Goal: Information Seeking & Learning: Learn about a topic

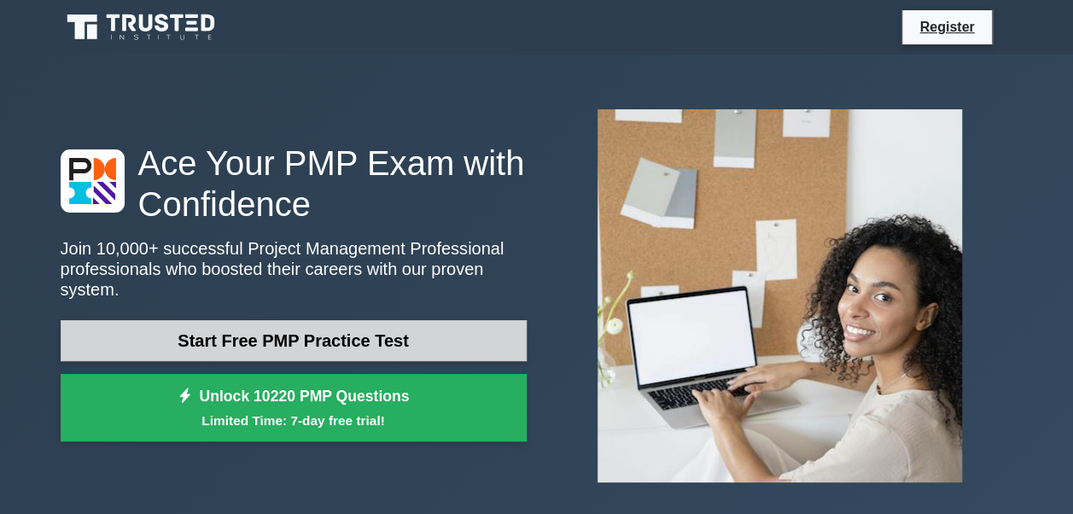
click at [414, 322] on link "Start Free PMP Practice Test" at bounding box center [294, 340] width 466 height 41
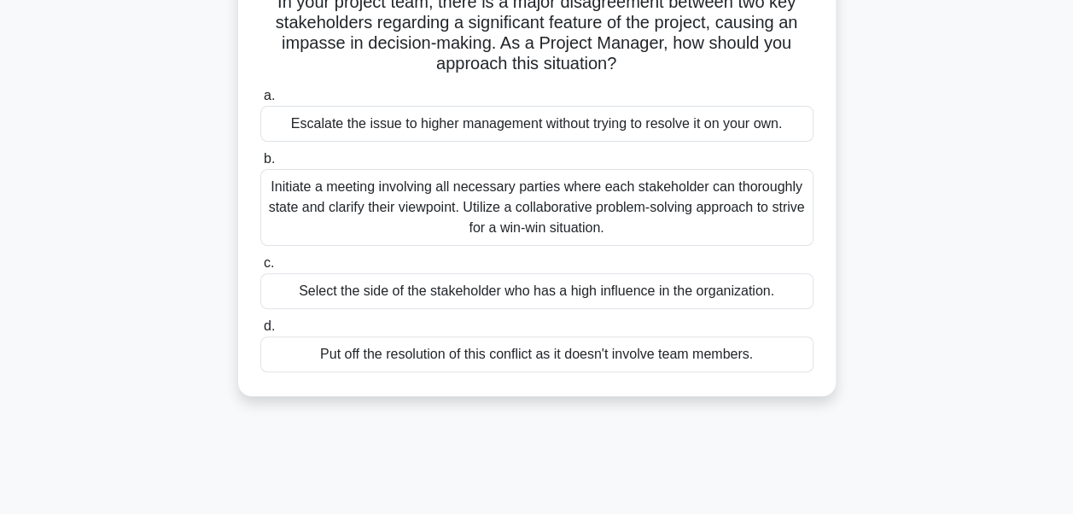
scroll to position [171, 0]
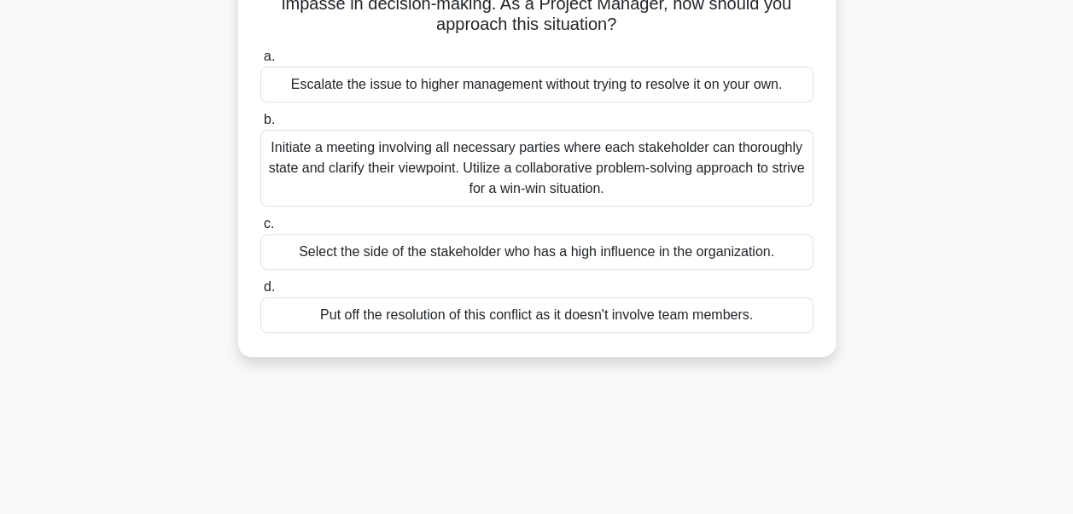
click at [621, 179] on div "Initiate a meeting involving all necessary parties where each stakeholder can t…" at bounding box center [536, 168] width 553 height 77
click at [260, 125] on input "b. Initiate a meeting involving all necessary parties where each stakeholder ca…" at bounding box center [260, 119] width 0 height 11
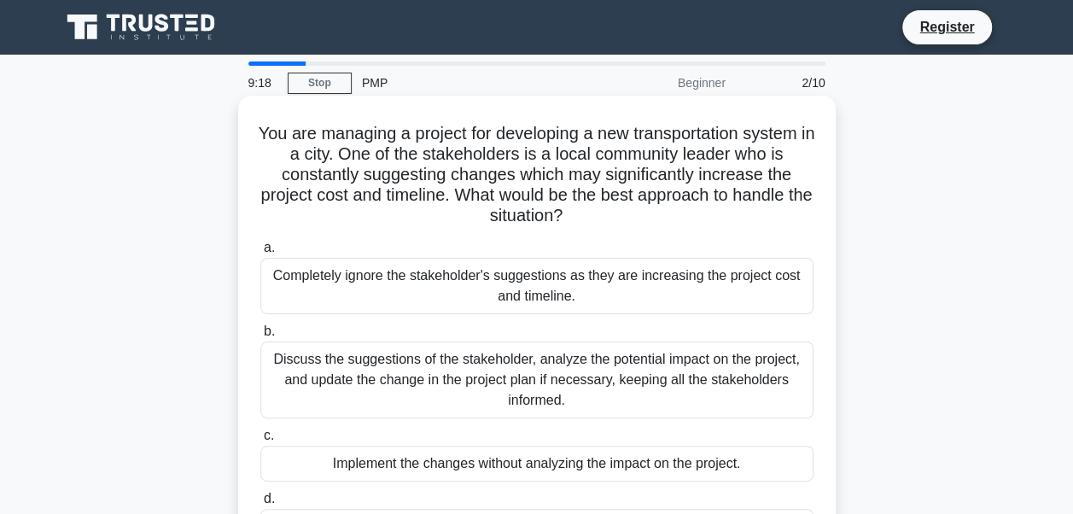
scroll to position [85, 0]
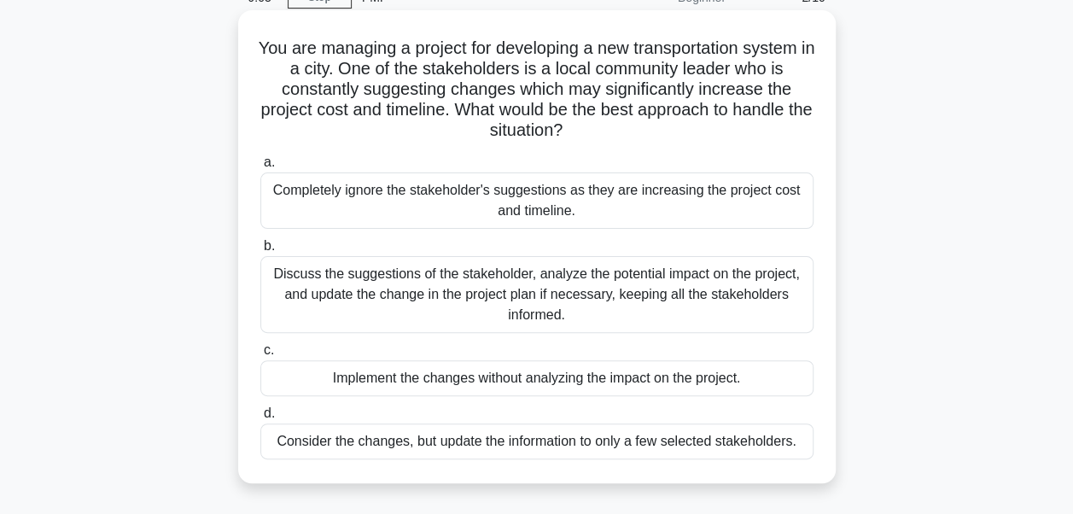
click at [592, 282] on div "Discuss the suggestions of the stakeholder, analyze the potential impact on the…" at bounding box center [536, 294] width 553 height 77
click at [260, 252] on input "b. Discuss the suggestions of the stakeholder, analyze the potential impact on …" at bounding box center [260, 246] width 0 height 11
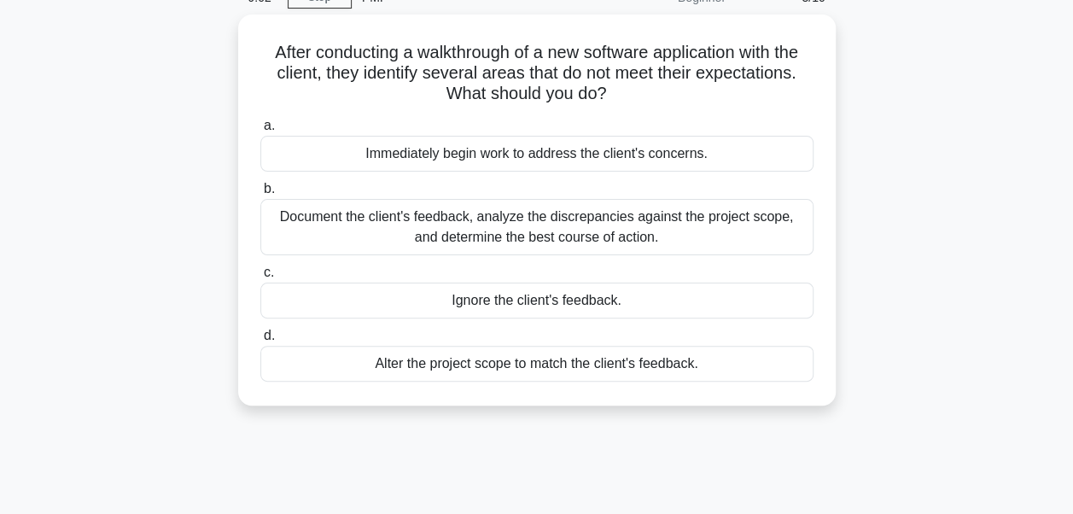
scroll to position [0, 0]
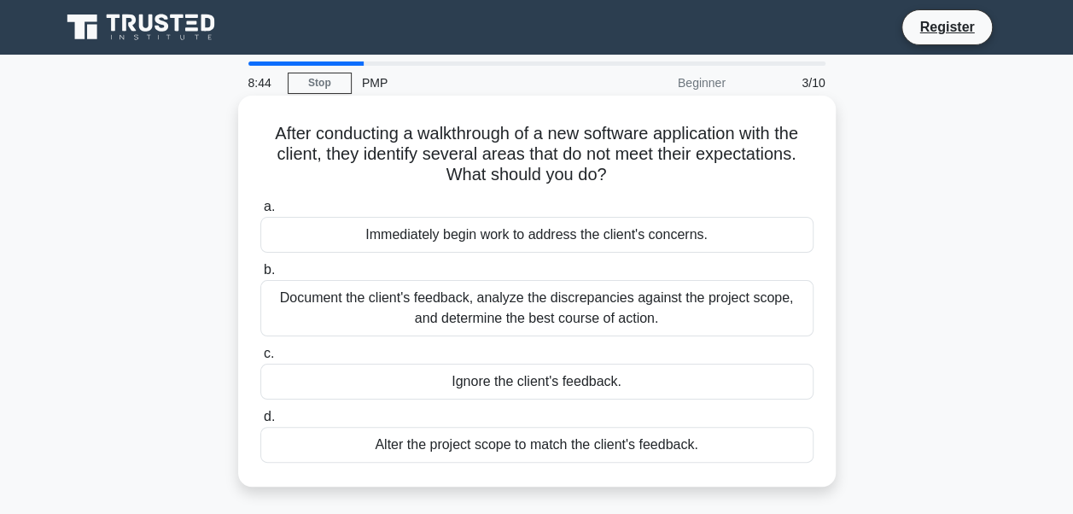
click at [587, 309] on div "Document the client's feedback, analyze the discrepancies against the project s…" at bounding box center [536, 308] width 553 height 56
click at [260, 276] on input "b. Document the client's feedback, analyze the discrepancies against the projec…" at bounding box center [260, 270] width 0 height 11
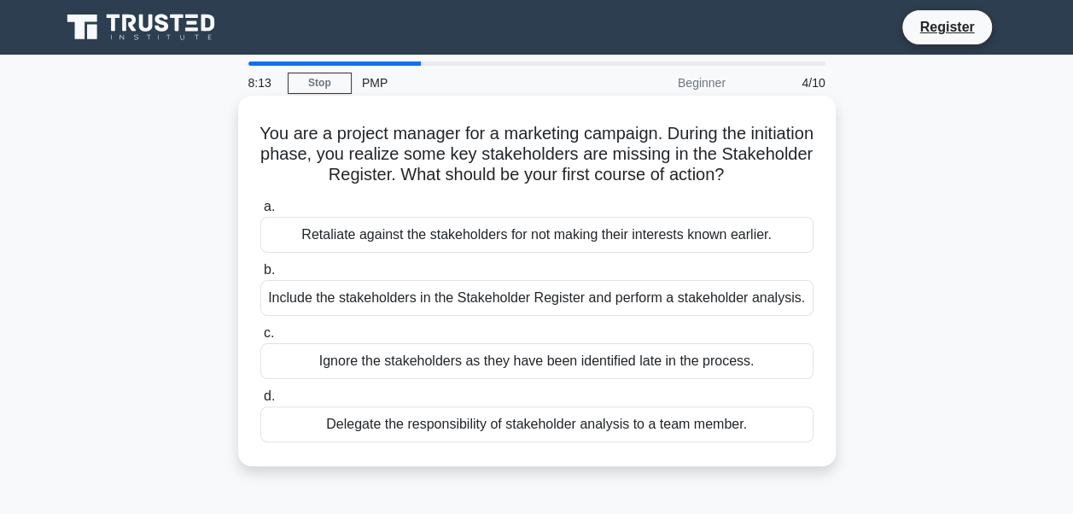
click at [433, 302] on div "Include the stakeholders in the Stakeholder Register and perform a stakeholder …" at bounding box center [536, 298] width 553 height 36
click at [260, 276] on input "b. Include the stakeholders in the Stakeholder Register and perform a stakehold…" at bounding box center [260, 270] width 0 height 11
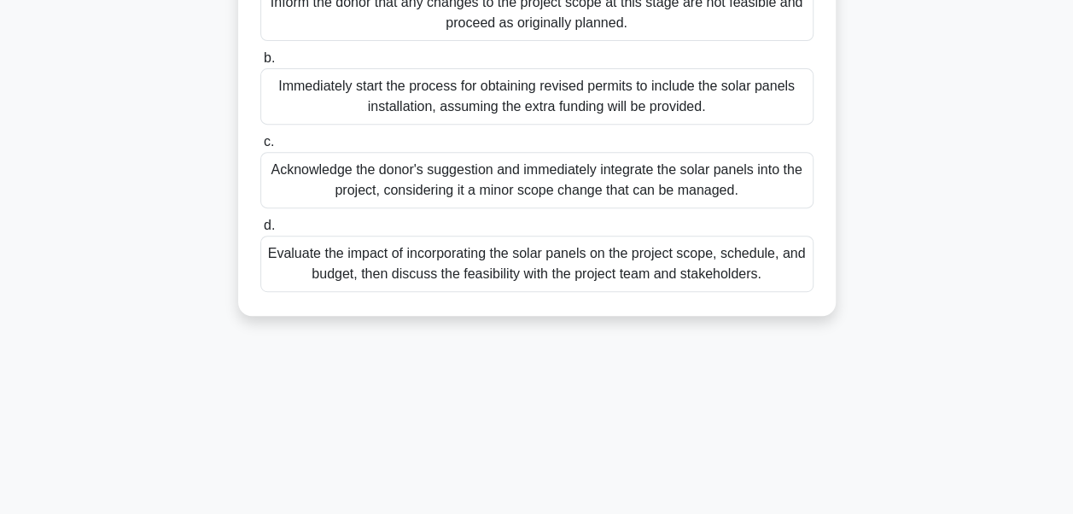
scroll to position [341, 0]
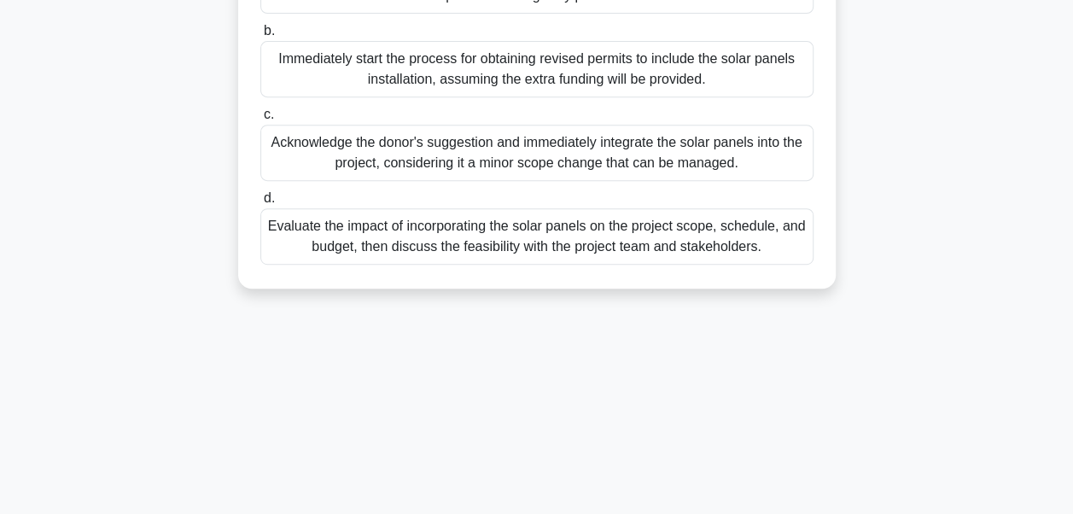
click at [420, 261] on div "Evaluate the impact of incorporating the solar panels on the project scope, sch…" at bounding box center [536, 236] width 553 height 56
click at [260, 204] on input "d. Evaluate the impact of incorporating the solar panels on the project scope, …" at bounding box center [260, 198] width 0 height 11
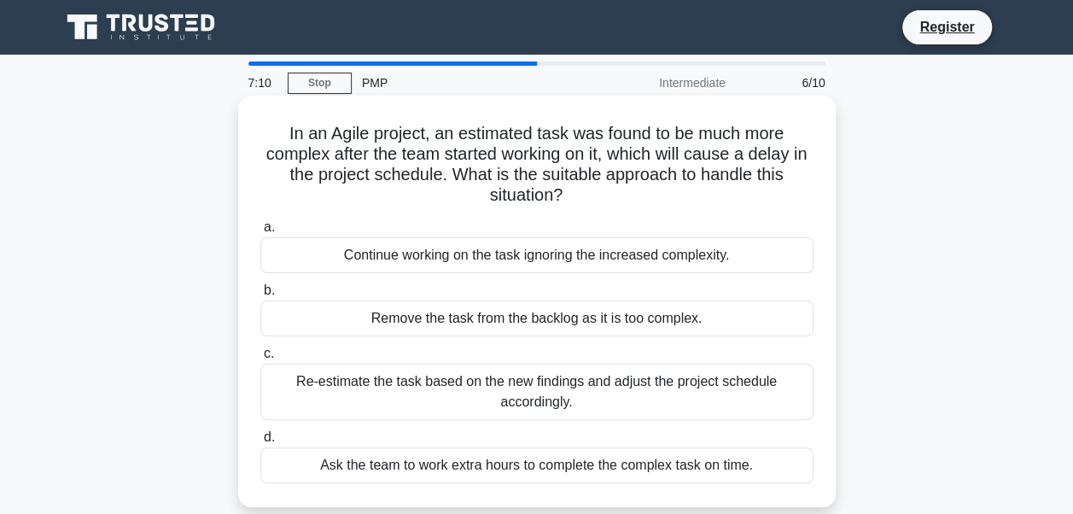
scroll to position [85, 0]
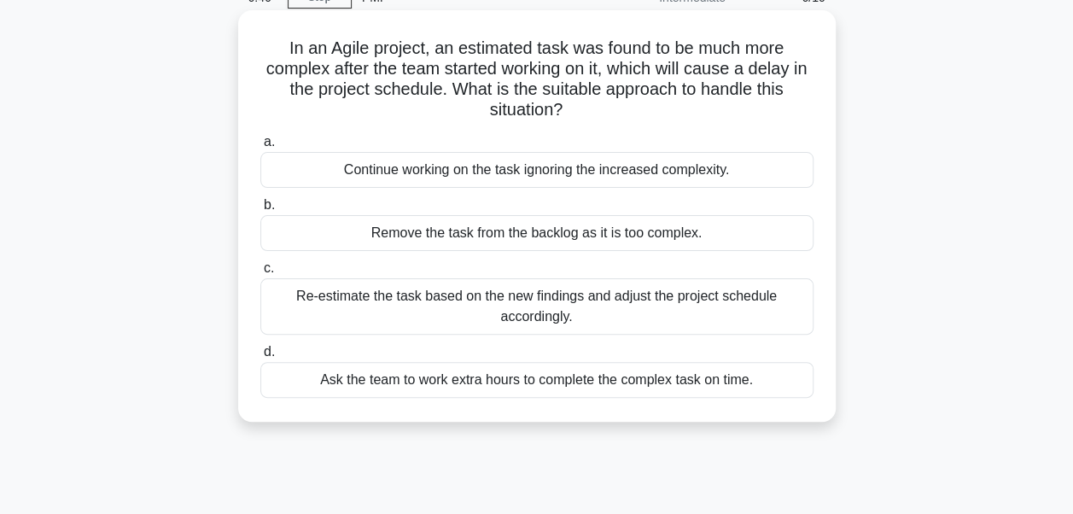
click at [447, 302] on div "Re-estimate the task based on the new findings and adjust the project schedule …" at bounding box center [536, 306] width 553 height 56
click at [260, 274] on input "c. Re-estimate the task based on the new findings and adjust the project schedu…" at bounding box center [260, 268] width 0 height 11
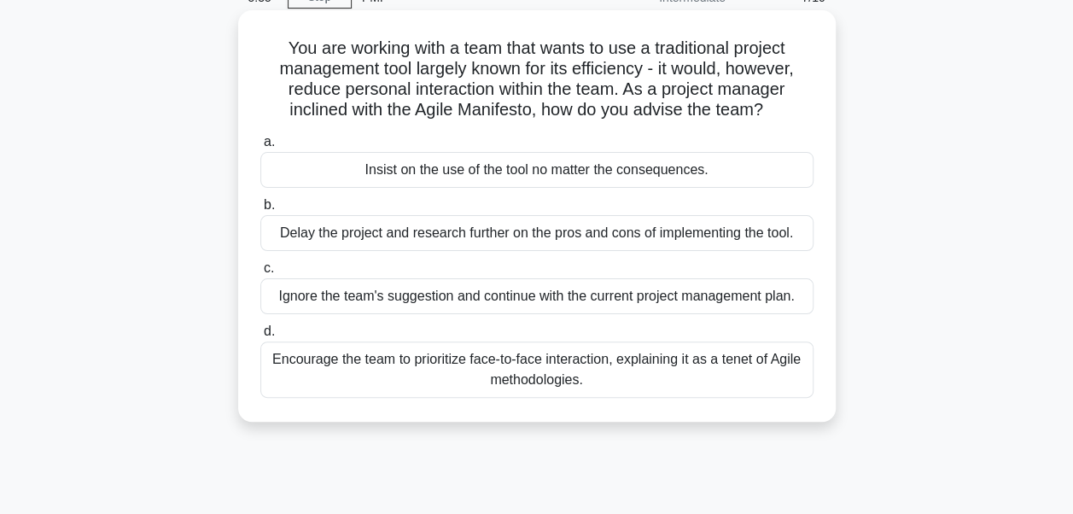
click at [393, 369] on div "Encourage the team to prioritize face-to-face interaction, explaining it as a t…" at bounding box center [536, 369] width 553 height 56
click at [260, 337] on input "d. Encourage the team to prioritize face-to-face interaction, explaining it as …" at bounding box center [260, 331] width 0 height 11
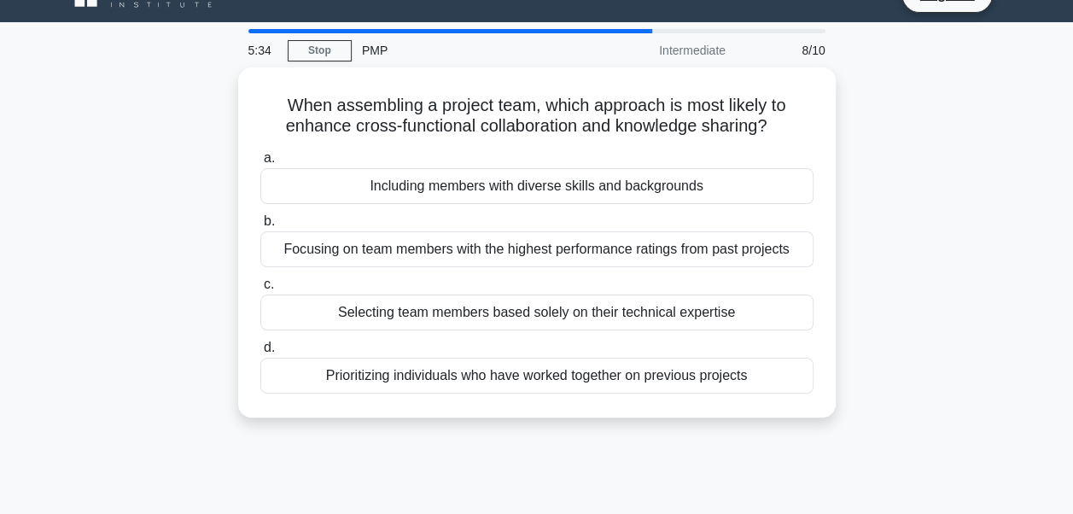
scroll to position [0, 0]
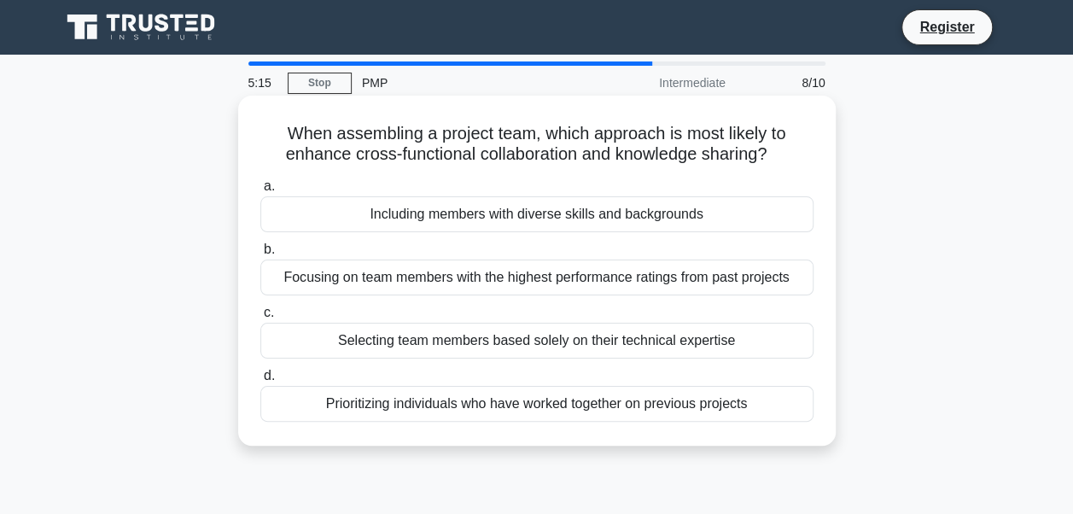
click at [394, 222] on div "Including members with diverse skills and backgrounds" at bounding box center [536, 214] width 553 height 36
drag, startPoint x: 394, startPoint y: 222, endPoint x: 370, endPoint y: 212, distance: 26.0
click at [370, 212] on div "Including members with diverse skills and backgrounds" at bounding box center [536, 214] width 553 height 36
click at [260, 192] on input "a. Including members with diverse skills and backgrounds" at bounding box center [260, 186] width 0 height 11
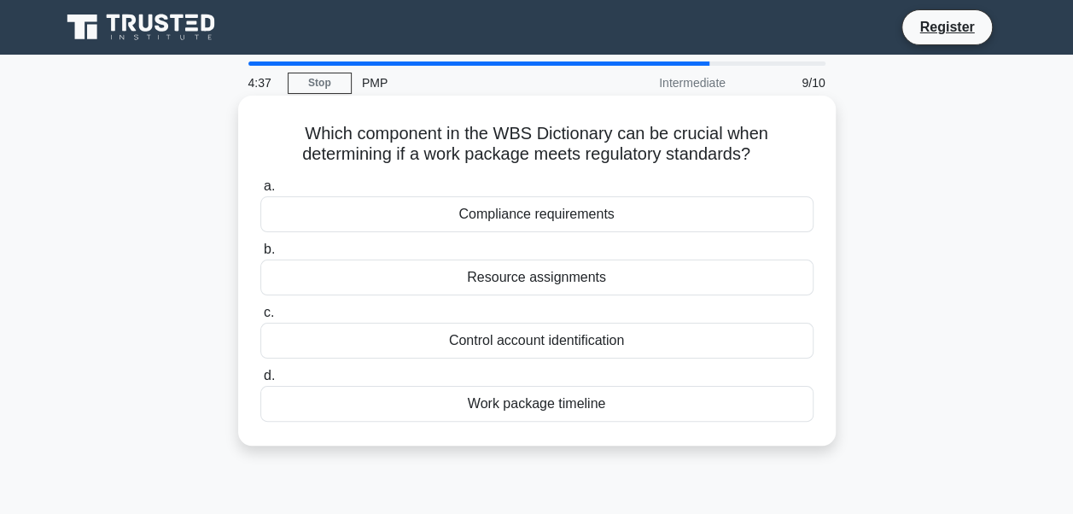
click at [553, 223] on div "Compliance requirements" at bounding box center [536, 214] width 553 height 36
click at [260, 192] on input "a. Compliance requirements" at bounding box center [260, 186] width 0 height 11
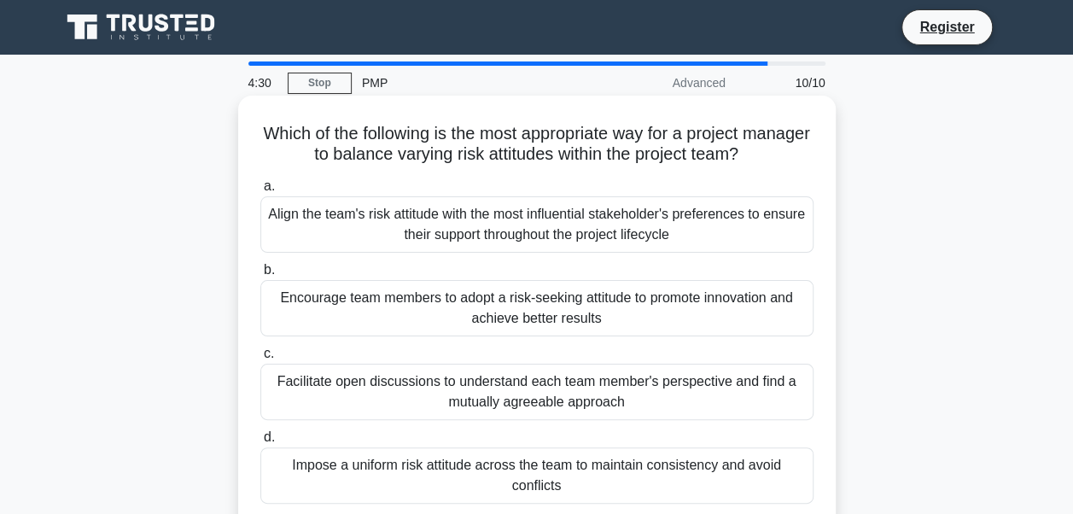
scroll to position [85, 0]
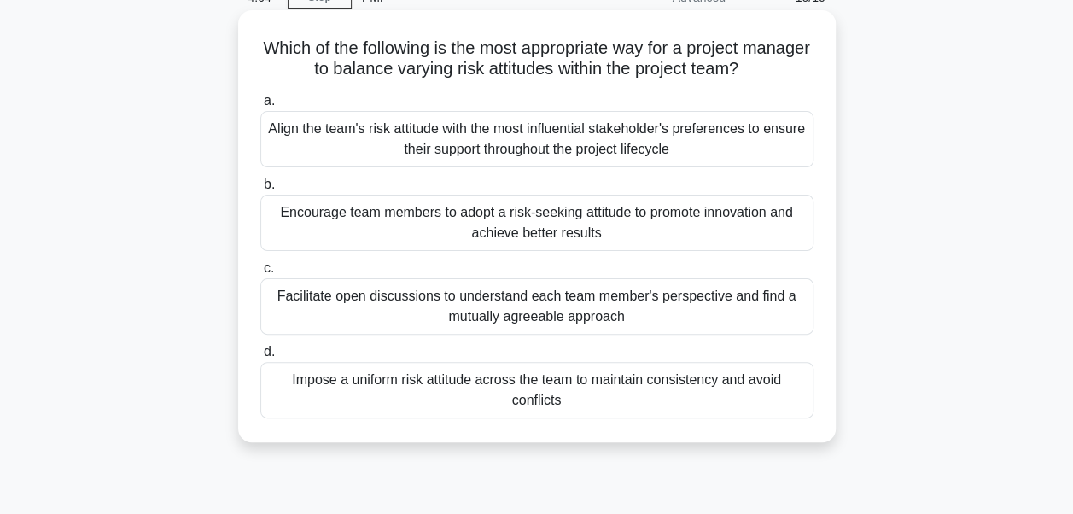
click at [524, 307] on div "Facilitate open discussions to understand each team member's perspective and fi…" at bounding box center [536, 306] width 553 height 56
click at [260, 274] on input "c. Facilitate open discussions to understand each team member's perspective and…" at bounding box center [260, 268] width 0 height 11
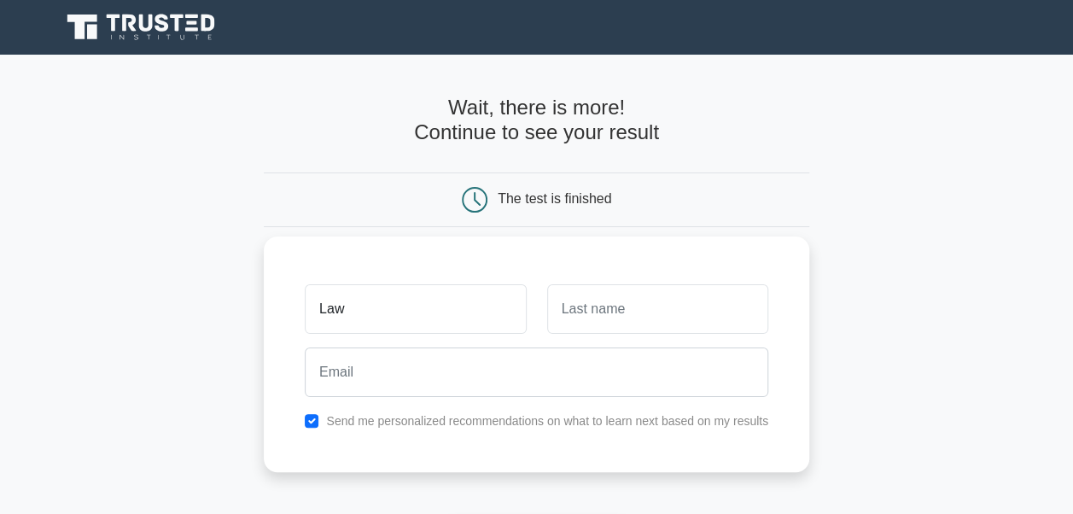
type input "Law"
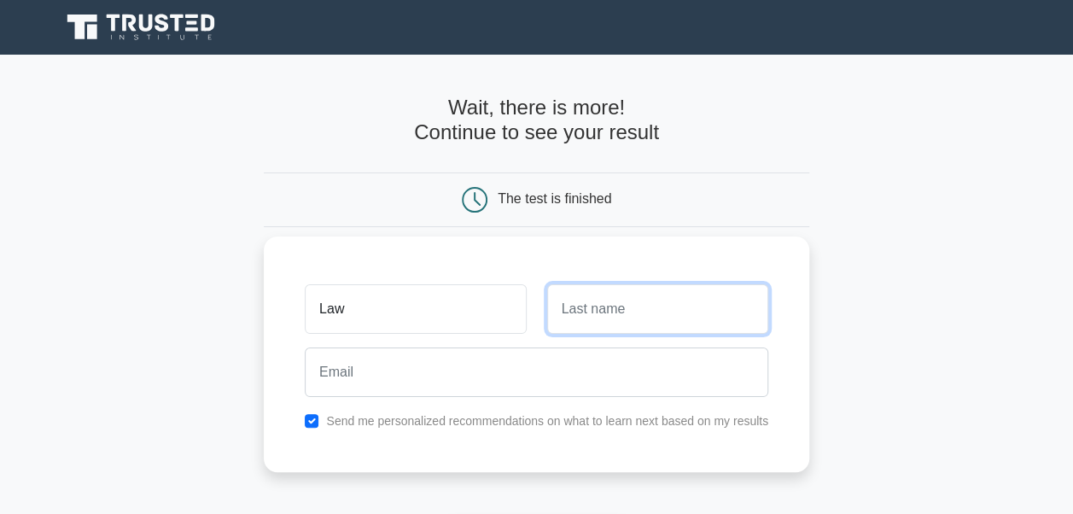
click at [603, 321] on input "text" at bounding box center [657, 308] width 221 height 49
type input "Ani"
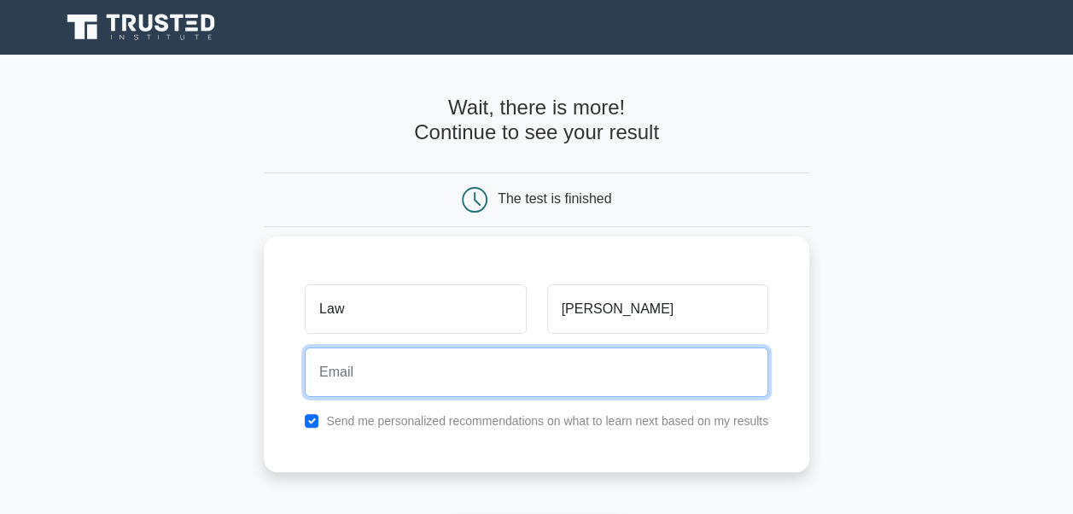
click at [433, 372] on input "email" at bounding box center [536, 371] width 463 height 49
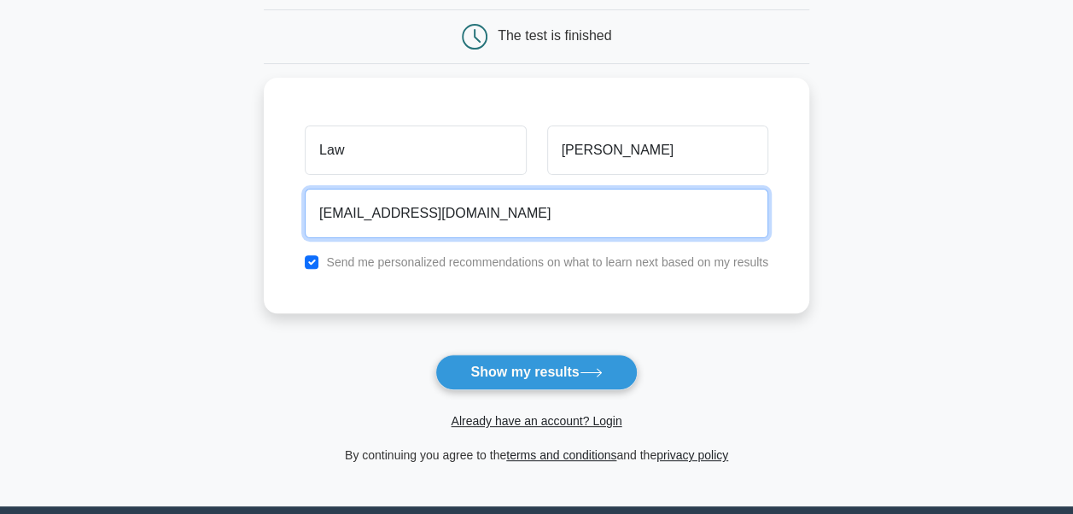
scroll to position [171, 0]
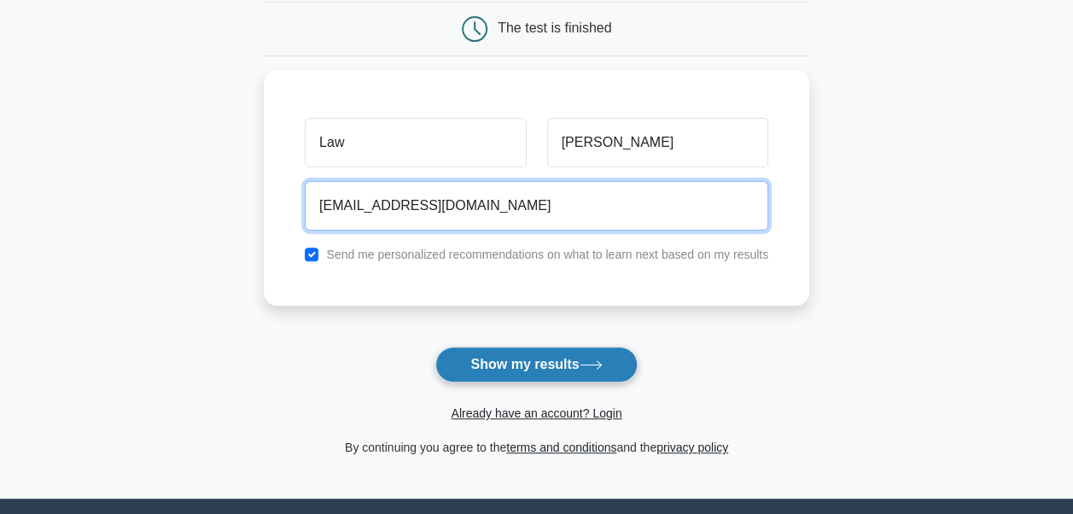
type input "lawrencebakefield@gmail.com"
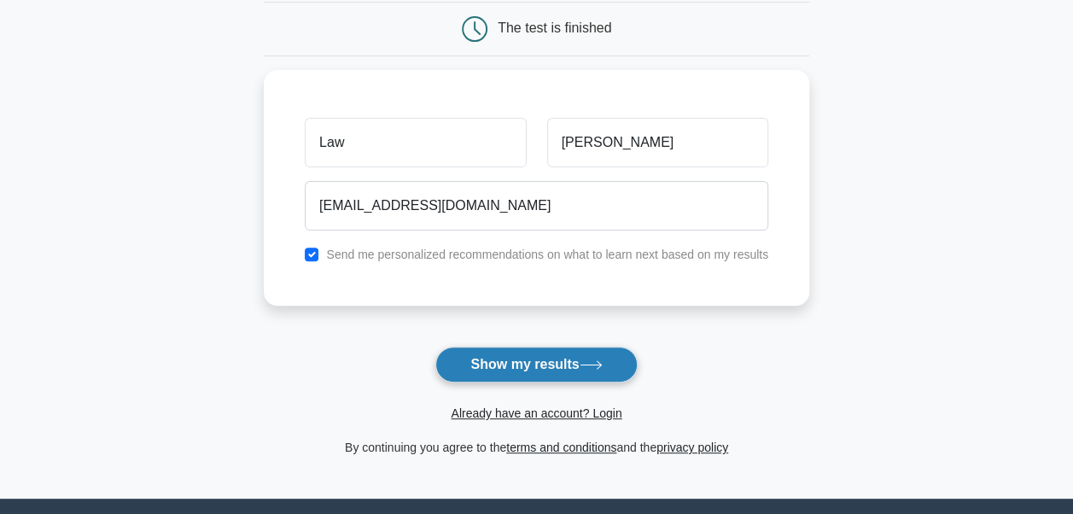
click at [495, 369] on button "Show my results" at bounding box center [535, 364] width 201 height 36
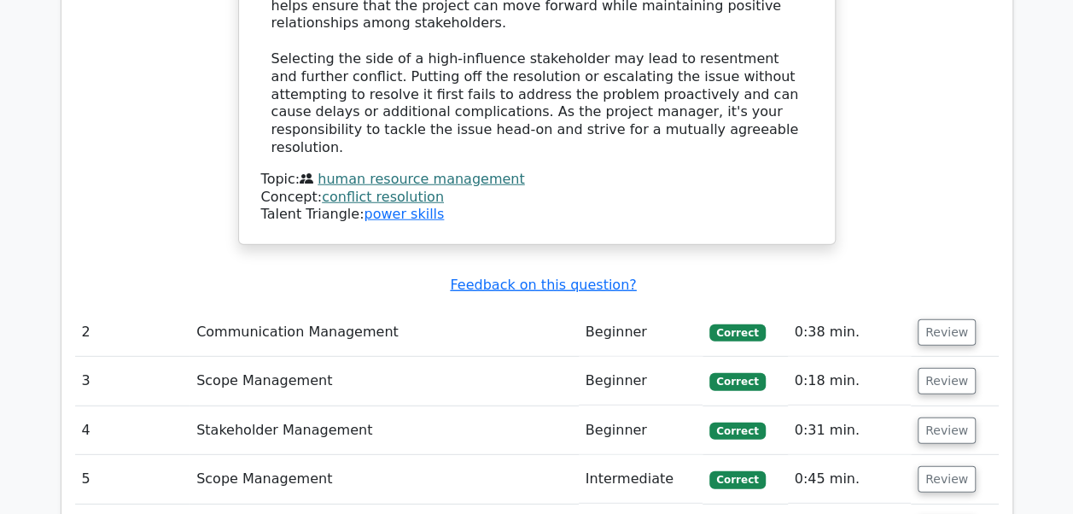
scroll to position [2218, 0]
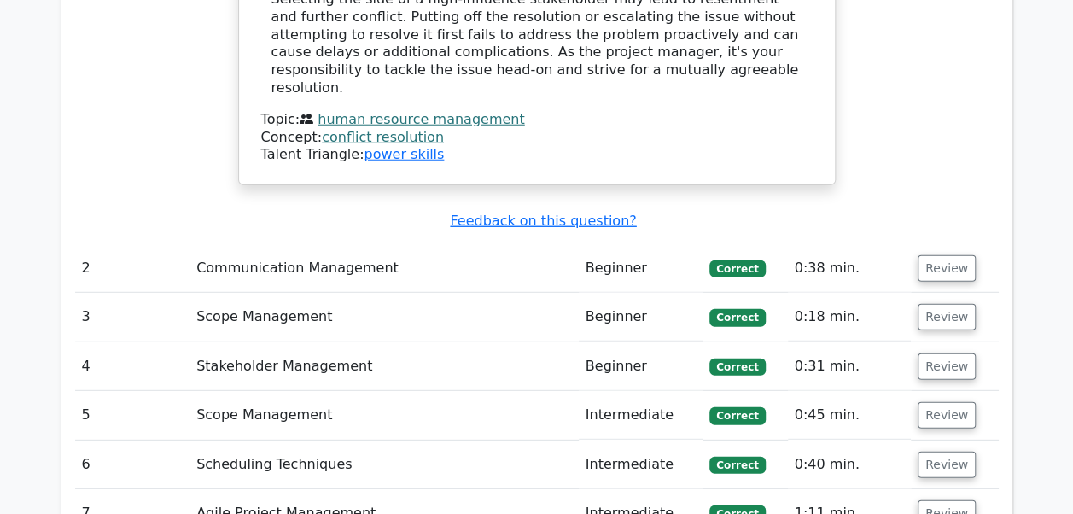
click at [104, 244] on td "2" at bounding box center [132, 268] width 115 height 49
click at [954, 255] on button "Review" at bounding box center [946, 268] width 58 height 26
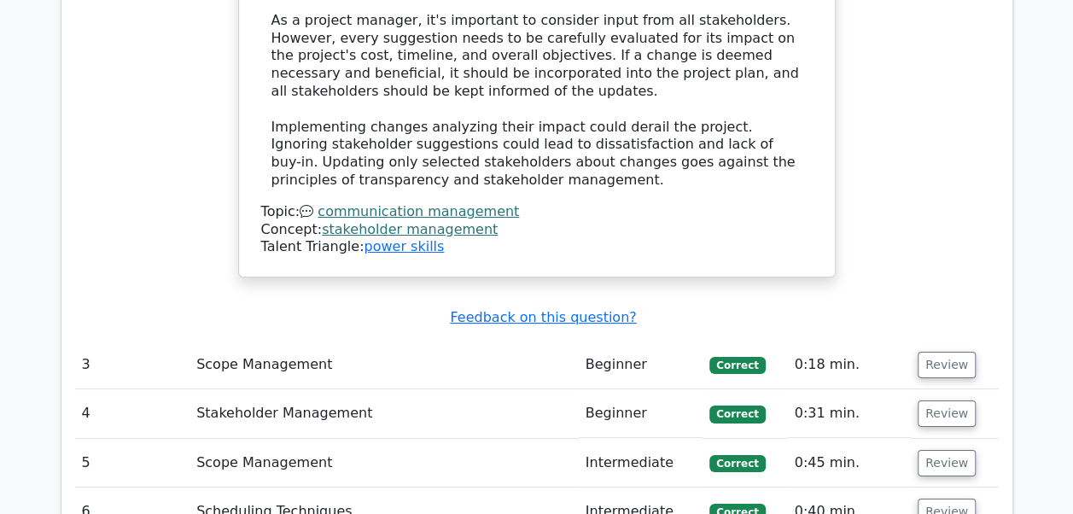
scroll to position [3072, 0]
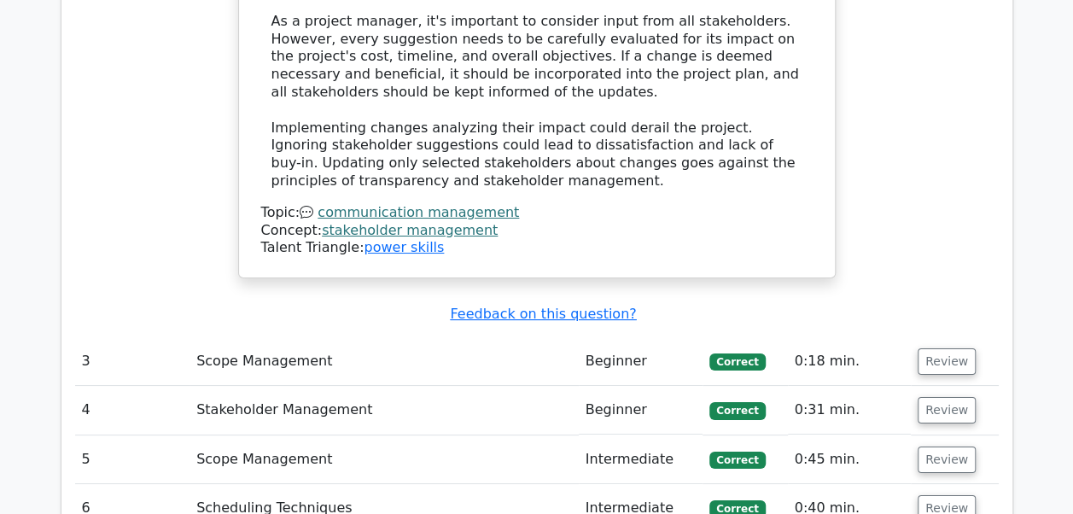
click at [915, 337] on td "Review" at bounding box center [954, 361] width 88 height 49
click at [923, 348] on button "Review" at bounding box center [946, 361] width 58 height 26
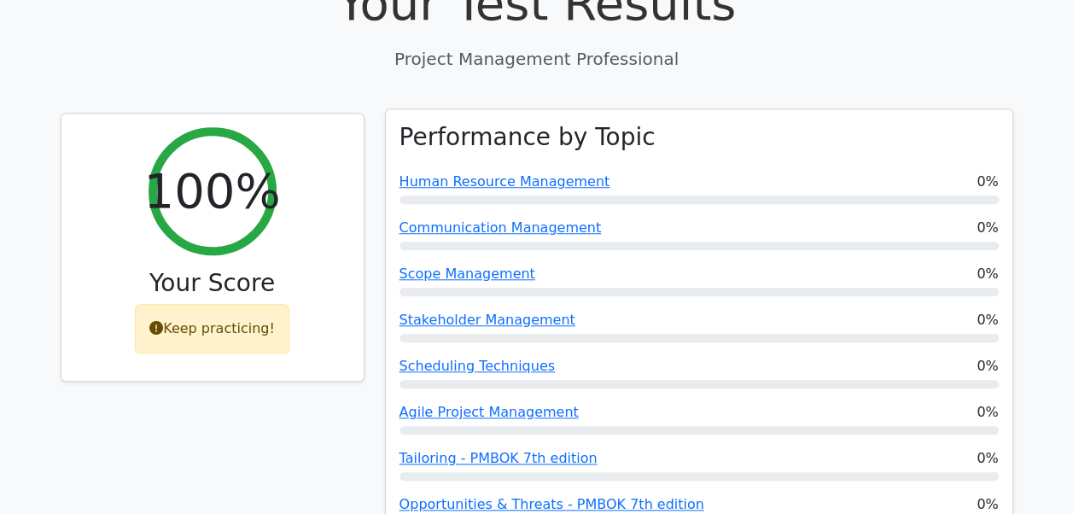
scroll to position [427, 0]
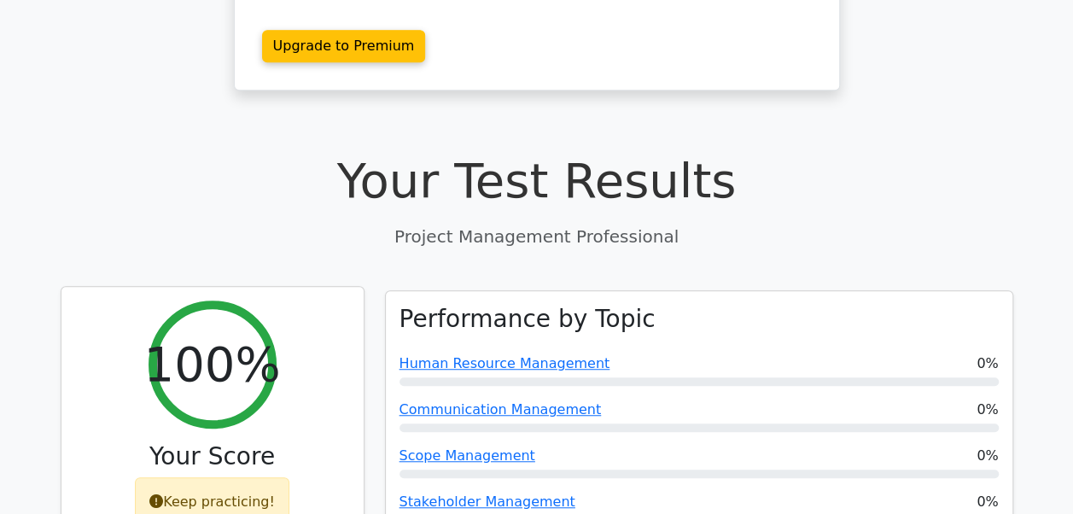
click at [196, 477] on div "Keep practicing!" at bounding box center [212, 501] width 154 height 49
click at [166, 477] on div "Keep practicing!" at bounding box center [212, 501] width 154 height 49
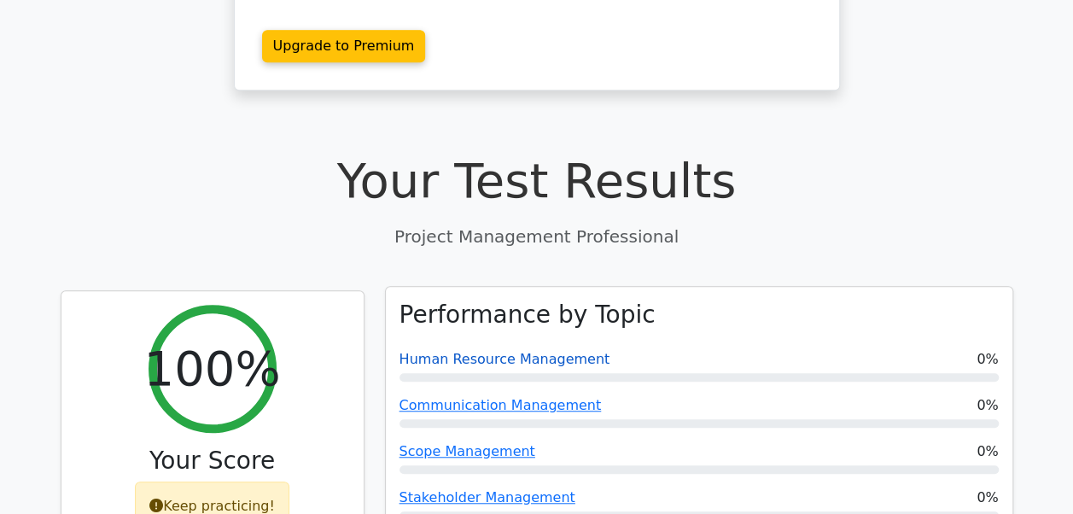
click at [493, 351] on link "Human Resource Management" at bounding box center [504, 359] width 211 height 16
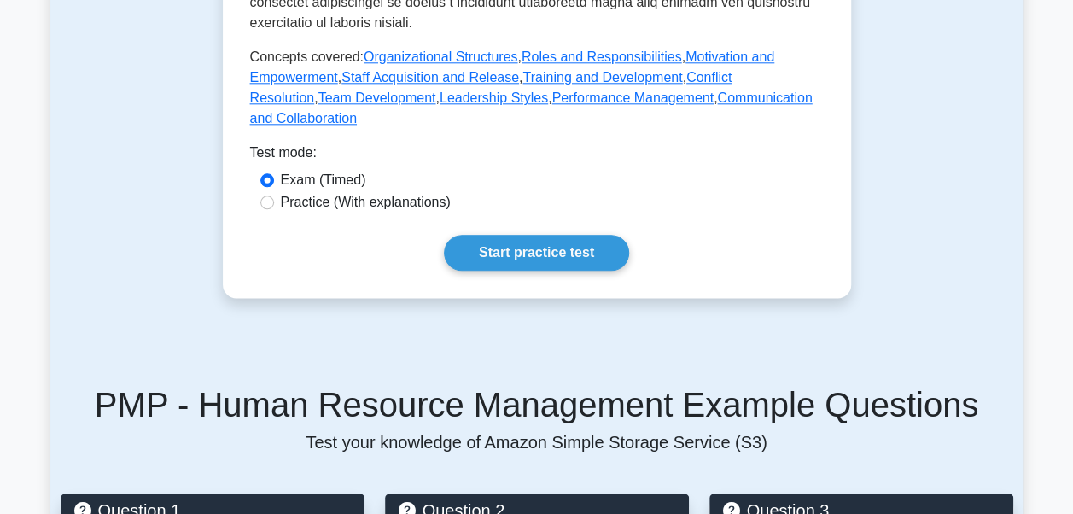
scroll to position [939, 0]
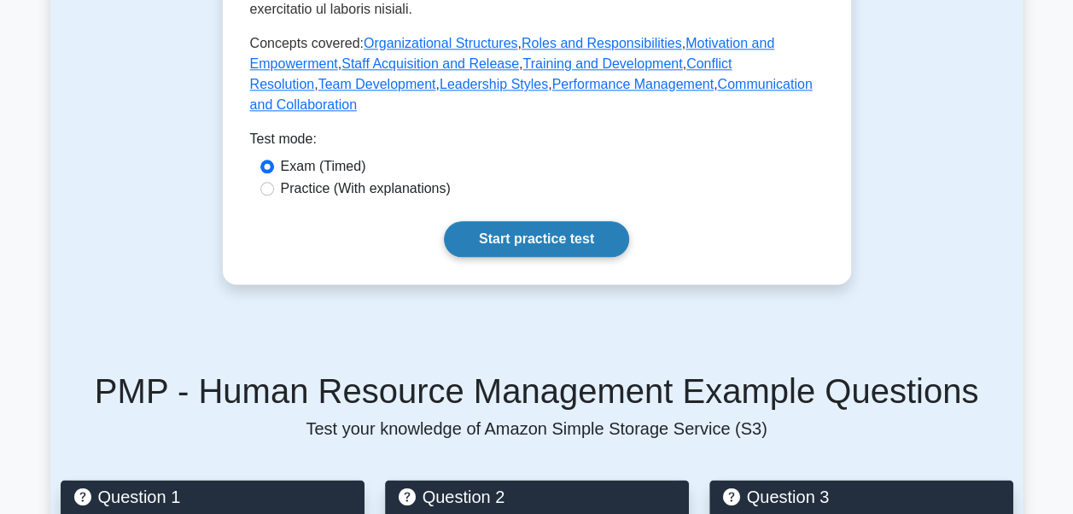
click at [519, 223] on link "Start practice test" at bounding box center [536, 239] width 185 height 36
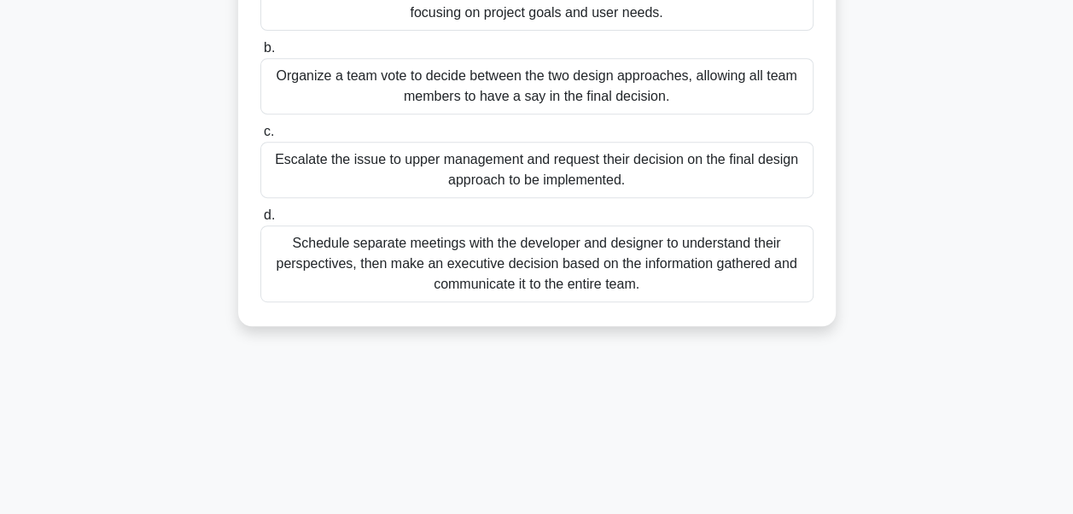
scroll to position [408, 0]
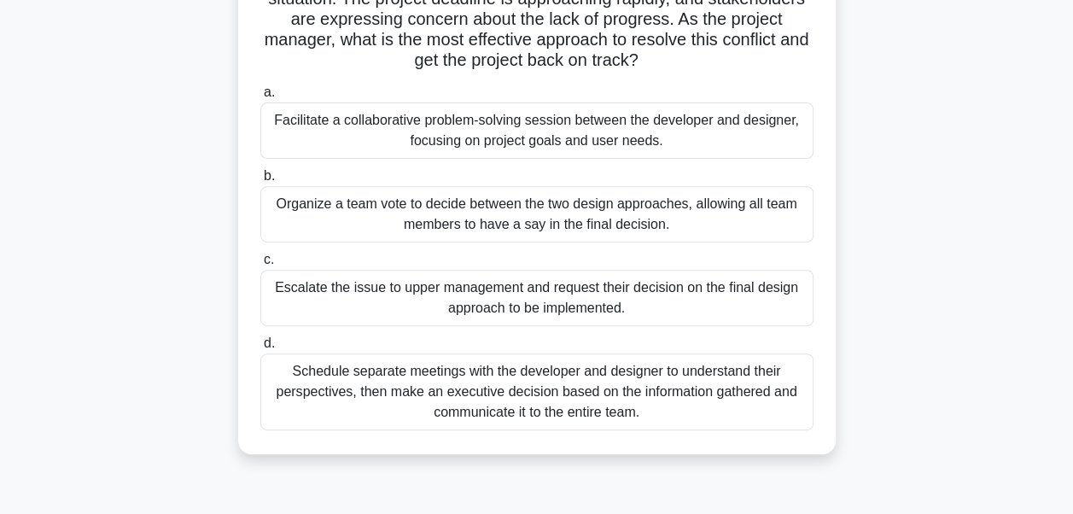
click at [558, 138] on div "Facilitate a collaborative problem-solving session between the developer and de…" at bounding box center [536, 130] width 553 height 56
click at [260, 98] on input "a. Facilitate a collaborative problem-solving session between the developer and…" at bounding box center [260, 92] width 0 height 11
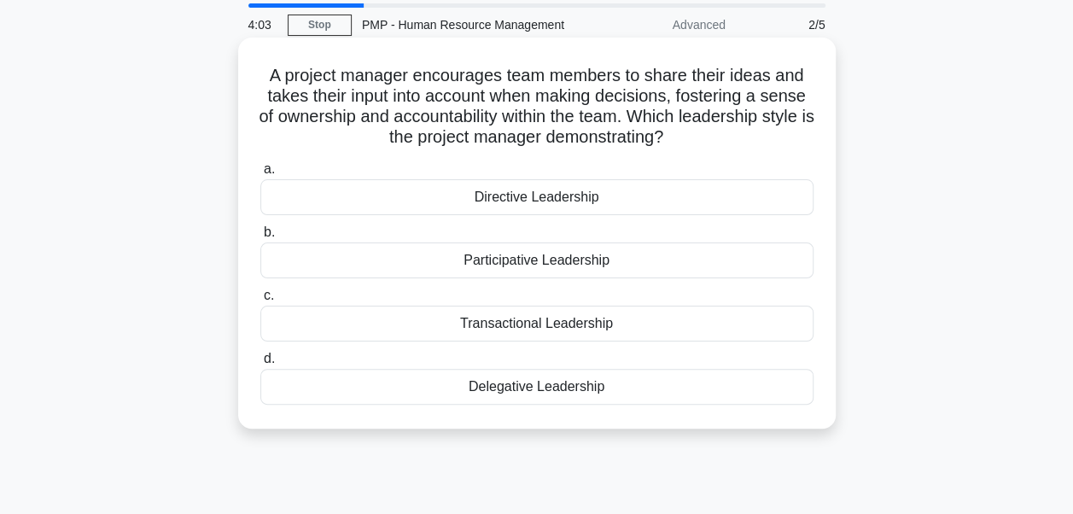
scroll to position [85, 0]
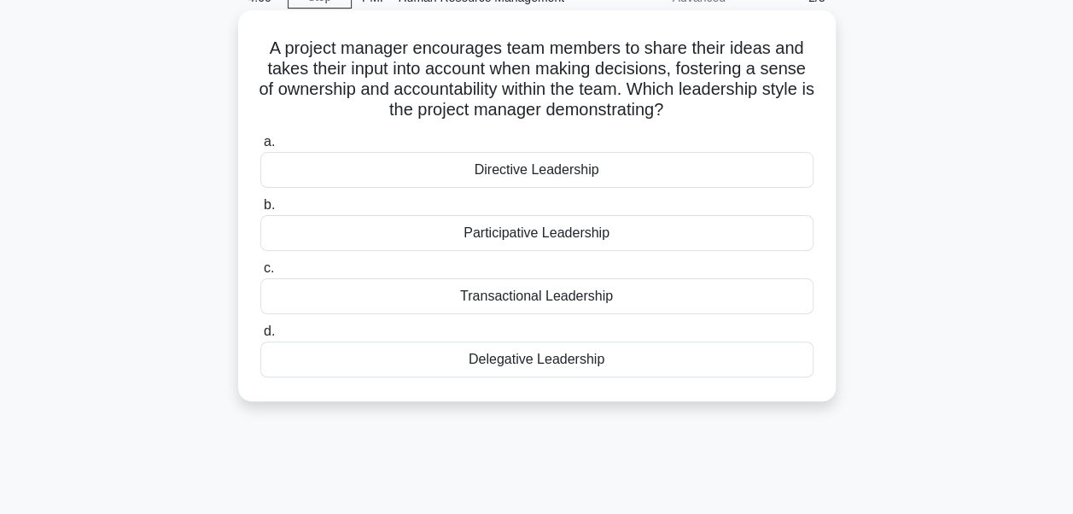
click at [580, 242] on div "Participative Leadership" at bounding box center [536, 233] width 553 height 36
click at [260, 211] on input "b. Participative Leadership" at bounding box center [260, 205] width 0 height 11
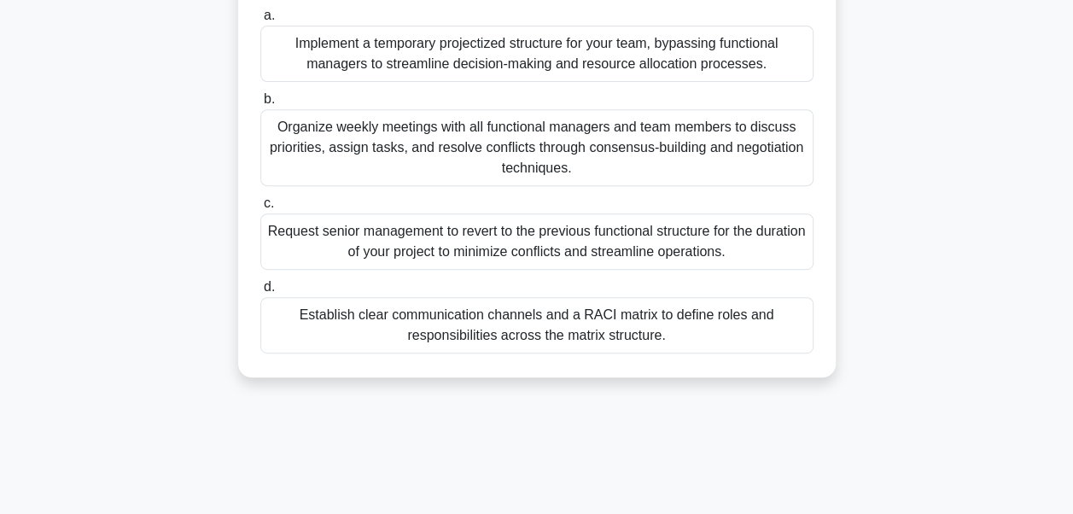
scroll to position [341, 0]
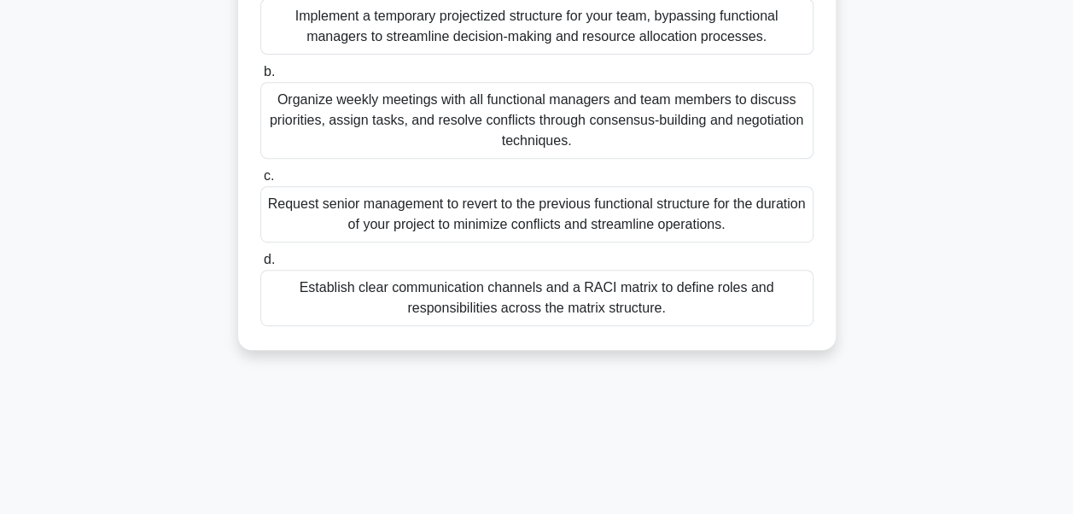
click at [567, 133] on div "Organize weekly meetings with all functional managers and team members to discu…" at bounding box center [536, 120] width 553 height 77
click at [260, 78] on input "b. Organize weekly meetings with all functional managers and team members to di…" at bounding box center [260, 72] width 0 height 11
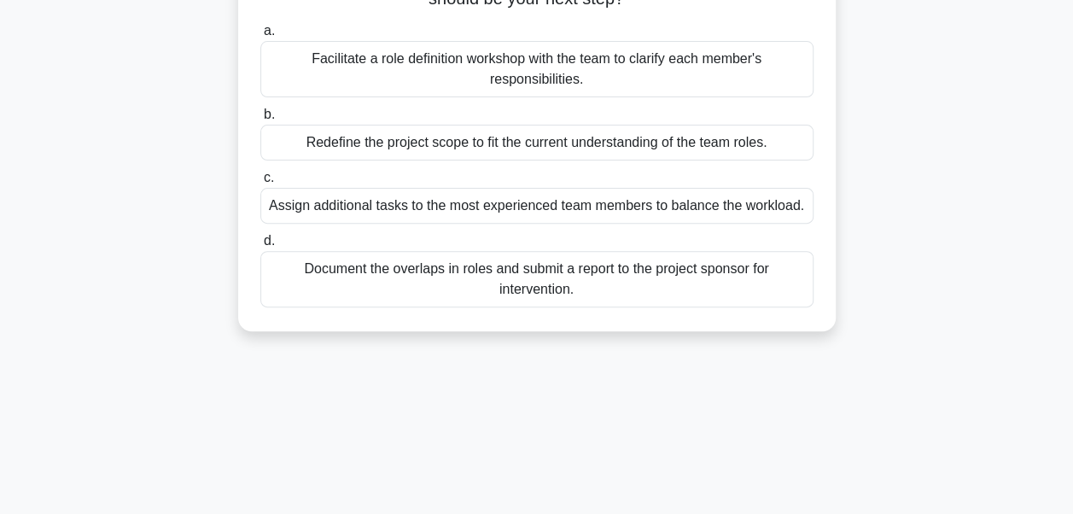
scroll to position [171, 0]
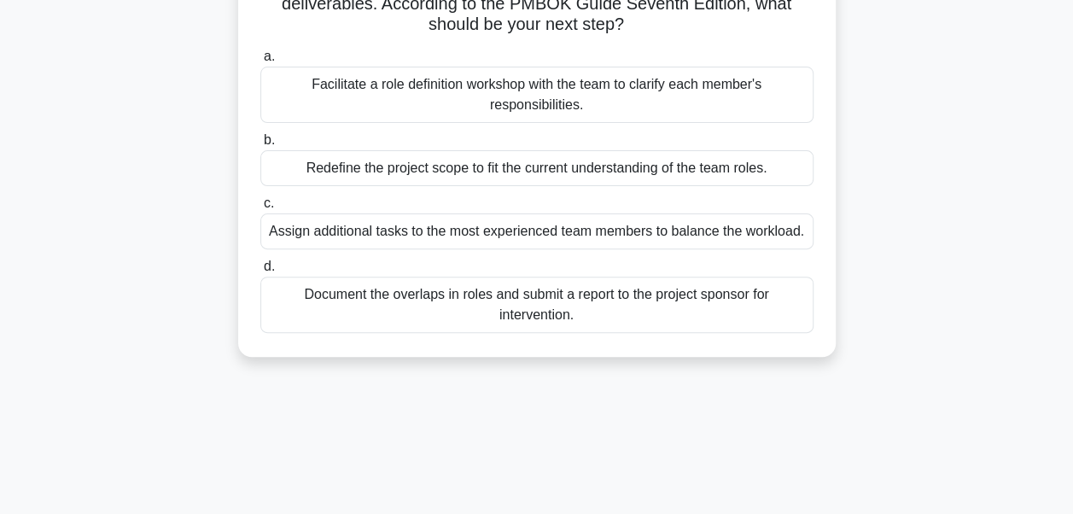
click at [497, 108] on div "Facilitate a role definition workshop with the team to clarify each member's re…" at bounding box center [536, 95] width 553 height 56
drag, startPoint x: 497, startPoint y: 108, endPoint x: 471, endPoint y: 102, distance: 26.1
click at [471, 102] on div "Facilitate a role definition workshop with the team to clarify each member's re…" at bounding box center [536, 95] width 553 height 56
click at [260, 62] on input "a. Facilitate a role definition workshop with the team to clarify each member's…" at bounding box center [260, 56] width 0 height 11
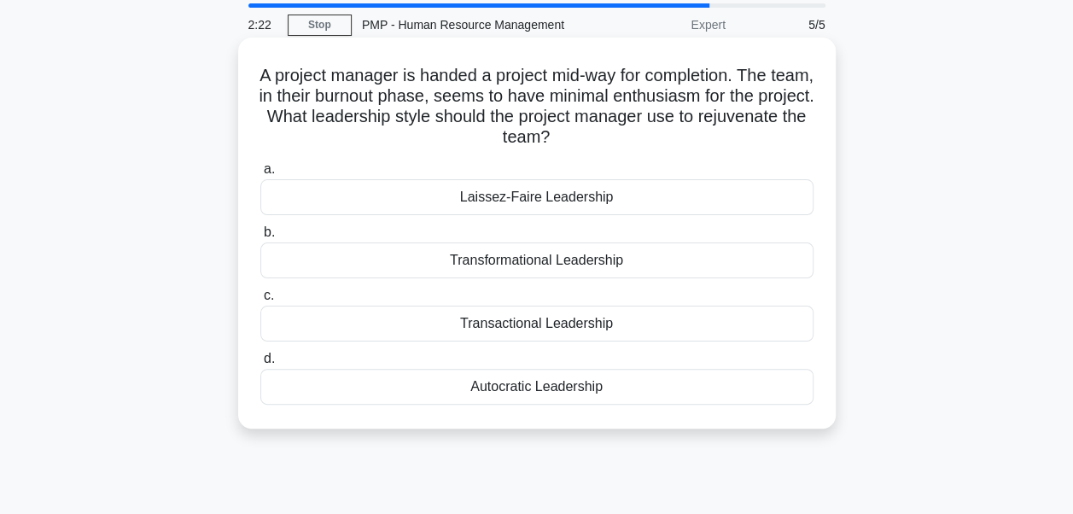
scroll to position [85, 0]
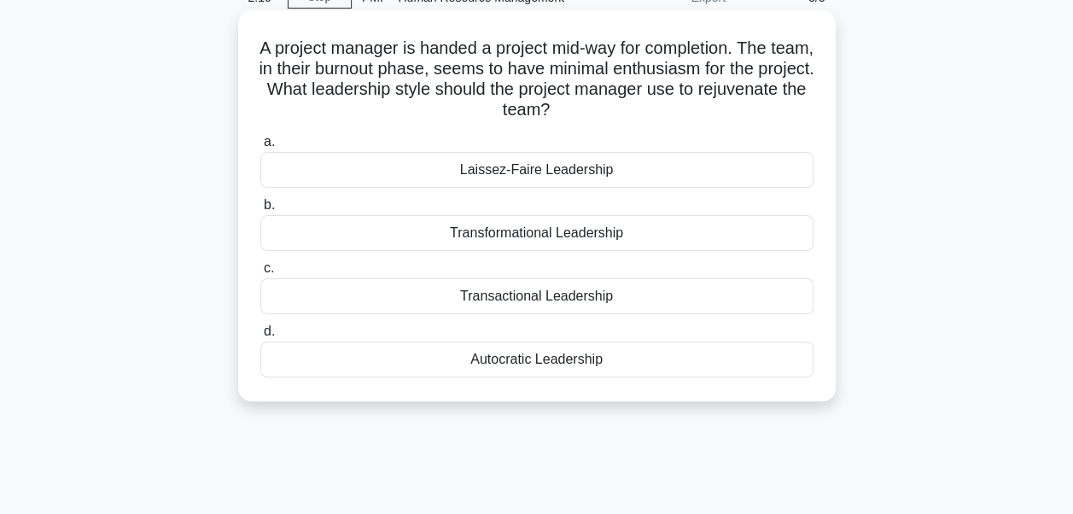
click at [514, 237] on div "Transformational Leadership" at bounding box center [536, 233] width 553 height 36
click at [260, 211] on input "b. Transformational Leadership" at bounding box center [260, 205] width 0 height 11
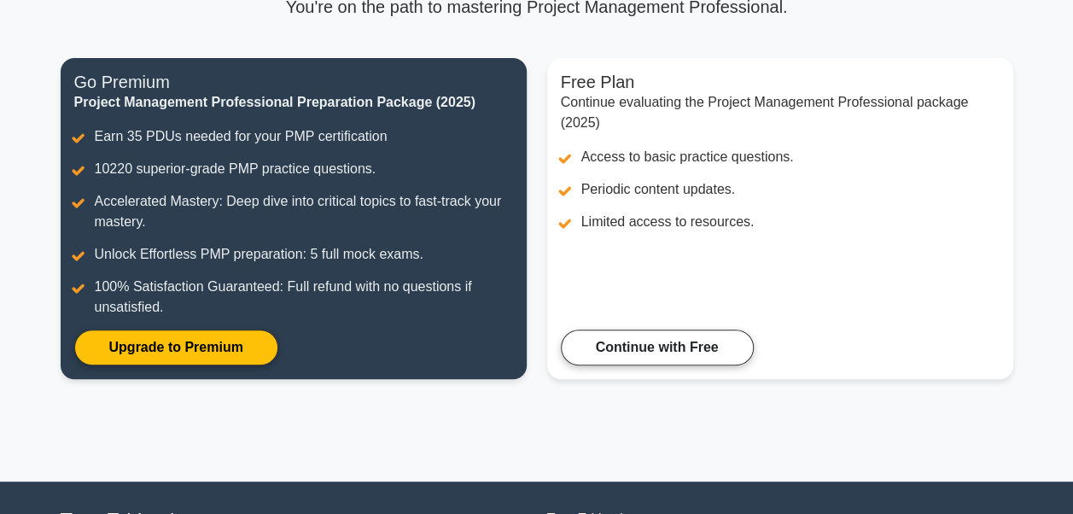
scroll to position [85, 0]
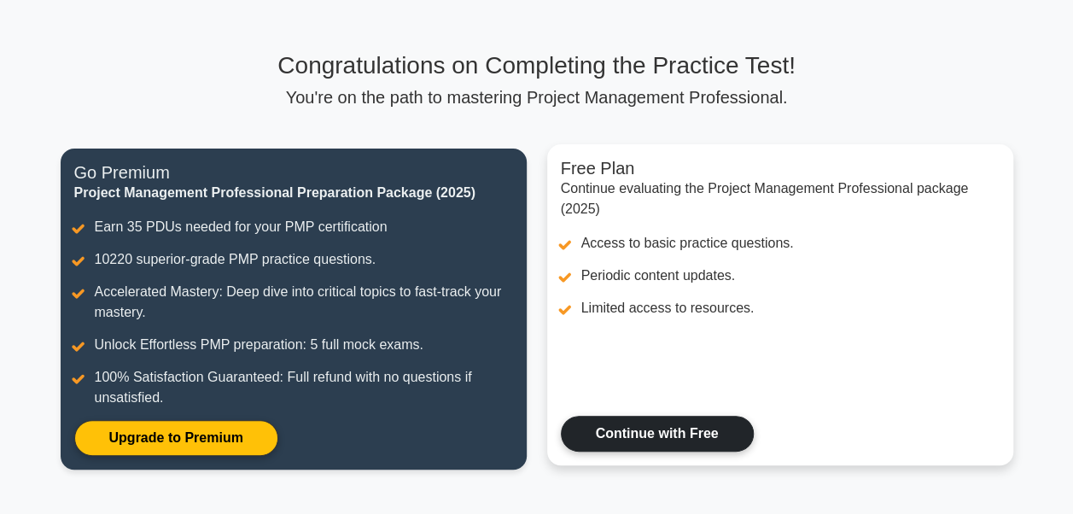
click at [650, 426] on link "Continue with Free" at bounding box center [657, 434] width 193 height 36
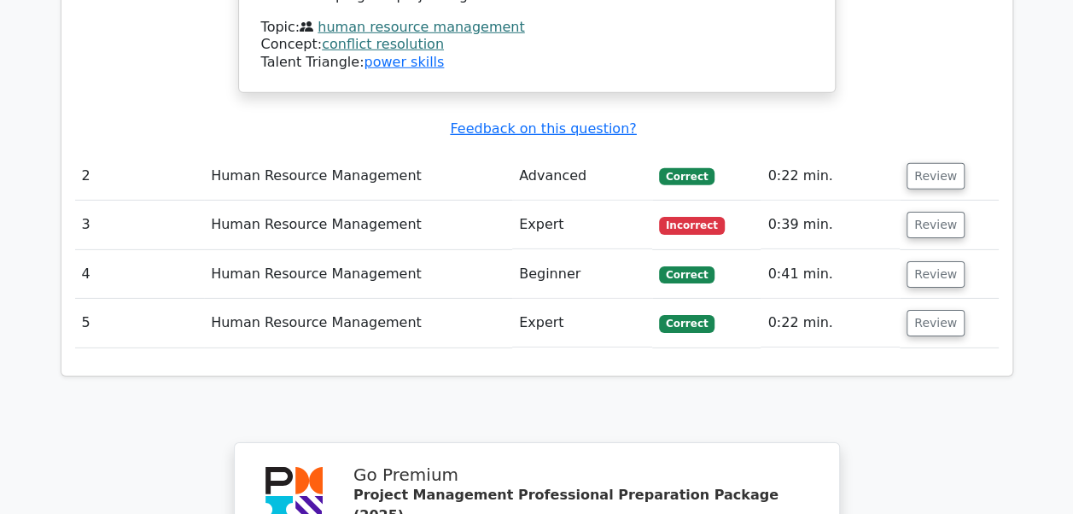
scroll to position [2645, 0]
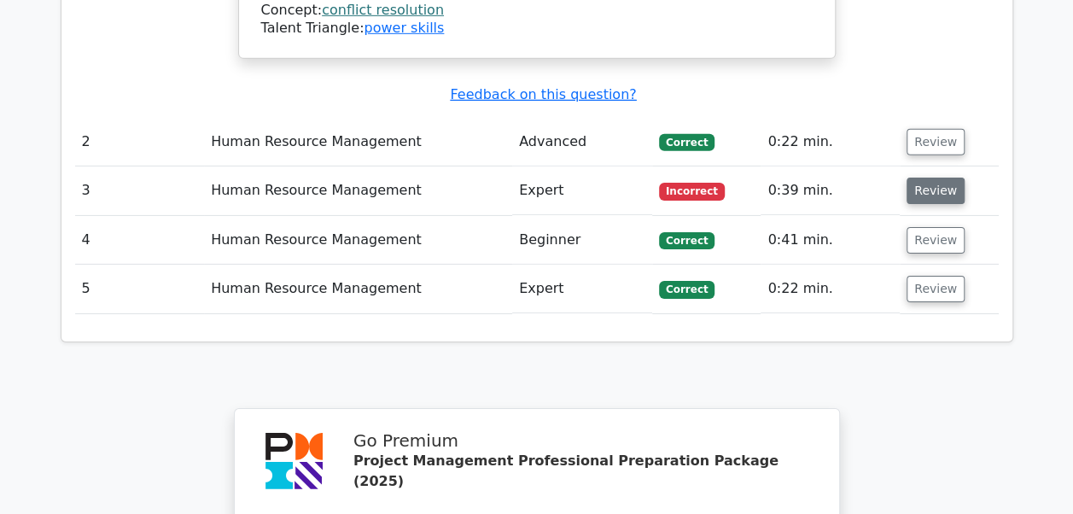
click at [927, 177] on button "Review" at bounding box center [935, 190] width 58 height 26
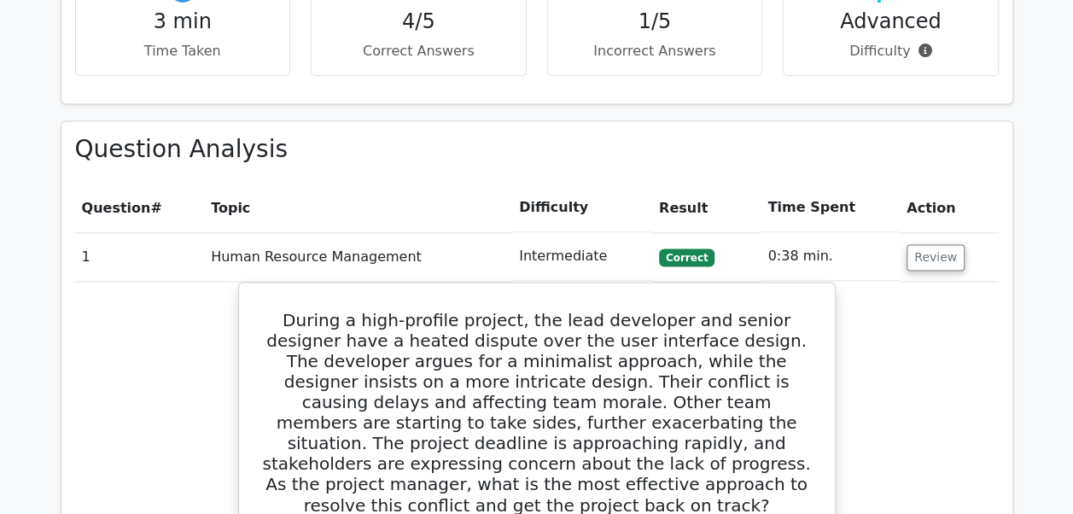
scroll to position [768, 0]
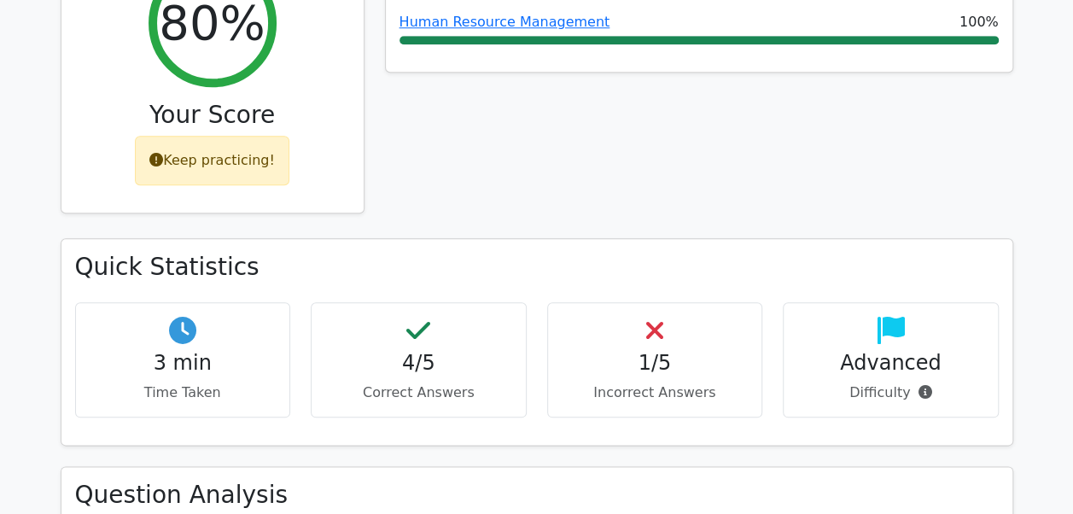
click at [235, 136] on div "Keep practicing!" at bounding box center [212, 160] width 154 height 49
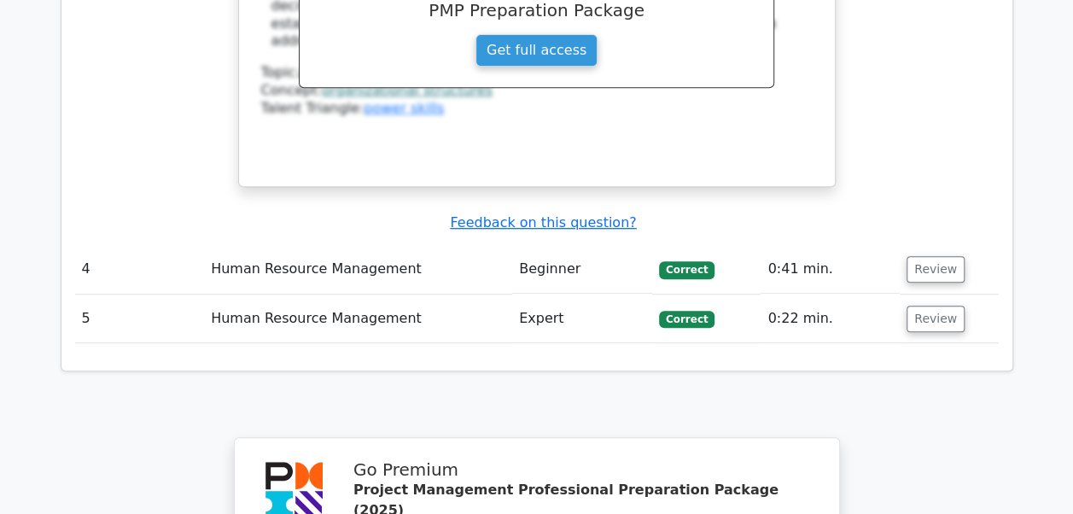
scroll to position [3584, 0]
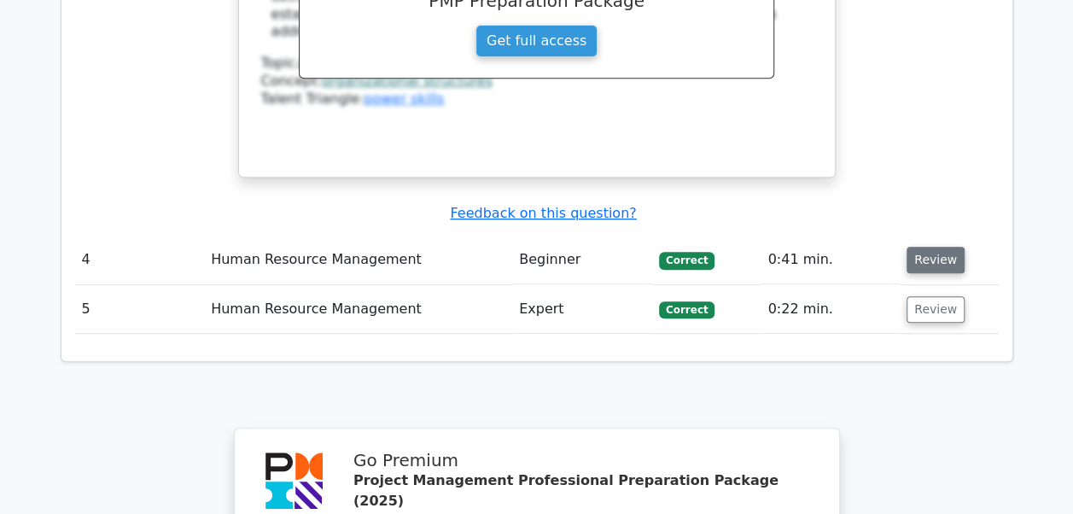
click at [935, 247] on button "Review" at bounding box center [935, 260] width 58 height 26
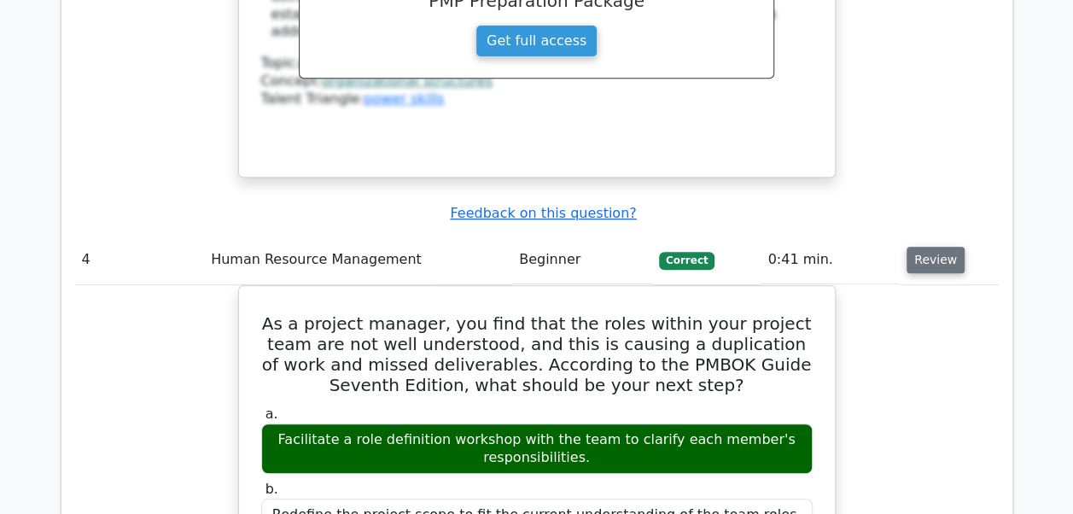
click at [930, 247] on button "Review" at bounding box center [935, 260] width 58 height 26
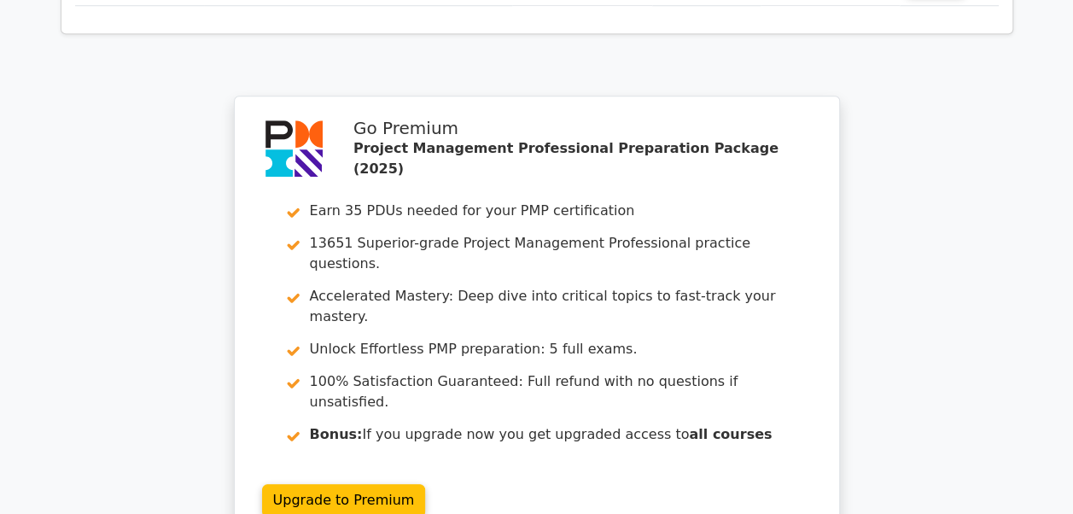
scroll to position [4101, 0]
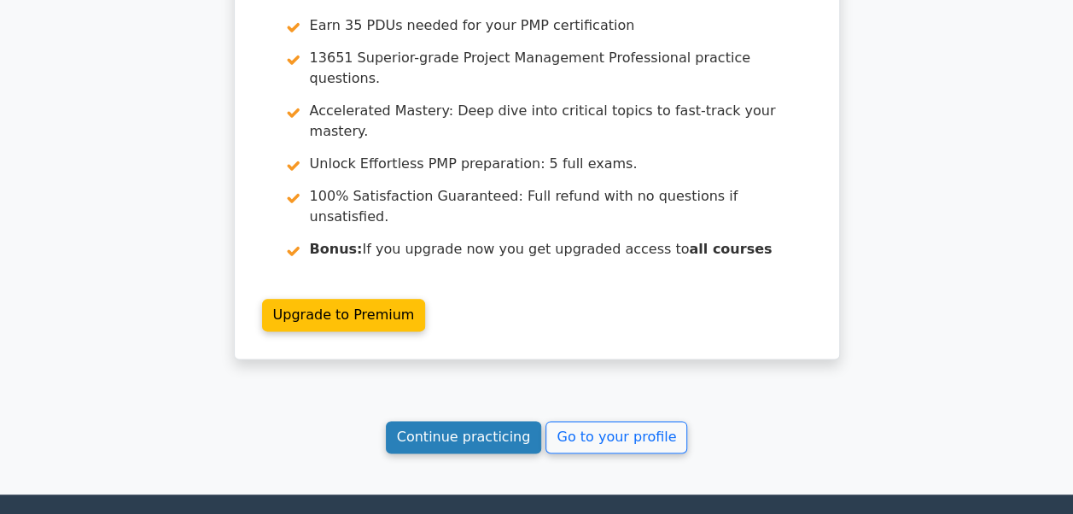
click at [486, 421] on link "Continue practicing" at bounding box center [464, 437] width 156 height 32
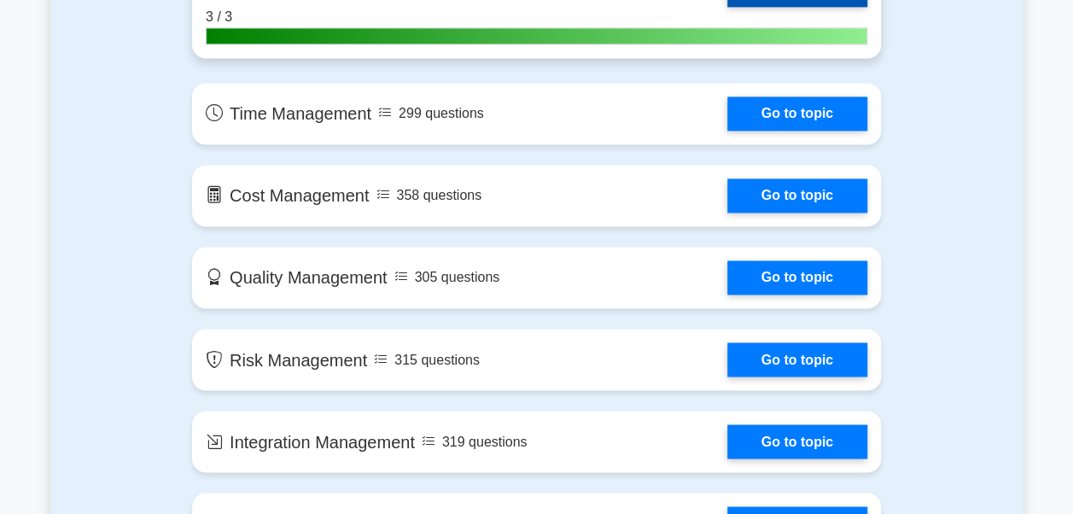
scroll to position [1109, 0]
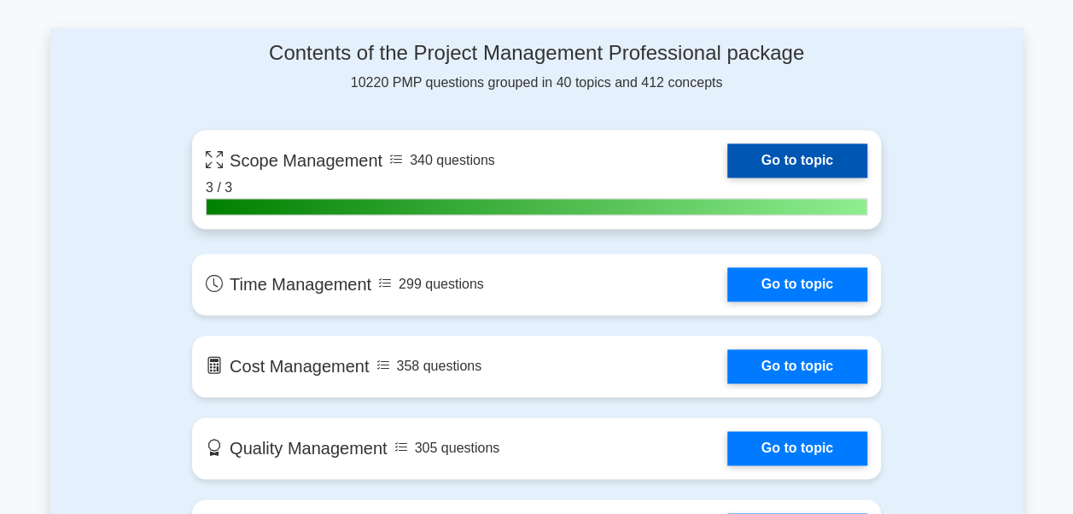
click at [761, 159] on link "Go to topic" at bounding box center [797, 160] width 140 height 34
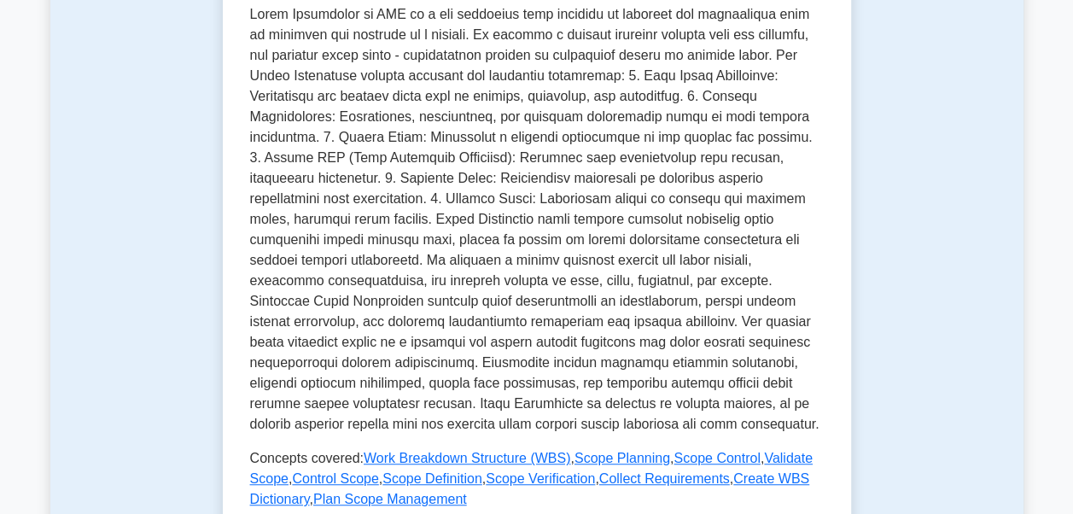
scroll to position [597, 0]
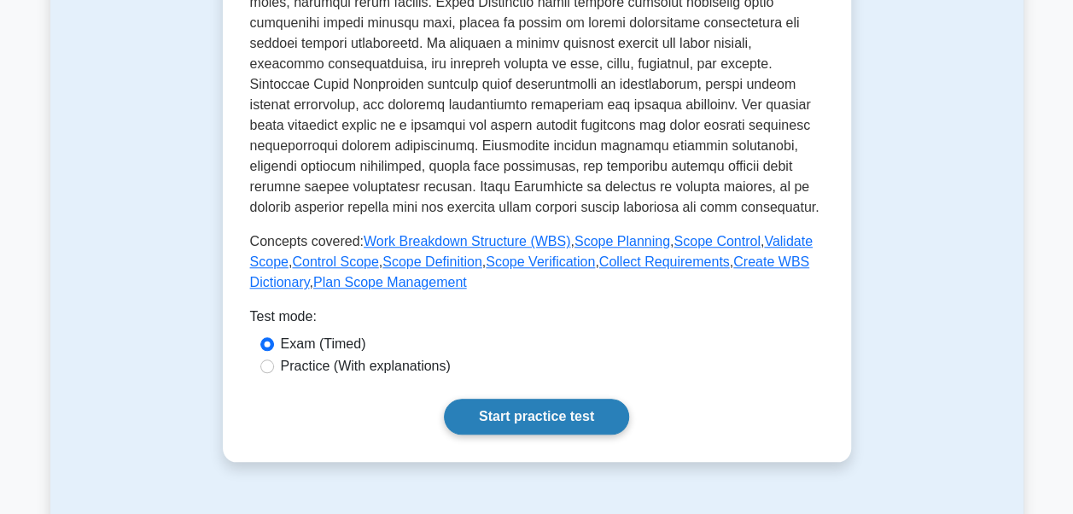
click at [470, 403] on link "Start practice test" at bounding box center [536, 416] width 185 height 36
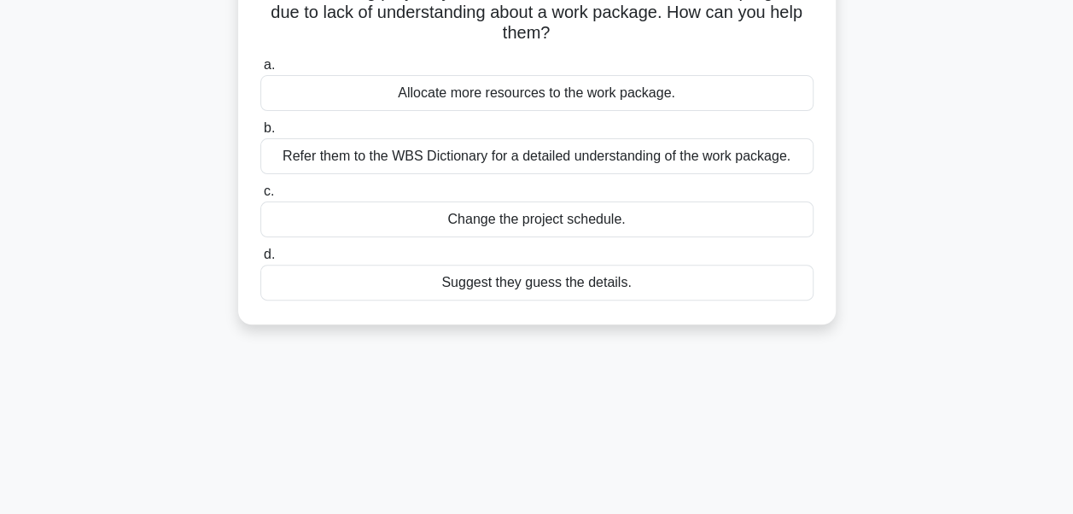
scroll to position [171, 0]
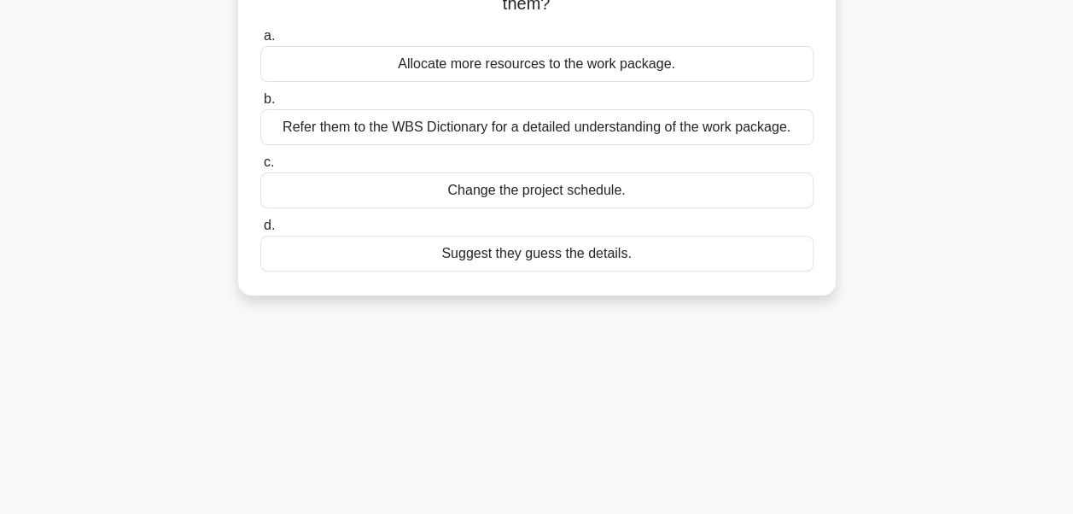
click at [432, 127] on div "Refer them to the WBS Dictionary for a detailed understanding of the work packa…" at bounding box center [536, 127] width 553 height 36
click at [260, 105] on input "b. Refer them to the WBS Dictionary for a detailed understanding of the work pa…" at bounding box center [260, 99] width 0 height 11
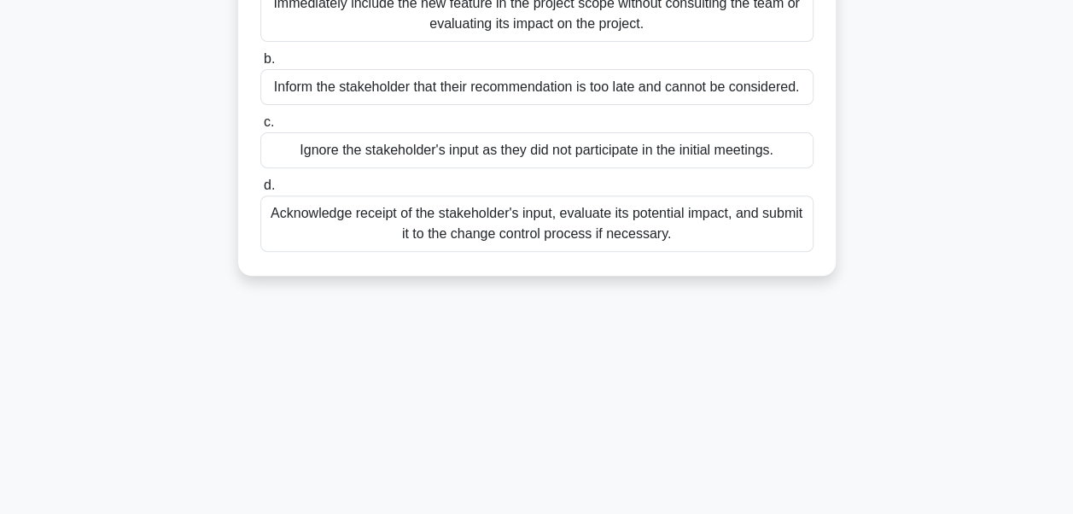
scroll to position [341, 0]
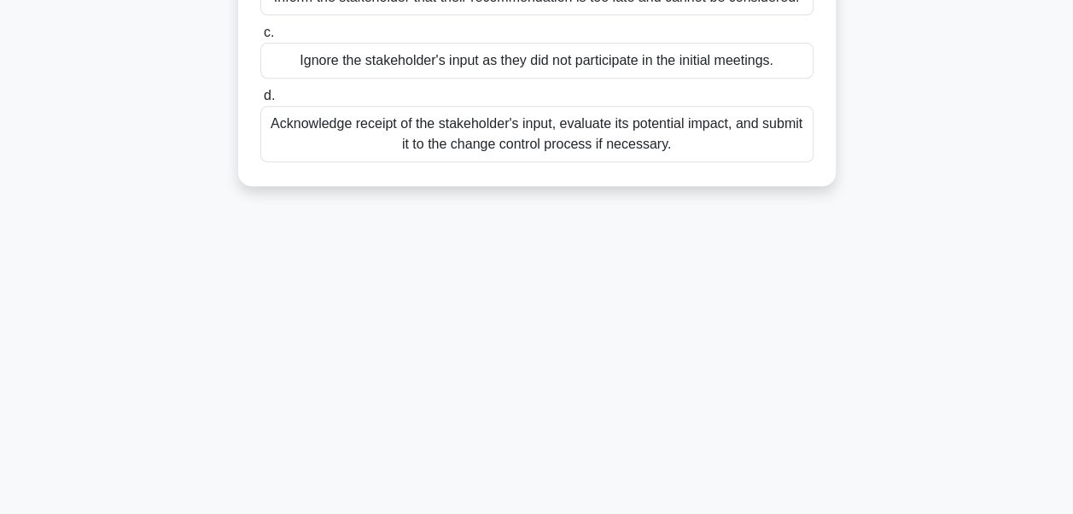
click at [457, 147] on div "Acknowledge receipt of the stakeholder's input, evaluate its potential impact, …" at bounding box center [536, 134] width 553 height 56
click at [260, 102] on input "d. Acknowledge receipt of the stakeholder's input, evaluate its potential impac…" at bounding box center [260, 95] width 0 height 11
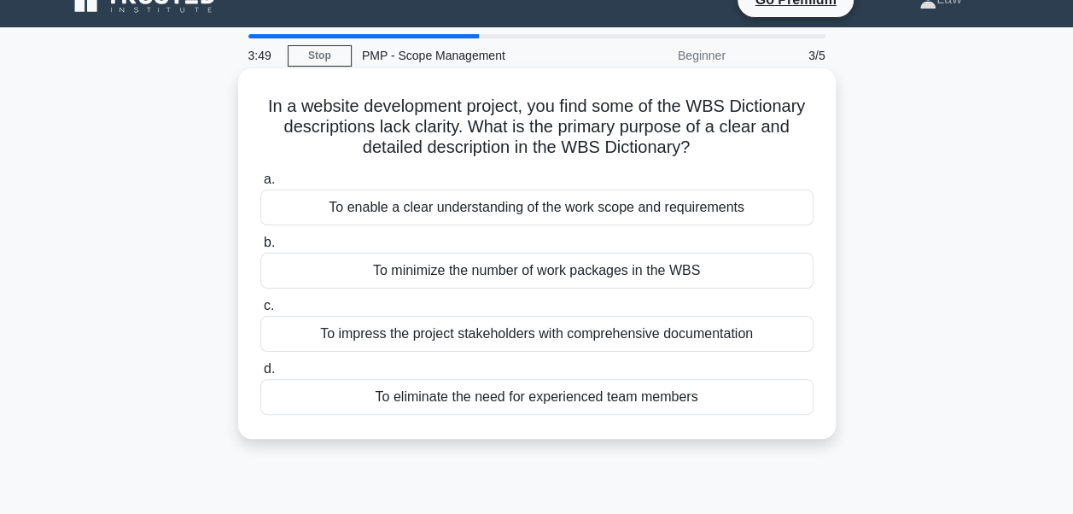
scroll to position [0, 0]
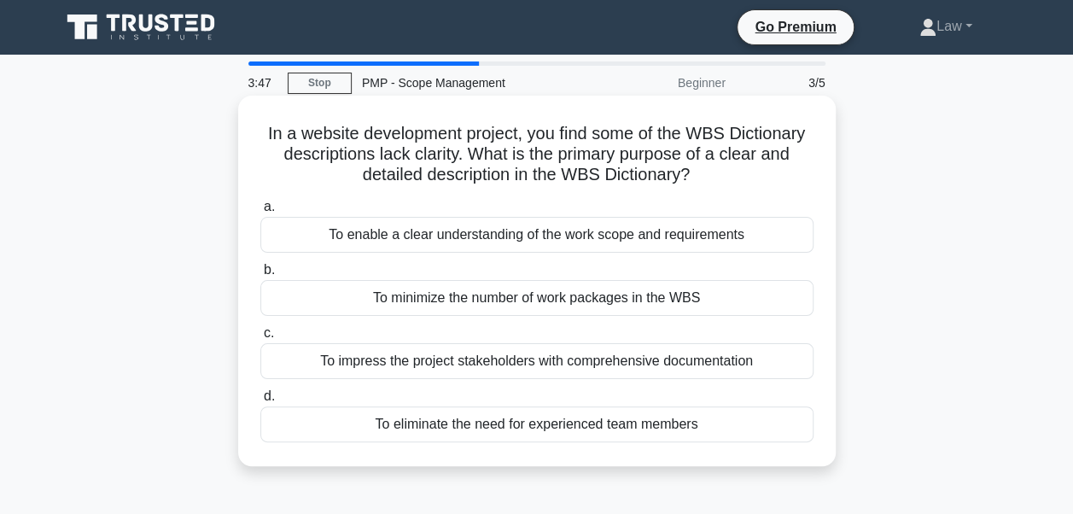
click at [433, 241] on div "To enable a clear understanding of the work scope and requirements" at bounding box center [536, 235] width 553 height 36
click at [260, 212] on input "a. To enable a clear understanding of the work scope and requirements" at bounding box center [260, 206] width 0 height 11
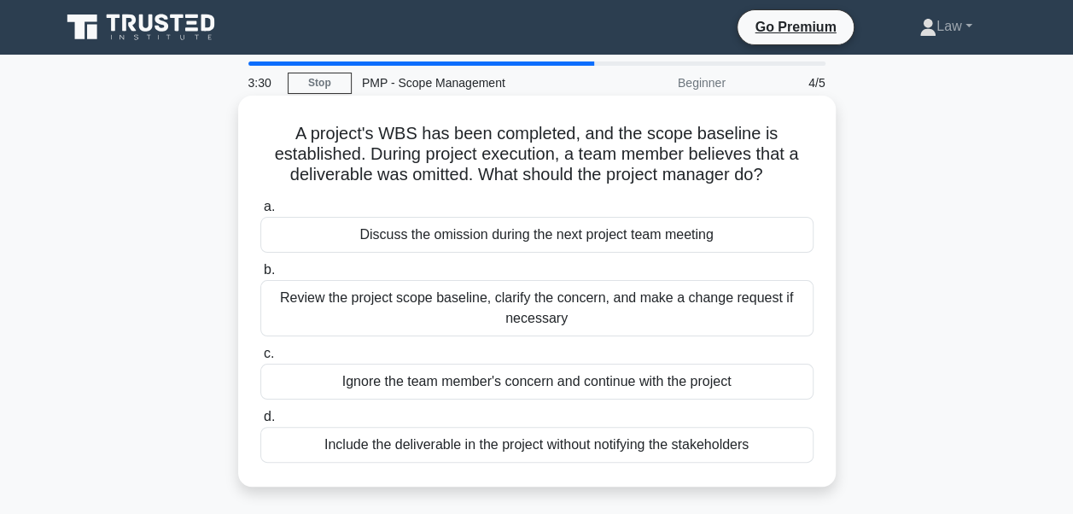
scroll to position [85, 0]
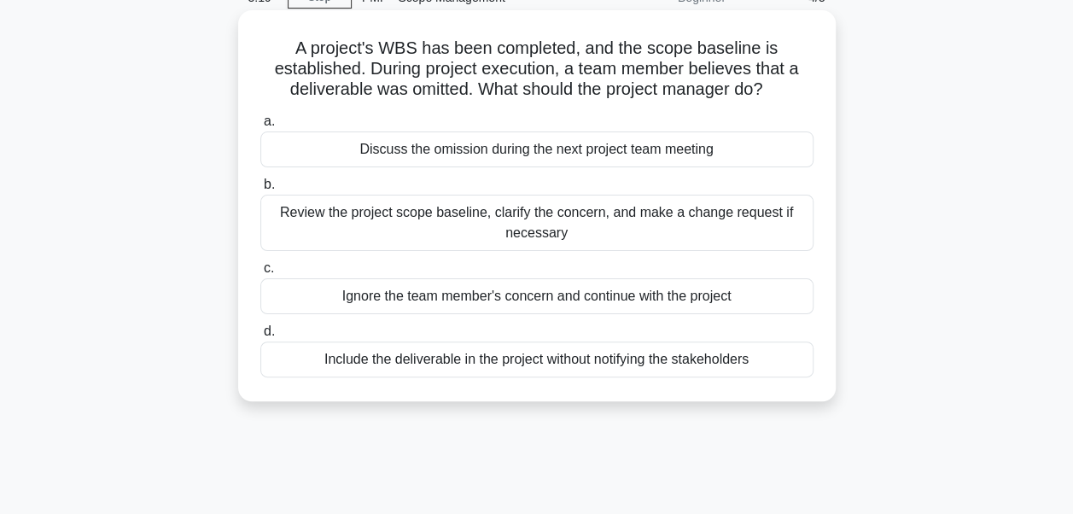
click at [455, 221] on div "Review the project scope baseline, clarify the concern, and make a change reque…" at bounding box center [536, 223] width 553 height 56
click at [260, 190] on input "b. Review the project scope baseline, clarify the concern, and make a change re…" at bounding box center [260, 184] width 0 height 11
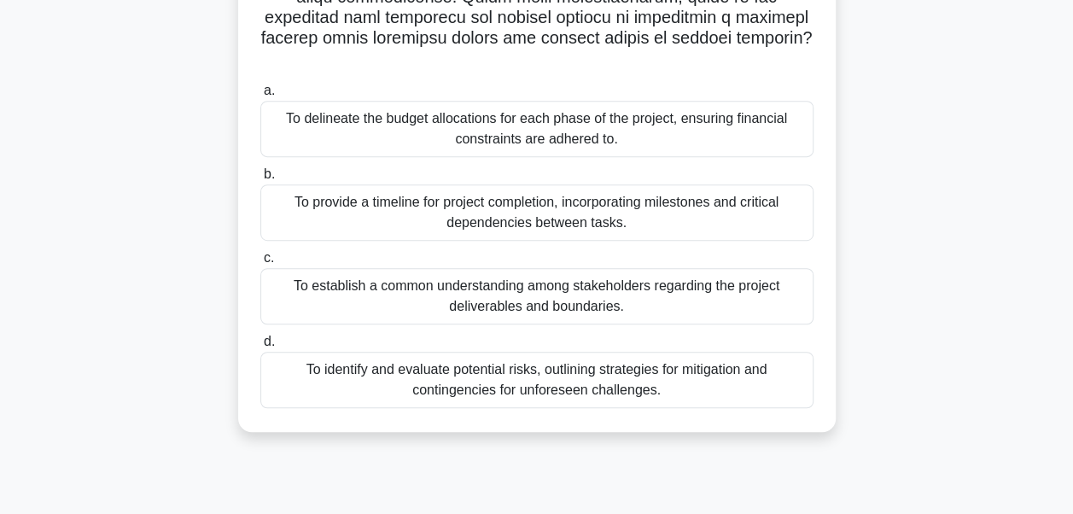
scroll to position [408, 0]
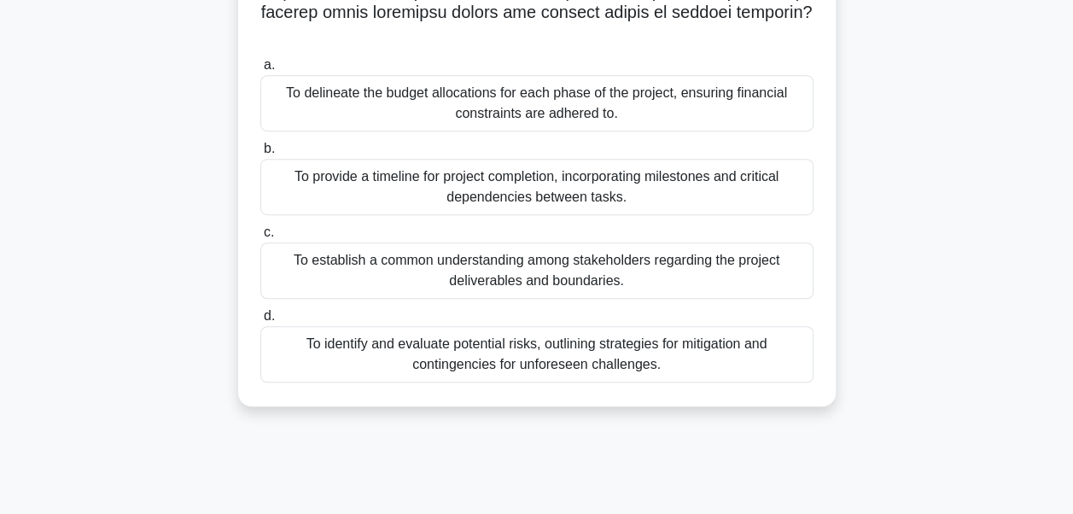
click at [480, 258] on div "To establish a common understanding among stakeholders regarding the project de…" at bounding box center [536, 270] width 553 height 56
click at [260, 238] on input "c. To establish a common understanding among stakeholders regarding the project…" at bounding box center [260, 232] width 0 height 11
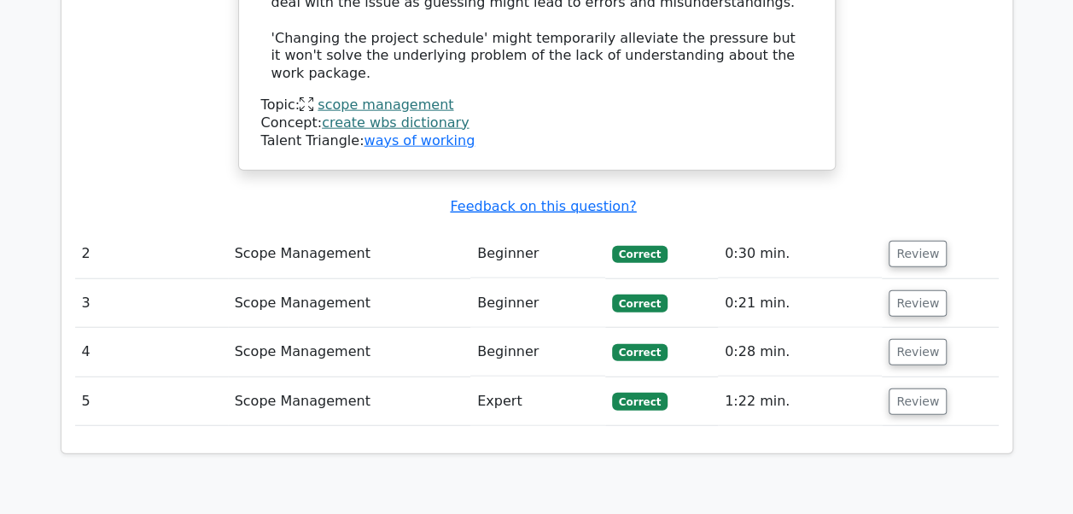
scroll to position [2048, 0]
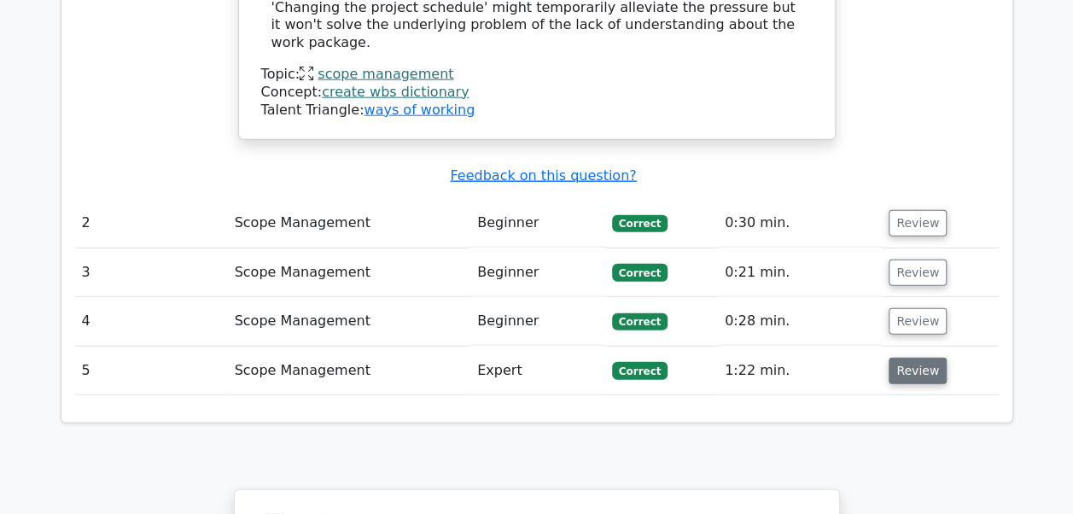
click at [894, 358] on button "Review" at bounding box center [917, 371] width 58 height 26
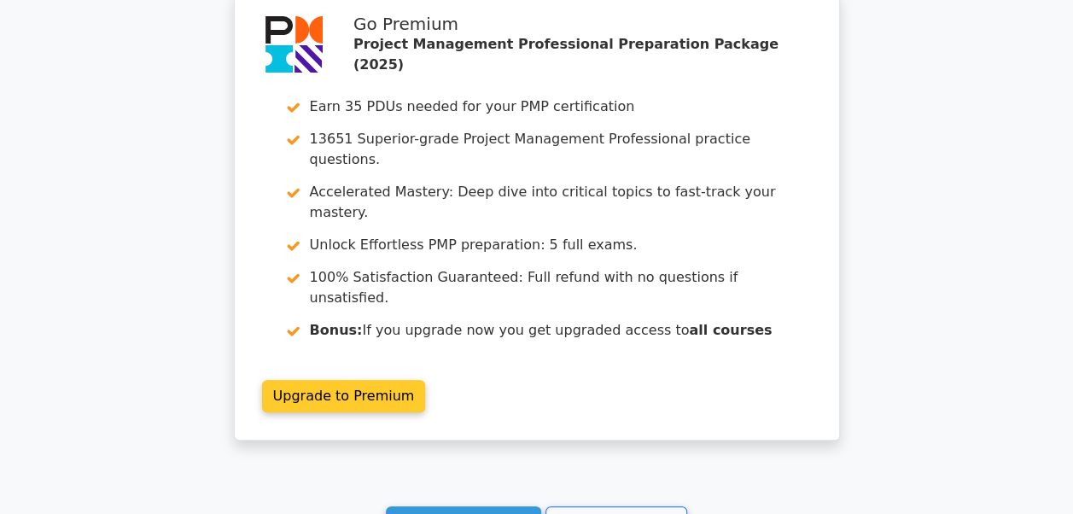
scroll to position [3538, 0]
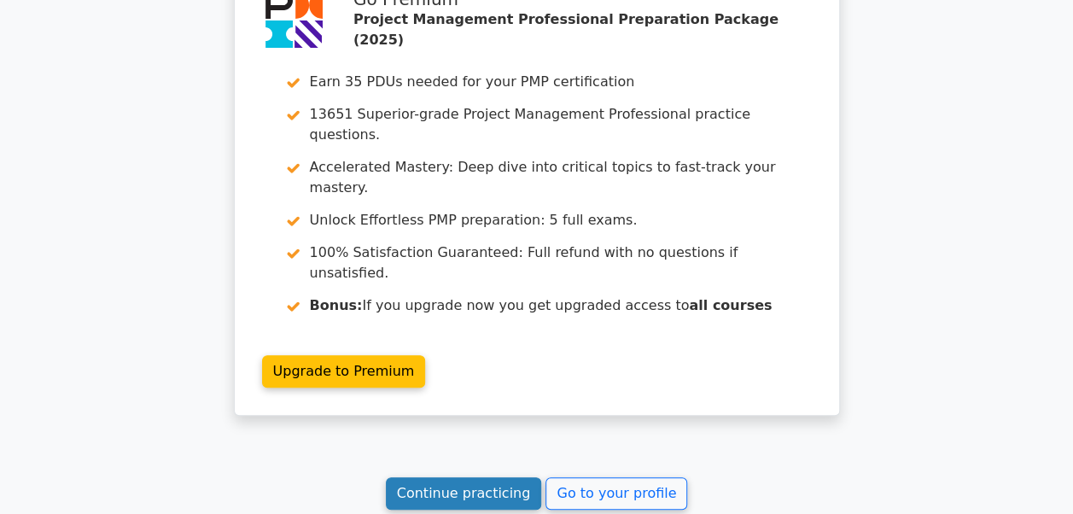
click at [520, 477] on link "Continue practicing" at bounding box center [464, 493] width 156 height 32
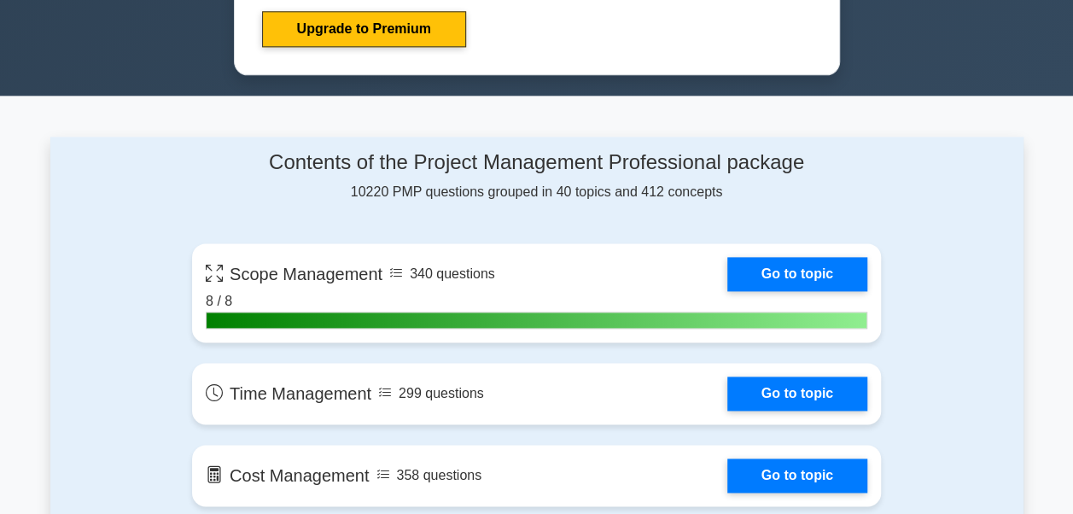
scroll to position [1195, 0]
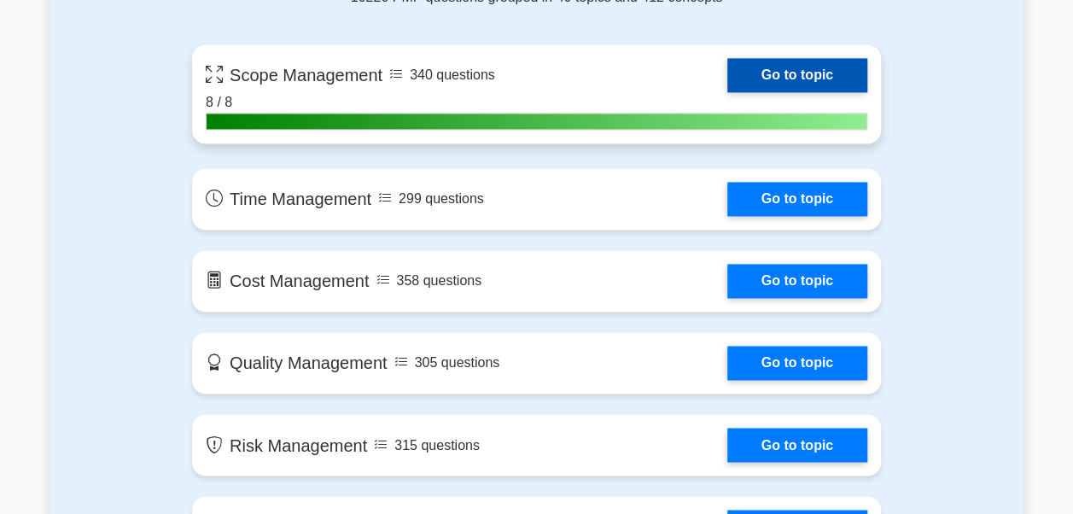
click at [727, 72] on link "Go to topic" at bounding box center [797, 75] width 140 height 34
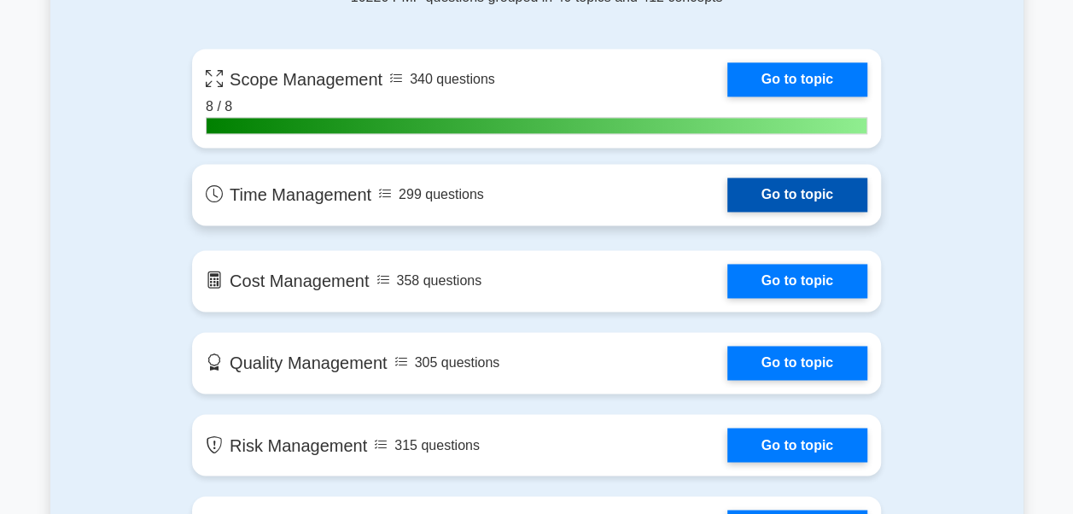
click at [799, 189] on link "Go to topic" at bounding box center [797, 194] width 140 height 34
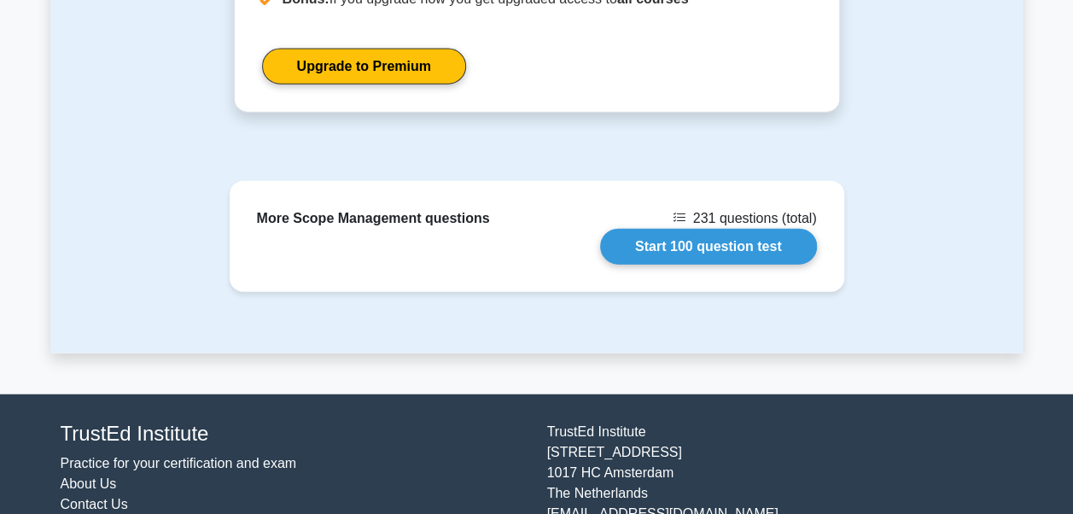
scroll to position [1962, 0]
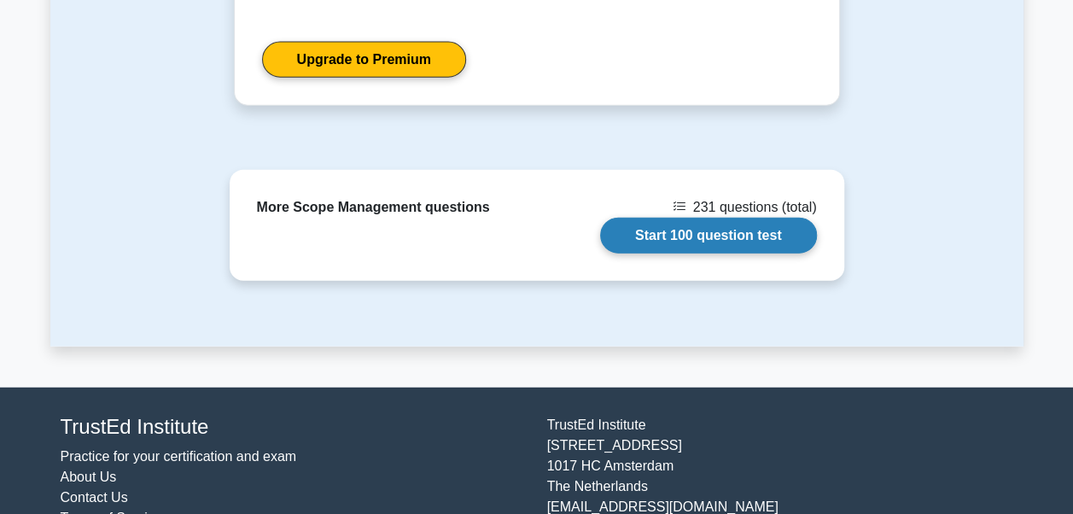
click at [653, 237] on link "Start 100 question test" at bounding box center [708, 236] width 217 height 36
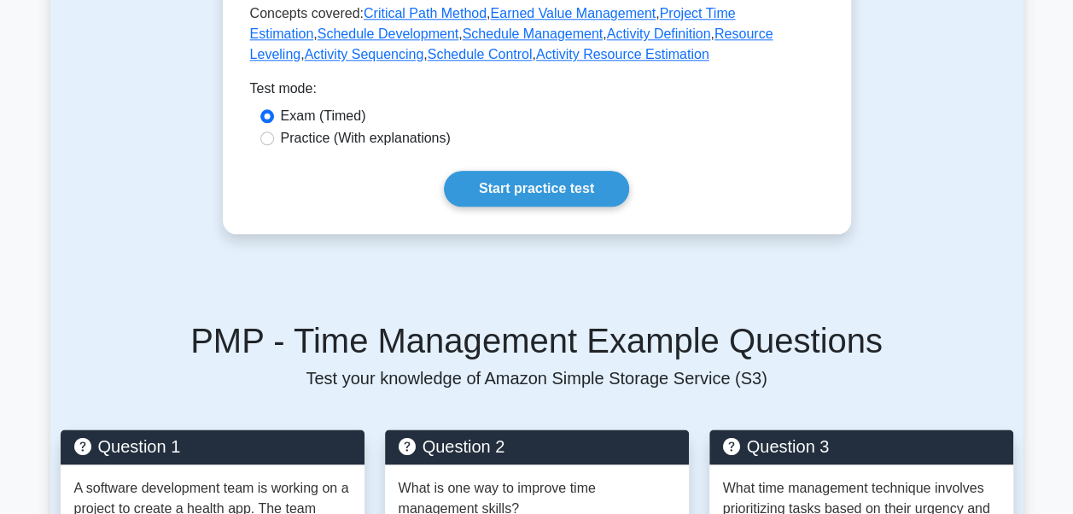
scroll to position [1024, 0]
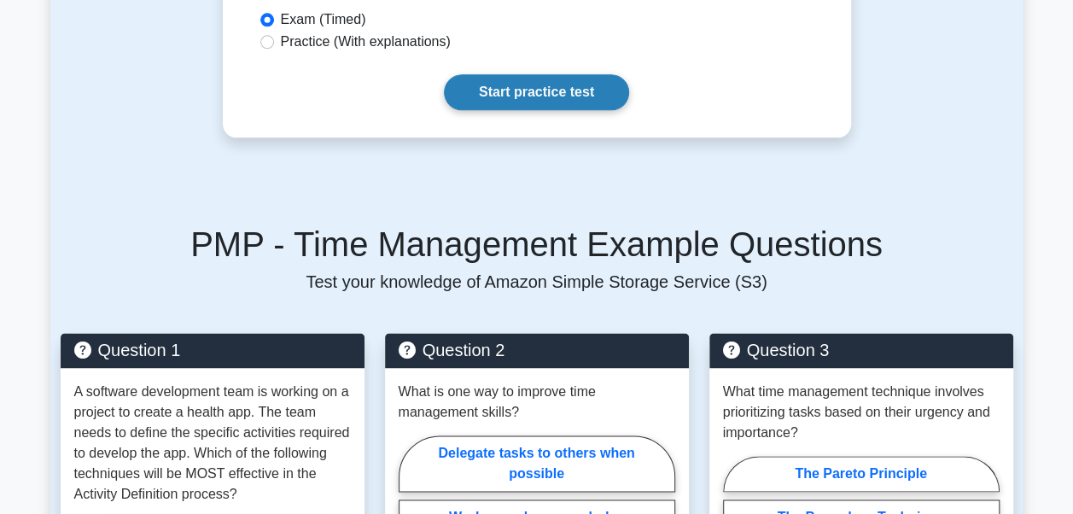
click at [536, 80] on link "Start practice test" at bounding box center [536, 92] width 185 height 36
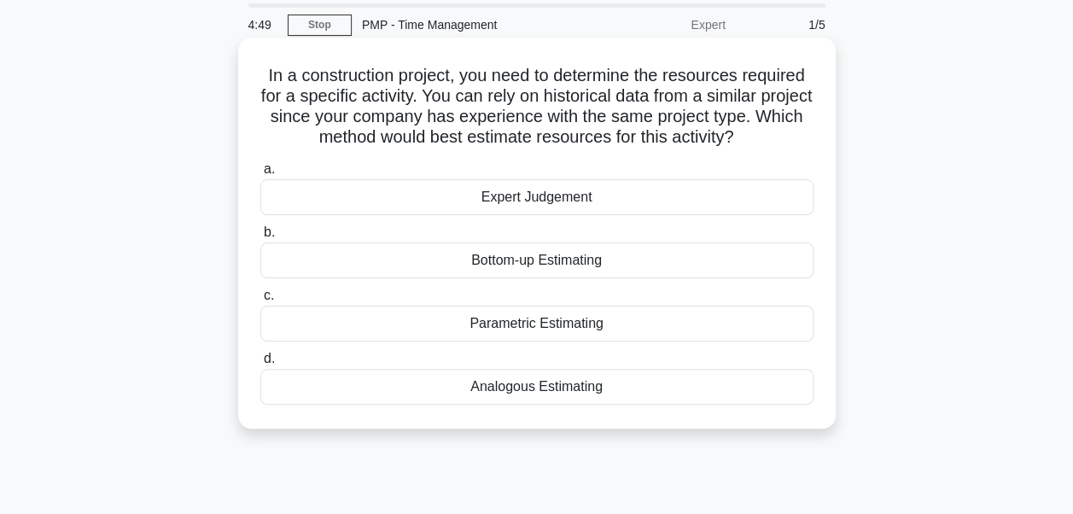
scroll to position [85, 0]
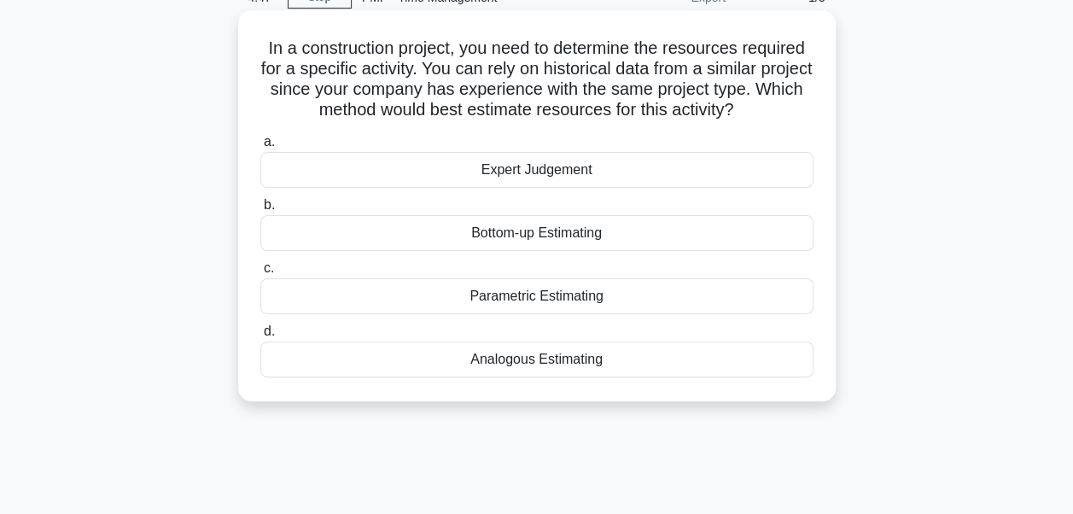
click at [536, 356] on div "Analogous Estimating" at bounding box center [536, 359] width 553 height 36
click at [260, 337] on input "d. Analogous Estimating" at bounding box center [260, 331] width 0 height 11
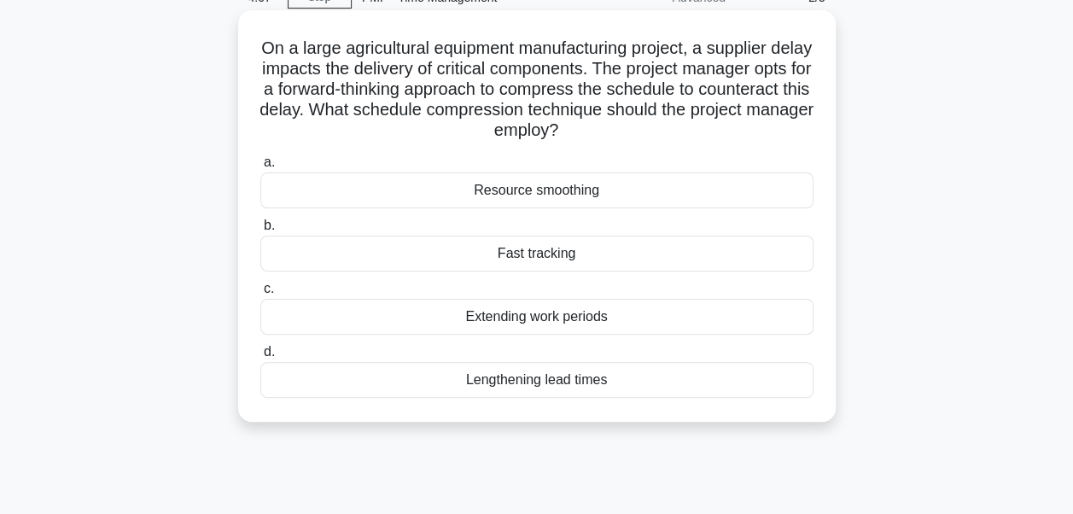
click at [543, 259] on div "Fast tracking" at bounding box center [536, 253] width 553 height 36
click at [260, 231] on input "b. Fast tracking" at bounding box center [260, 225] width 0 height 11
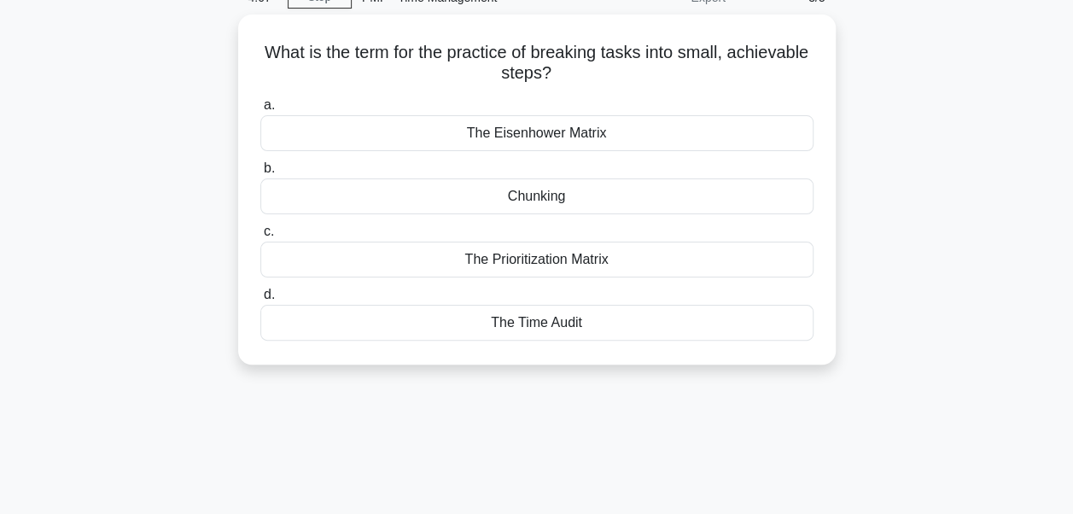
scroll to position [0, 0]
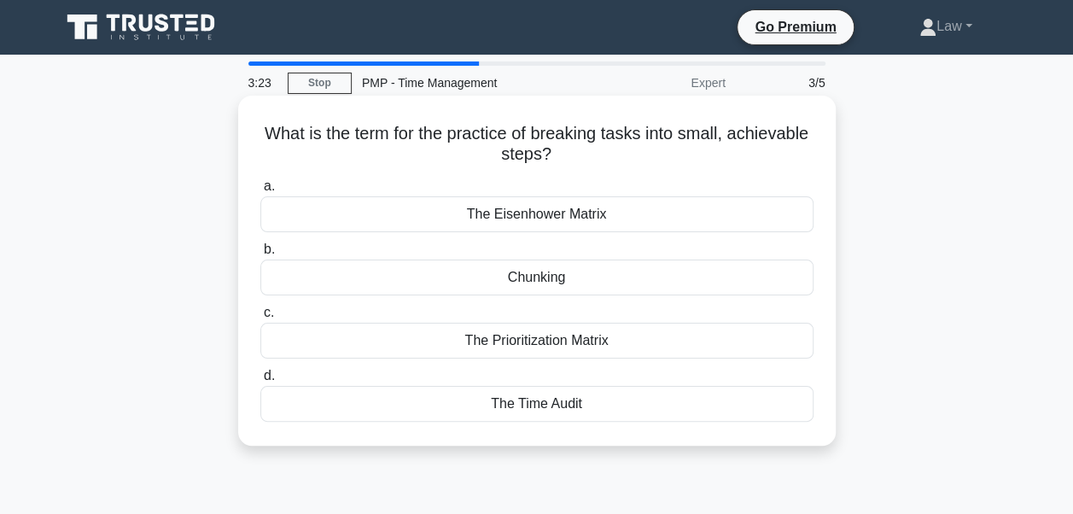
click at [546, 219] on div "The Eisenhower Matrix" at bounding box center [536, 214] width 553 height 36
click at [260, 192] on input "a. The Eisenhower Matrix" at bounding box center [260, 186] width 0 height 11
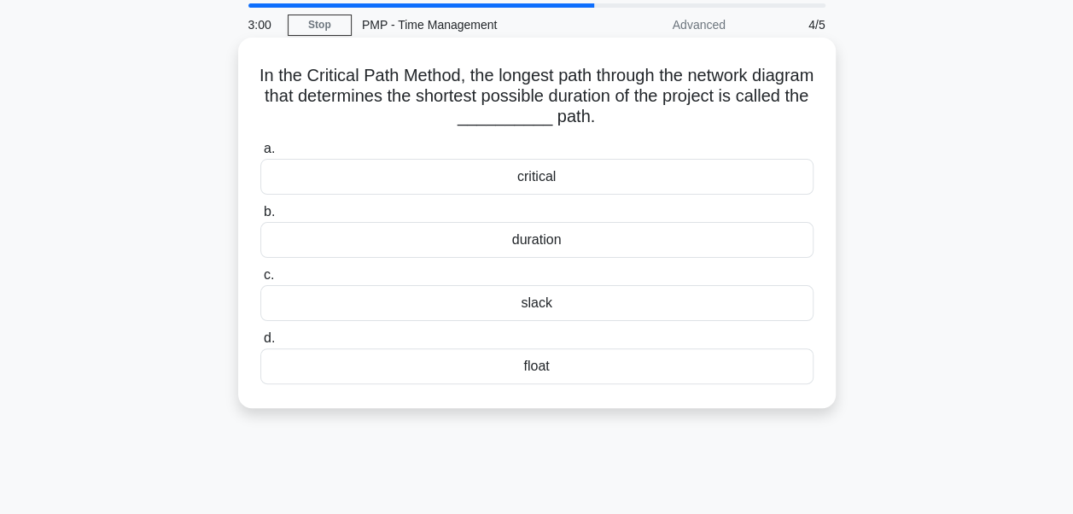
scroll to position [85, 0]
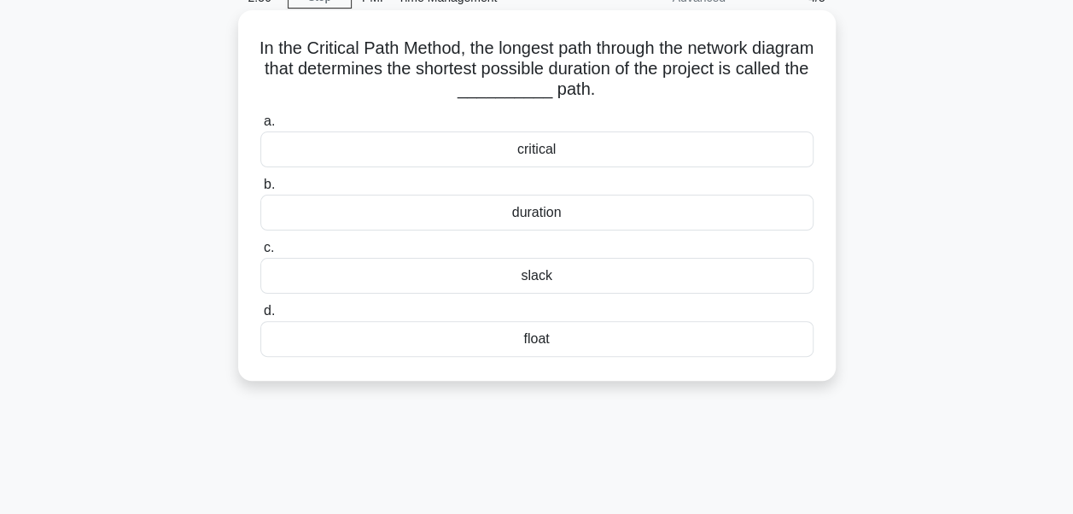
click at [524, 338] on div "float" at bounding box center [536, 339] width 553 height 36
click at [260, 317] on input "d. float" at bounding box center [260, 310] width 0 height 11
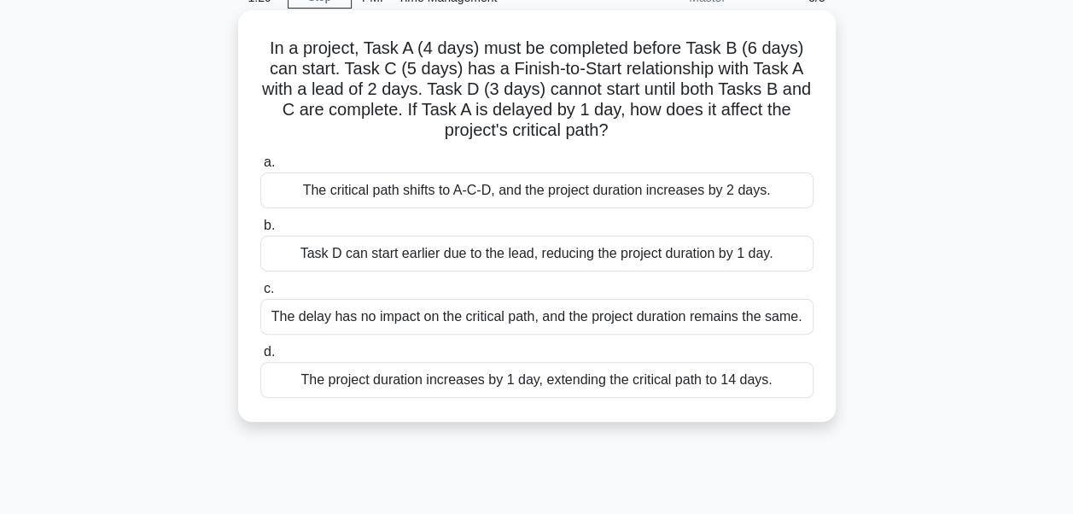
click at [393, 382] on div "The project duration increases by 1 day, extending the critical path to 14 days." at bounding box center [536, 380] width 553 height 36
click at [260, 358] on input "d. The project duration increases by 1 day, extending the critical path to 14 d…" at bounding box center [260, 351] width 0 height 11
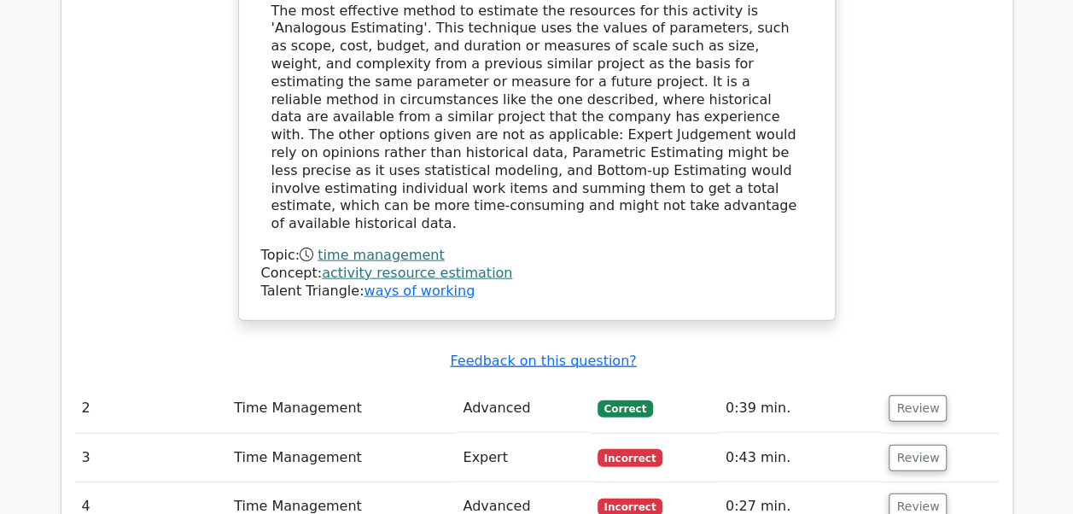
scroll to position [1877, 0]
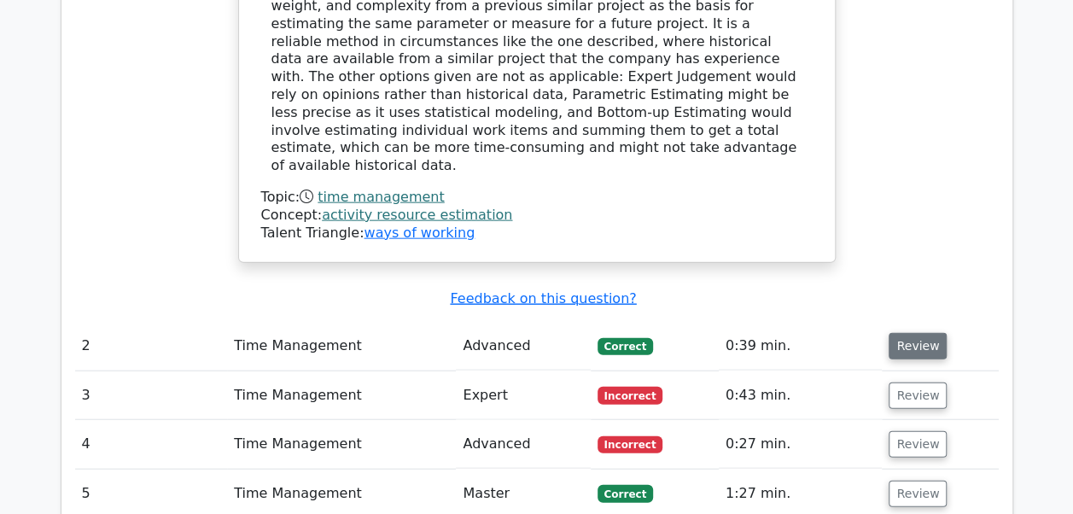
click at [903, 333] on button "Review" at bounding box center [917, 346] width 58 height 26
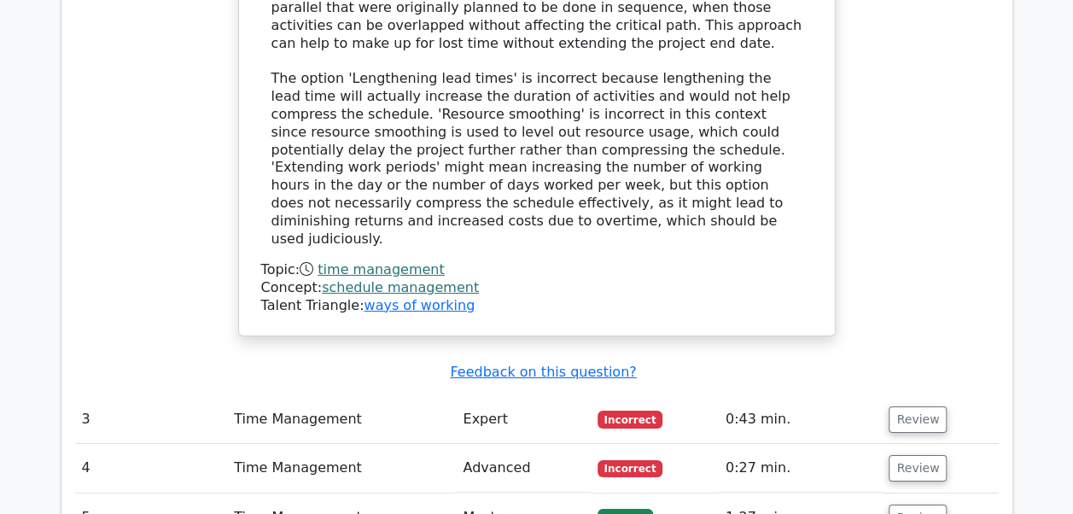
scroll to position [2816, 0]
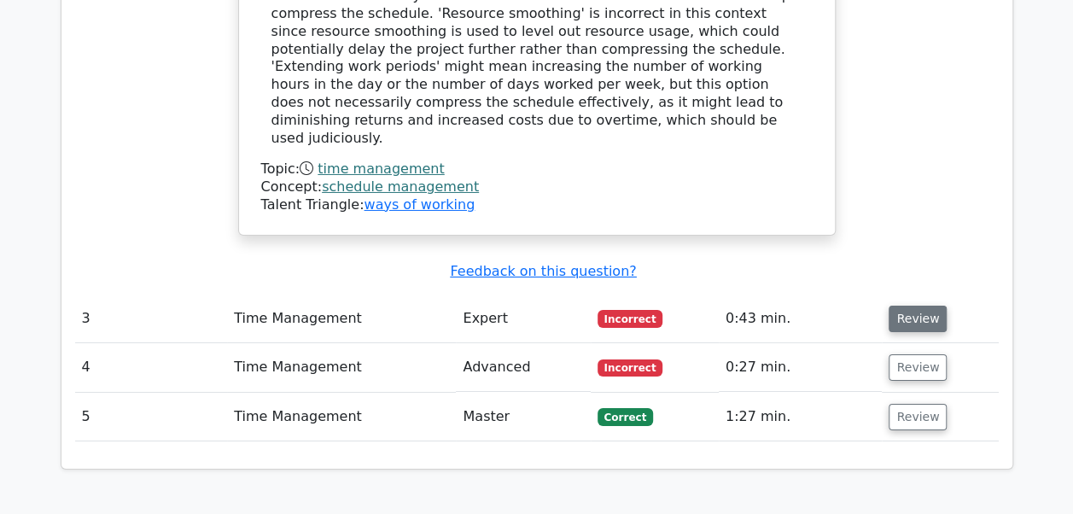
click at [920, 305] on button "Review" at bounding box center [917, 318] width 58 height 26
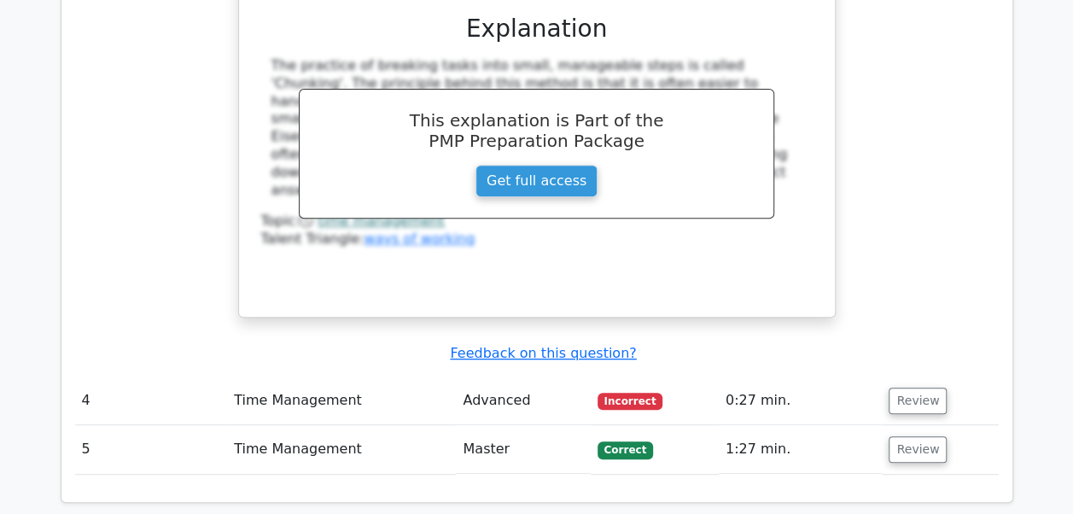
scroll to position [3498, 0]
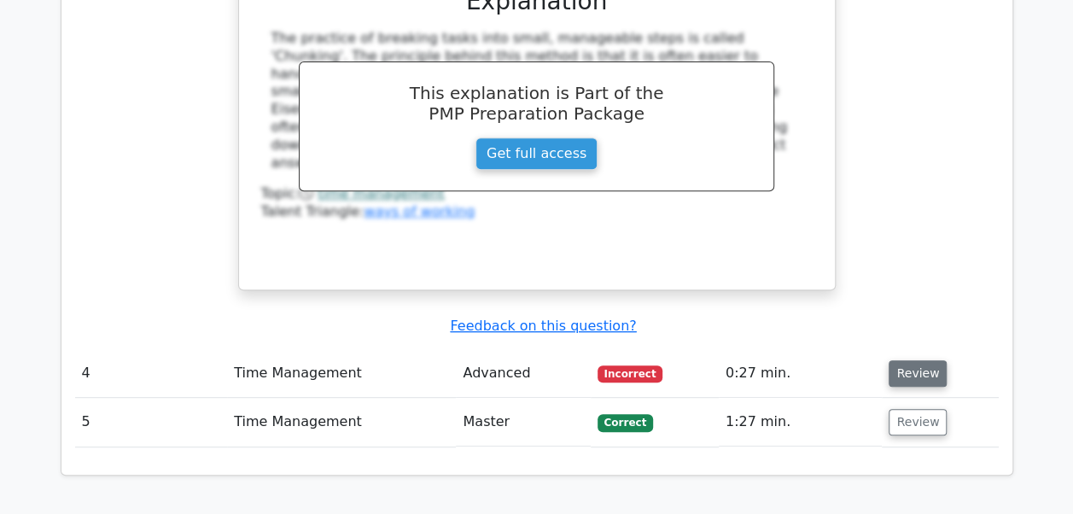
click at [896, 360] on button "Review" at bounding box center [917, 373] width 58 height 26
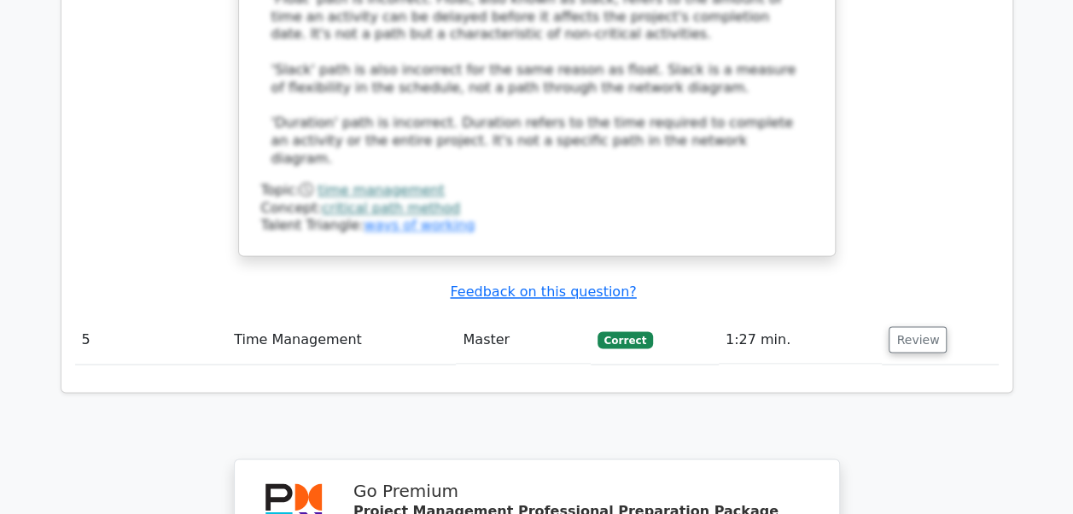
scroll to position [4522, 0]
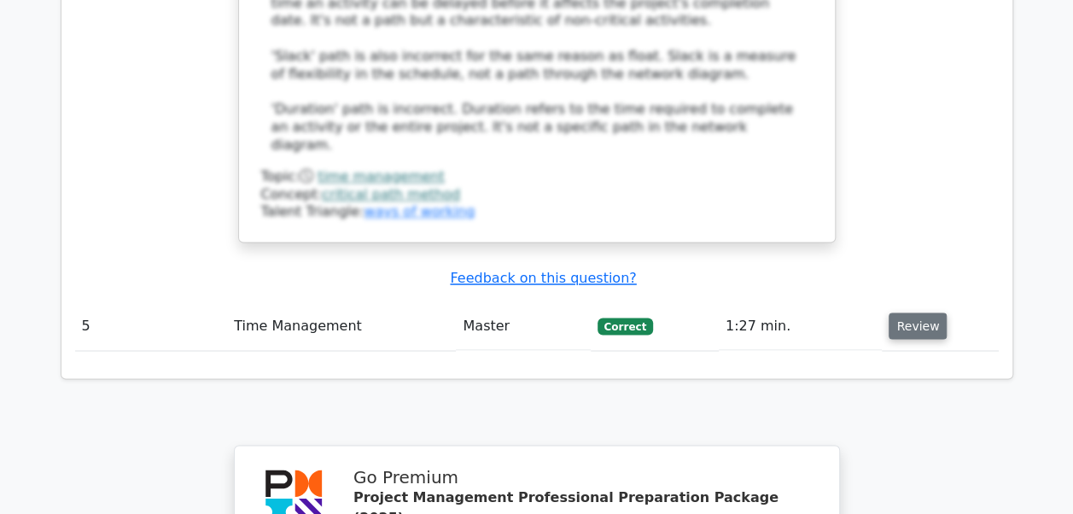
click at [919, 312] on button "Review" at bounding box center [917, 325] width 58 height 26
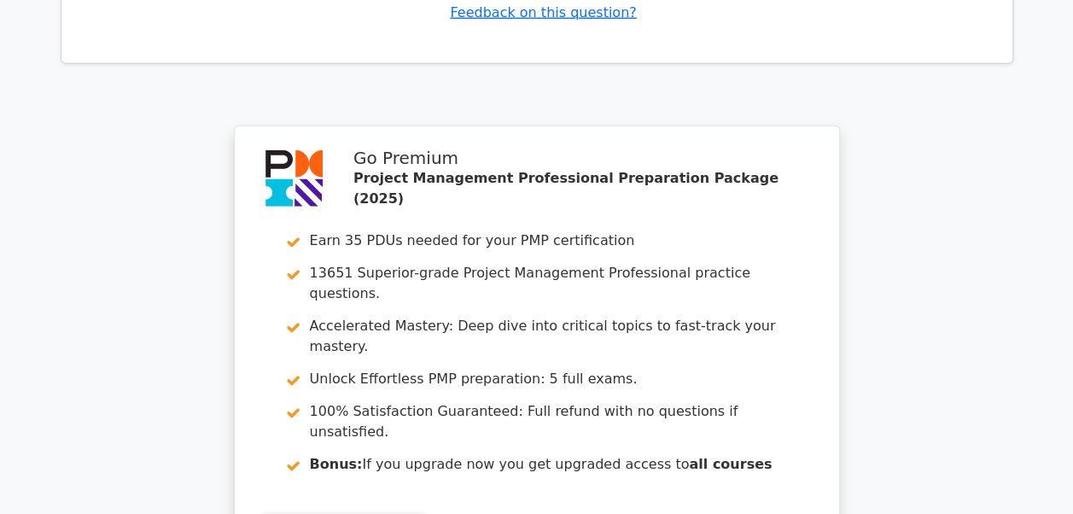
scroll to position [5700, 0]
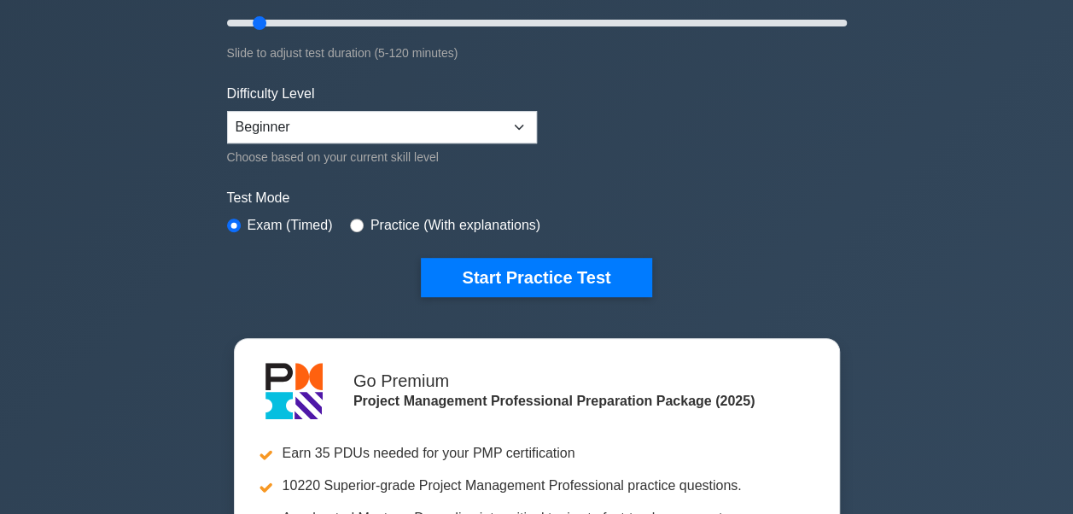
scroll to position [256, 0]
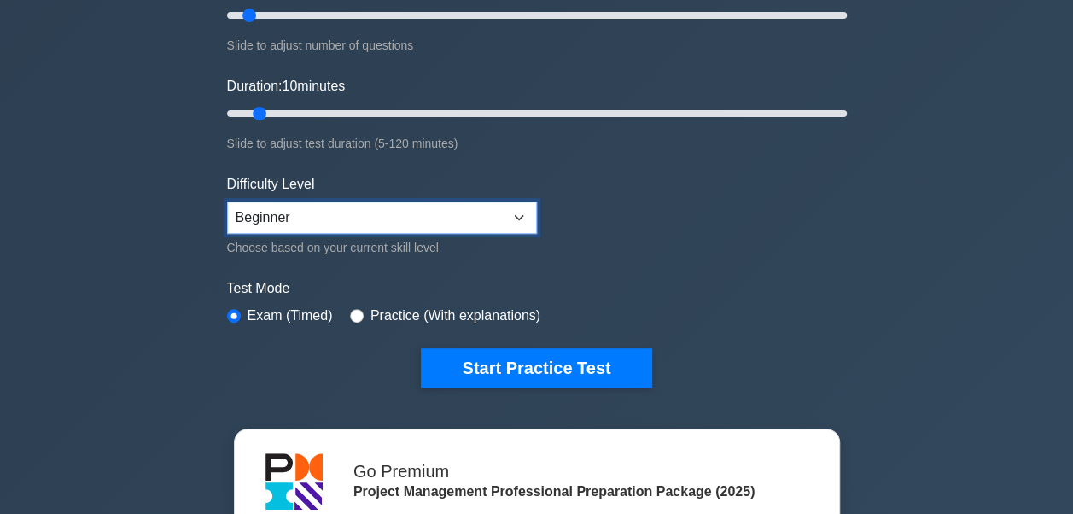
click at [503, 215] on select "Beginner Intermediate Expert" at bounding box center [382, 217] width 310 height 32
select select "expert"
click at [227, 201] on select "Beginner Intermediate Expert" at bounding box center [382, 217] width 310 height 32
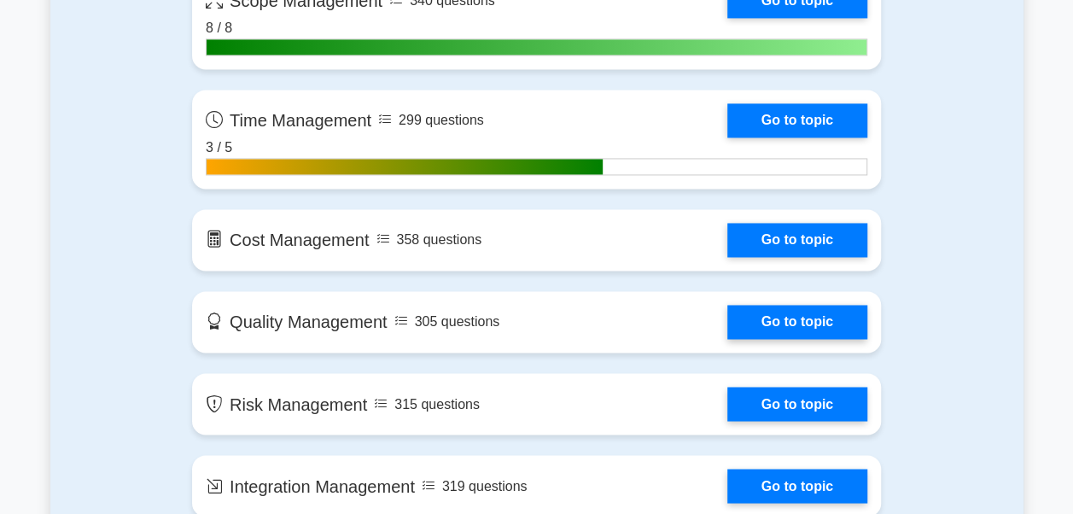
scroll to position [1280, 0]
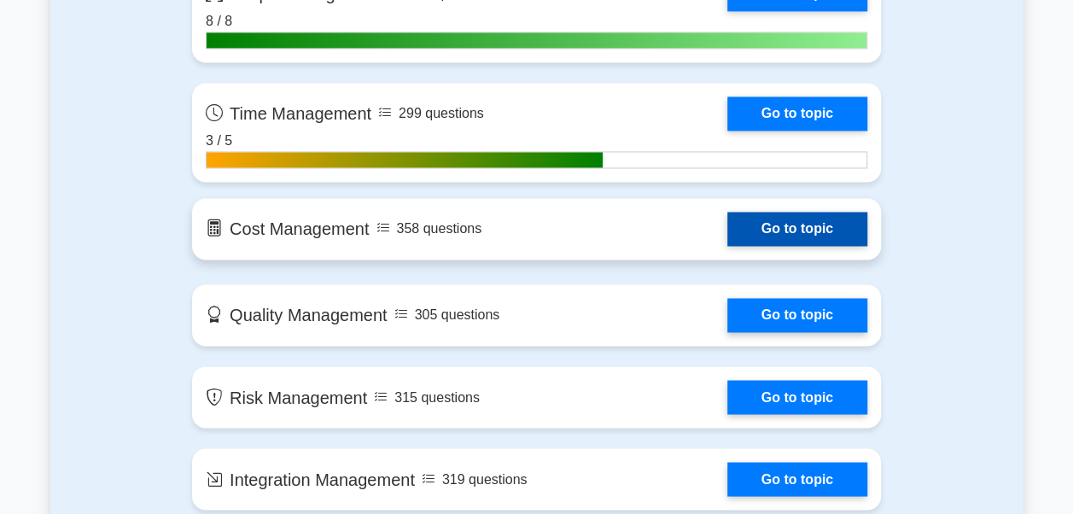
click at [765, 229] on link "Go to topic" at bounding box center [797, 229] width 140 height 34
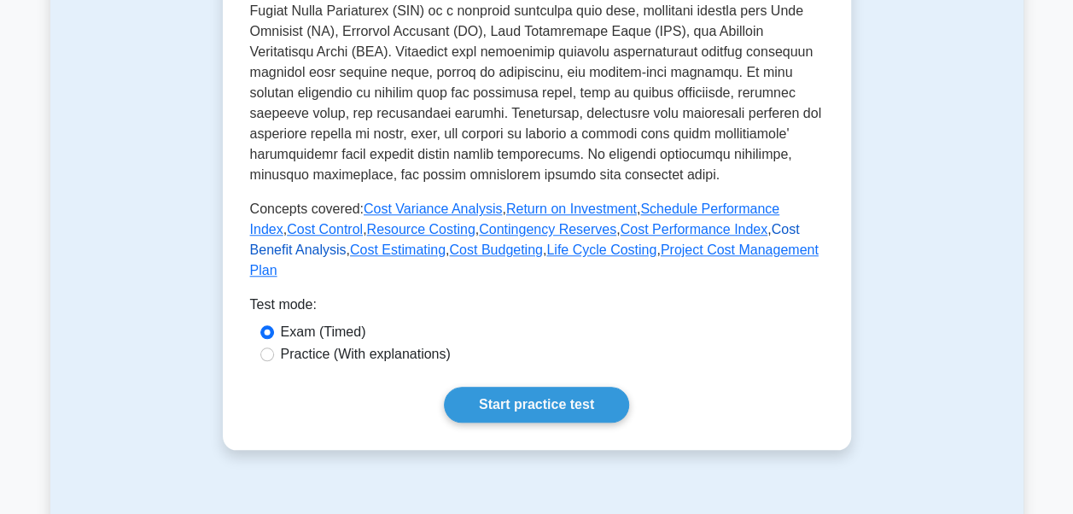
scroll to position [768, 0]
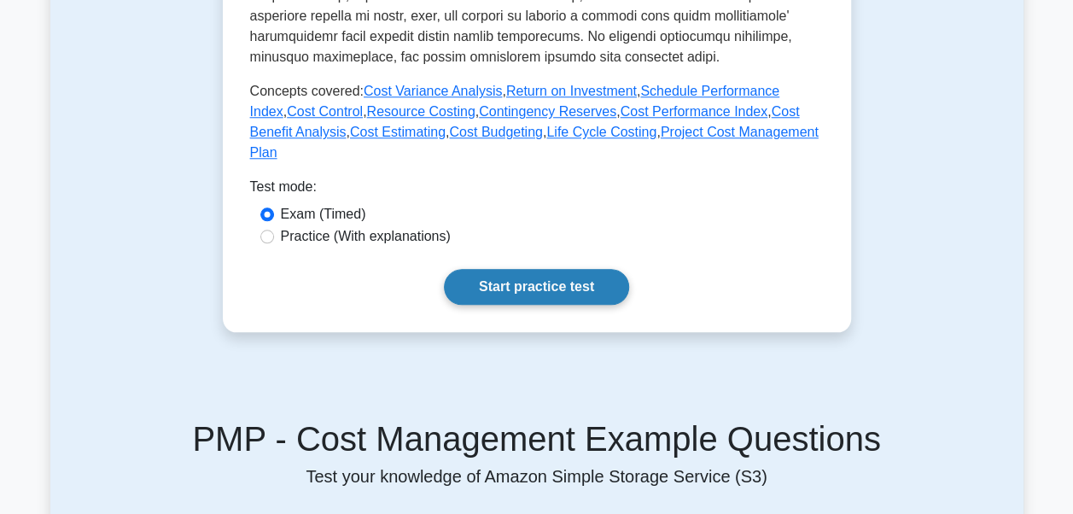
click at [582, 269] on link "Start practice test" at bounding box center [536, 287] width 185 height 36
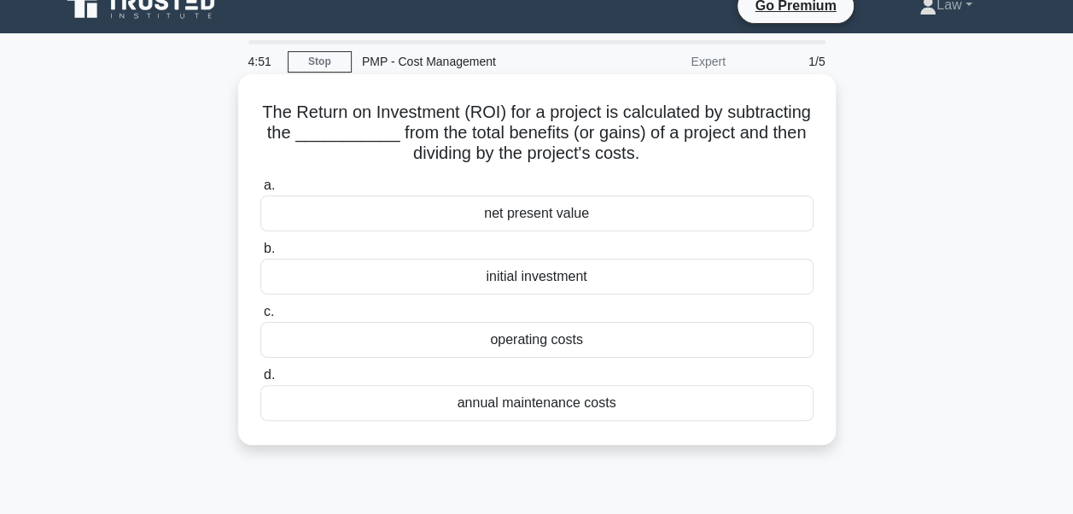
scroll to position [85, 0]
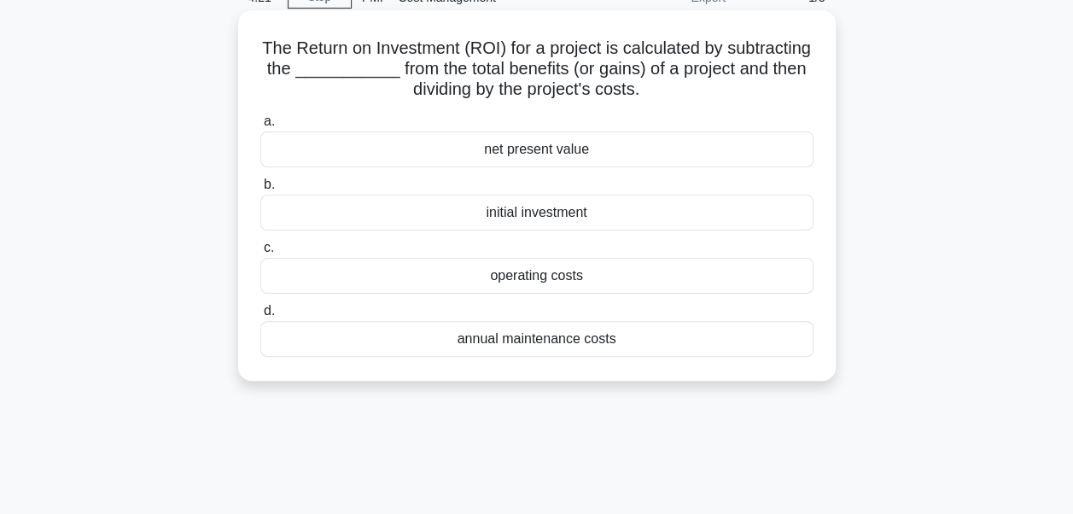
click at [551, 219] on div "initial investment" at bounding box center [536, 213] width 553 height 36
click at [260, 190] on input "b. initial investment" at bounding box center [260, 184] width 0 height 11
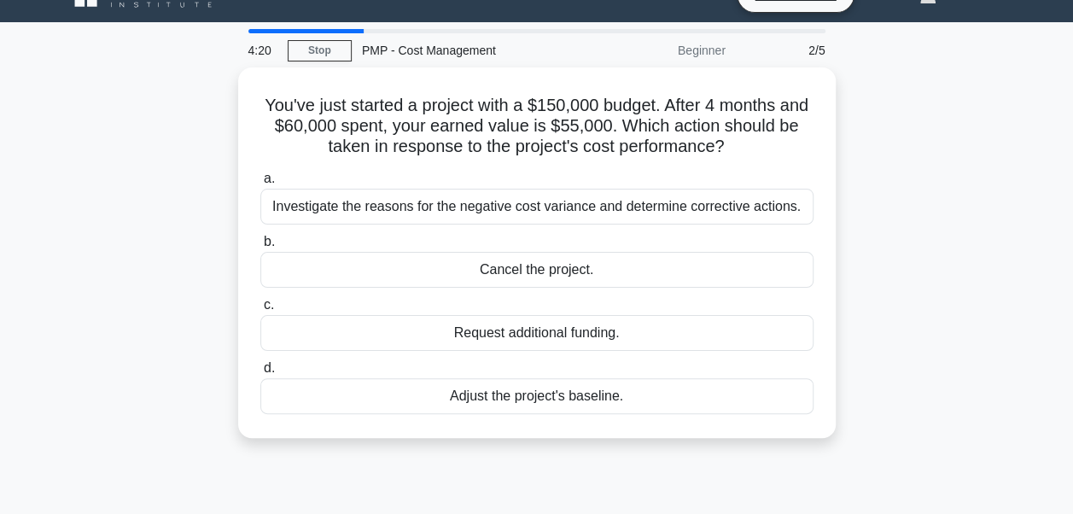
scroll to position [0, 0]
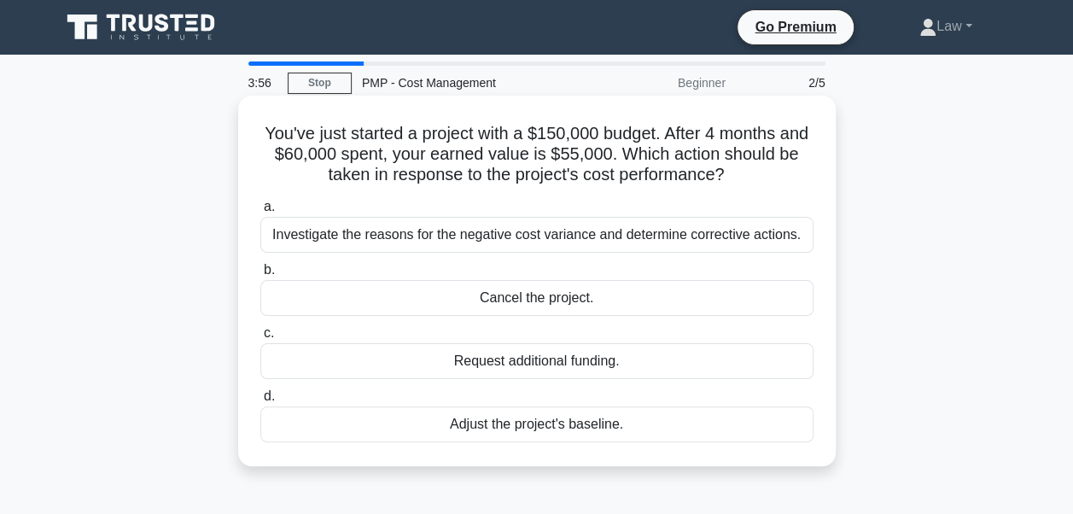
click at [547, 244] on div "Investigate the reasons for the negative cost variance and determine corrective…" at bounding box center [536, 235] width 553 height 36
click at [260, 212] on input "a. Investigate the reasons for the negative cost variance and determine correct…" at bounding box center [260, 206] width 0 height 11
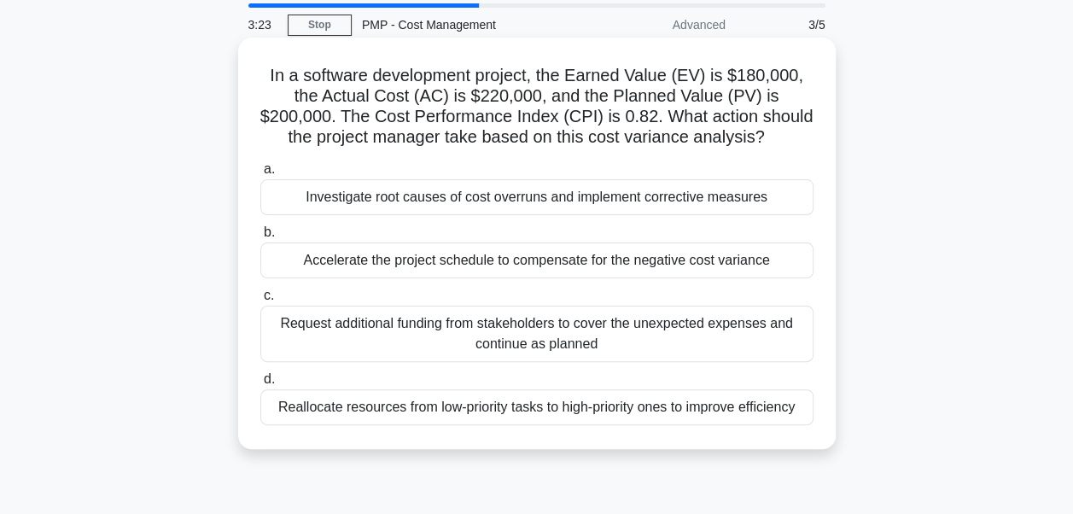
scroll to position [85, 0]
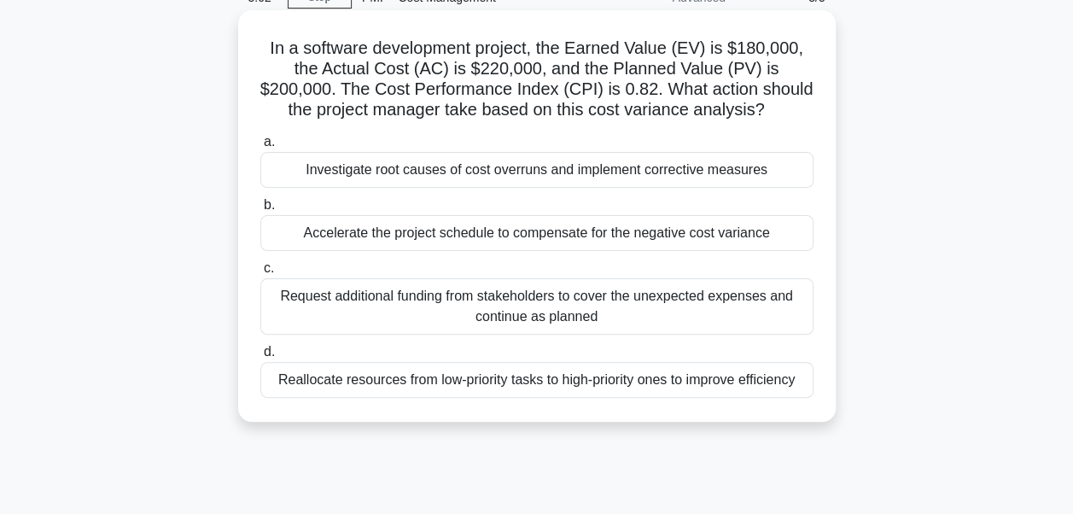
click at [578, 166] on div "Investigate root causes of cost overruns and implement corrective measures" at bounding box center [536, 170] width 553 height 36
click at [260, 148] on input "a. Investigate root causes of cost overruns and implement corrective measures" at bounding box center [260, 142] width 0 height 11
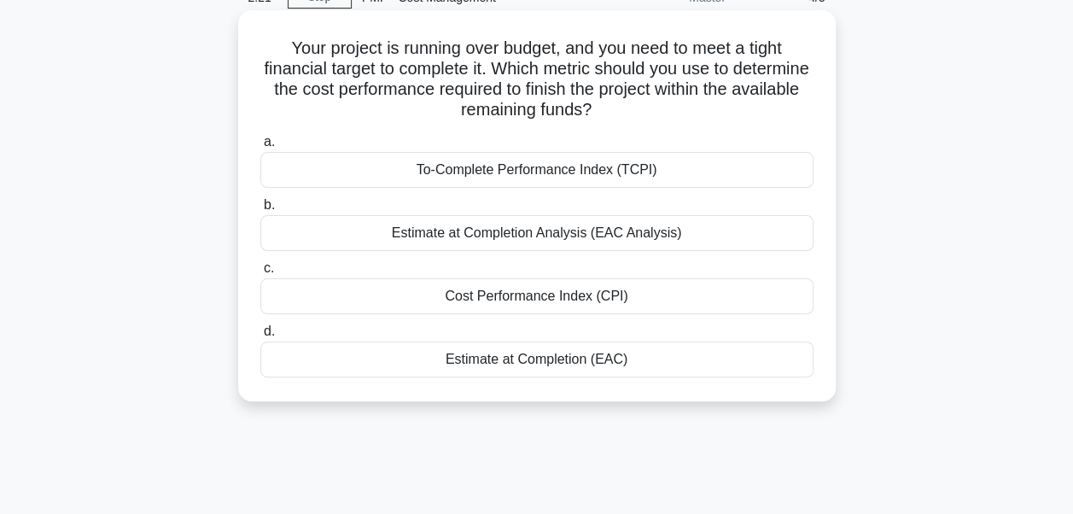
click at [561, 174] on div "To-Complete Performance Index (TCPI)" at bounding box center [536, 170] width 553 height 36
click at [260, 148] on input "a. To-Complete Performance Index (TCPI)" at bounding box center [260, 142] width 0 height 11
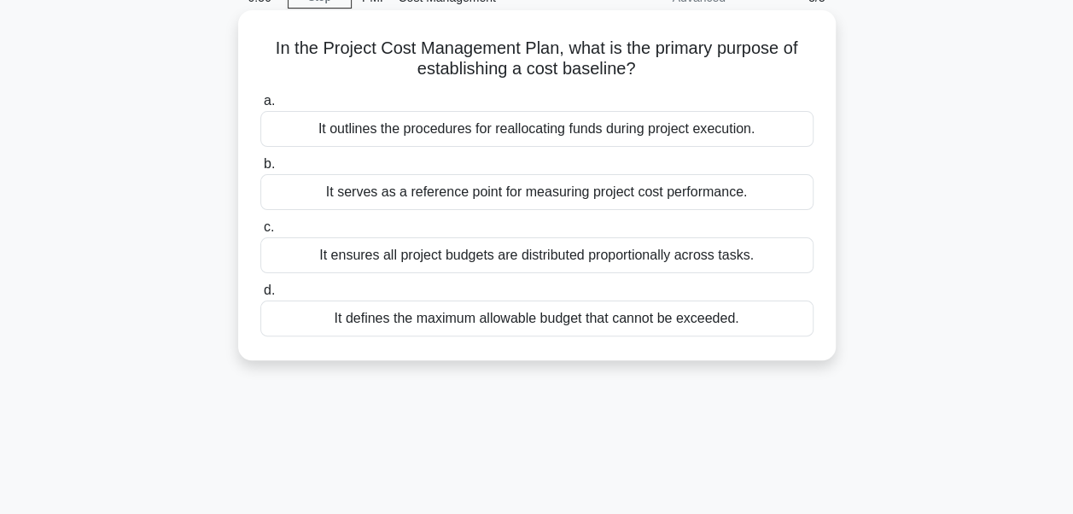
click at [395, 188] on div "It serves as a reference point for measuring project cost performance." at bounding box center [536, 192] width 553 height 36
click at [260, 170] on input "b. It serves as a reference point for measuring project cost performance." at bounding box center [260, 164] width 0 height 11
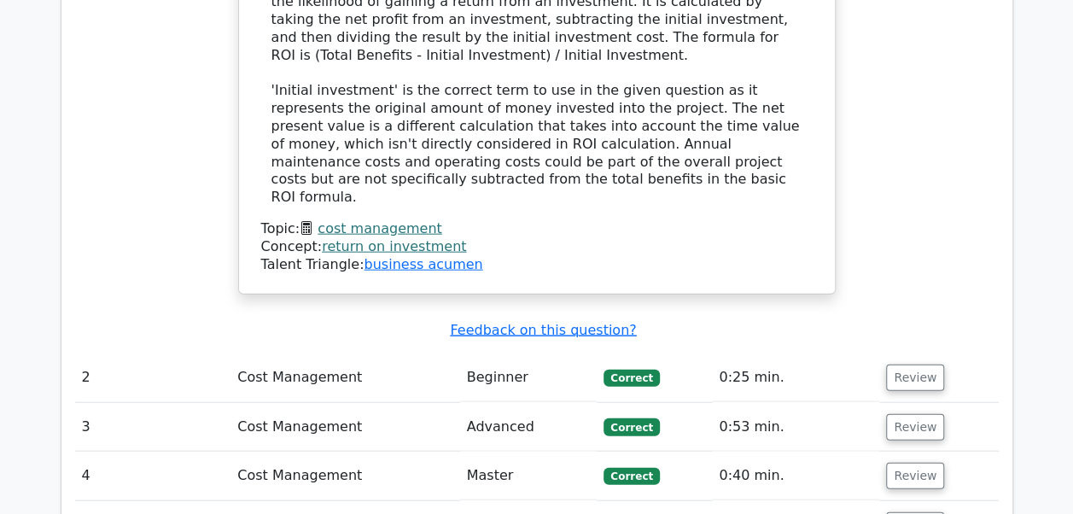
scroll to position [1962, 0]
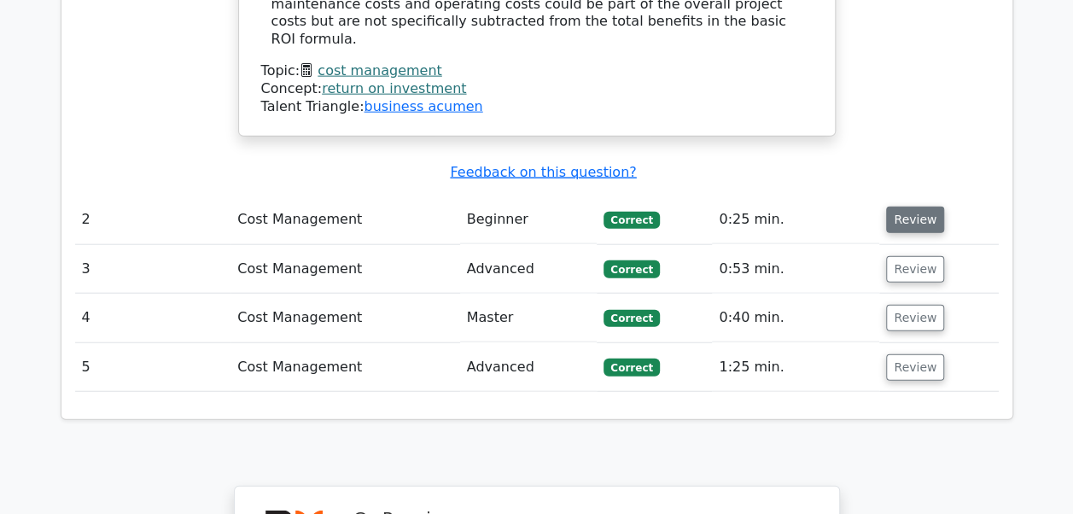
click at [909, 206] on button "Review" at bounding box center [915, 219] width 58 height 26
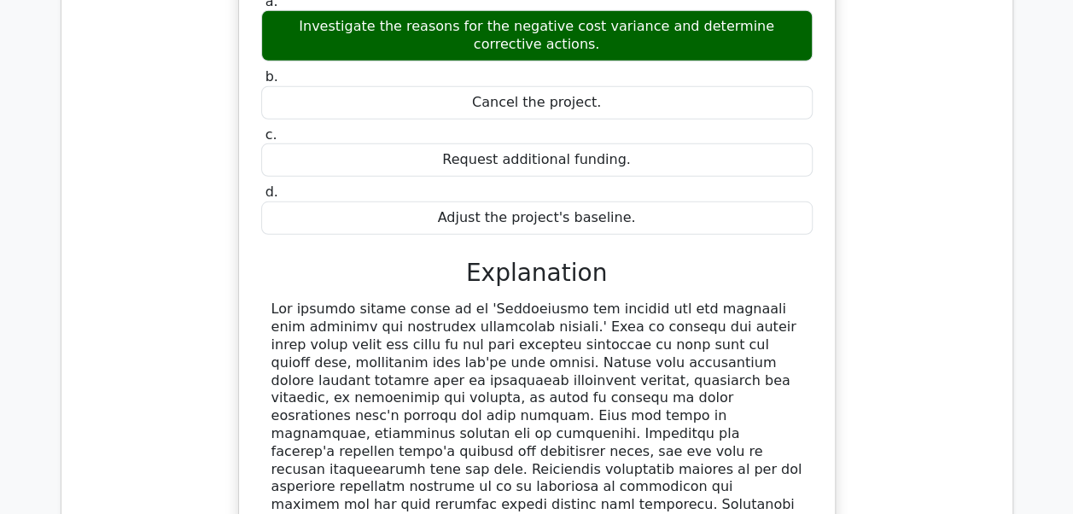
scroll to position [2560, 0]
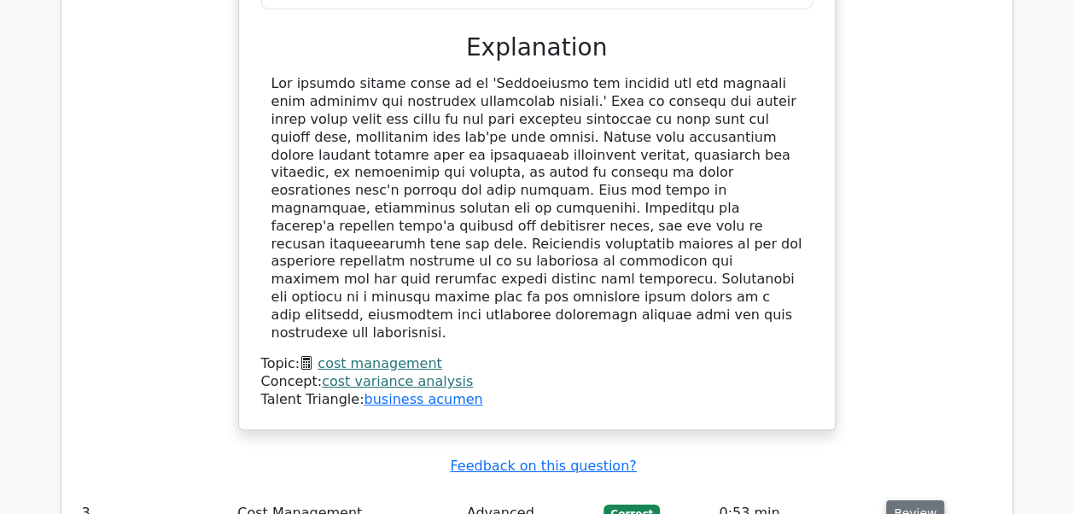
click at [903, 500] on button "Review" at bounding box center [915, 513] width 58 height 26
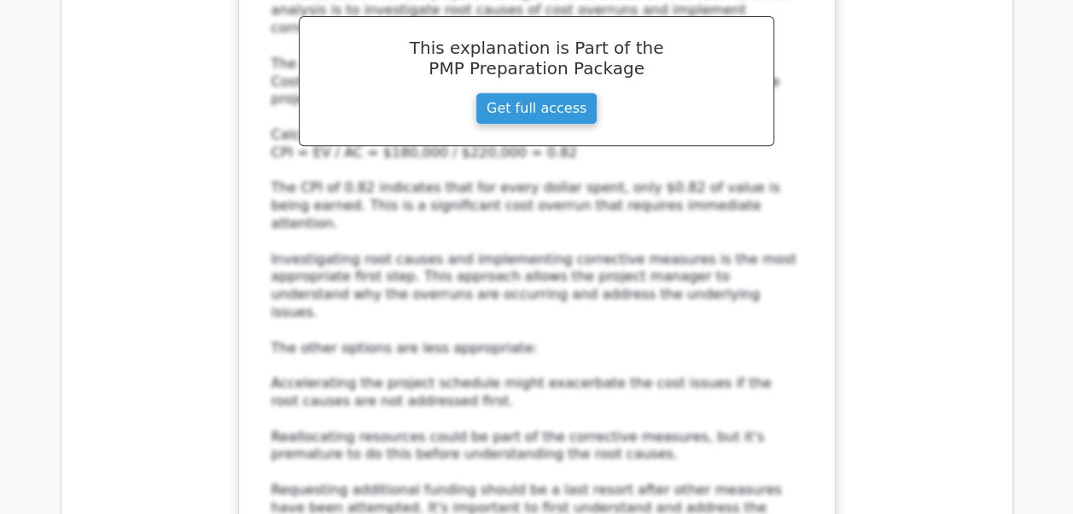
scroll to position [3840, 0]
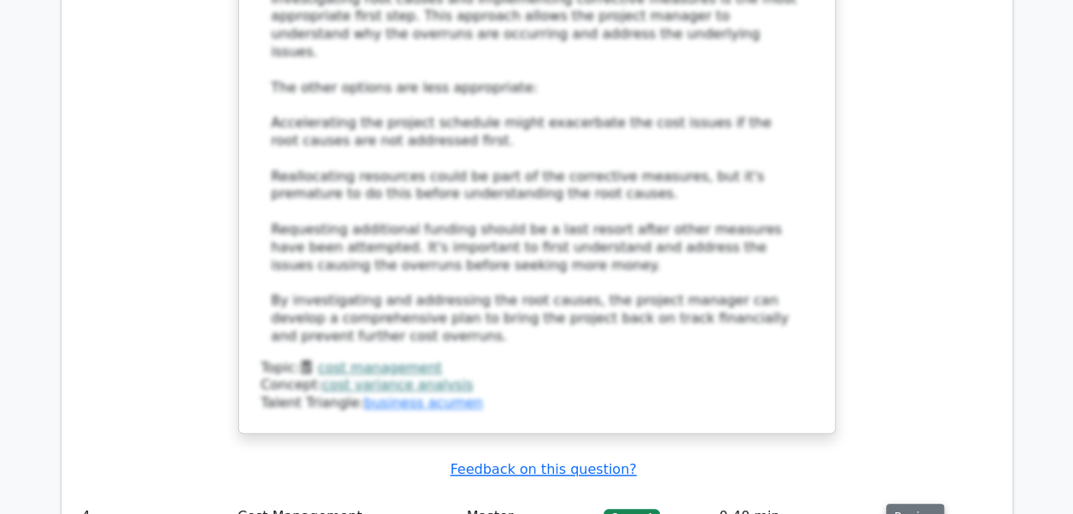
click at [898, 503] on button "Review" at bounding box center [915, 516] width 58 height 26
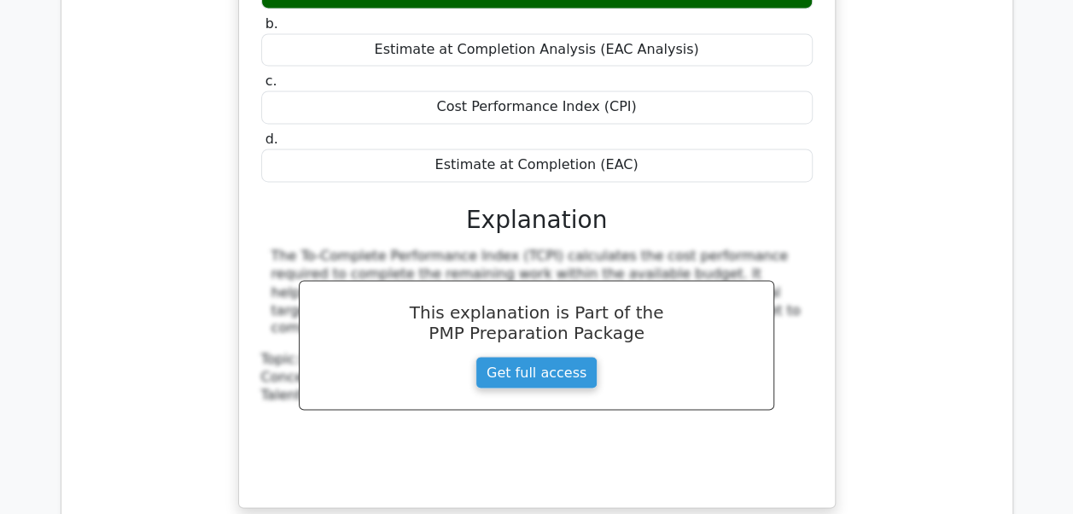
scroll to position [4693, 0]
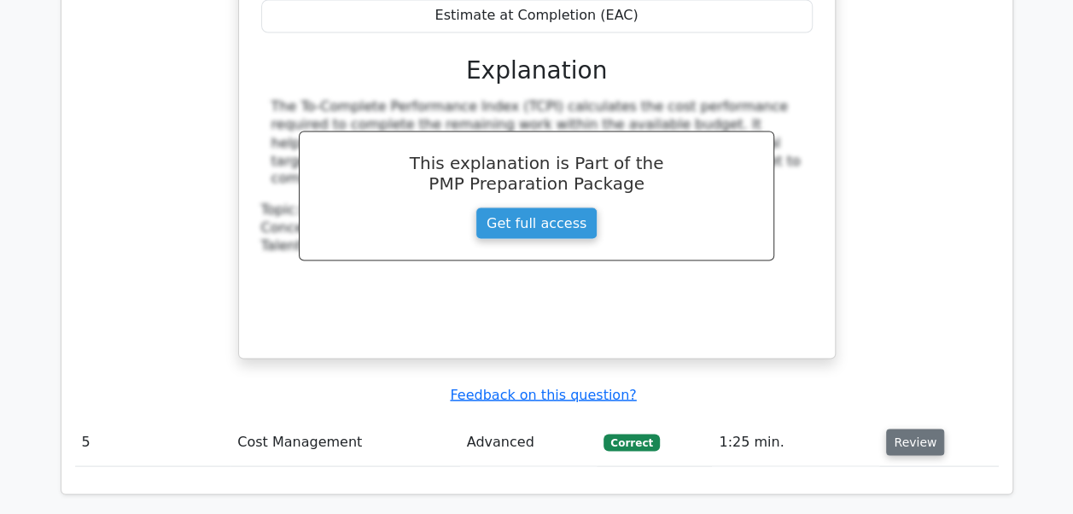
click at [924, 428] on button "Review" at bounding box center [915, 441] width 58 height 26
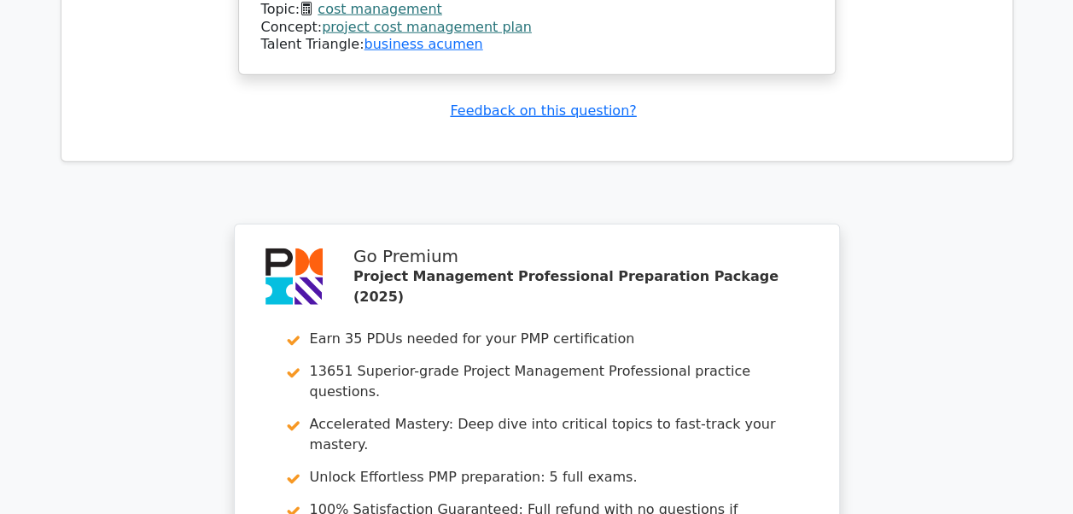
scroll to position [5717, 0]
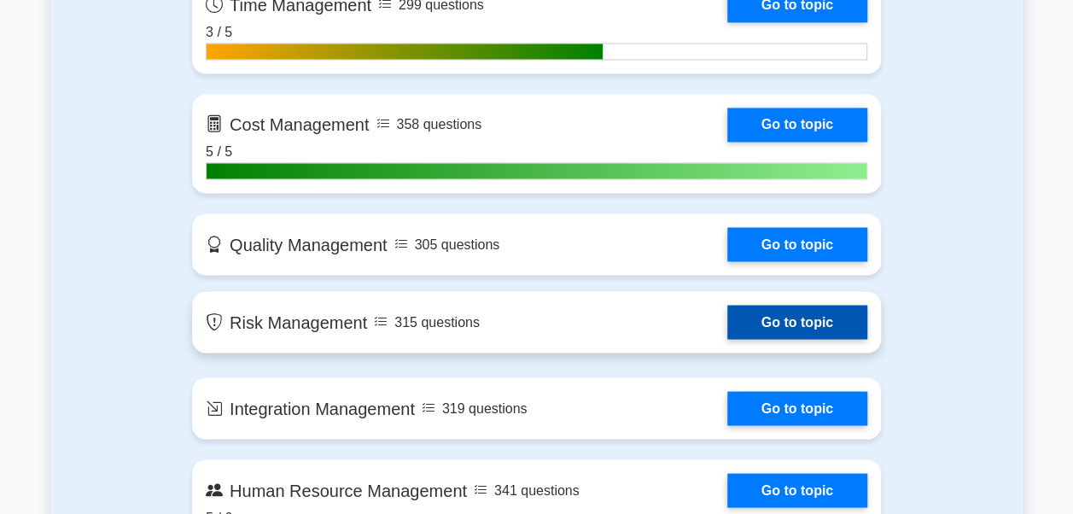
scroll to position [1451, 0]
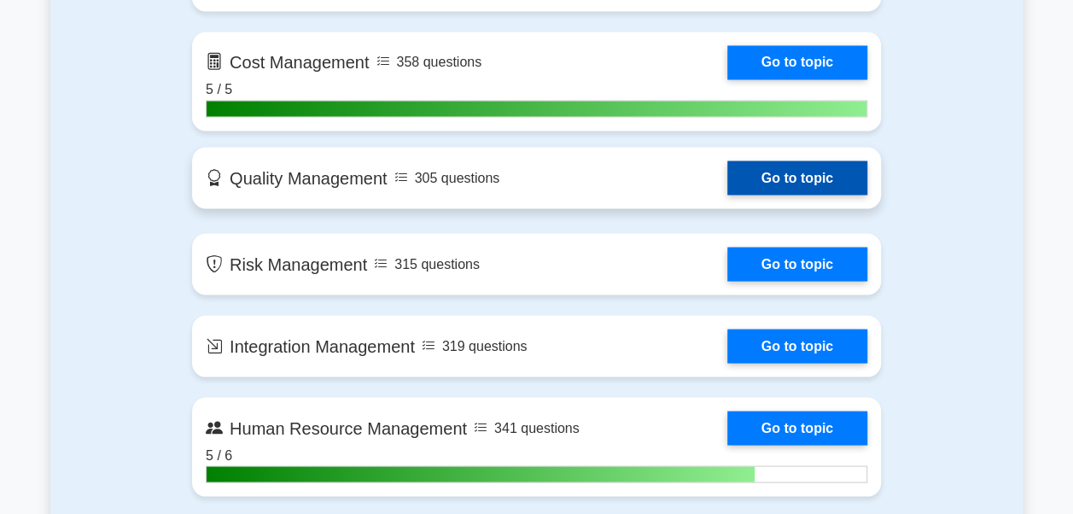
click at [766, 184] on link "Go to topic" at bounding box center [797, 177] width 140 height 34
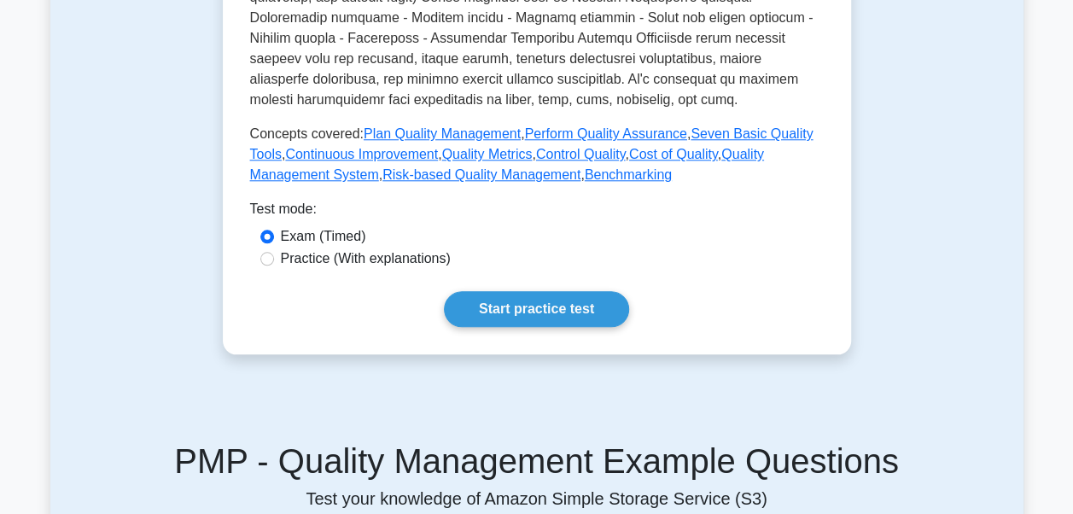
scroll to position [768, 0]
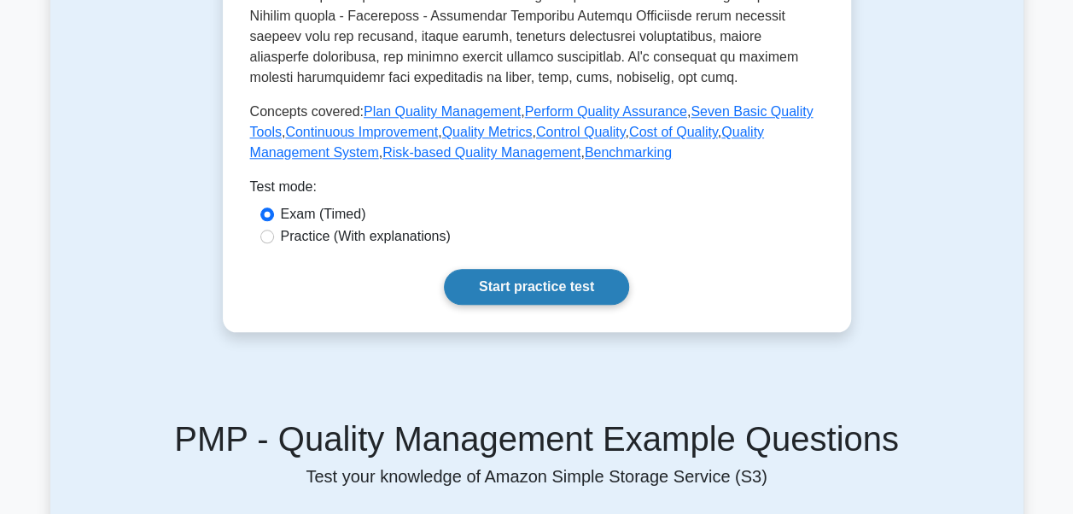
click at [522, 290] on link "Start practice test" at bounding box center [536, 287] width 185 height 36
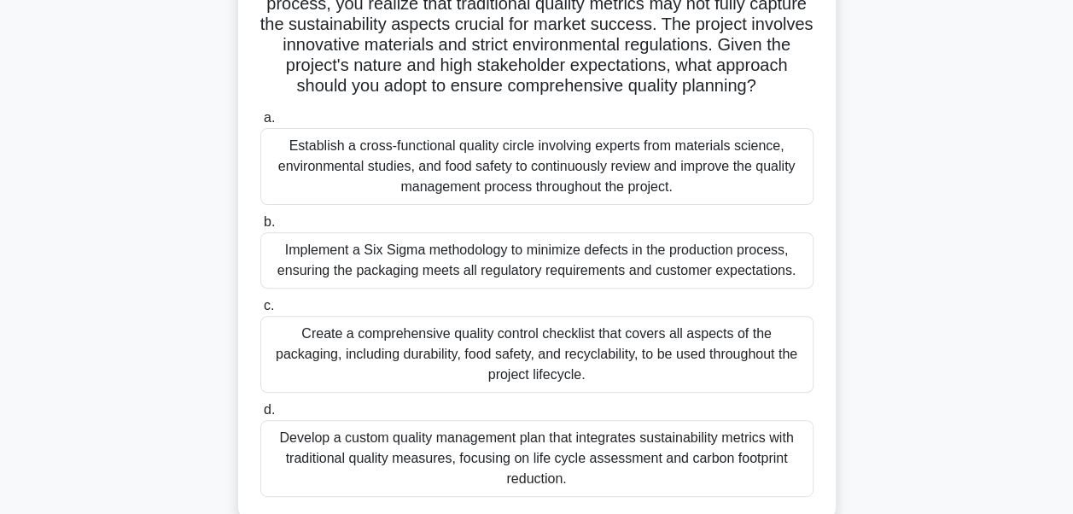
scroll to position [85, 0]
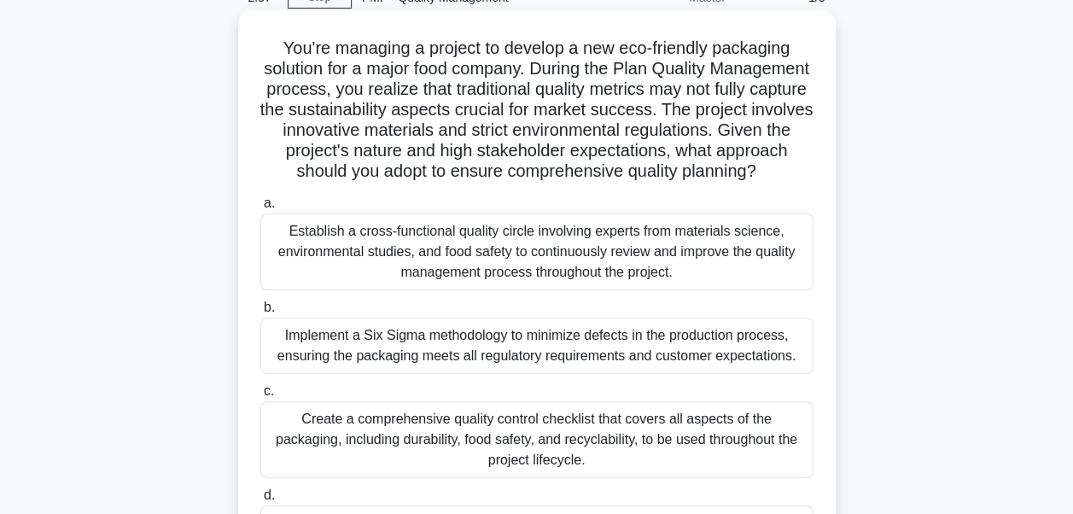
click at [460, 272] on div "Establish a cross-functional quality circle involving experts from materials sc…" at bounding box center [536, 251] width 553 height 77
click at [260, 209] on input "a. Establish a cross-functional quality circle involving experts from materials…" at bounding box center [260, 203] width 0 height 11
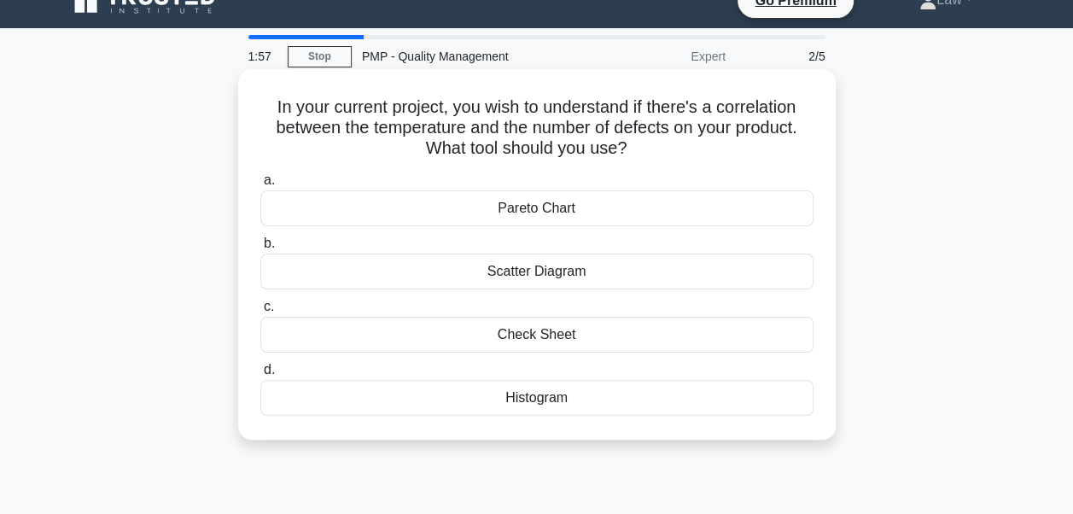
scroll to position [0, 0]
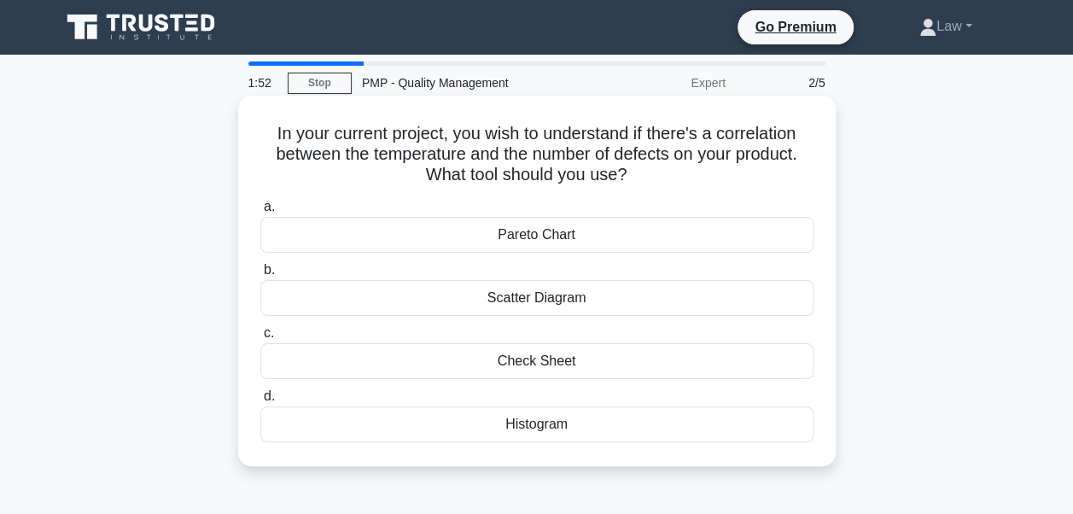
click at [519, 240] on div "Pareto Chart" at bounding box center [536, 235] width 553 height 36
click at [260, 212] on input "a. Pareto Chart" at bounding box center [260, 206] width 0 height 11
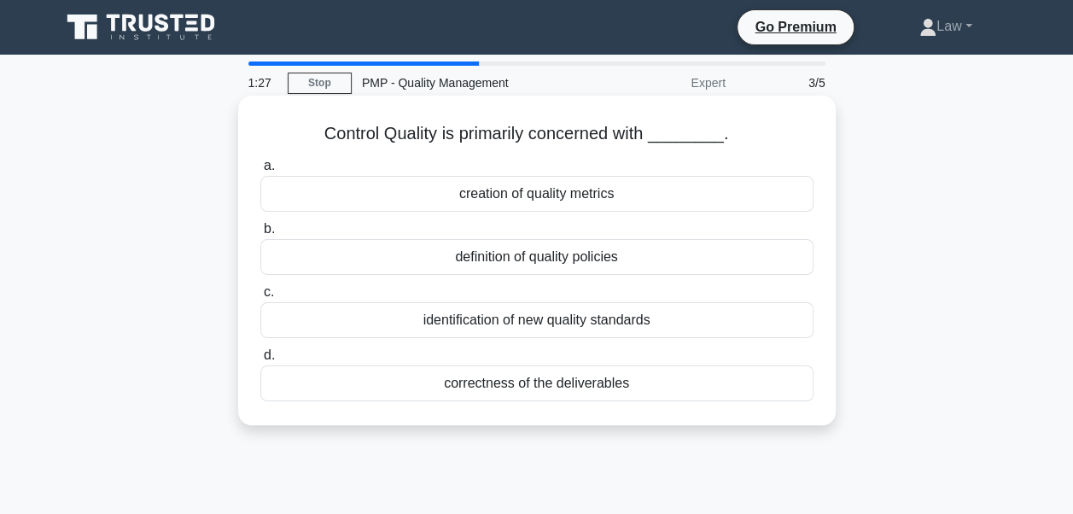
click at [494, 319] on div "identification of new quality standards" at bounding box center [536, 320] width 553 height 36
click at [260, 298] on input "c. identification of new quality standards" at bounding box center [260, 292] width 0 height 11
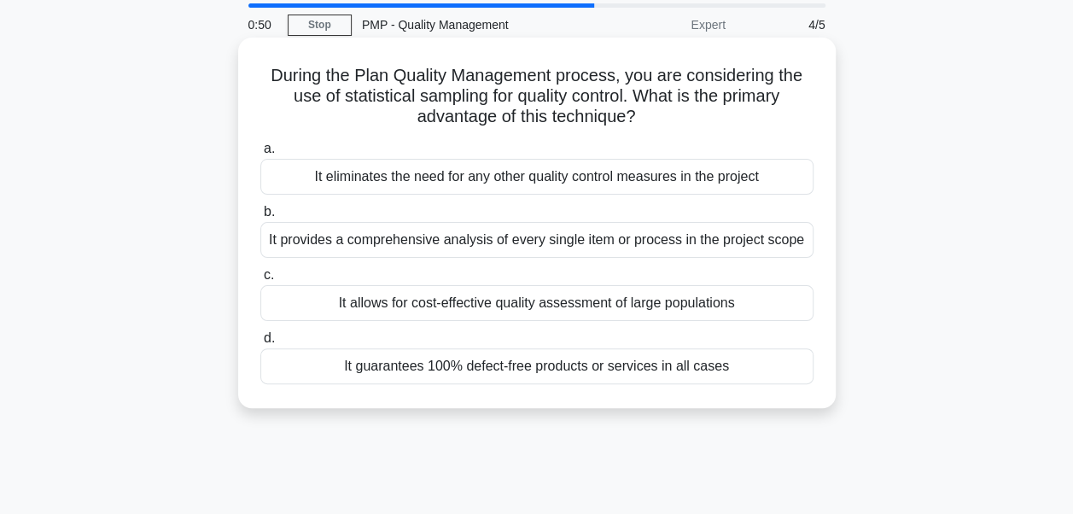
scroll to position [85, 0]
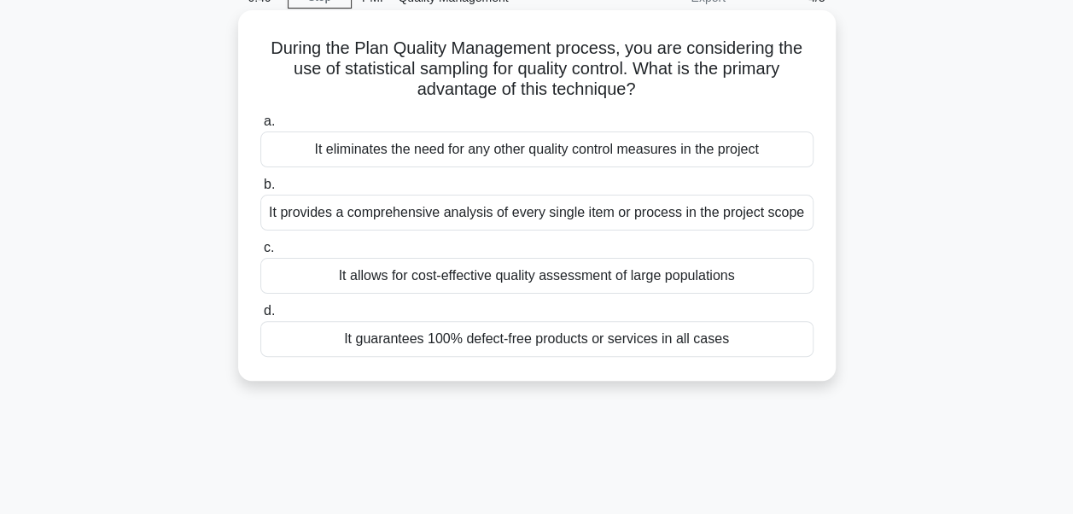
click at [578, 215] on div "It provides a comprehensive analysis of every single item or process in the pro…" at bounding box center [536, 213] width 553 height 36
click at [260, 190] on input "b. It provides a comprehensive analysis of every single item or process in the …" at bounding box center [260, 184] width 0 height 11
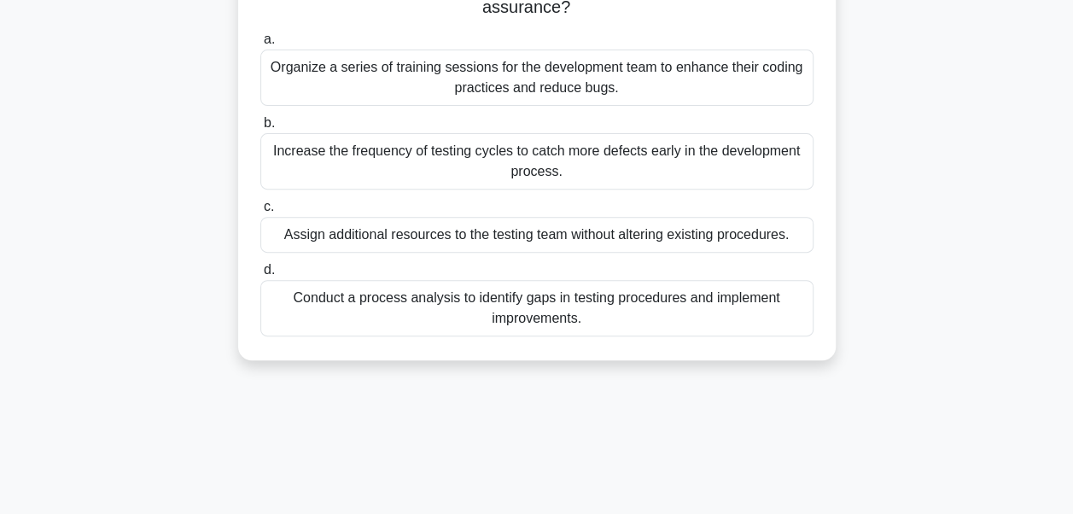
scroll to position [256, 0]
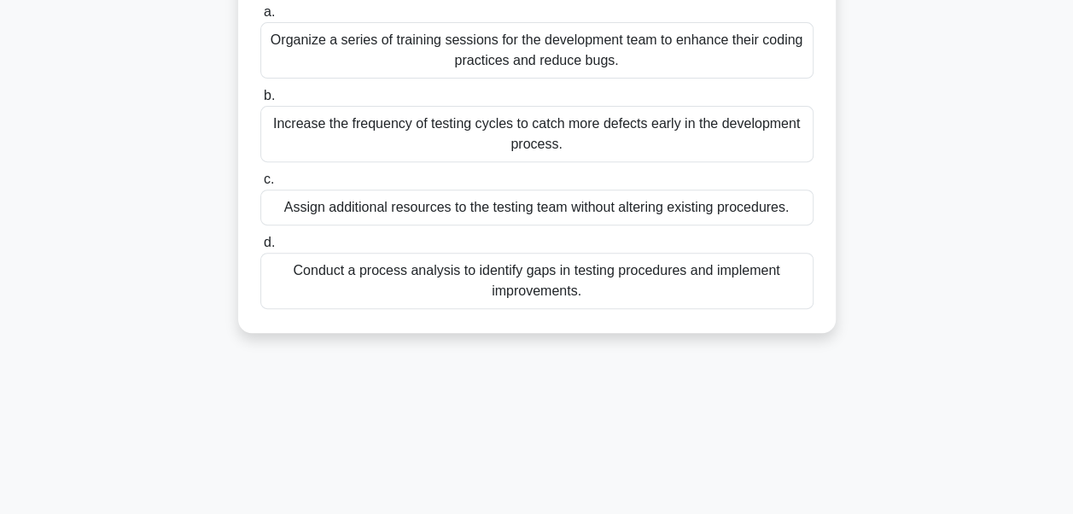
click at [409, 284] on div "Conduct a process analysis to identify gaps in testing procedures and implement…" at bounding box center [536, 281] width 553 height 56
click at [260, 248] on input "d. Conduct a process analysis to identify gaps in testing procedures and implem…" at bounding box center [260, 242] width 0 height 11
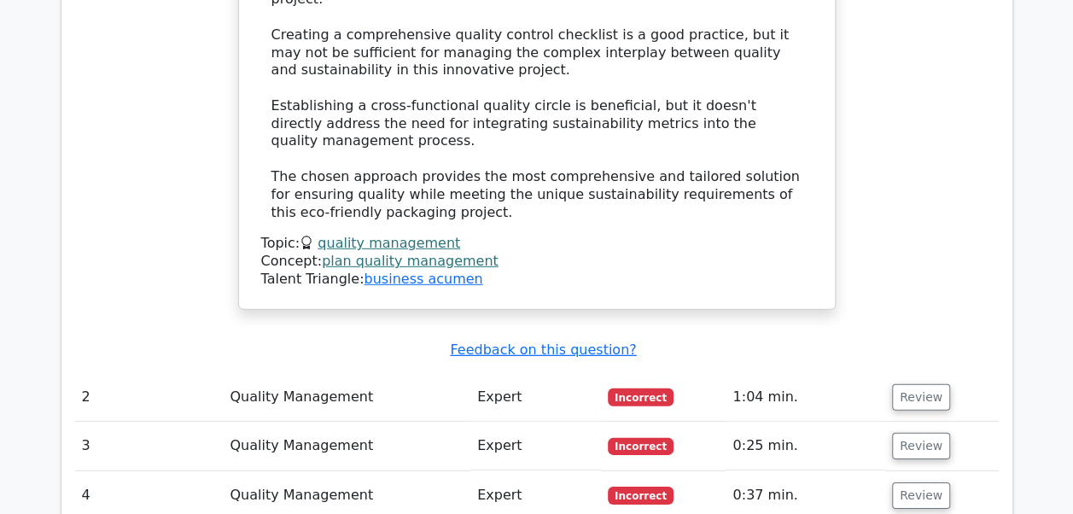
scroll to position [2474, 0]
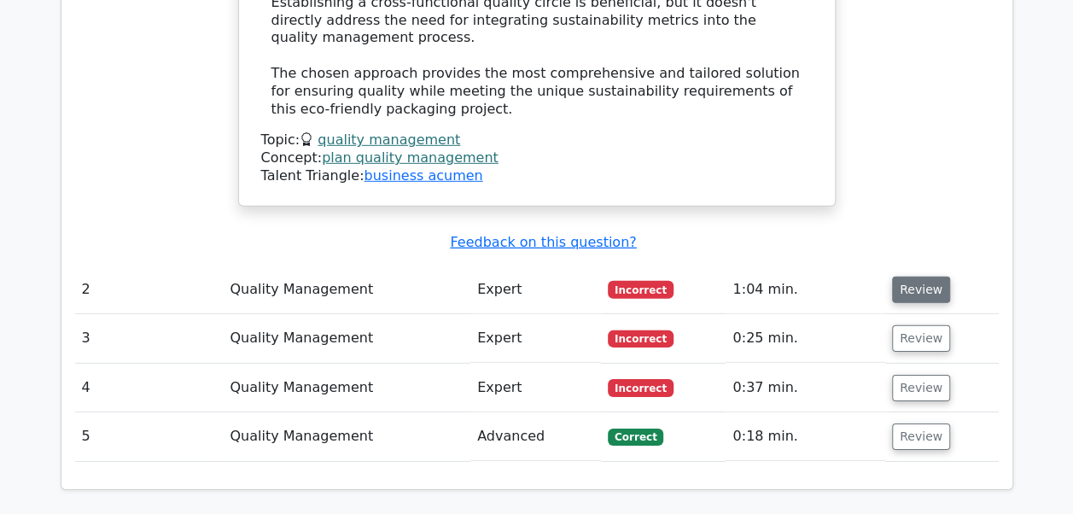
click at [916, 276] on button "Review" at bounding box center [921, 289] width 58 height 26
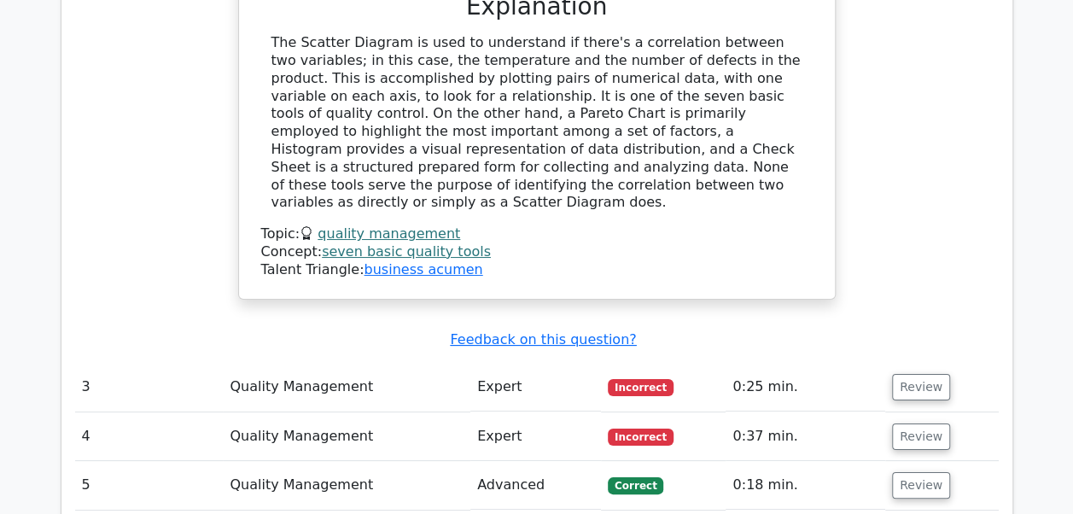
scroll to position [3157, 0]
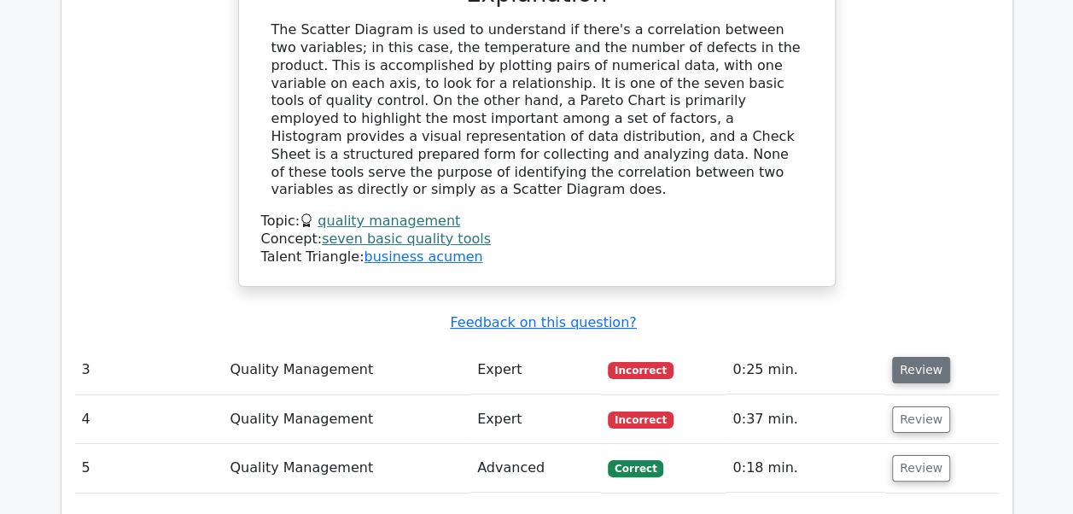
click at [899, 357] on button "Review" at bounding box center [921, 370] width 58 height 26
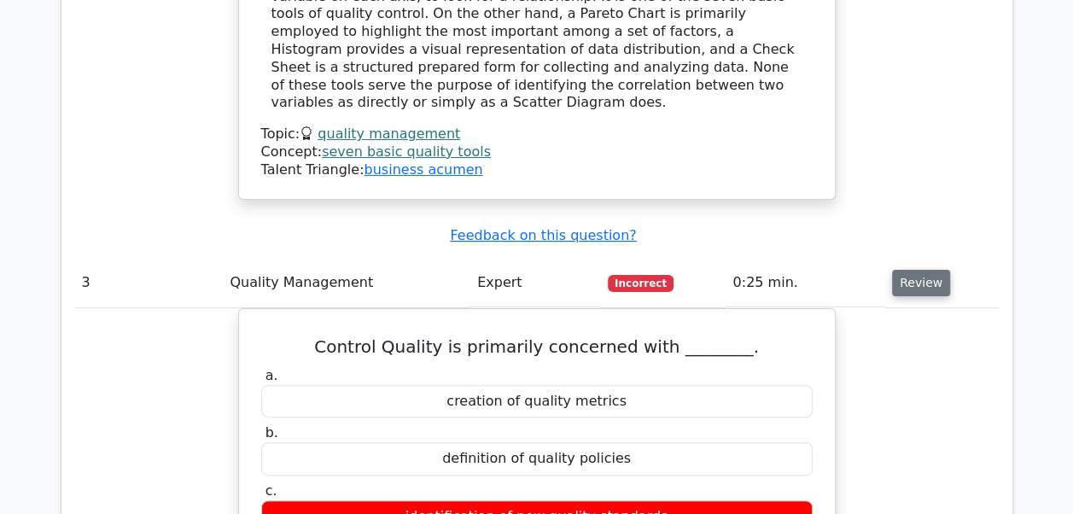
scroll to position [3242, 0]
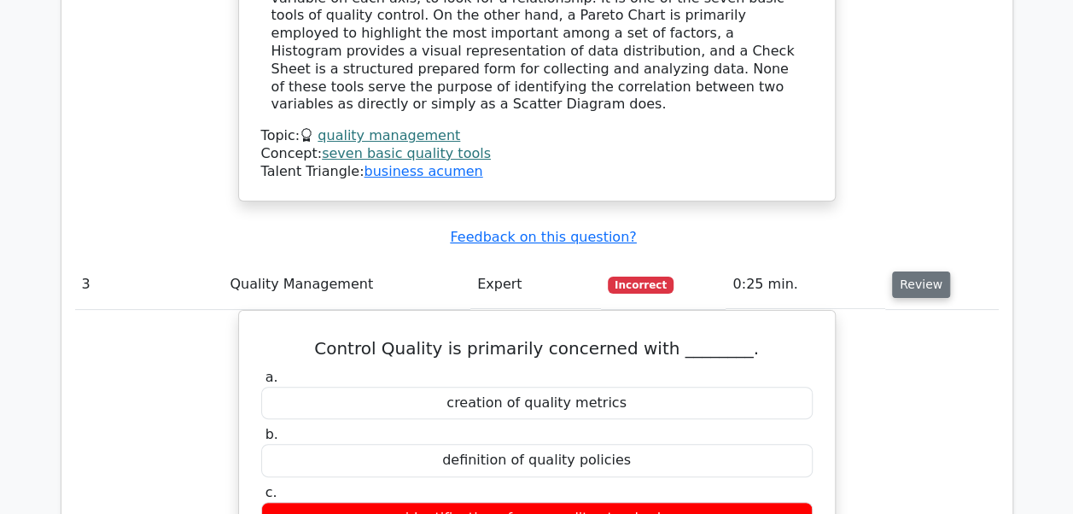
click at [930, 271] on button "Review" at bounding box center [921, 284] width 58 height 26
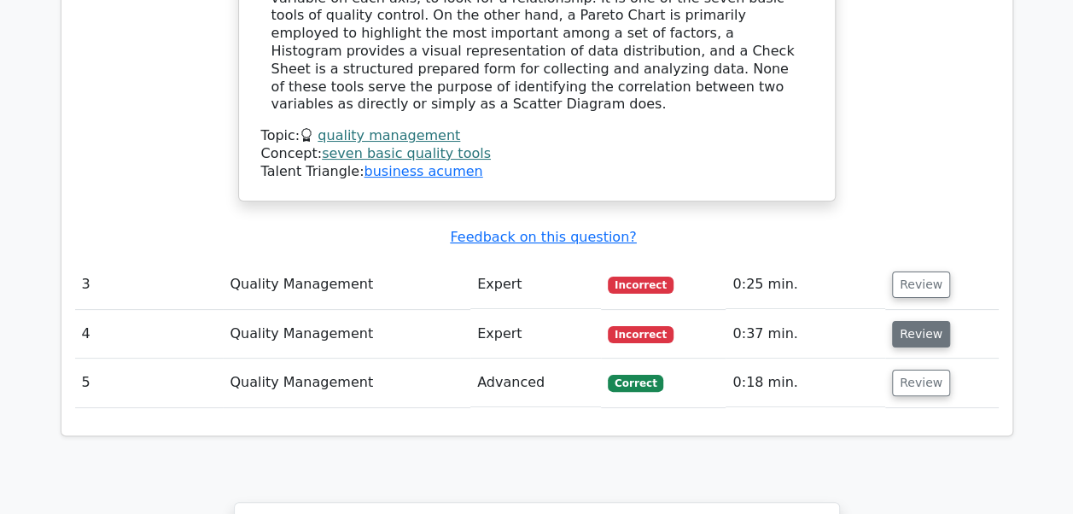
click at [918, 321] on button "Review" at bounding box center [921, 334] width 58 height 26
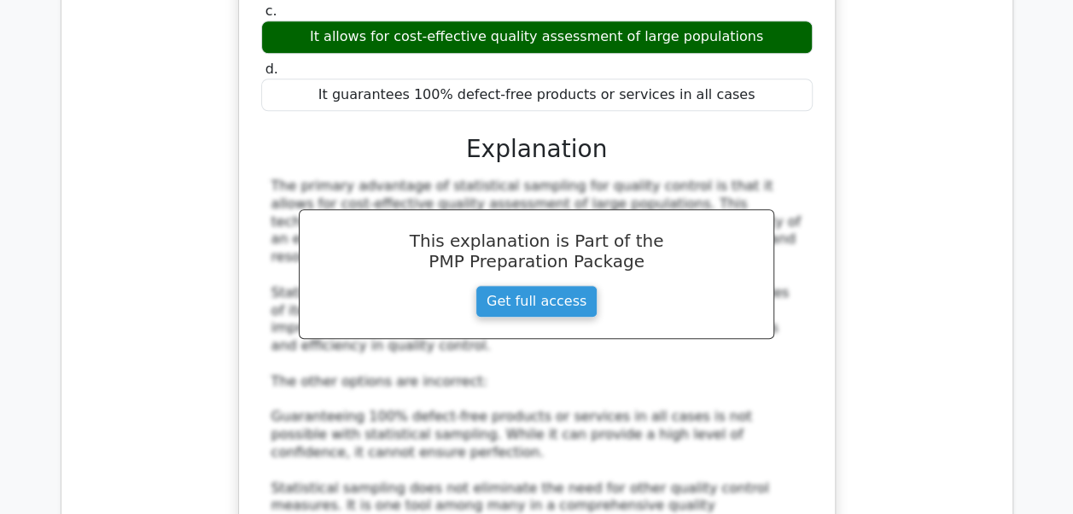
scroll to position [4181, 0]
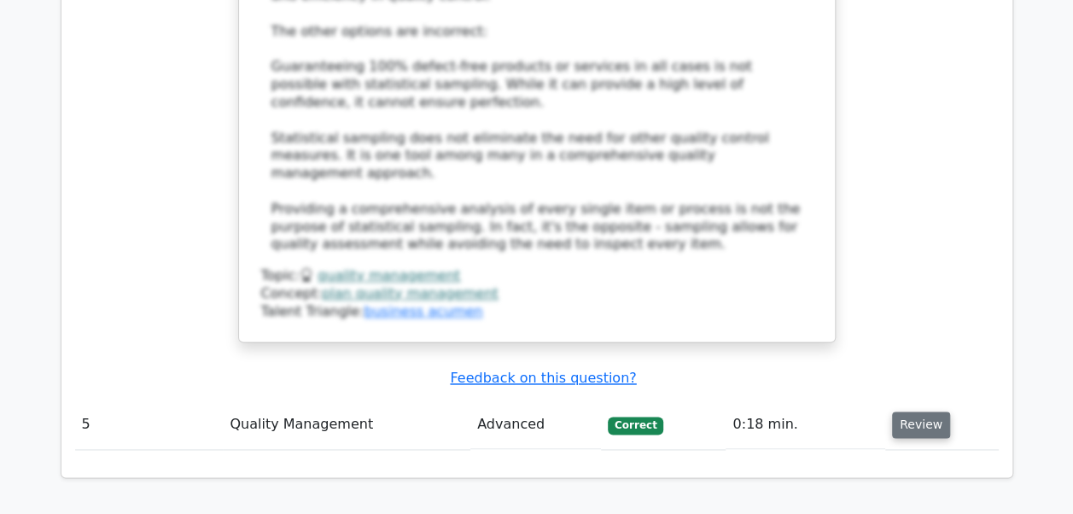
click at [900, 411] on button "Review" at bounding box center [921, 424] width 58 height 26
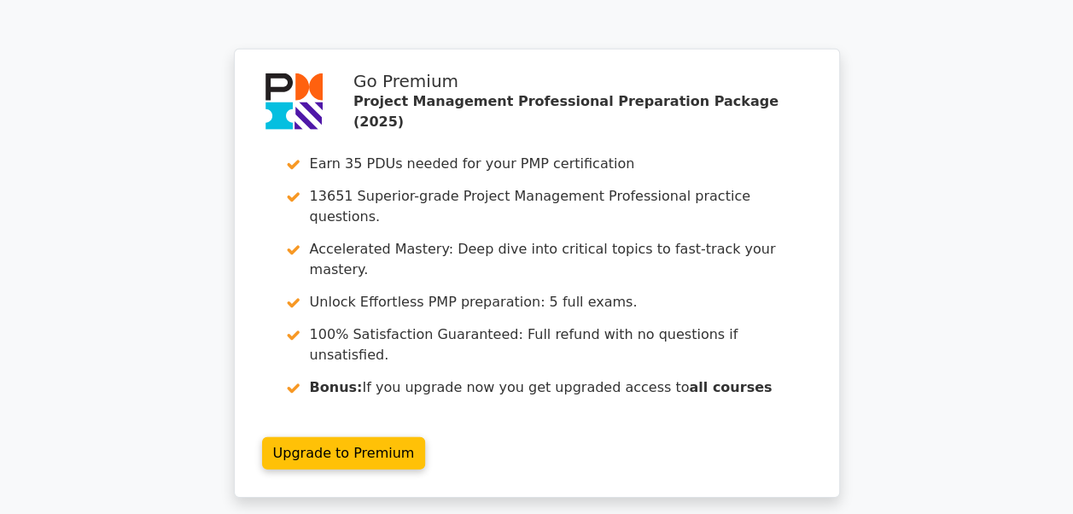
scroll to position [5537, 0]
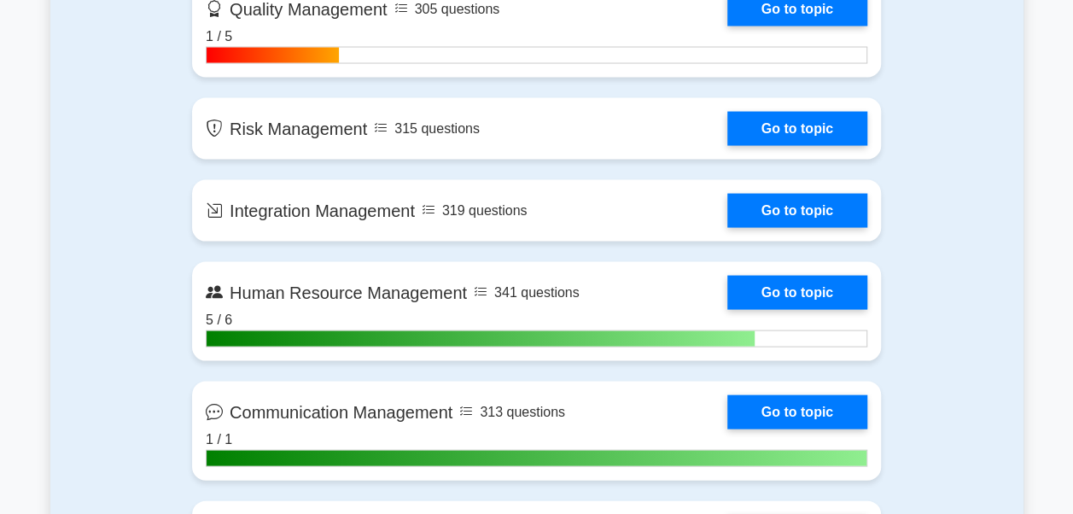
scroll to position [1706, 0]
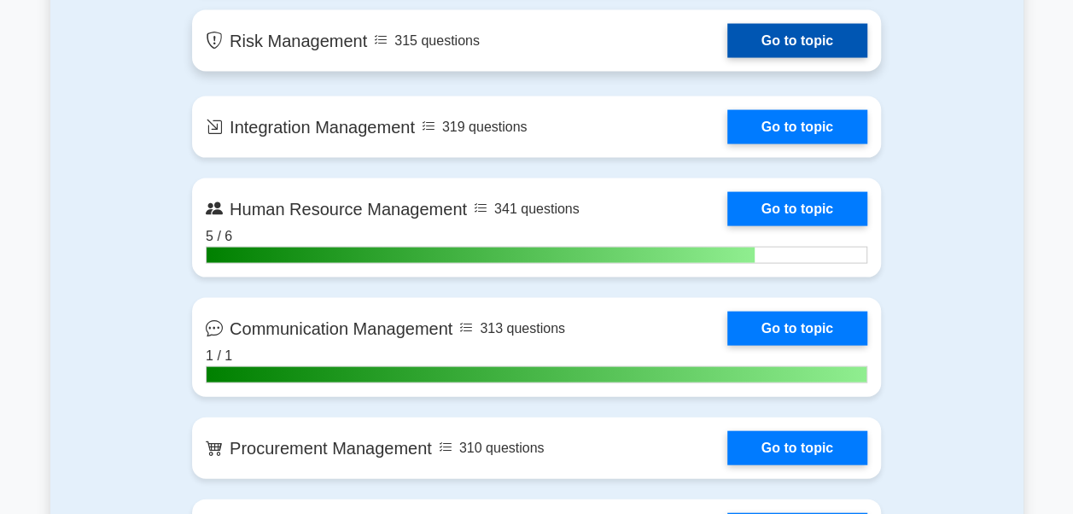
click at [742, 51] on link "Go to topic" at bounding box center [797, 41] width 140 height 34
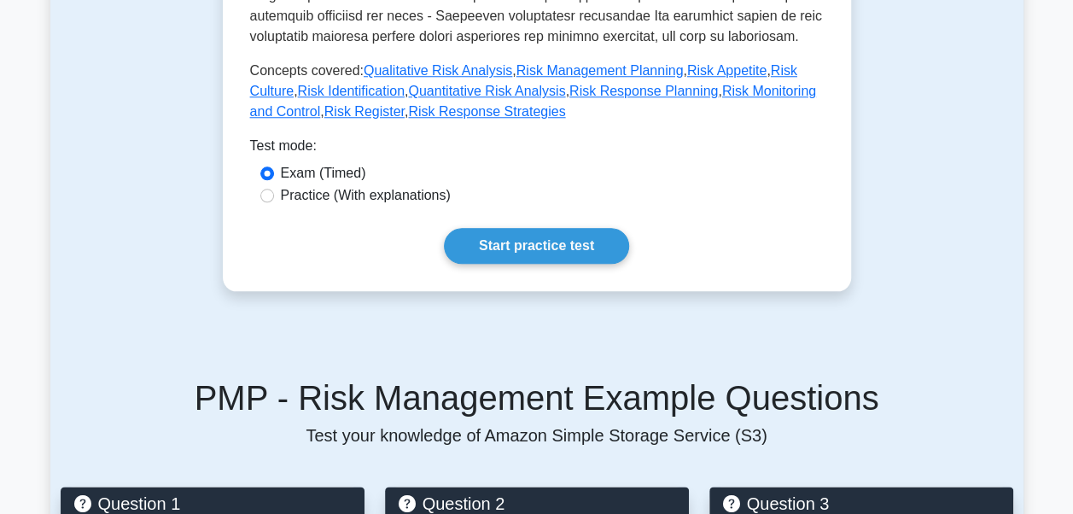
scroll to position [939, 0]
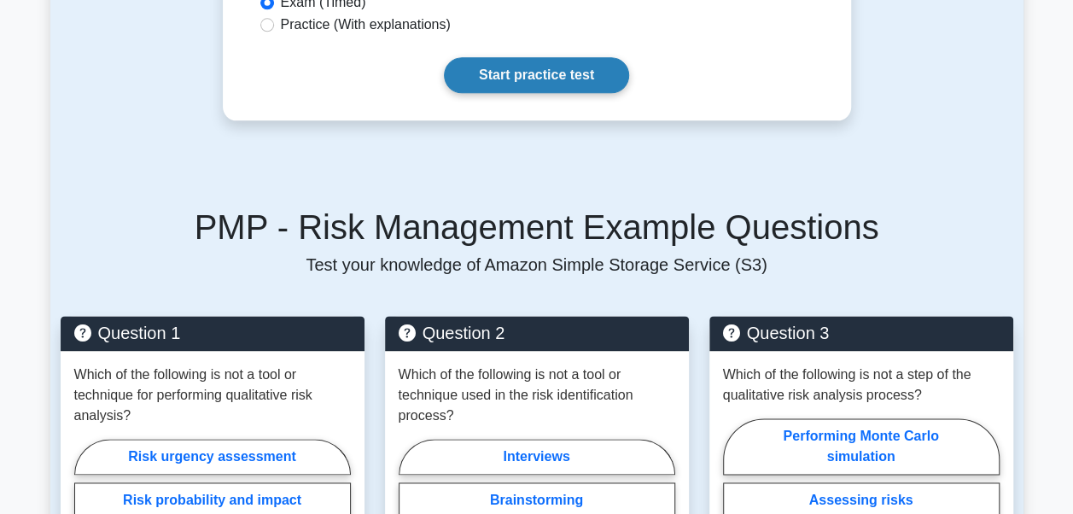
click at [536, 74] on link "Start practice test" at bounding box center [536, 75] width 185 height 36
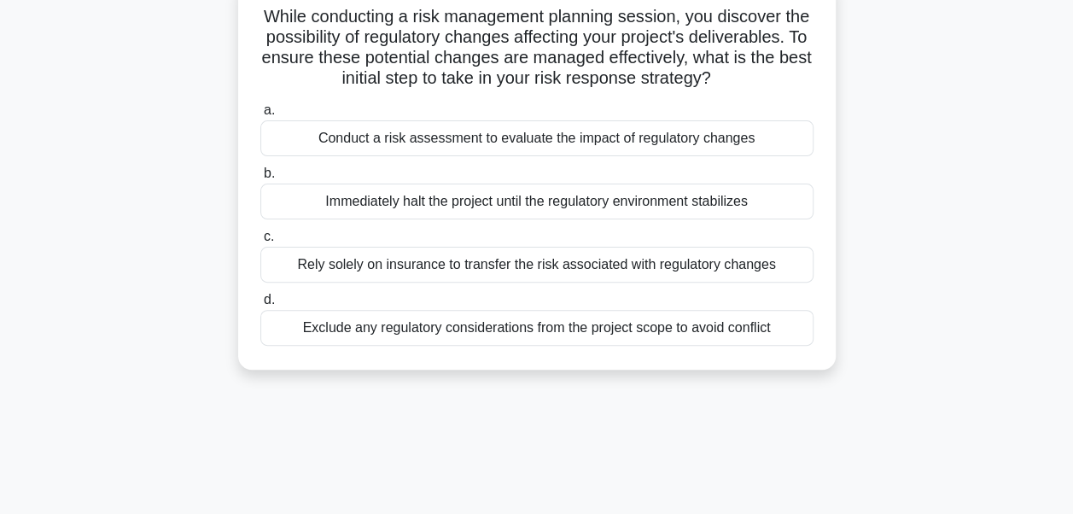
scroll to position [171, 0]
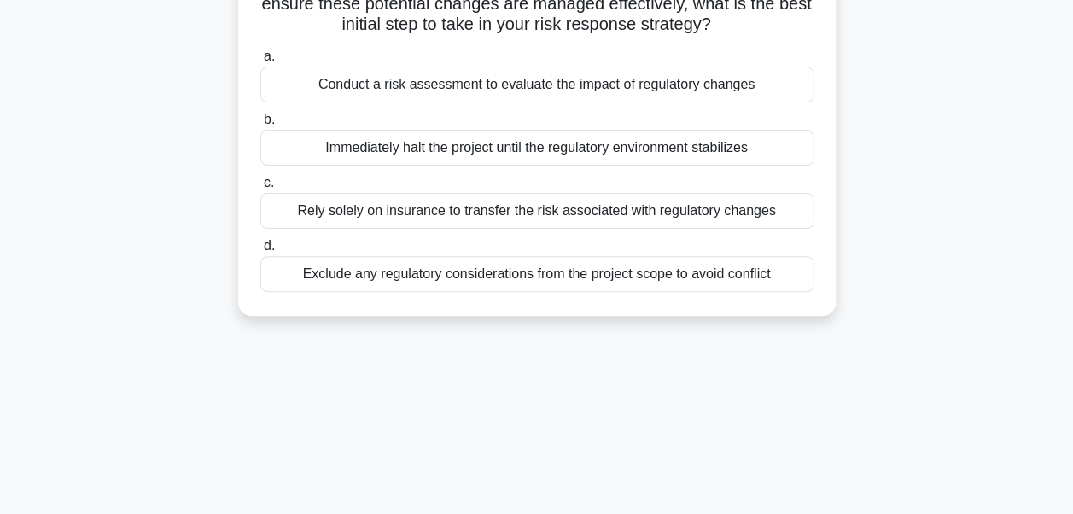
click at [536, 102] on div "Conduct a risk assessment to evaluate the impact of regulatory changes" at bounding box center [536, 85] width 553 height 36
click at [260, 62] on input "a. Conduct a risk assessment to evaluate the impact of regulatory changes" at bounding box center [260, 56] width 0 height 11
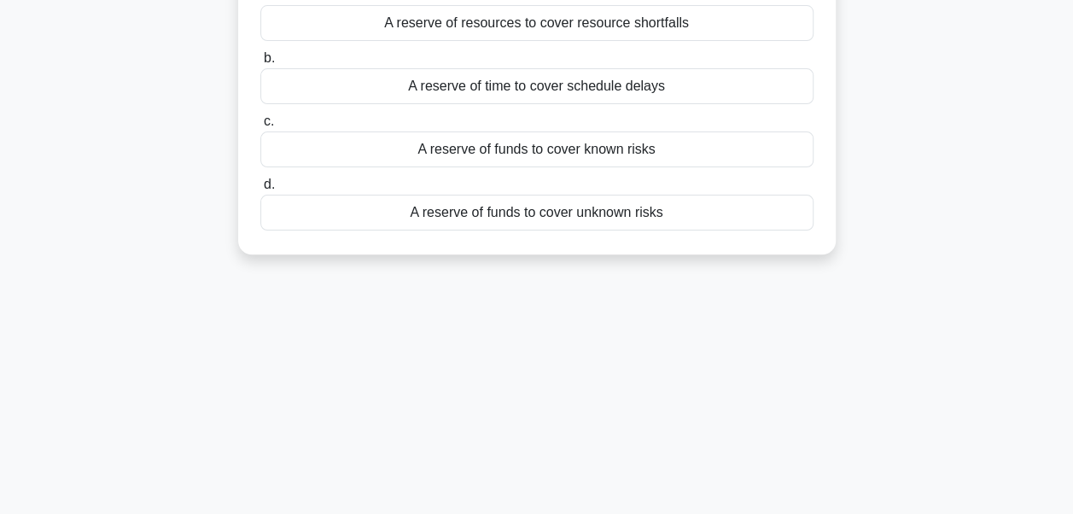
drag, startPoint x: 543, startPoint y: 212, endPoint x: 557, endPoint y: 75, distance: 137.3
click at [557, 75] on div "a. A reserve of resources to cover resource shortfalls b. A reserve of time to …" at bounding box center [536, 107] width 573 height 253
drag, startPoint x: 557, startPoint y: 75, endPoint x: 817, endPoint y: 54, distance: 261.1
click at [817, 54] on div "b. A reserve of time to cover schedule delays" at bounding box center [536, 76] width 573 height 56
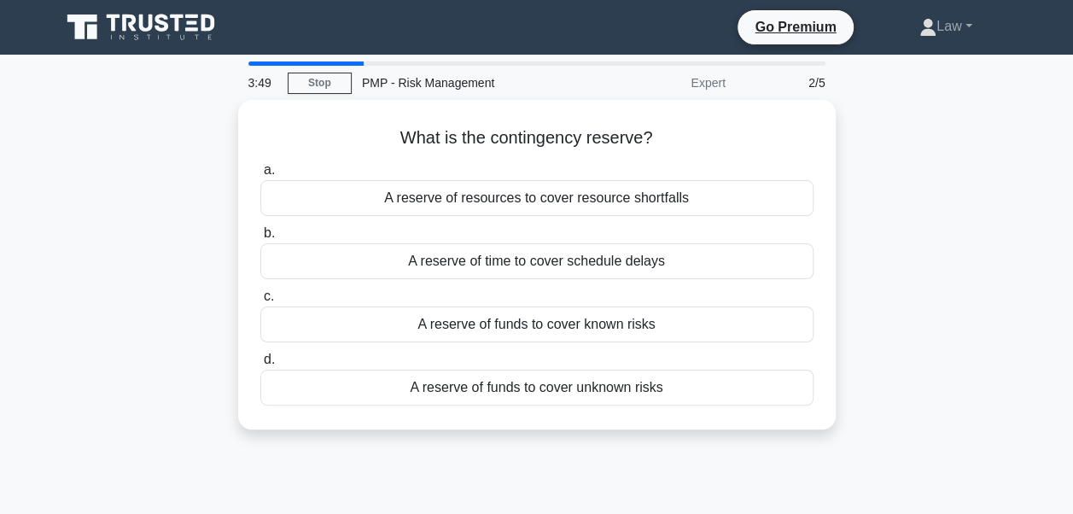
scroll to position [85, 0]
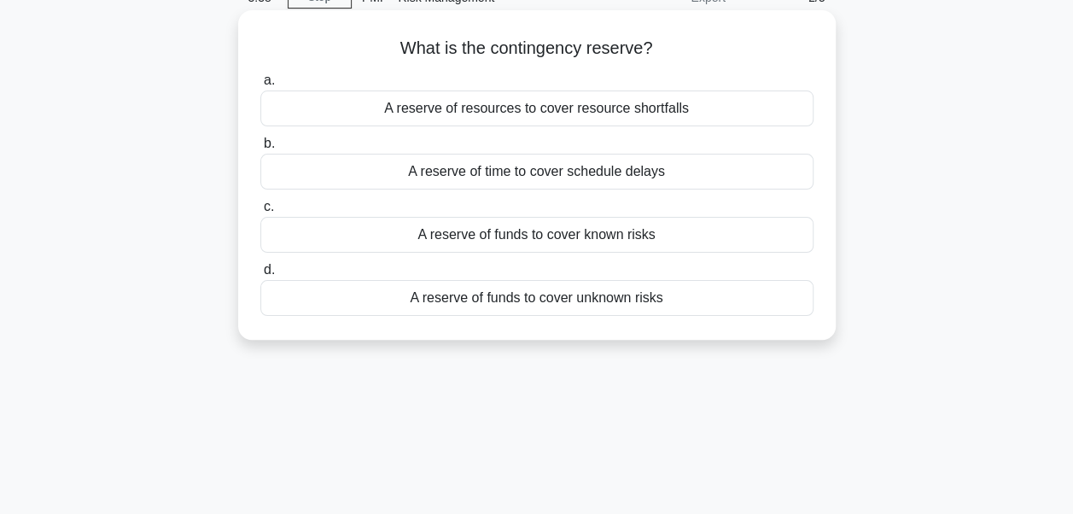
click at [509, 117] on div "A reserve of resources to cover resource shortfalls" at bounding box center [536, 108] width 553 height 36
click at [260, 86] on input "a. A reserve of resources to cover resource shortfalls" at bounding box center [260, 80] width 0 height 11
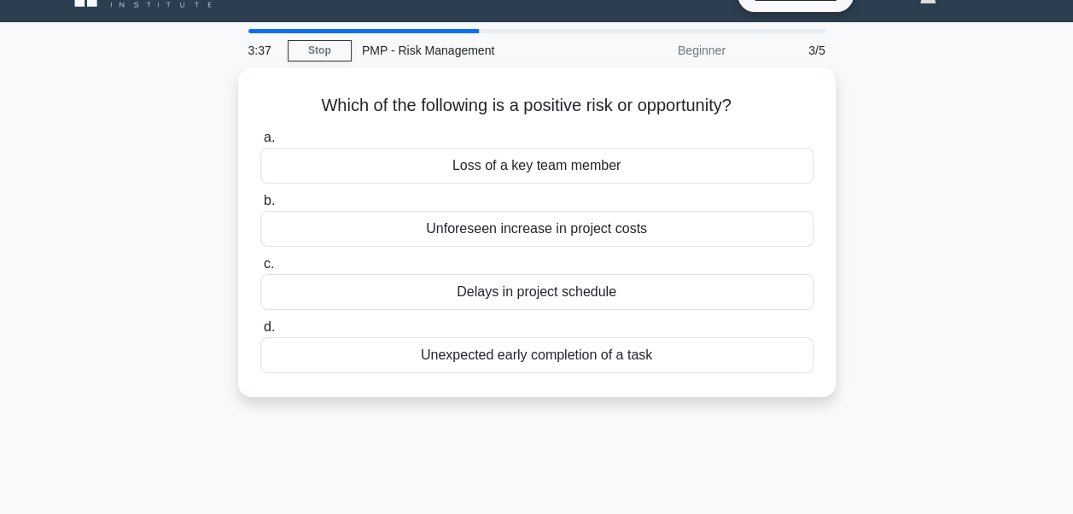
scroll to position [0, 0]
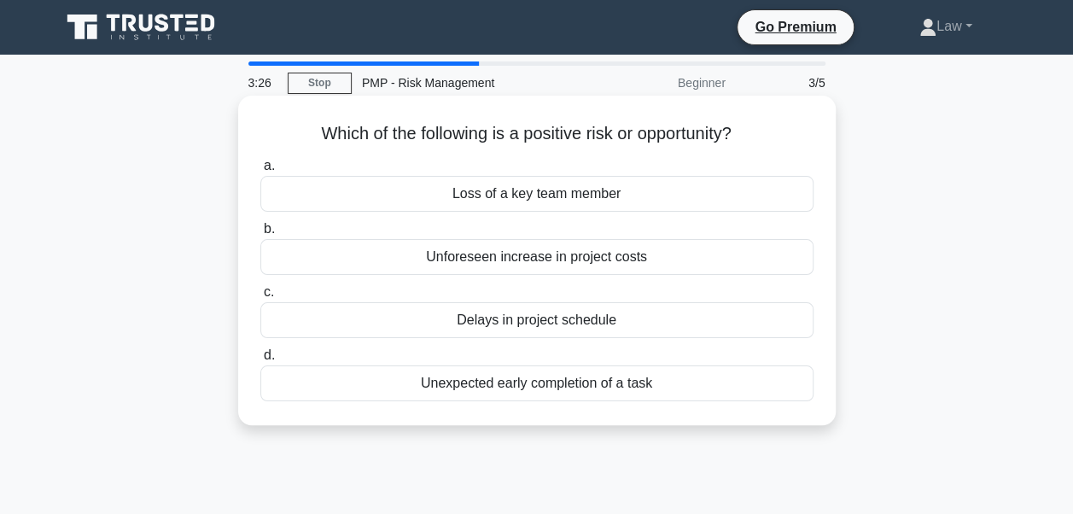
click at [530, 389] on div "Unexpected early completion of a task" at bounding box center [536, 383] width 553 height 36
click at [260, 361] on input "d. Unexpected early completion of a task" at bounding box center [260, 355] width 0 height 11
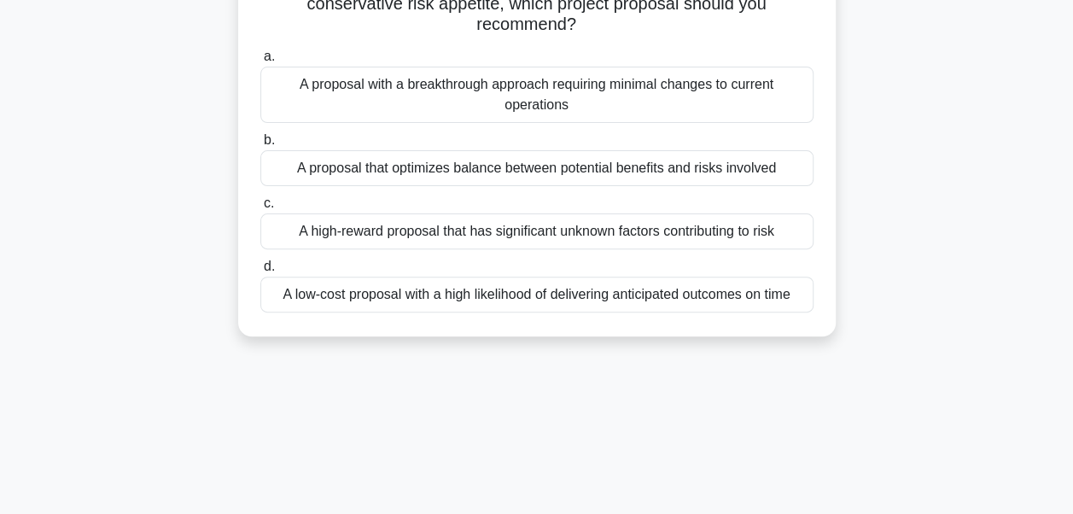
scroll to position [85, 0]
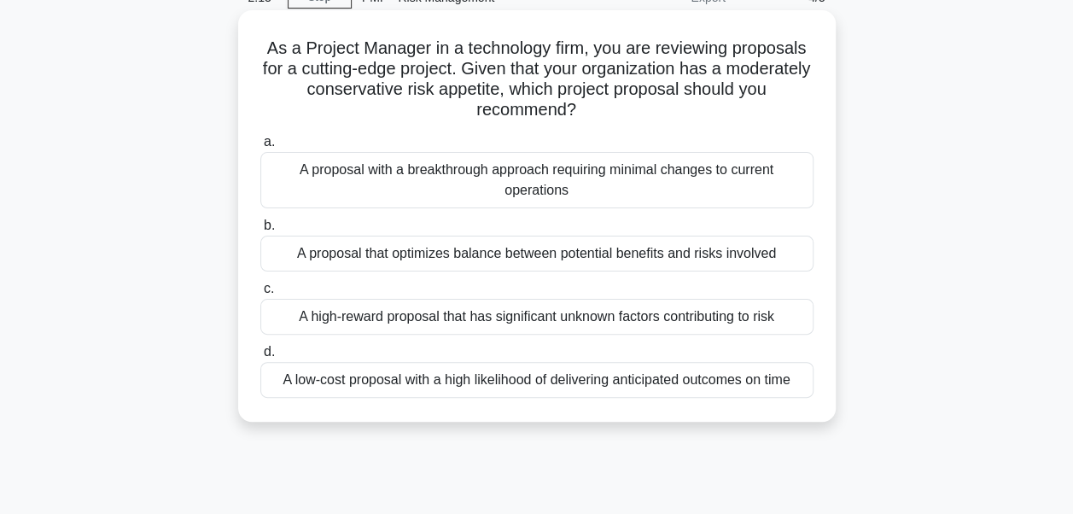
click at [393, 181] on div "A proposal with a breakthrough approach requiring minimal changes to current op…" at bounding box center [536, 180] width 553 height 56
click at [260, 148] on input "a. A proposal with a breakthrough approach requiring minimal changes to current…" at bounding box center [260, 142] width 0 height 11
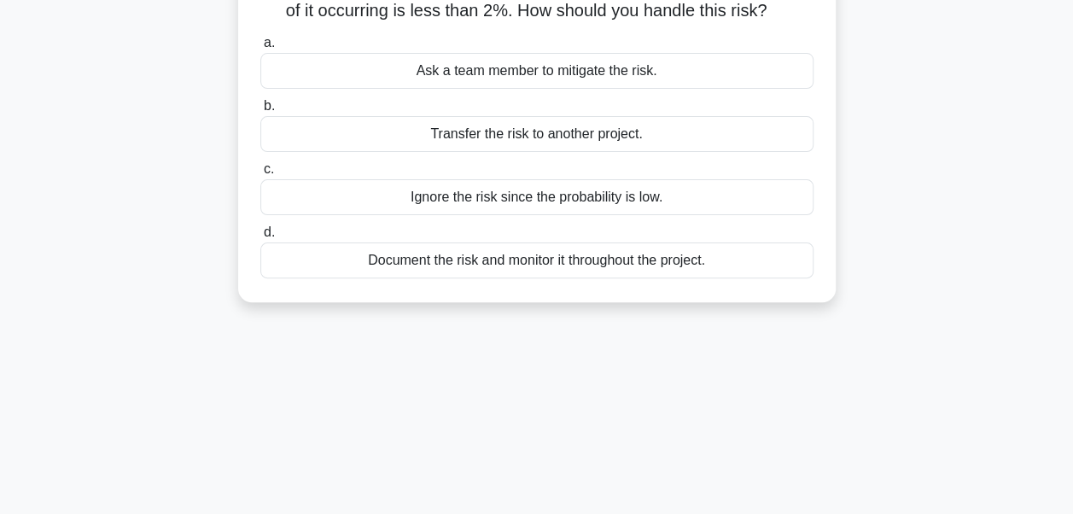
scroll to position [171, 0]
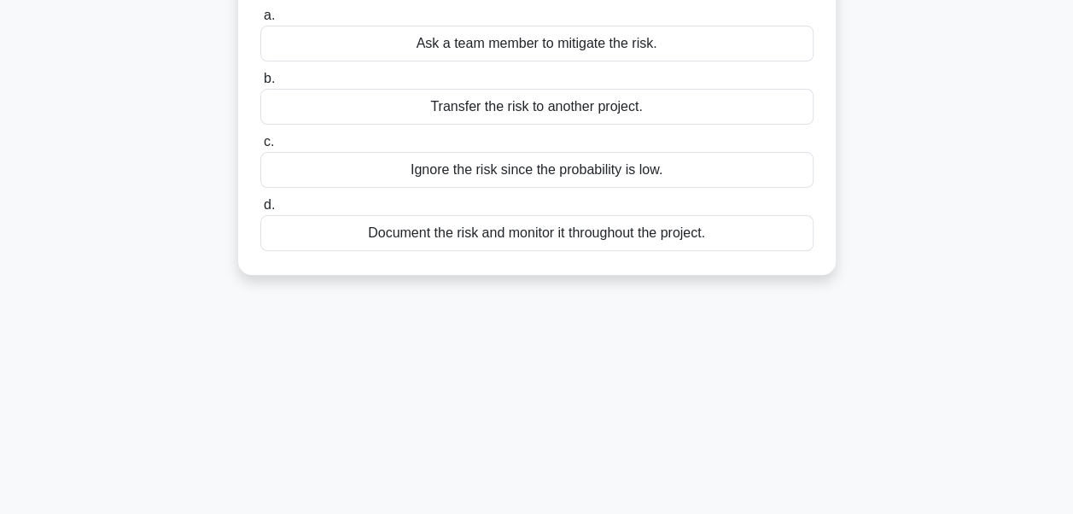
click at [504, 251] on div "Document the risk and monitor it throughout the project." at bounding box center [536, 233] width 553 height 36
click at [260, 211] on input "d. Document the risk and monitor it throughout the project." at bounding box center [260, 205] width 0 height 11
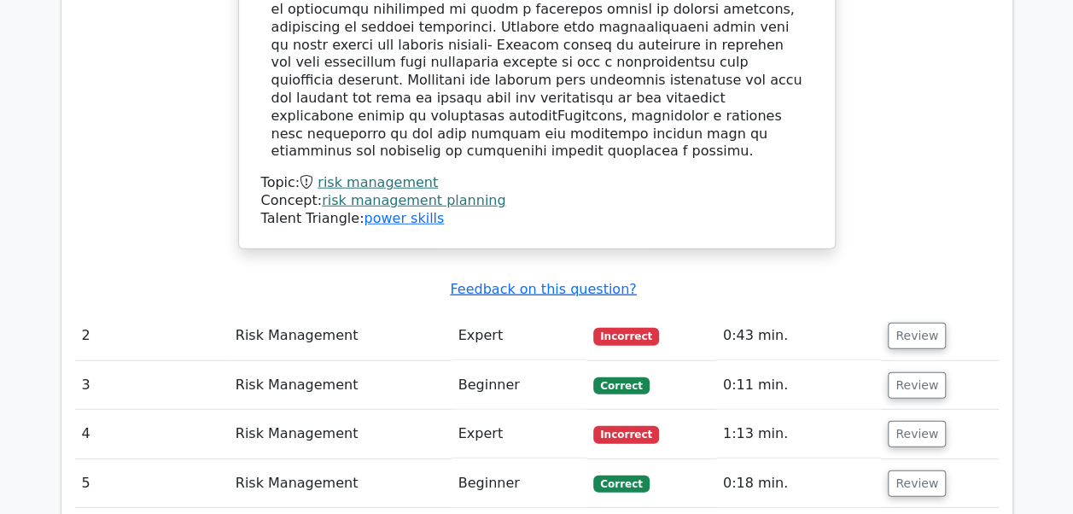
scroll to position [2048, 0]
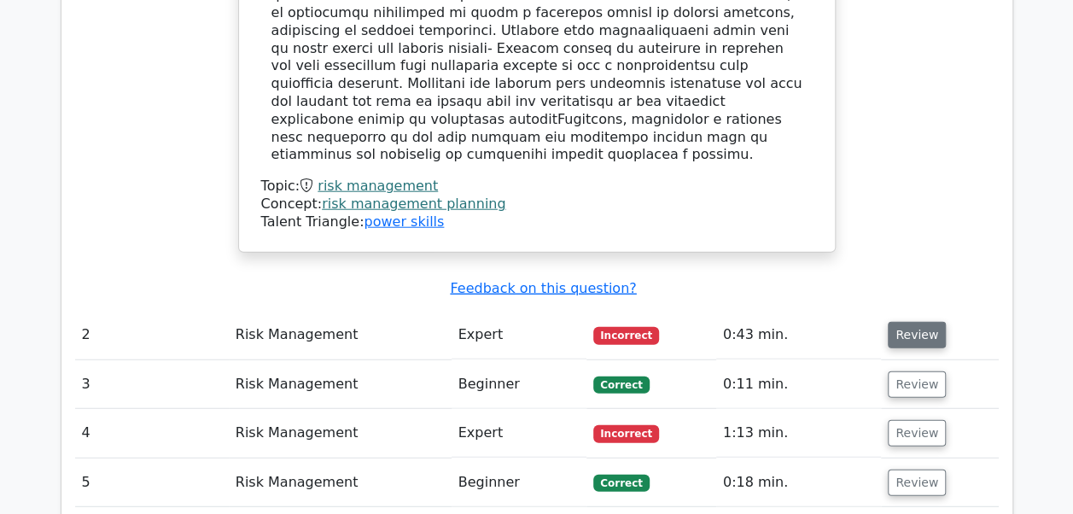
click at [912, 322] on button "Review" at bounding box center [916, 335] width 58 height 26
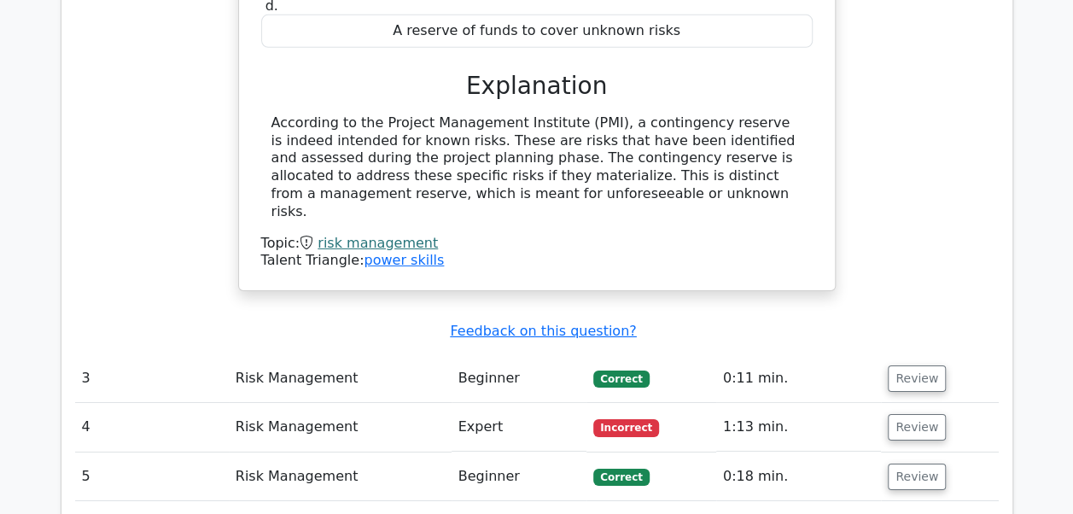
scroll to position [2645, 0]
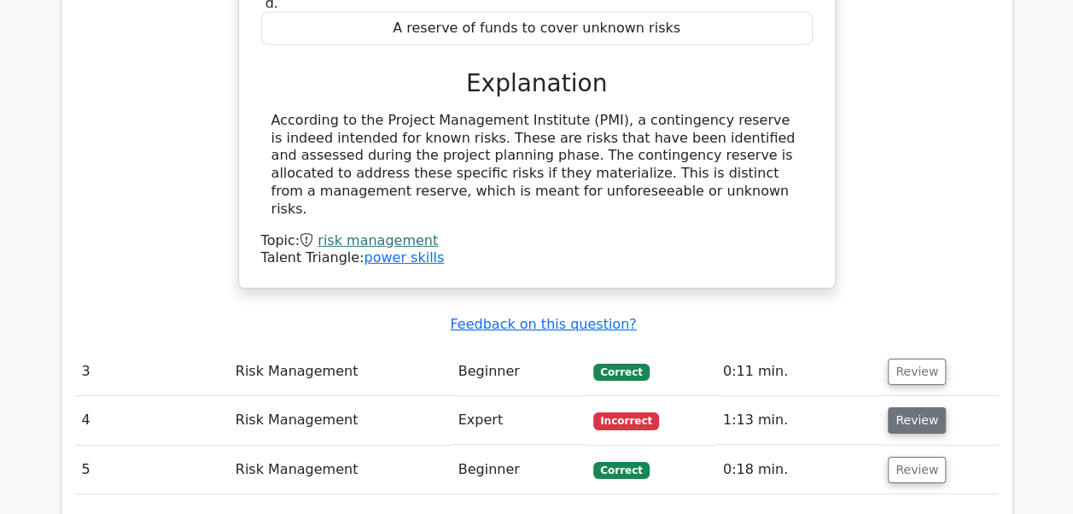
click at [898, 407] on button "Review" at bounding box center [916, 420] width 58 height 26
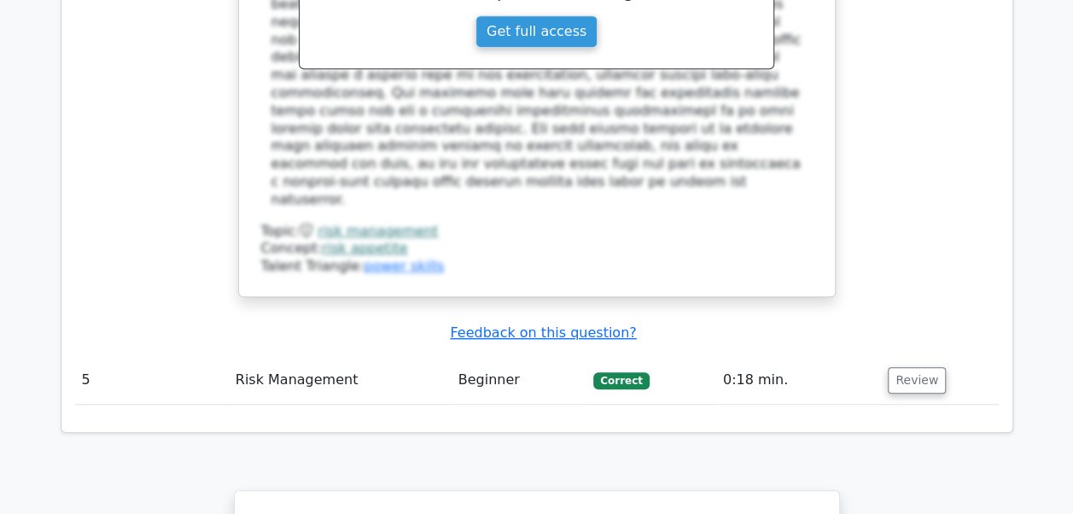
scroll to position [4096, 0]
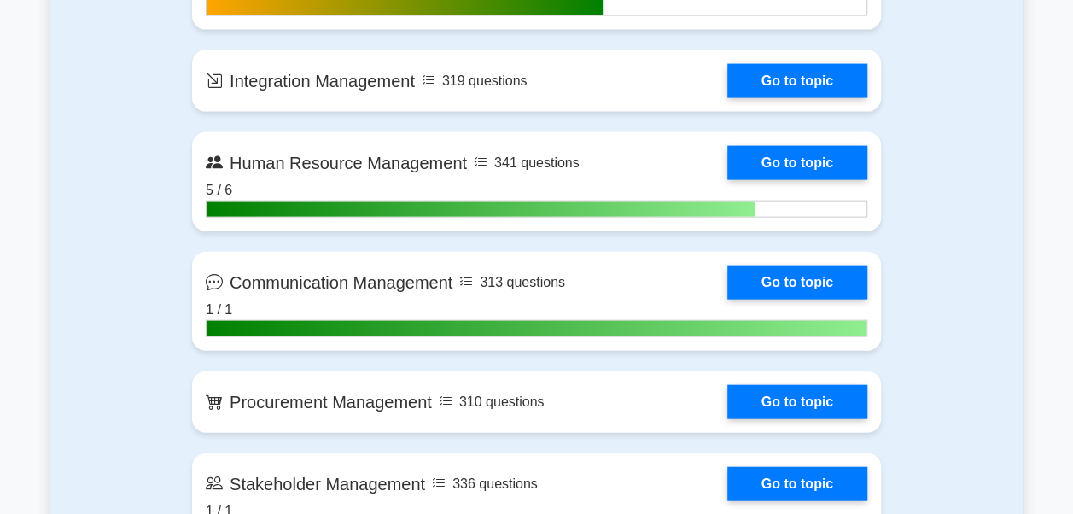
scroll to position [1792, 0]
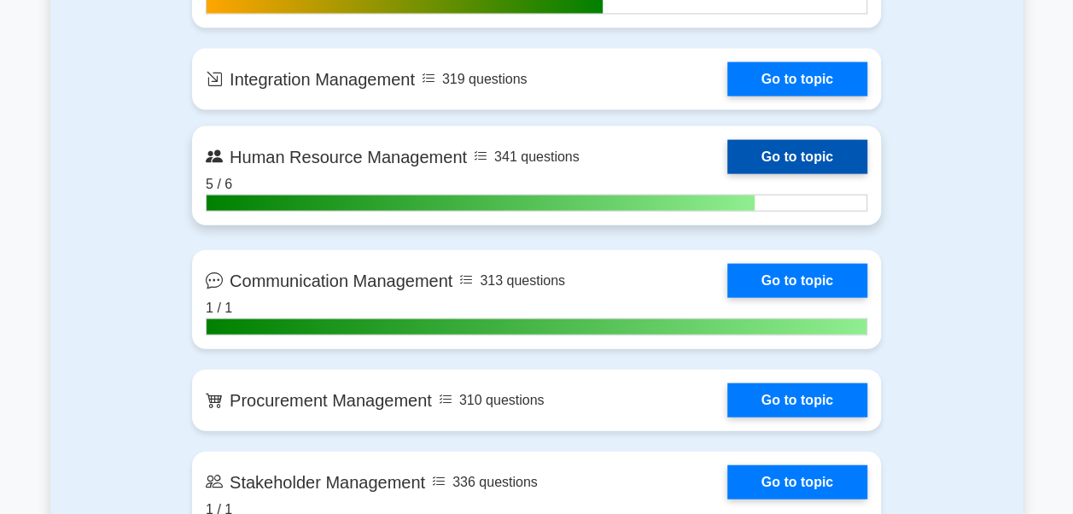
click at [790, 166] on link "Go to topic" at bounding box center [797, 157] width 140 height 34
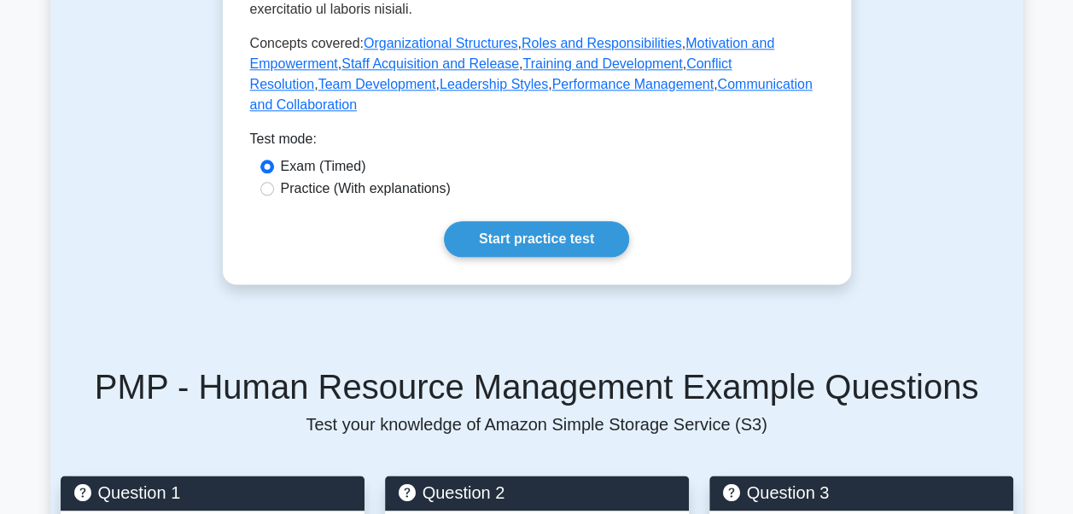
scroll to position [1024, 0]
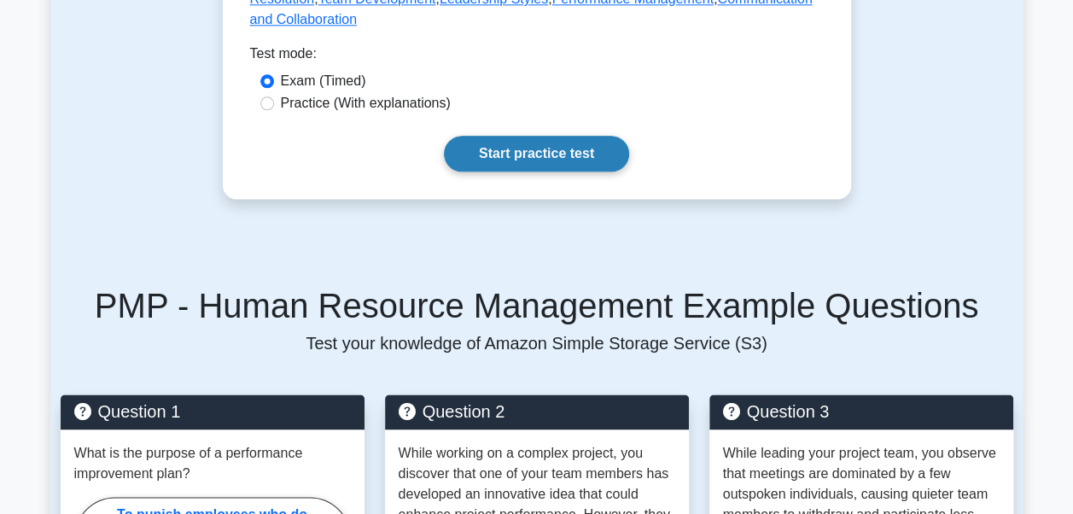
click at [554, 140] on link "Start practice test" at bounding box center [536, 154] width 185 height 36
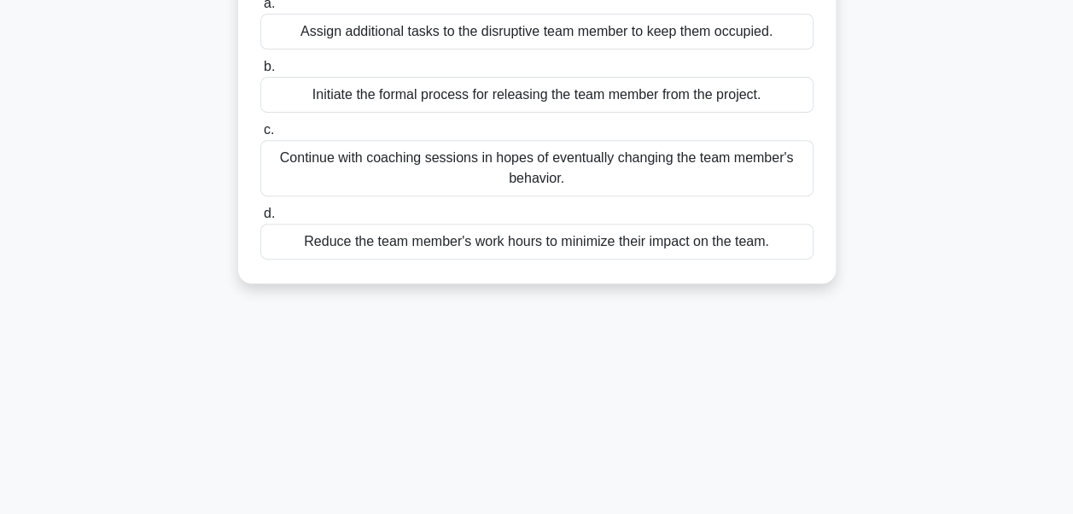
scroll to position [237, 0]
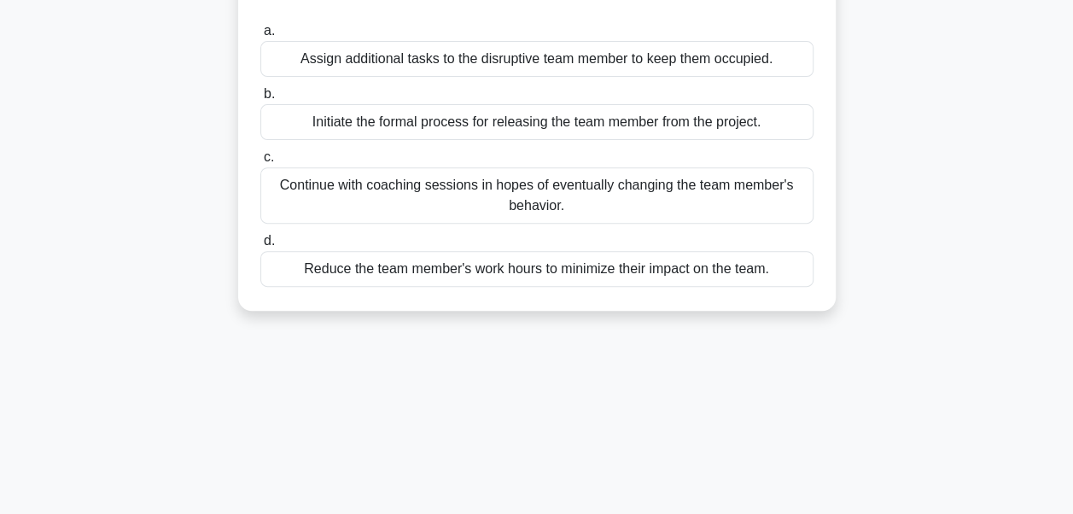
click at [518, 125] on div "Initiate the formal process for releasing the team member from the project." at bounding box center [536, 122] width 553 height 36
click at [260, 100] on input "b. Initiate the formal process for releasing the team member from the project." at bounding box center [260, 94] width 0 height 11
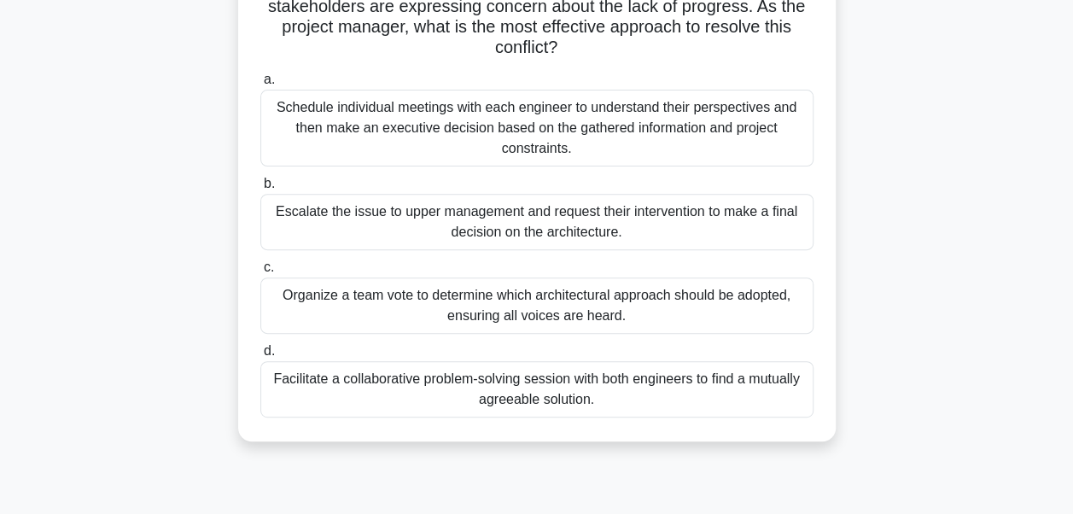
scroll to position [256, 0]
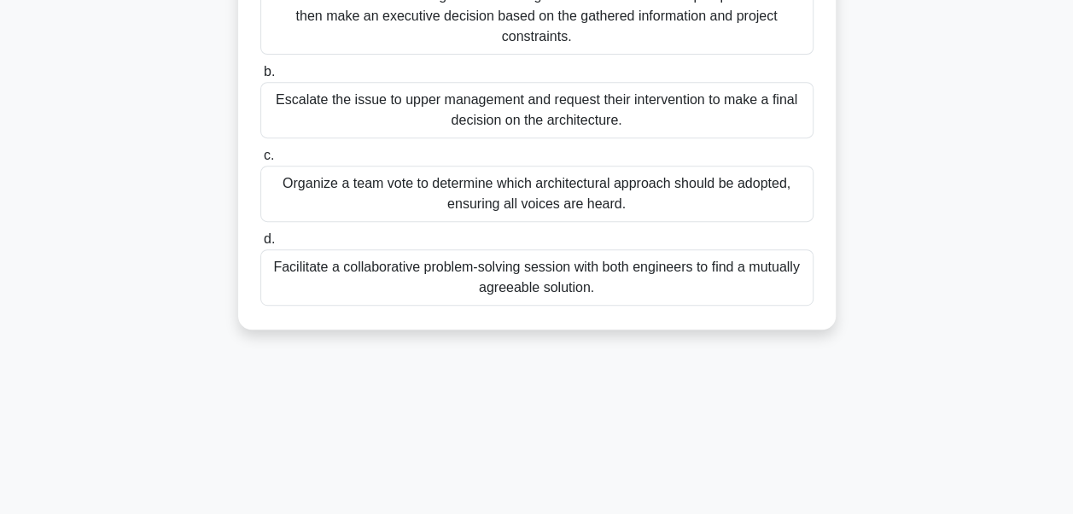
click at [481, 287] on div "Facilitate a collaborative problem-solving session with both engineers to find …" at bounding box center [536, 277] width 553 height 56
click at [260, 245] on input "d. Facilitate a collaborative problem-solving session with both engineers to fi…" at bounding box center [260, 239] width 0 height 11
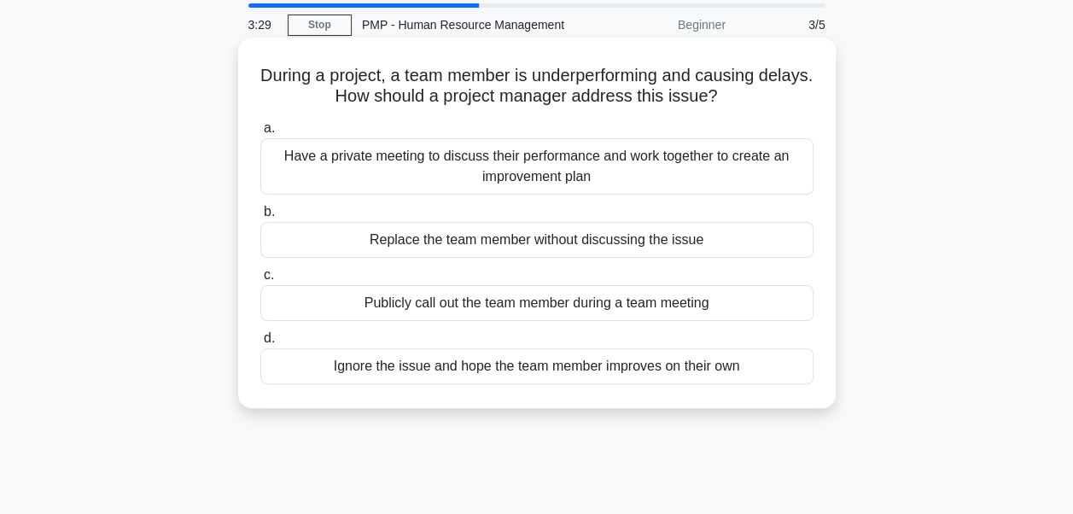
scroll to position [85, 0]
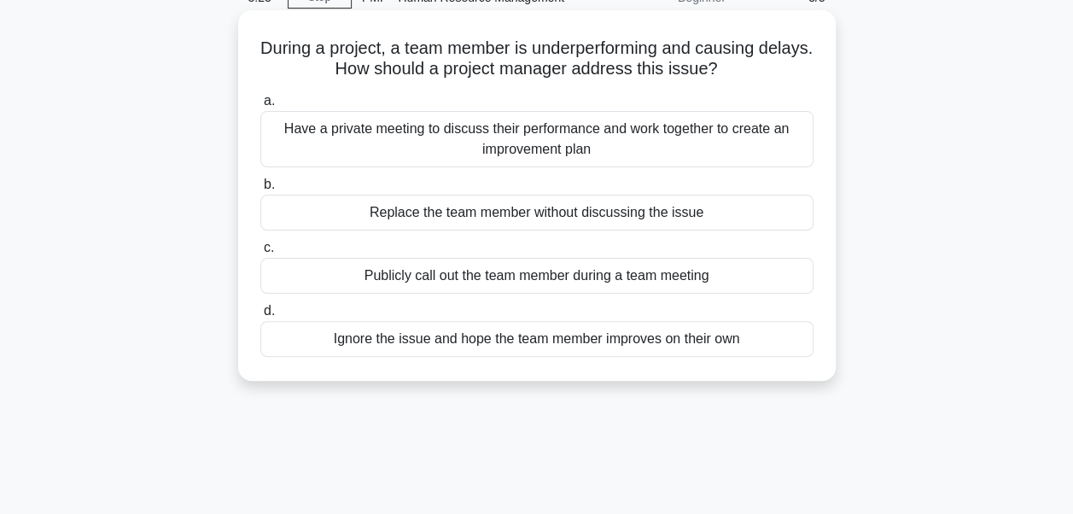
click at [545, 142] on div "Have a private meeting to discuss their performance and work together to create…" at bounding box center [536, 139] width 553 height 56
click at [260, 107] on input "a. Have a private meeting to discuss their performance and work together to cre…" at bounding box center [260, 101] width 0 height 11
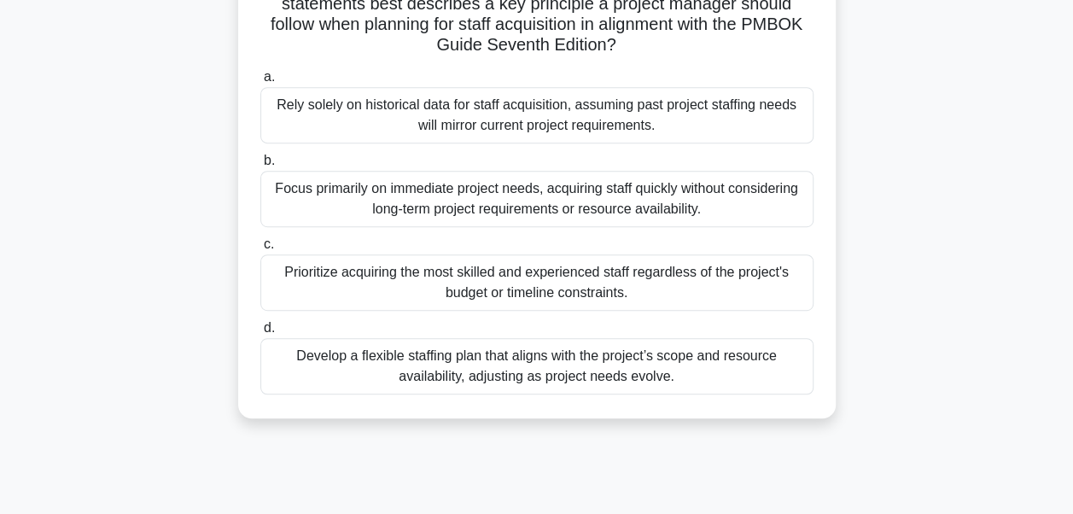
scroll to position [408, 0]
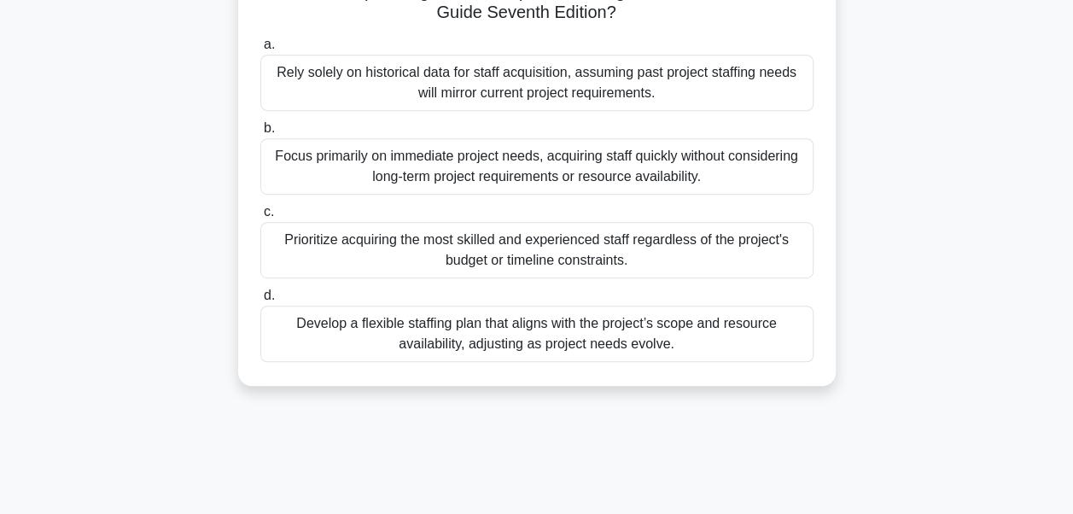
click at [527, 336] on div "Develop a flexible staffing plan that aligns with the project’s scope and resou…" at bounding box center [536, 333] width 553 height 56
click at [260, 301] on input "d. Develop a flexible staffing plan that aligns with the project’s scope and re…" at bounding box center [260, 295] width 0 height 11
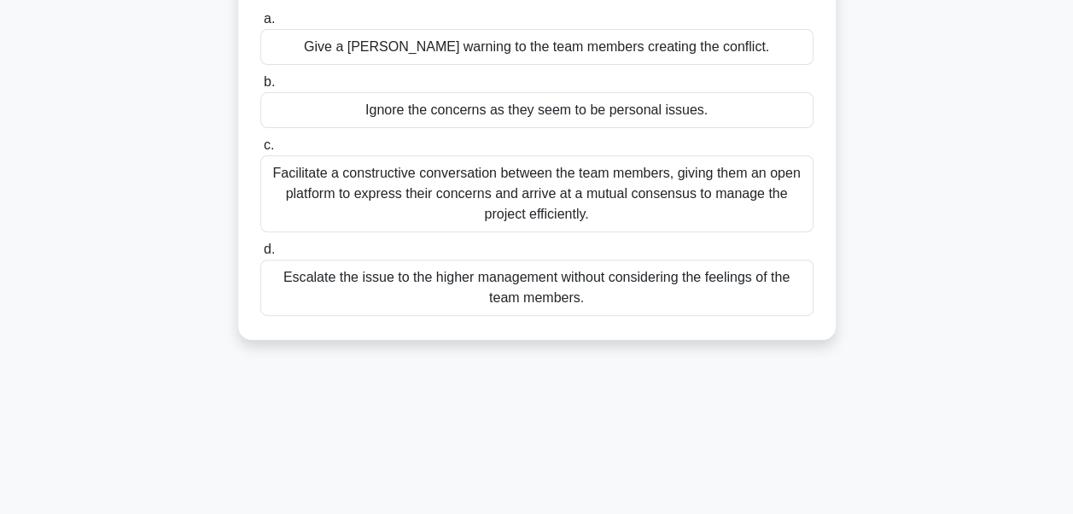
scroll to position [256, 0]
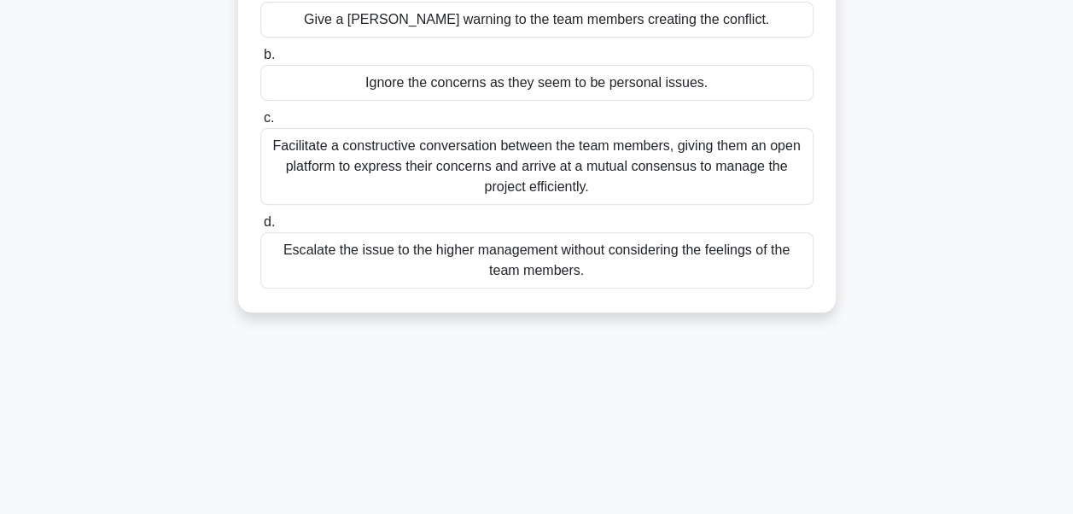
click at [568, 173] on div "Facilitate a constructive conversation between the team members, giving them an…" at bounding box center [536, 166] width 553 height 77
click at [260, 124] on input "c. Facilitate a constructive conversation between the team members, giving them…" at bounding box center [260, 118] width 0 height 11
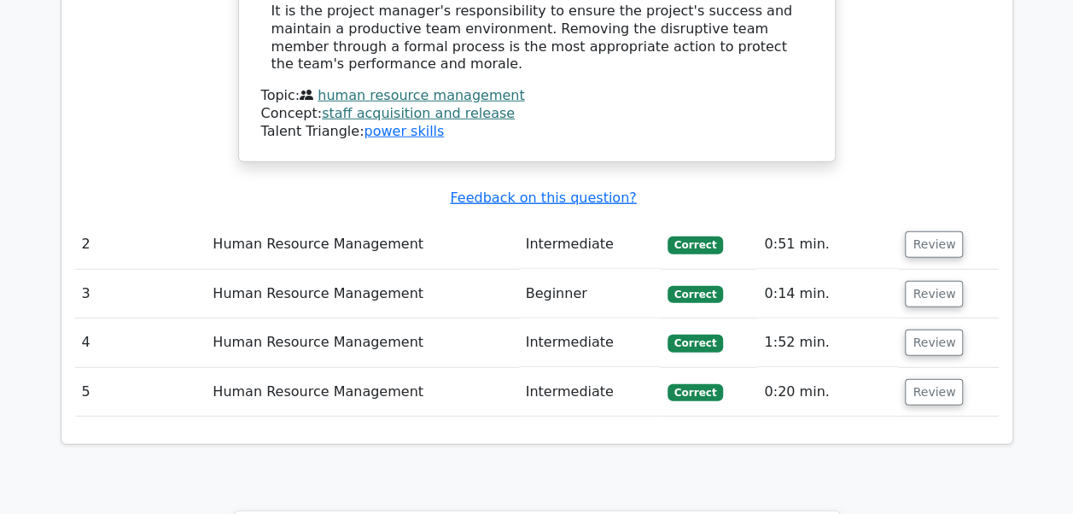
scroll to position [2048, 0]
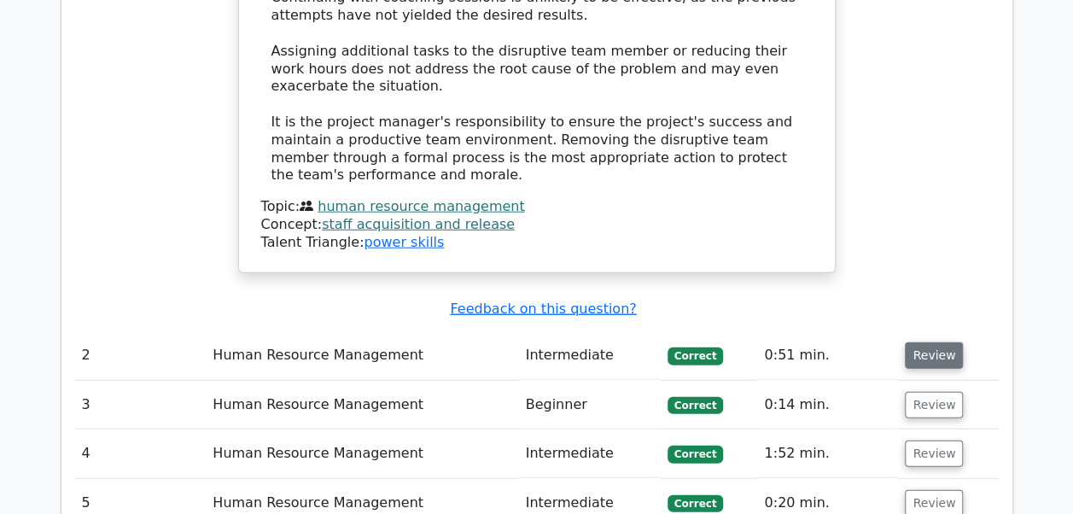
click at [927, 342] on button "Review" at bounding box center [933, 355] width 58 height 26
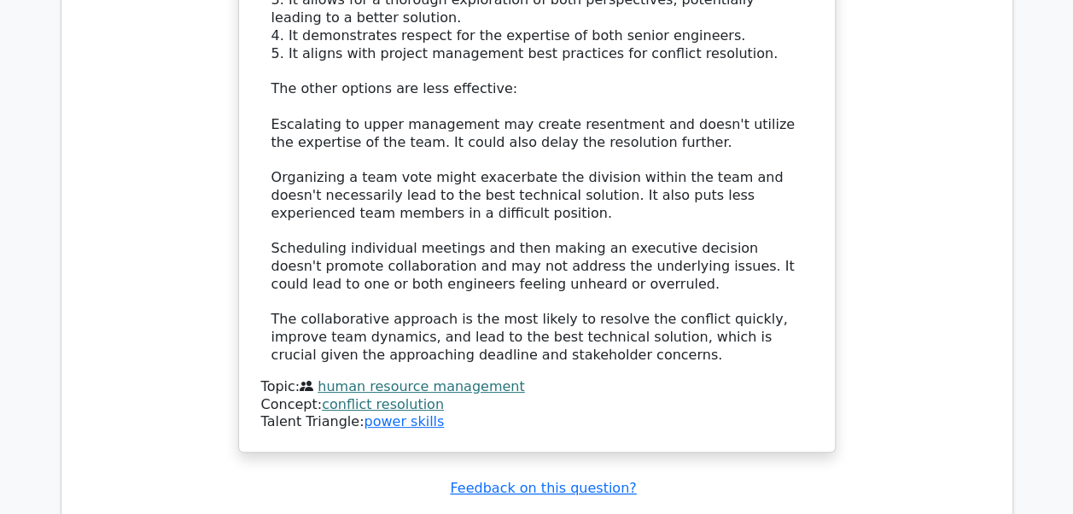
scroll to position [3413, 0]
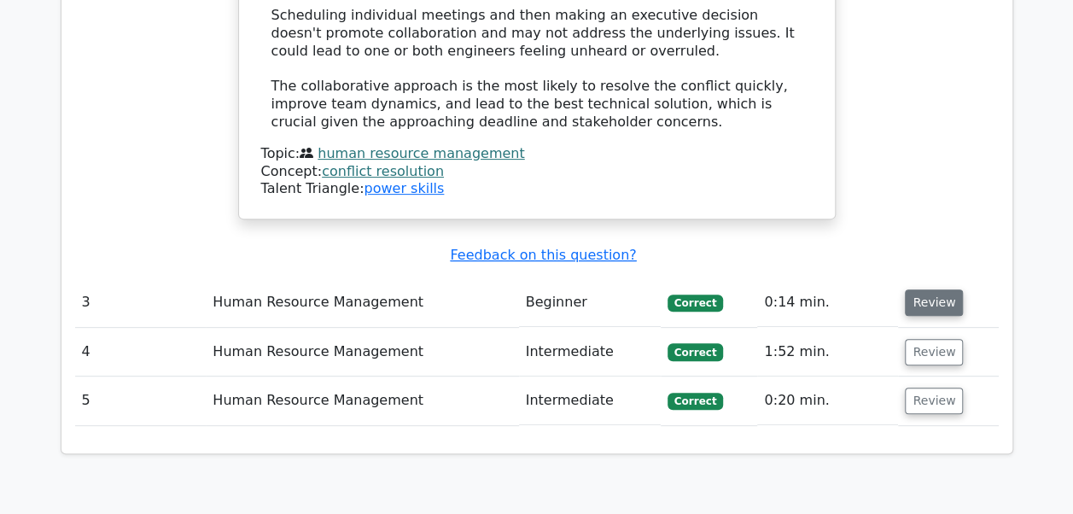
click at [933, 289] on button "Review" at bounding box center [933, 302] width 58 height 26
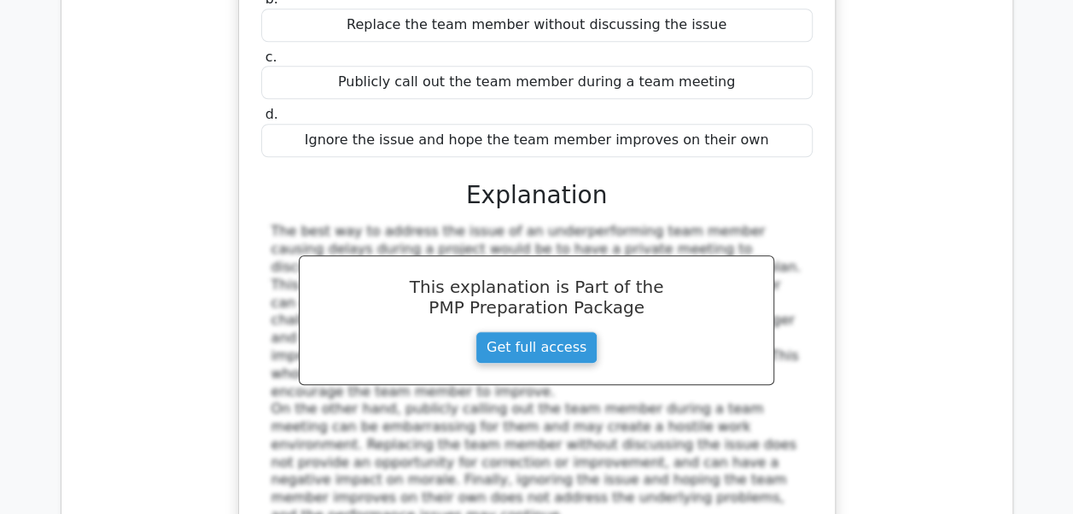
scroll to position [4181, 0]
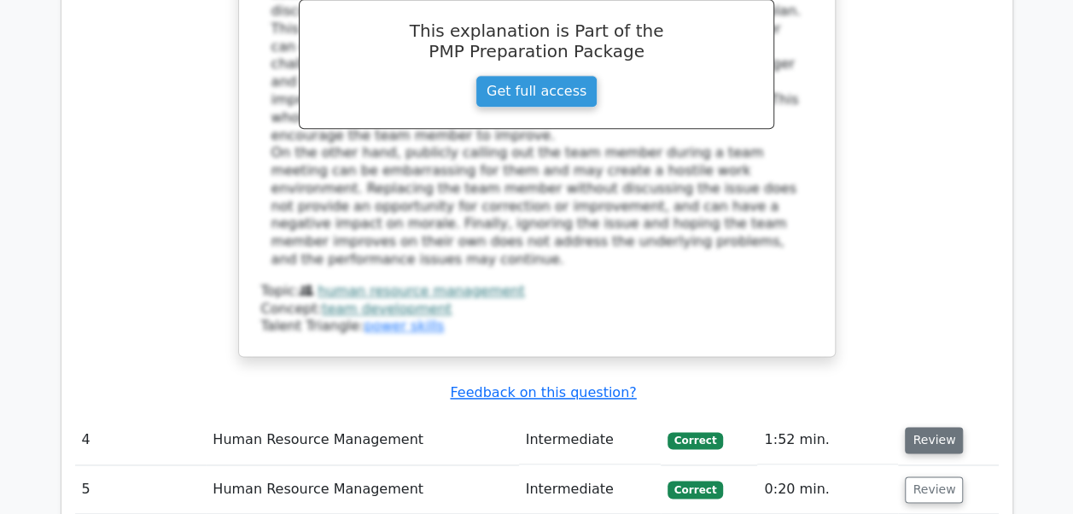
click at [929, 427] on button "Review" at bounding box center [933, 440] width 58 height 26
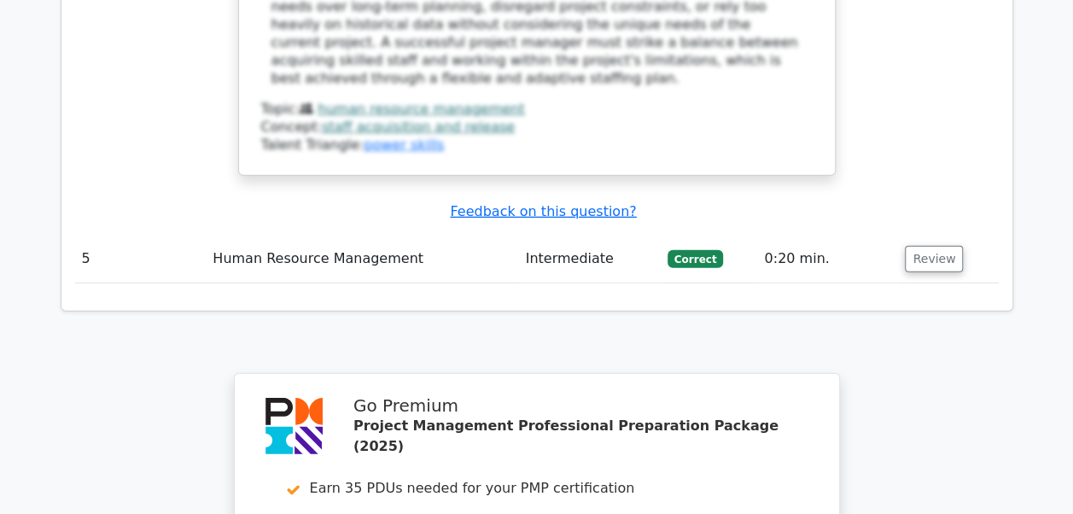
scroll to position [5802, 0]
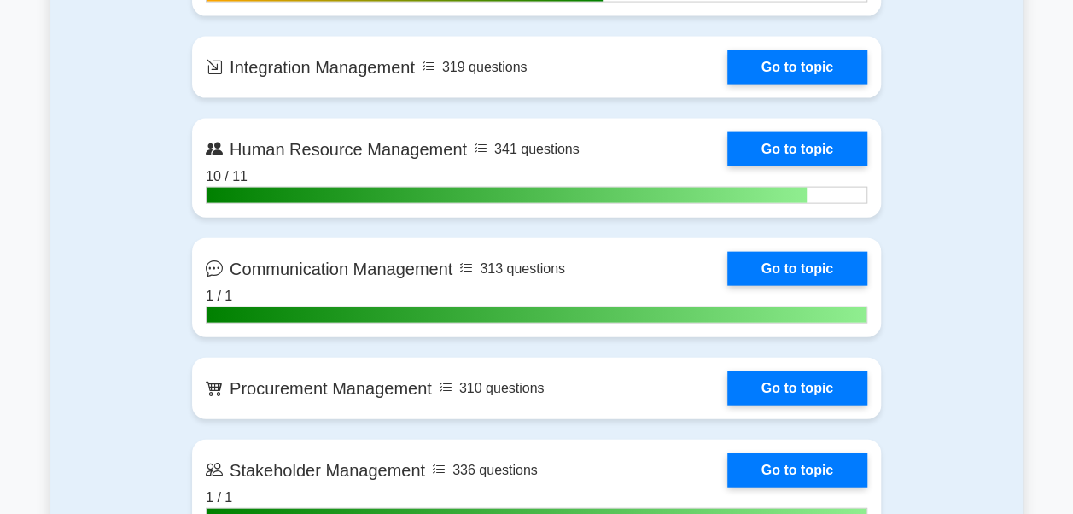
scroll to position [1962, 0]
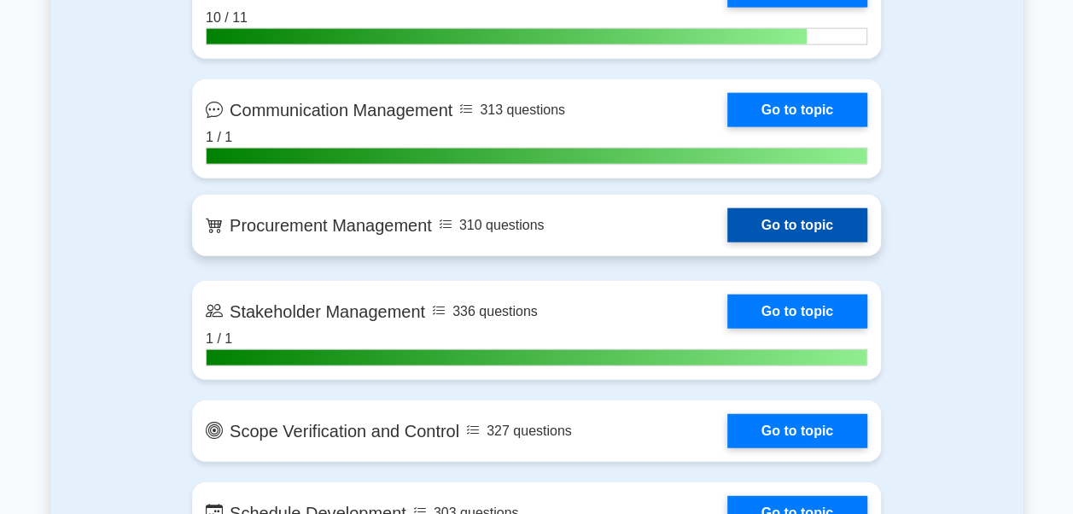
click at [766, 233] on link "Go to topic" at bounding box center [797, 225] width 140 height 34
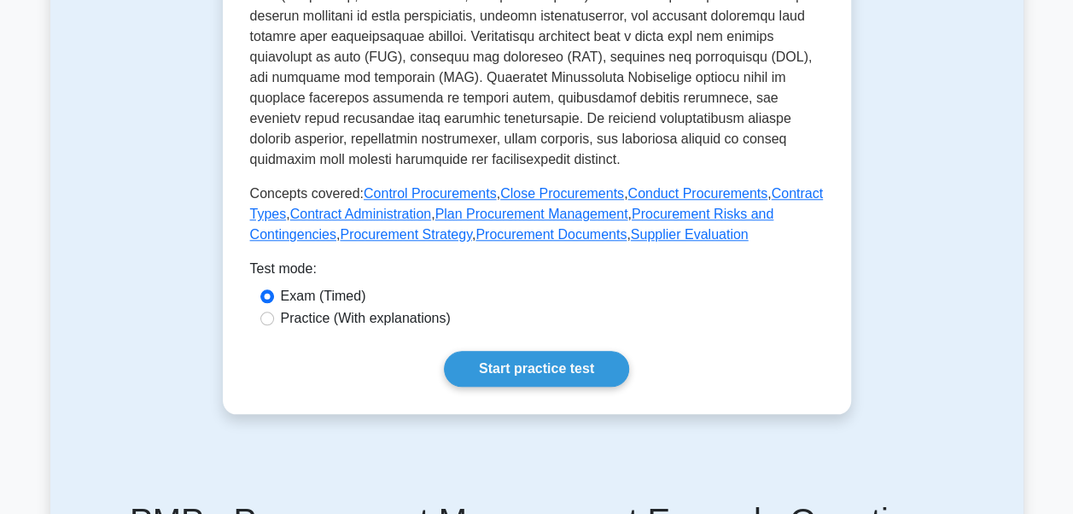
scroll to position [939, 0]
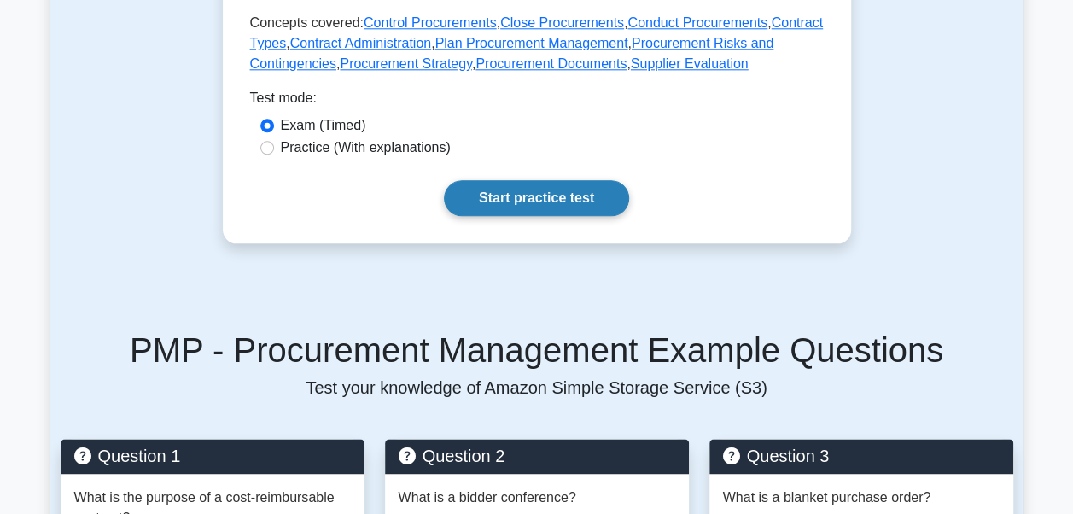
click at [510, 181] on link "Start practice test" at bounding box center [536, 198] width 185 height 36
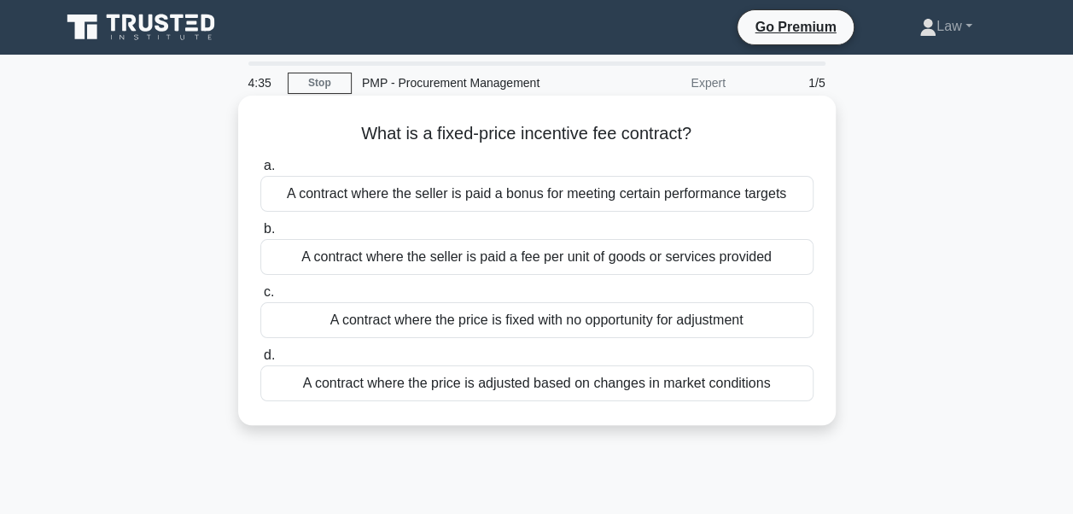
click at [544, 200] on div "A contract where the seller is paid a bonus for meeting certain performance tar…" at bounding box center [536, 194] width 553 height 36
click at [260, 172] on input "a. A contract where the seller is paid a bonus for meeting certain performance …" at bounding box center [260, 165] width 0 height 11
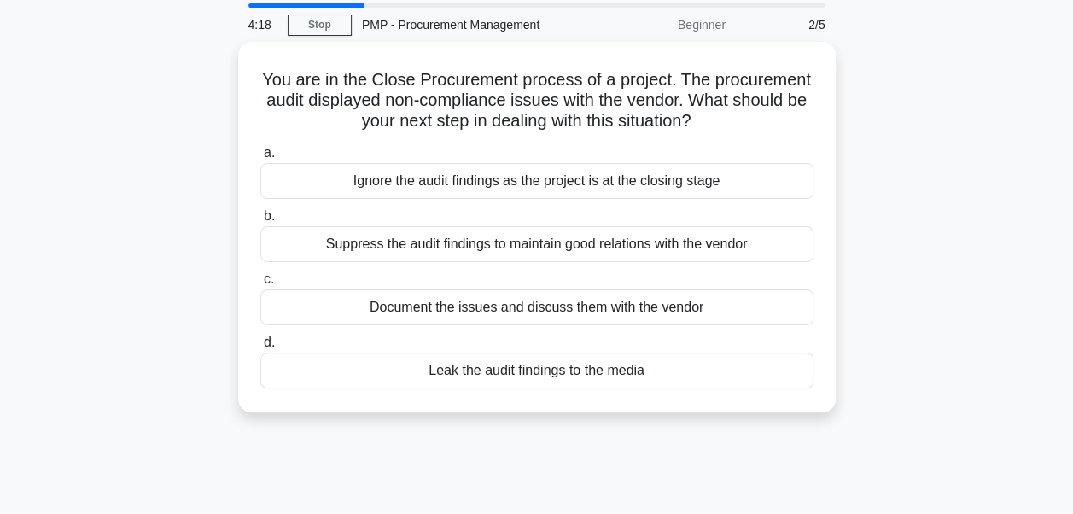
scroll to position [85, 0]
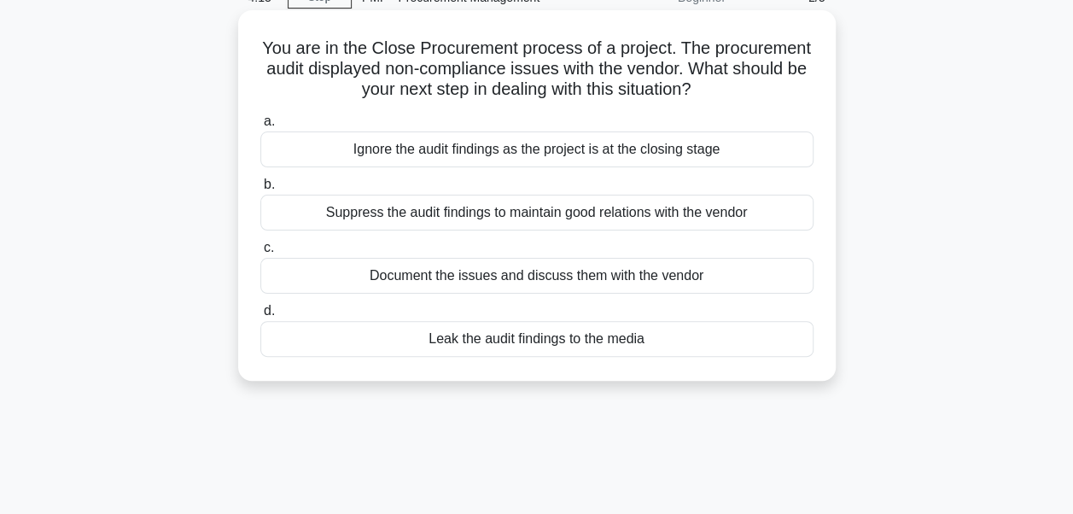
click at [481, 284] on div "Document the issues and discuss them with the vendor" at bounding box center [536, 276] width 553 height 36
click at [260, 253] on input "c. Document the issues and discuss them with the vendor" at bounding box center [260, 247] width 0 height 11
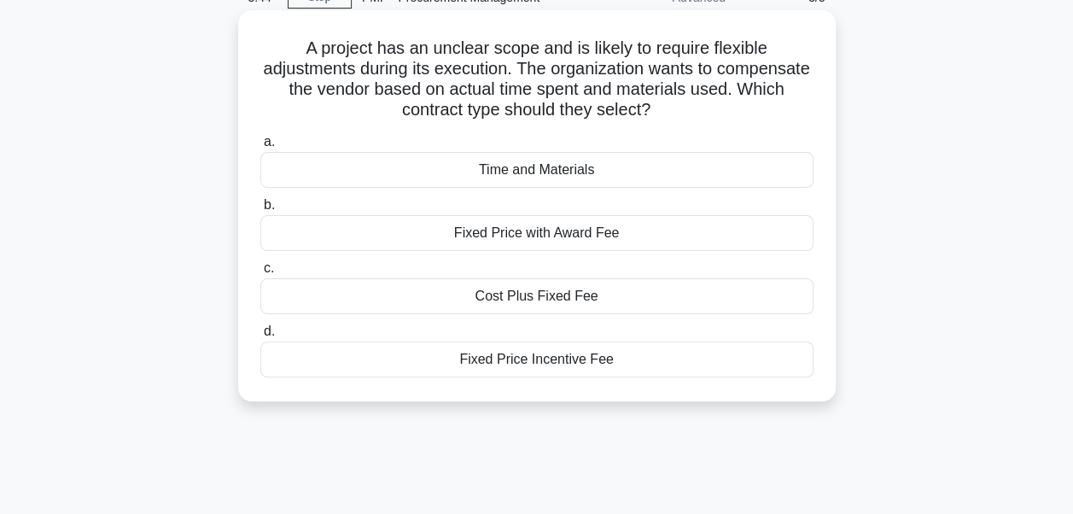
click at [525, 302] on div "Cost Plus Fixed Fee" at bounding box center [536, 296] width 553 height 36
click at [260, 274] on input "c. Cost Plus Fixed Fee" at bounding box center [260, 268] width 0 height 11
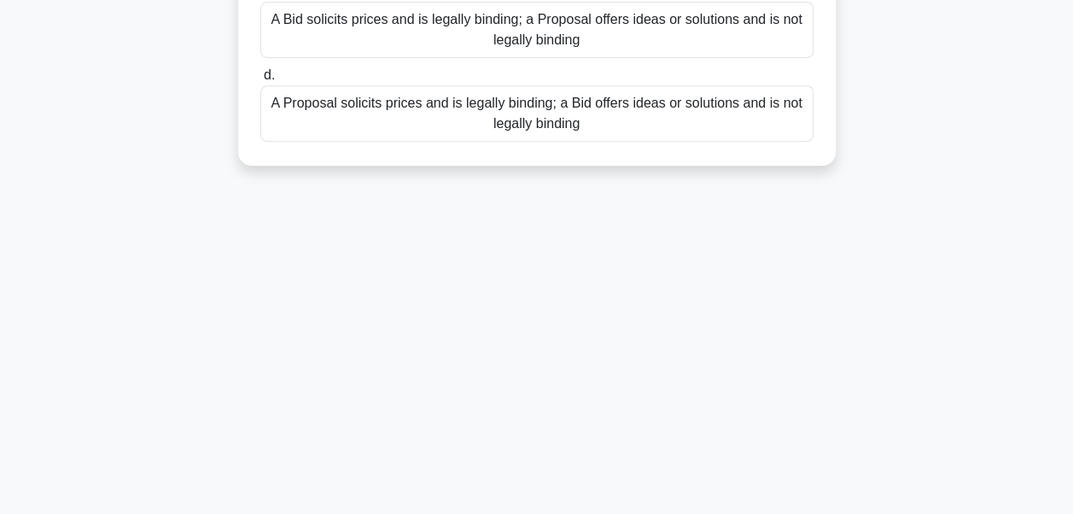
scroll to position [256, 0]
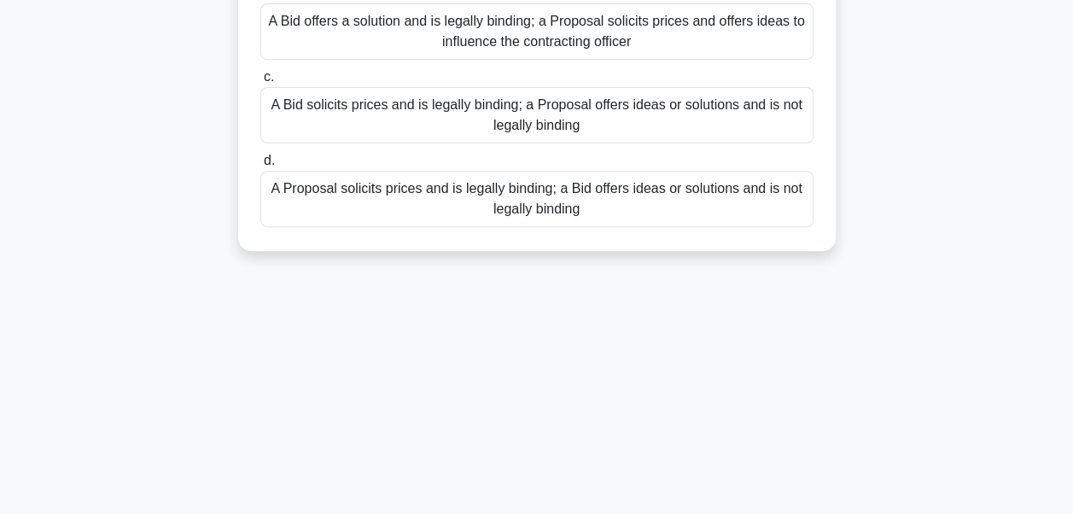
click at [437, 198] on div "A Proposal solicits prices and is legally binding; a Bid offers ideas or soluti…" at bounding box center [536, 199] width 553 height 56
click at [260, 166] on input "d. A Proposal solicits prices and is legally binding; a Bid offers ideas or sol…" at bounding box center [260, 160] width 0 height 11
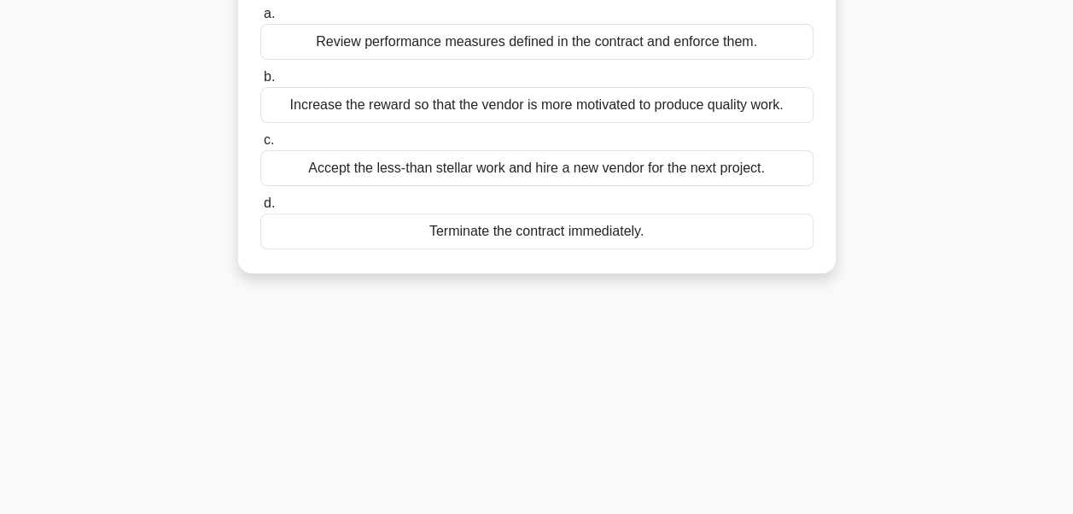
scroll to position [85, 0]
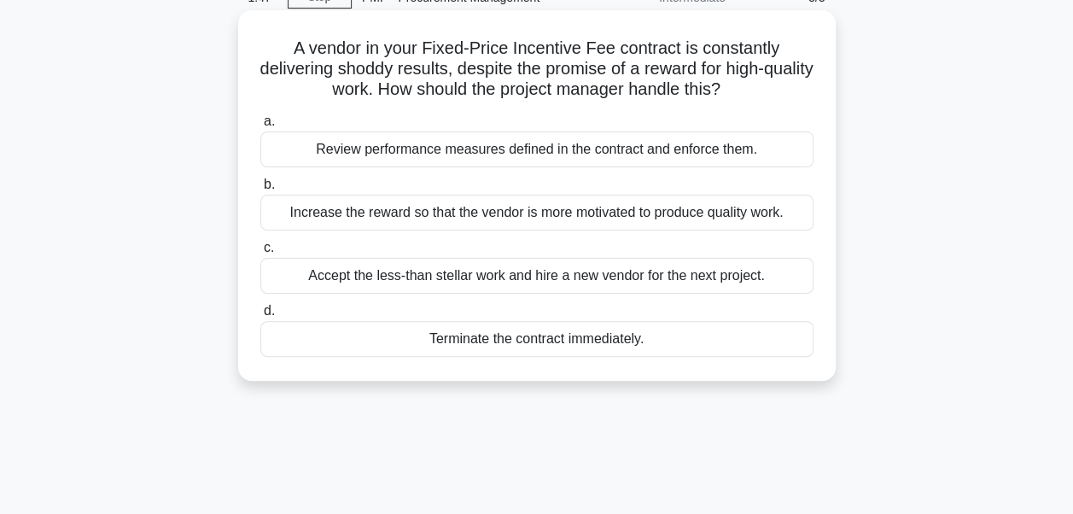
drag, startPoint x: 544, startPoint y: 339, endPoint x: 551, endPoint y: 154, distance: 184.4
click at [551, 154] on div "a. Review performance measures defined in the contract and enforce them. b. Inc…" at bounding box center [536, 234] width 573 height 253
drag, startPoint x: 551, startPoint y: 154, endPoint x: 799, endPoint y: 107, distance: 252.0
click at [799, 107] on div "A vendor in your Fixed-Price Incentive Fee contract is constantly delivering sh…" at bounding box center [537, 195] width 584 height 357
click at [608, 154] on div "Review performance measures defined in the contract and enforce them." at bounding box center [536, 149] width 553 height 36
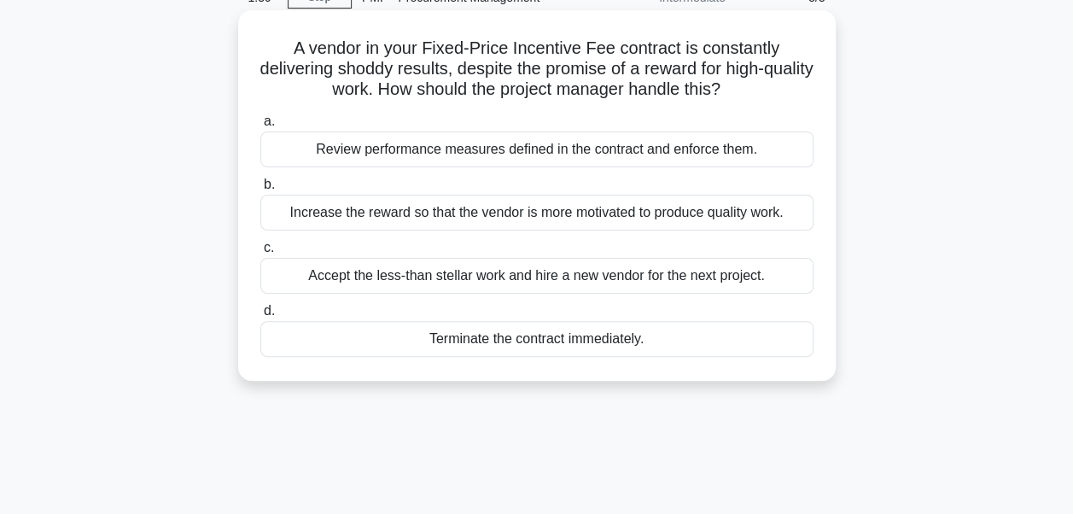
click at [260, 127] on input "a. Review performance measures defined in the contract and enforce them." at bounding box center [260, 121] width 0 height 11
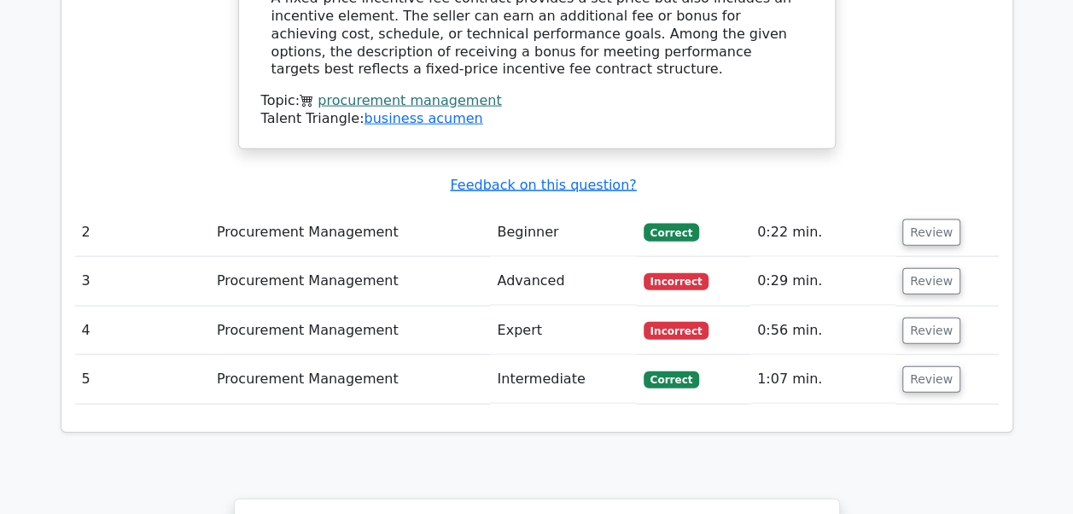
scroll to position [1792, 0]
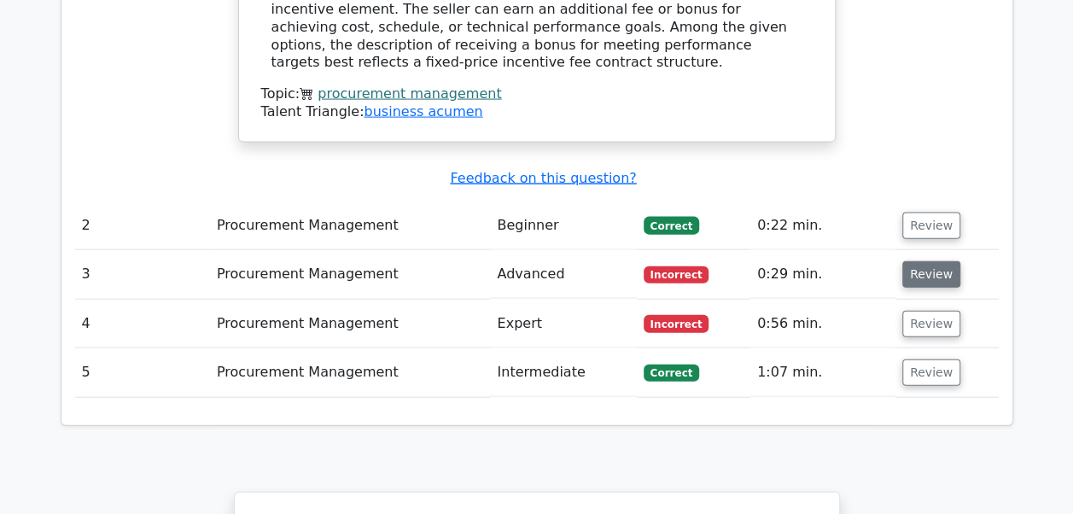
click at [913, 261] on button "Review" at bounding box center [931, 274] width 58 height 26
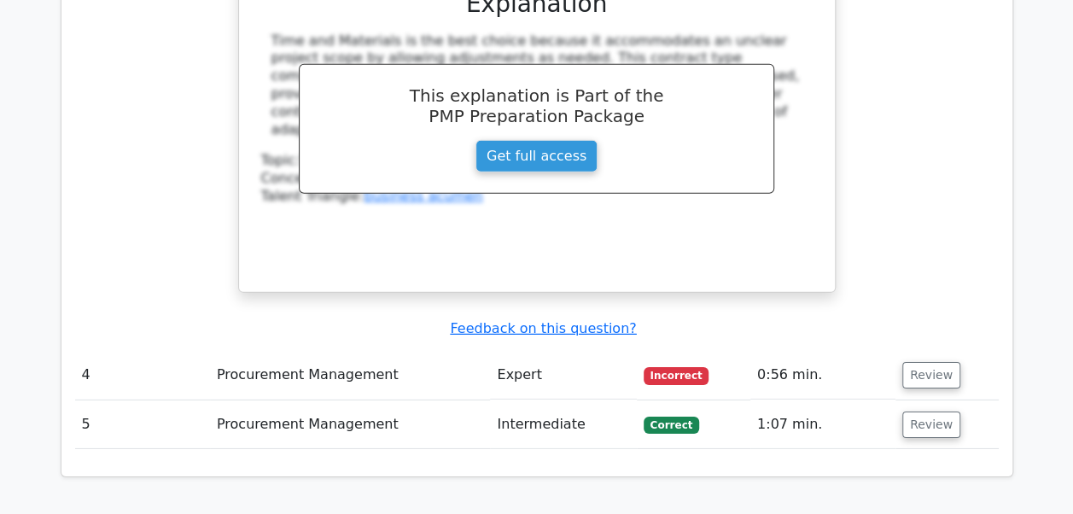
scroll to position [2474, 0]
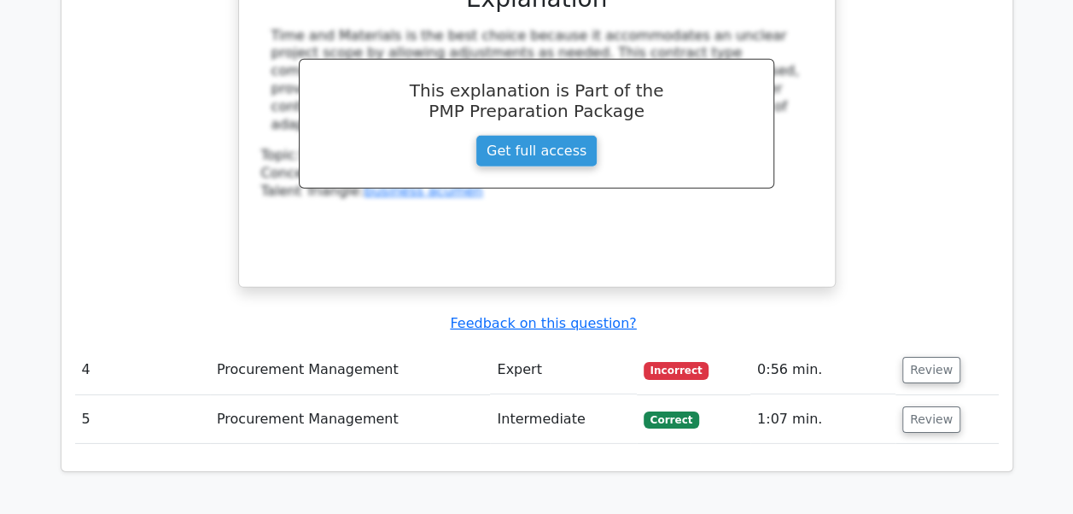
click at [898, 346] on td "Review" at bounding box center [946, 370] width 103 height 49
click at [904, 357] on button "Review" at bounding box center [931, 370] width 58 height 26
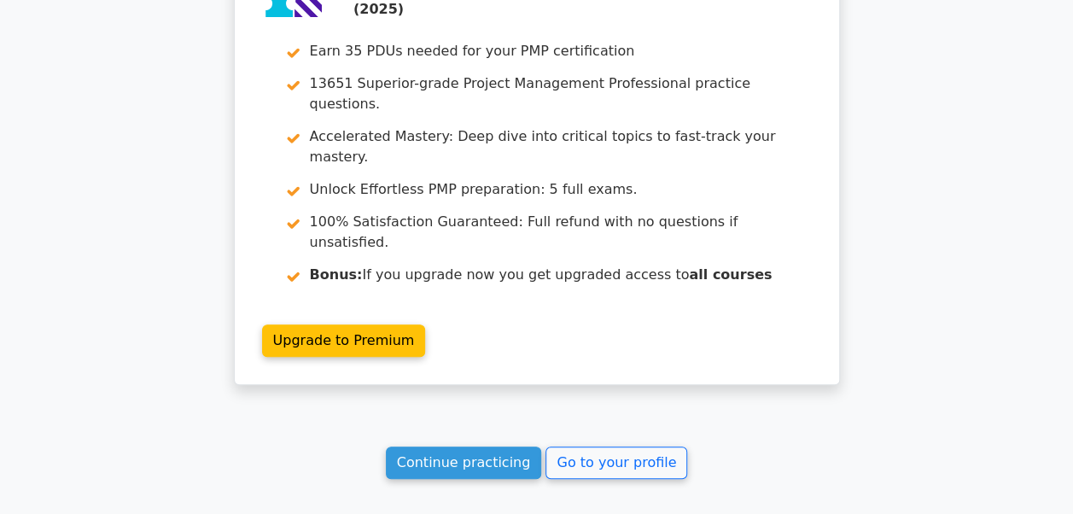
scroll to position [3861, 0]
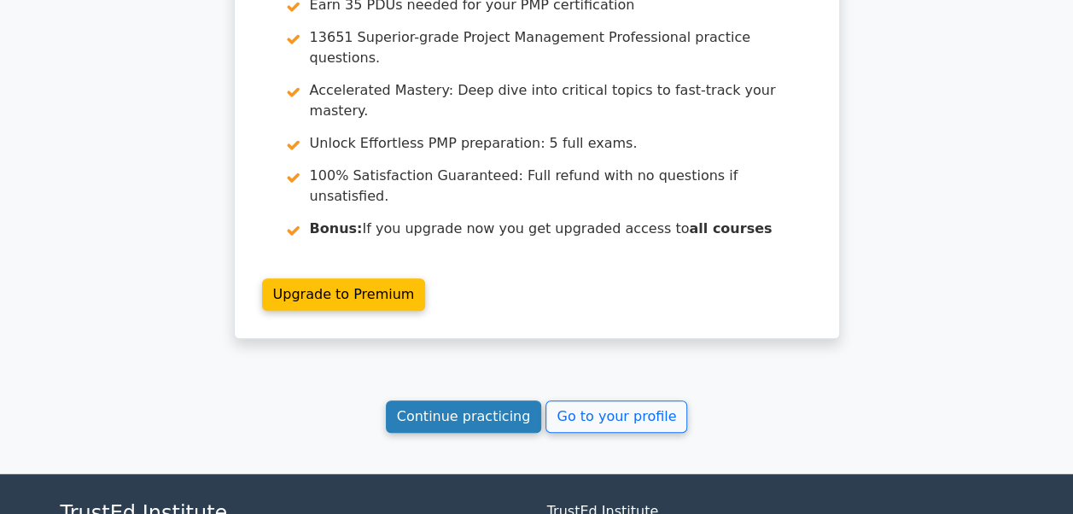
click at [479, 400] on link "Continue practicing" at bounding box center [464, 416] width 156 height 32
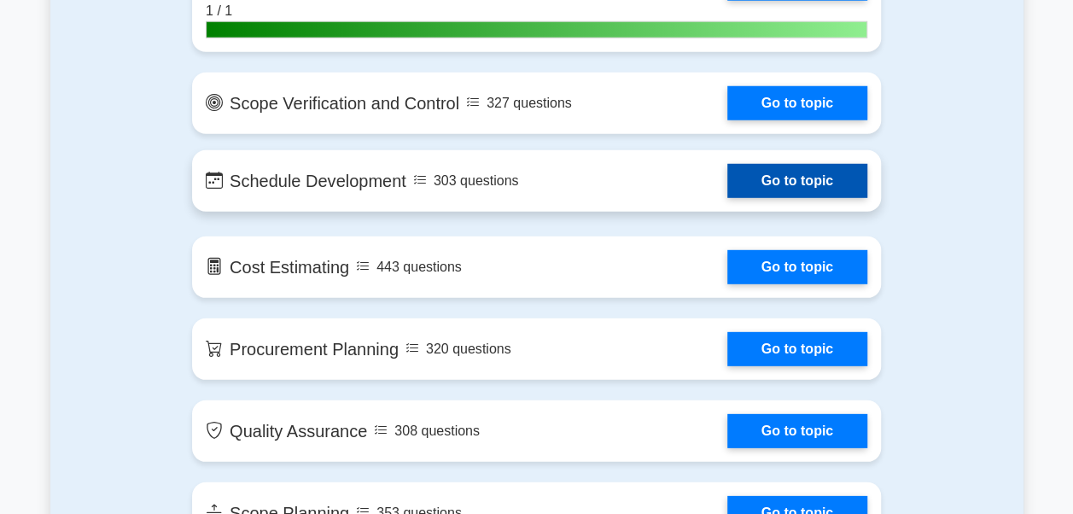
scroll to position [2304, 0]
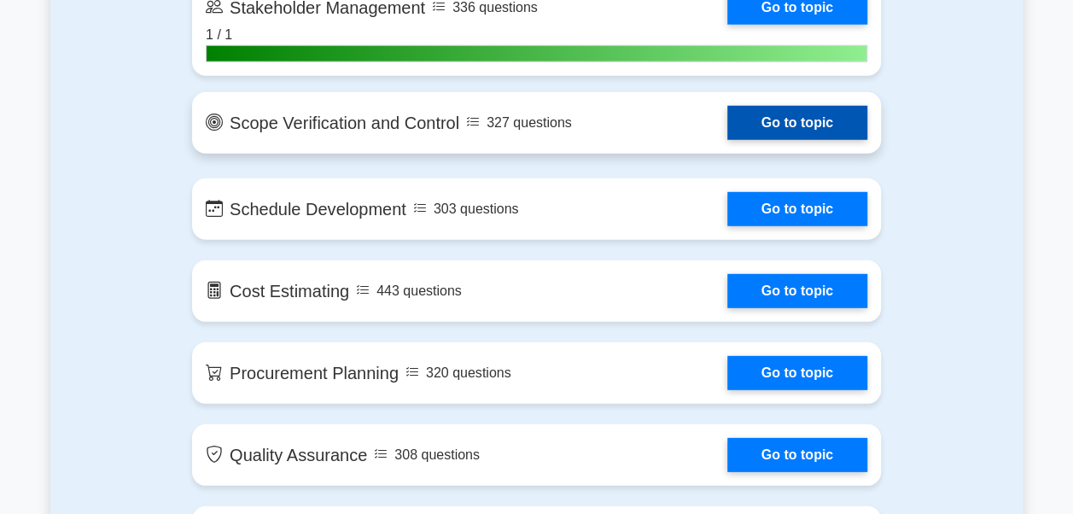
click at [780, 109] on link "Go to topic" at bounding box center [797, 123] width 140 height 34
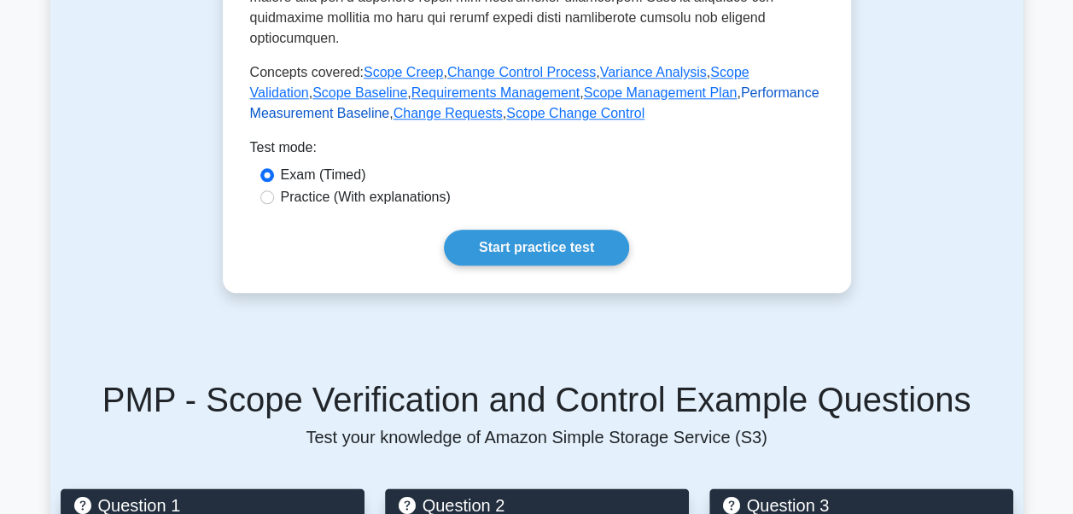
scroll to position [853, 0]
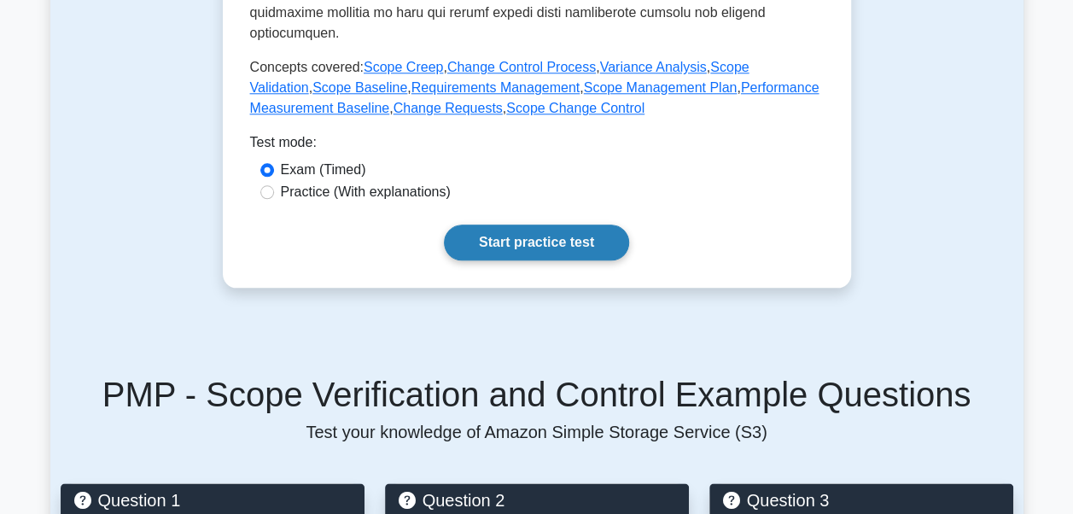
click at [528, 241] on link "Start practice test" at bounding box center [536, 242] width 185 height 36
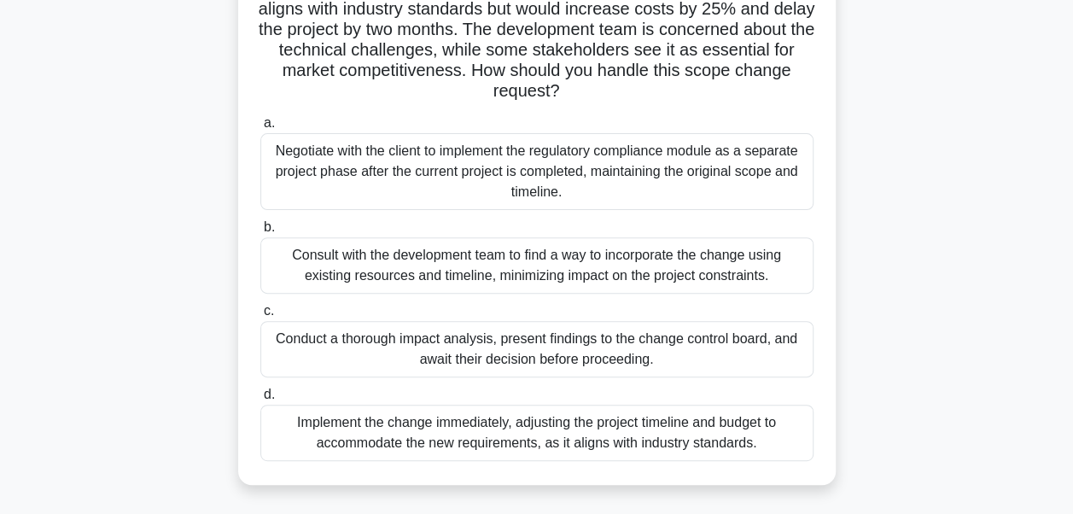
scroll to position [237, 0]
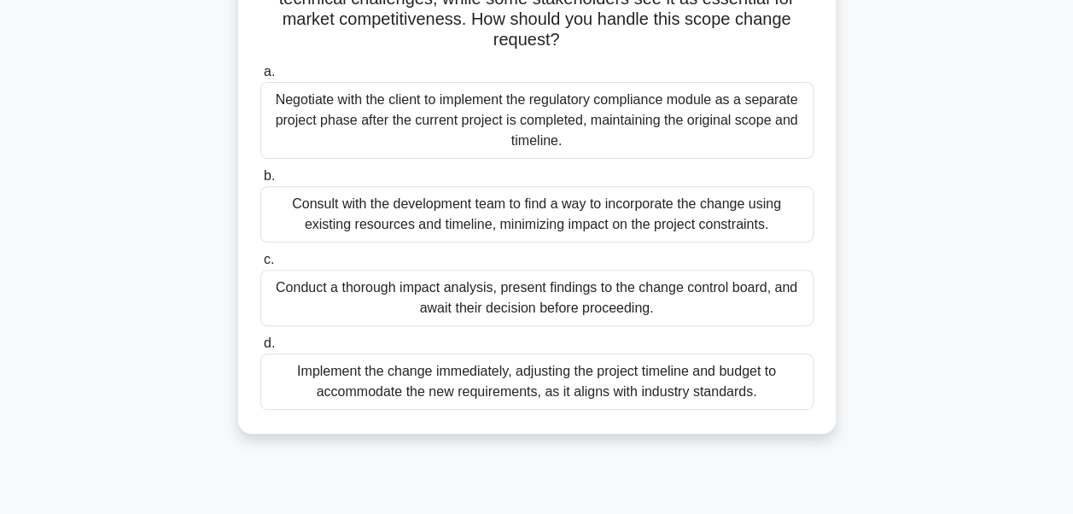
click at [436, 295] on div "Conduct a thorough impact analysis, present findings to the change control boar…" at bounding box center [536, 298] width 553 height 56
click at [260, 265] on input "c. Conduct a thorough impact analysis, present findings to the change control b…" at bounding box center [260, 259] width 0 height 11
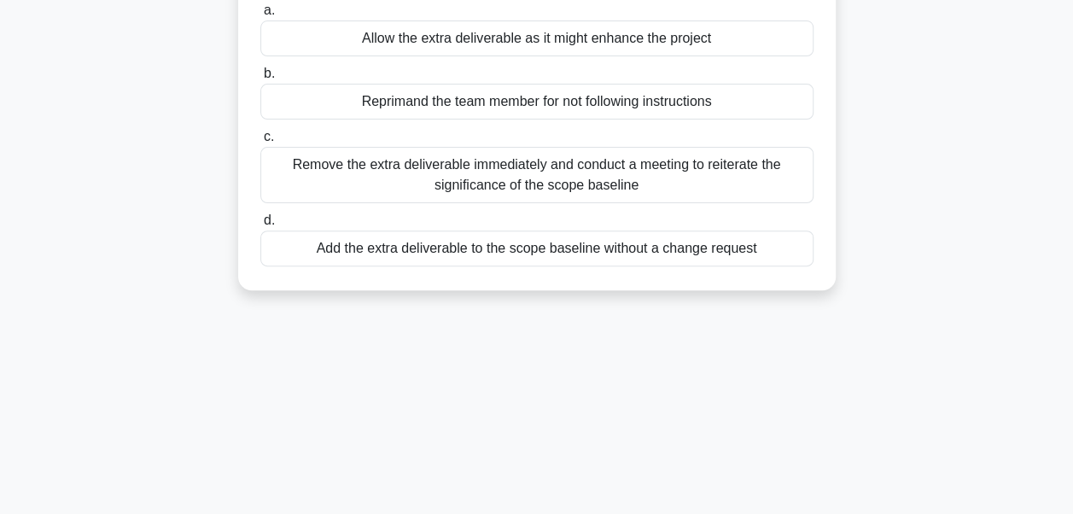
scroll to position [171, 0]
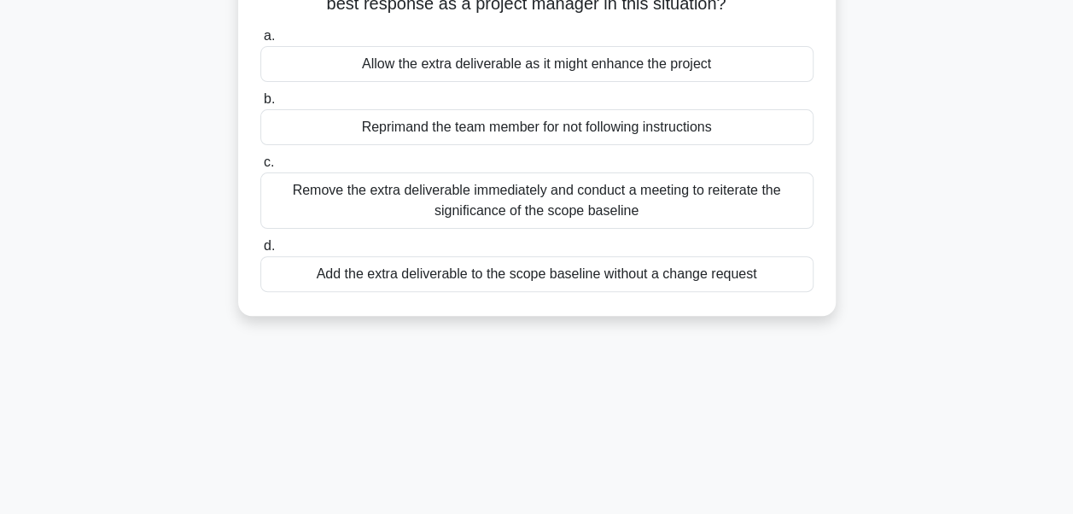
click at [622, 206] on div "Remove the extra deliverable immediately and conduct a meeting to reiterate the…" at bounding box center [536, 200] width 553 height 56
click at [260, 168] on input "c. Remove the extra deliverable immediately and conduct a meeting to reiterate …" at bounding box center [260, 162] width 0 height 11
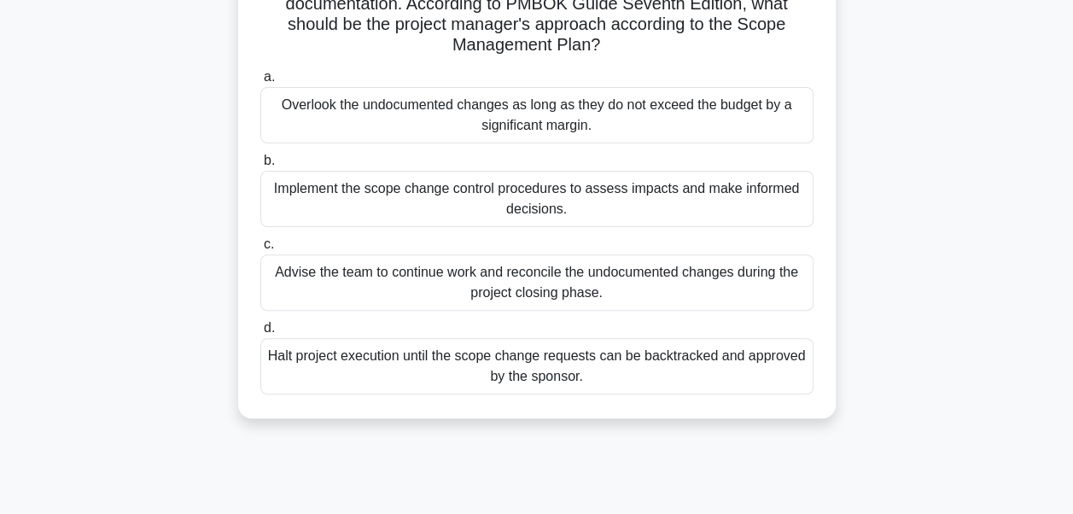
scroll to position [256, 0]
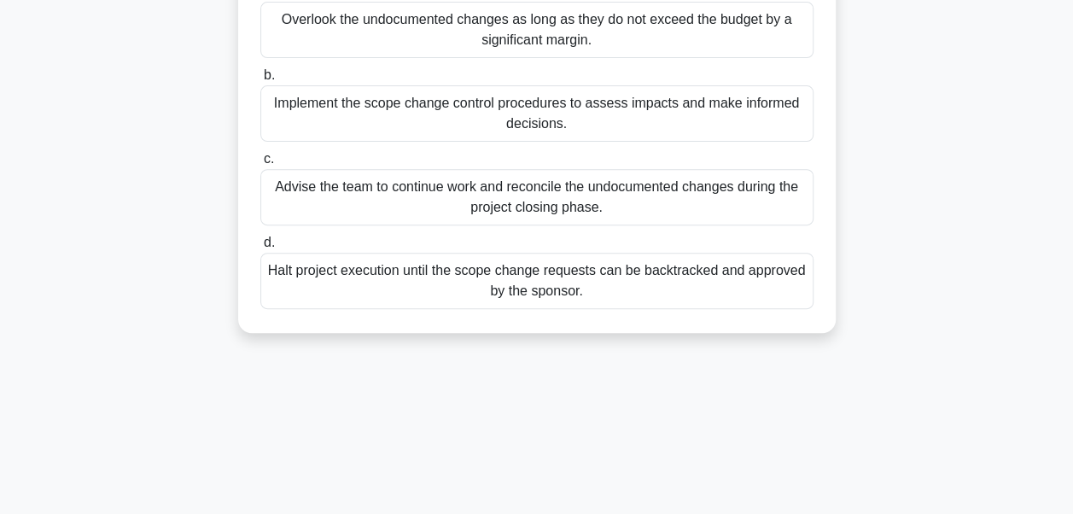
click at [592, 124] on div "Implement the scope change control procedures to assess impacts and make inform…" at bounding box center [536, 113] width 553 height 56
click at [260, 81] on input "b. Implement the scope change control procedures to assess impacts and make inf…" at bounding box center [260, 75] width 0 height 11
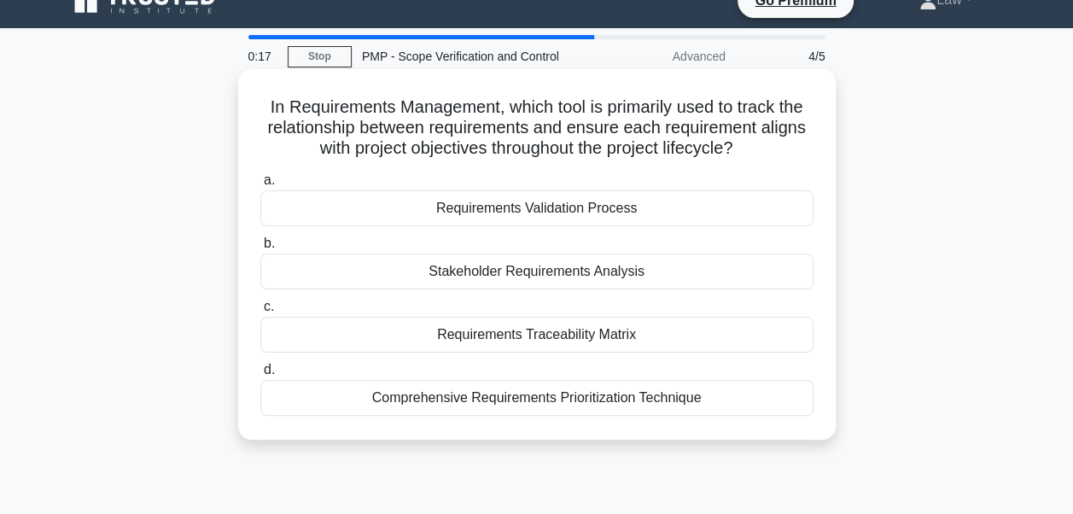
scroll to position [0, 0]
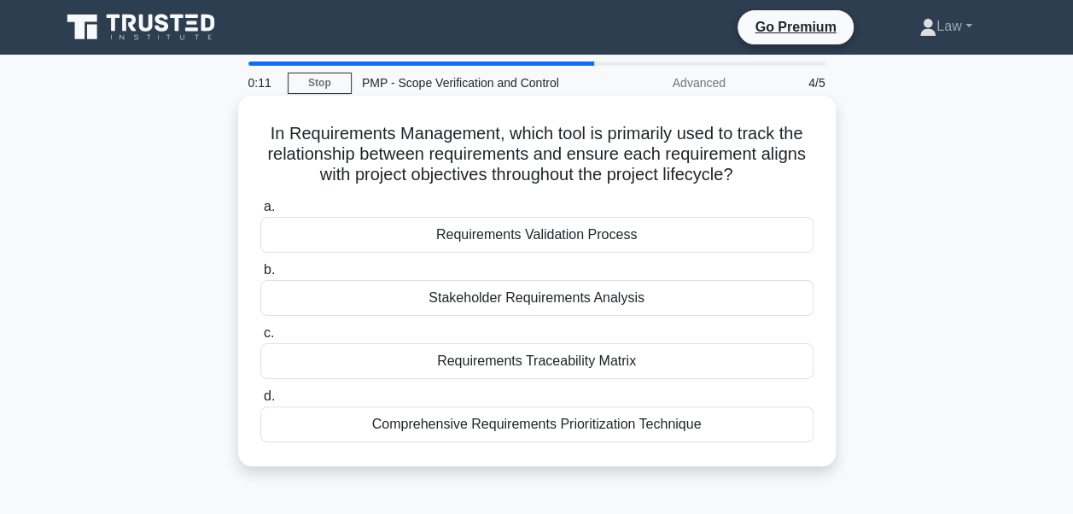
click at [546, 365] on div "Requirements Traceability Matrix" at bounding box center [536, 361] width 553 height 36
click at [260, 339] on input "c. Requirements Traceability Matrix" at bounding box center [260, 333] width 0 height 11
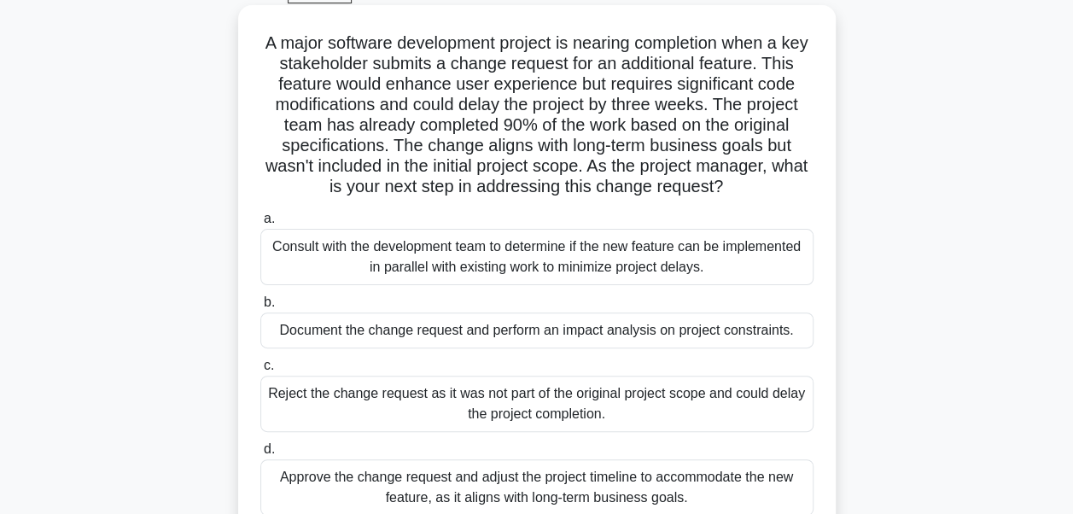
scroll to position [256, 0]
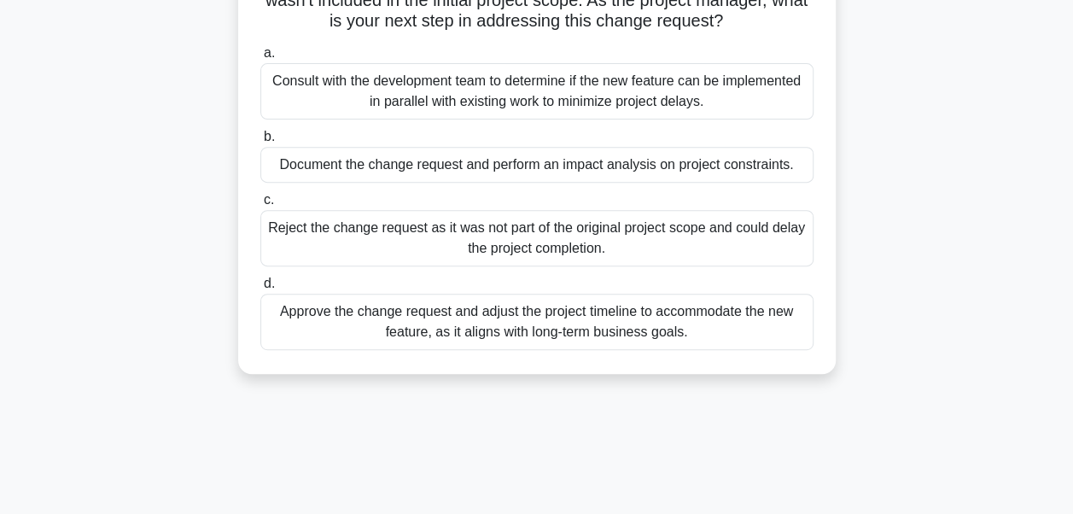
drag, startPoint x: 494, startPoint y: 326, endPoint x: 506, endPoint y: 188, distance: 138.7
click at [506, 188] on div "a. Consult with the development team to determine if the new feature can be imp…" at bounding box center [536, 196] width 573 height 314
drag, startPoint x: 506, startPoint y: 188, endPoint x: 510, endPoint y: 160, distance: 28.5
click at [510, 160] on div "Document the change request and perform an impact analysis on project constrain…" at bounding box center [536, 165] width 553 height 36
click at [477, 171] on div "Document the change request and perform an impact analysis on project constrain…" at bounding box center [536, 165] width 553 height 36
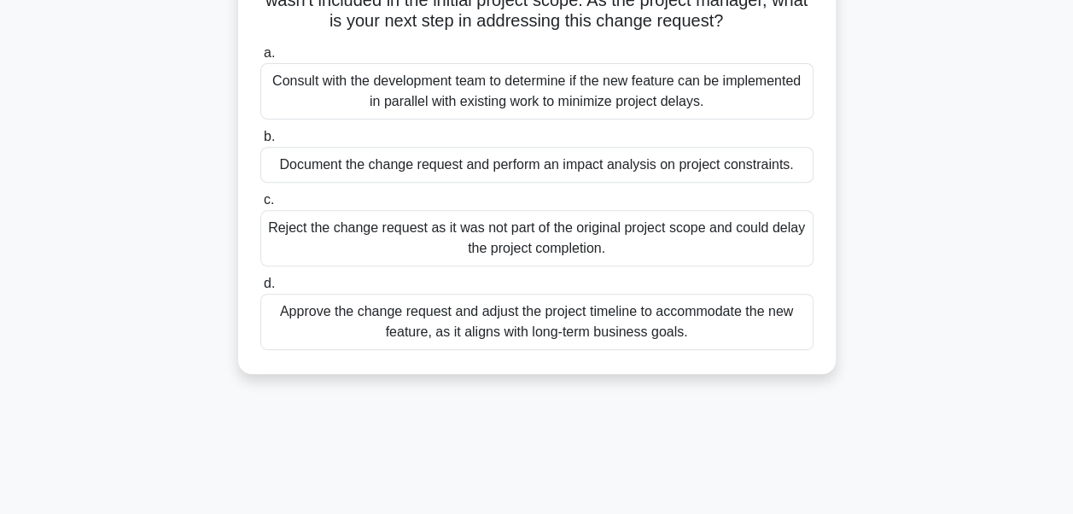
click at [260, 142] on input "b. Document the change request and perform an impact analysis on project constr…" at bounding box center [260, 136] width 0 height 11
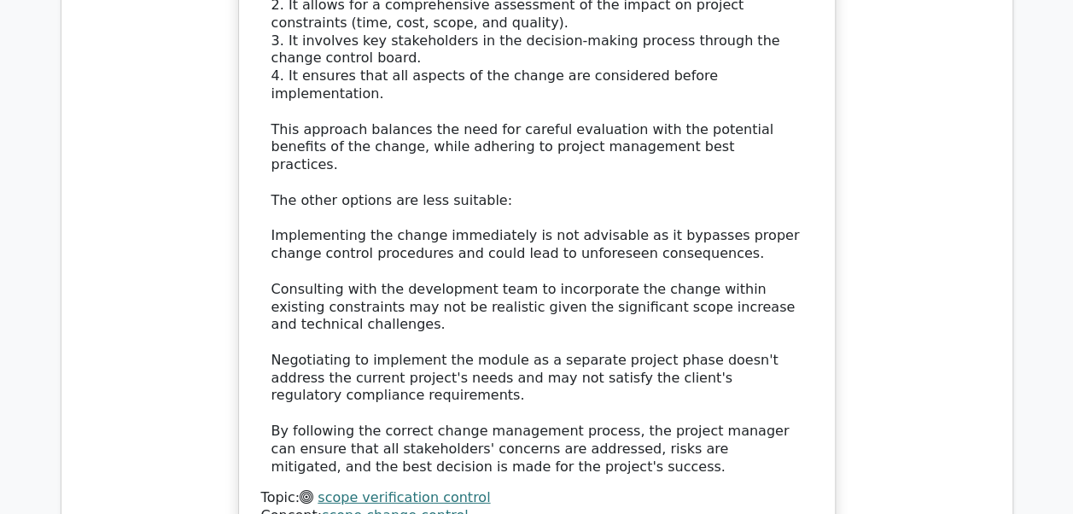
scroll to position [2304, 0]
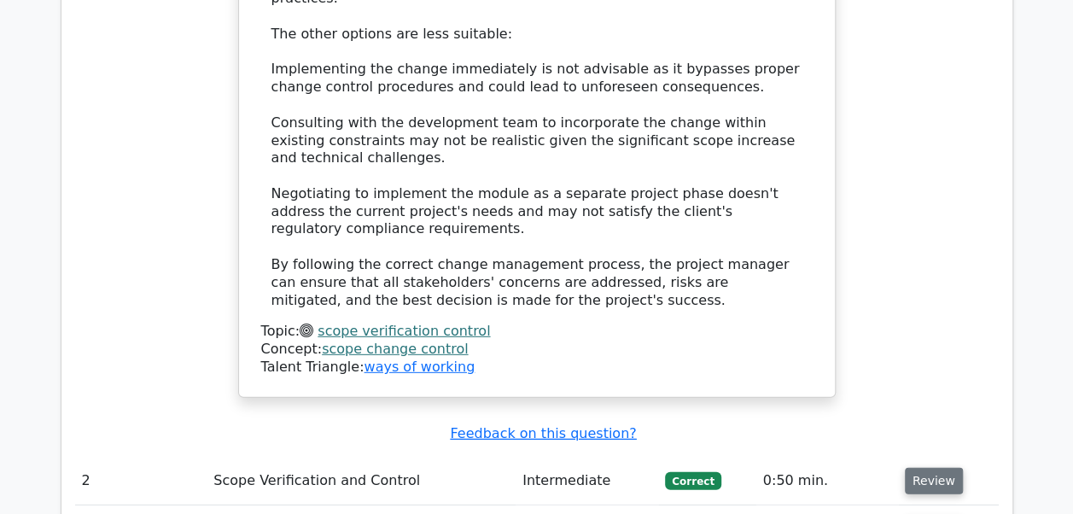
click at [929, 468] on button "Review" at bounding box center [933, 481] width 58 height 26
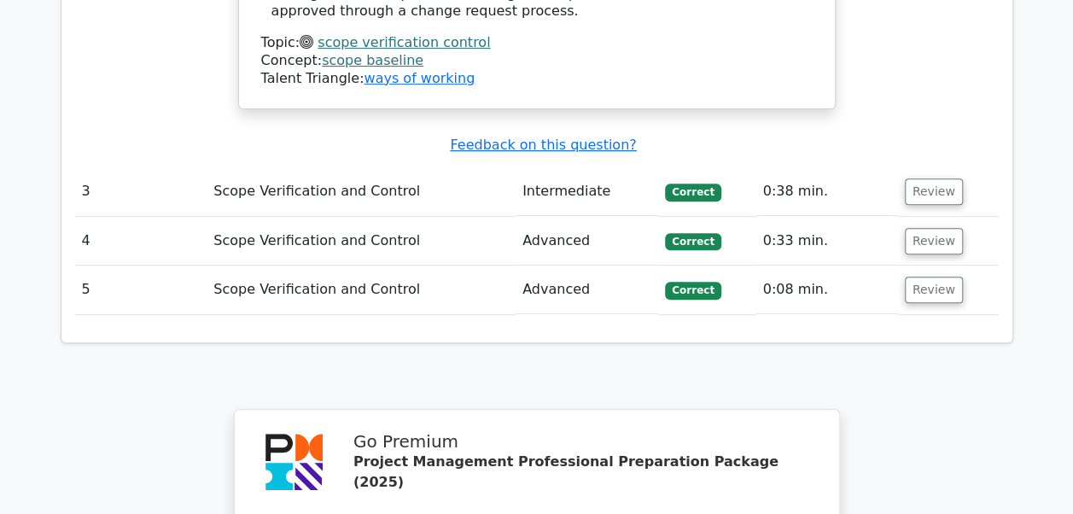
scroll to position [3328, 0]
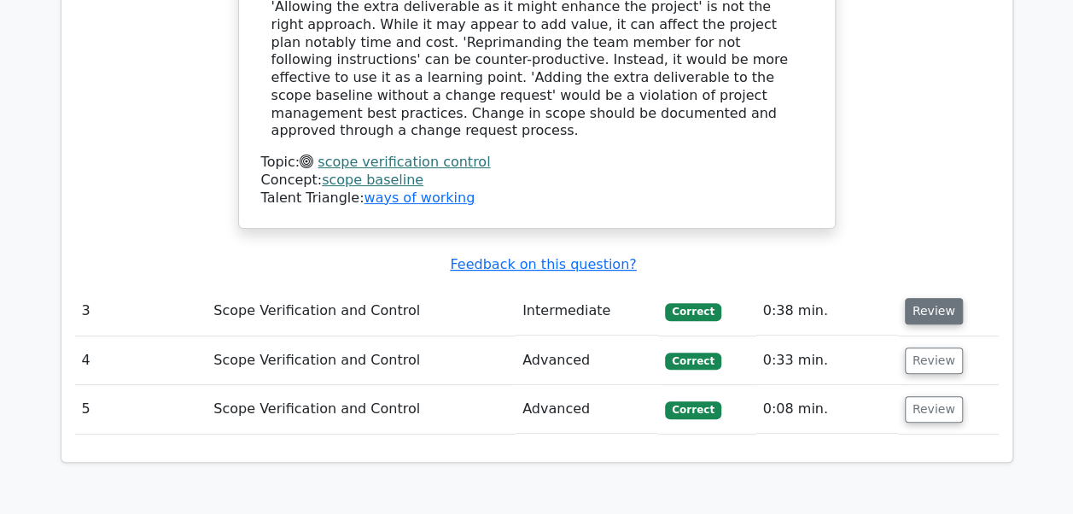
drag, startPoint x: 934, startPoint y: 74, endPoint x: 916, endPoint y: 82, distance: 19.5
click at [934, 298] on button "Review" at bounding box center [933, 311] width 58 height 26
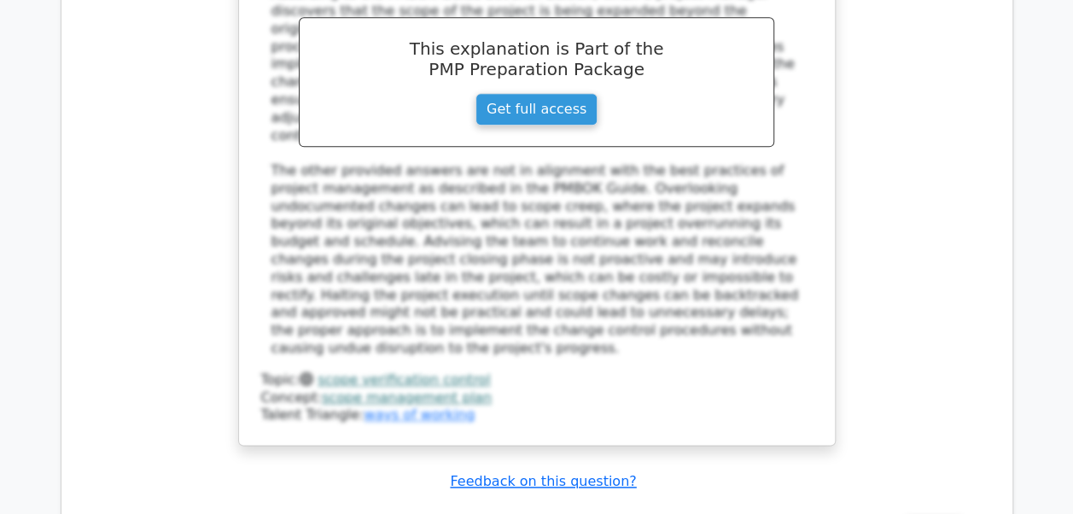
scroll to position [4352, 0]
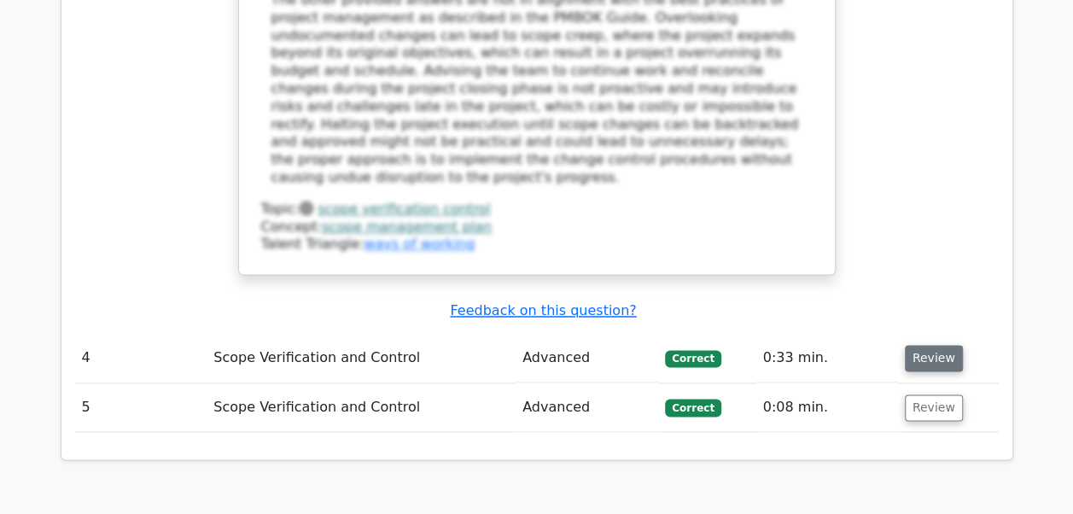
click at [936, 345] on button "Review" at bounding box center [933, 358] width 58 height 26
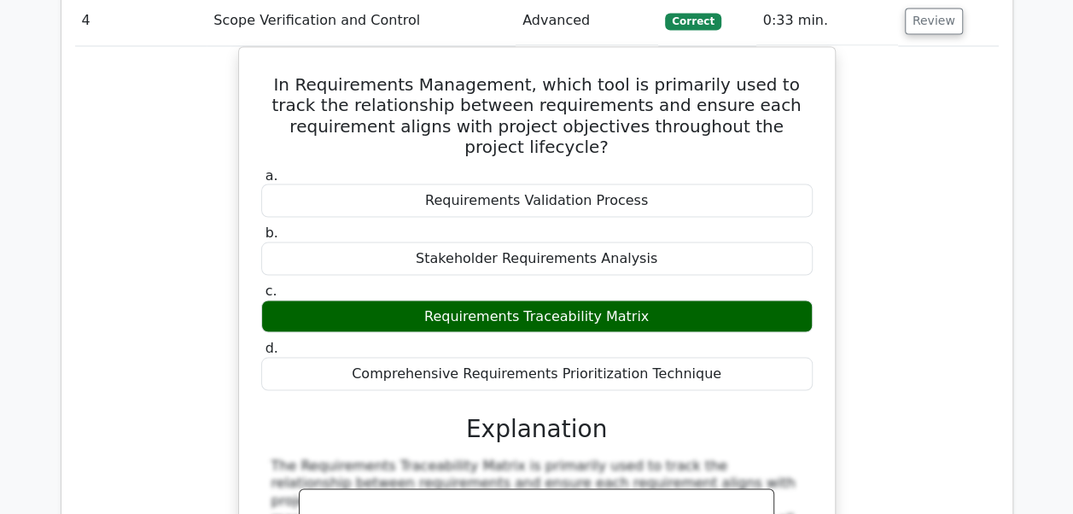
scroll to position [4949, 0]
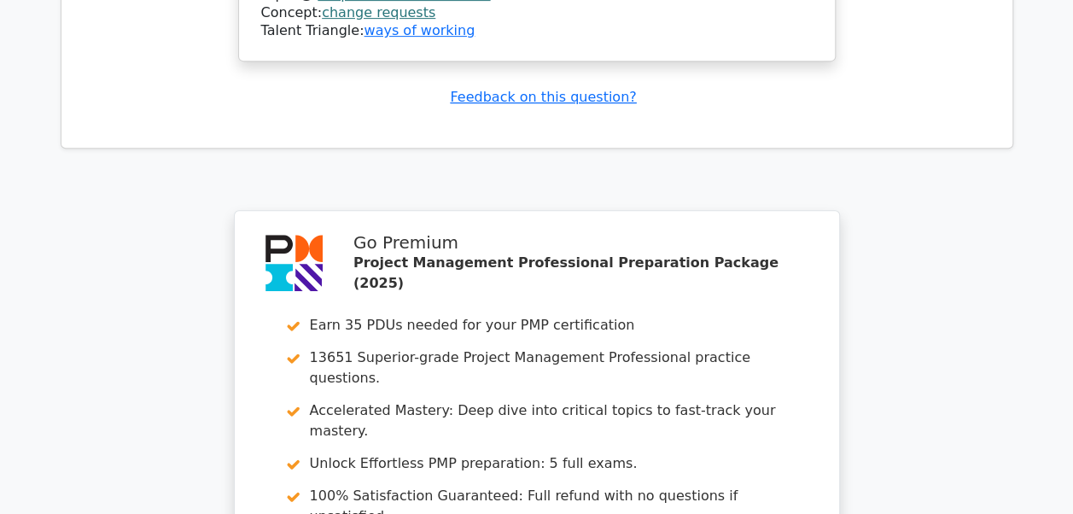
scroll to position [6822, 0]
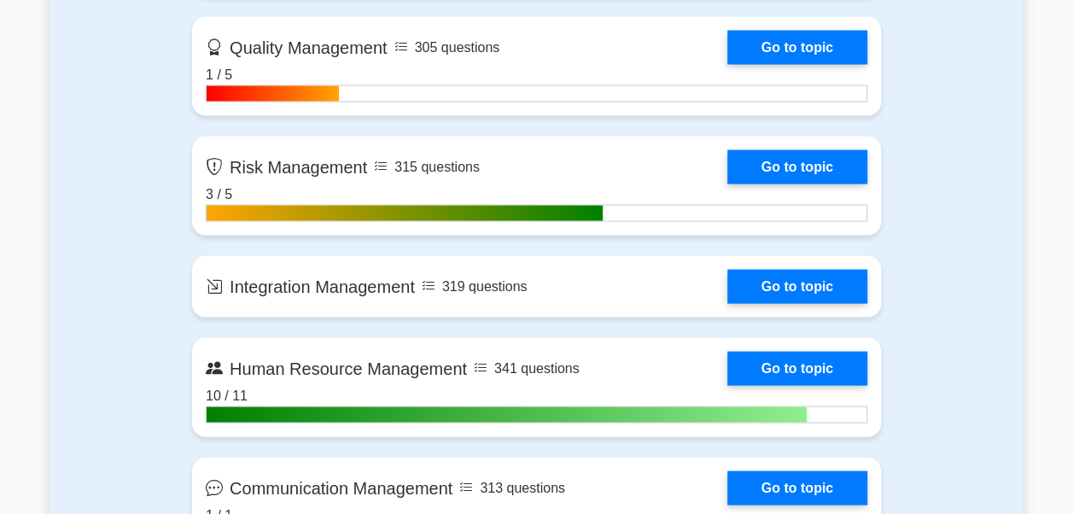
scroll to position [1621, 0]
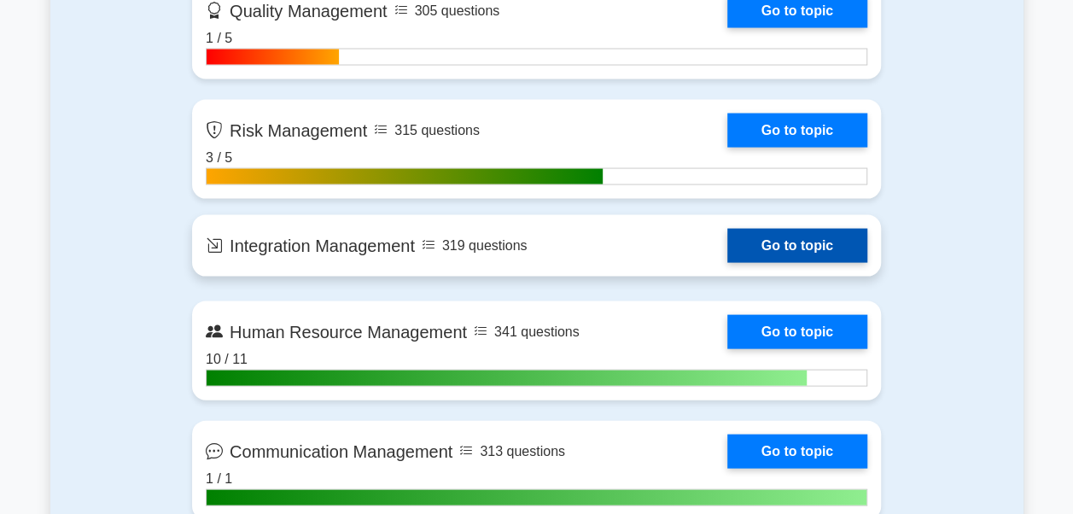
click at [768, 243] on link "Go to topic" at bounding box center [797, 246] width 140 height 34
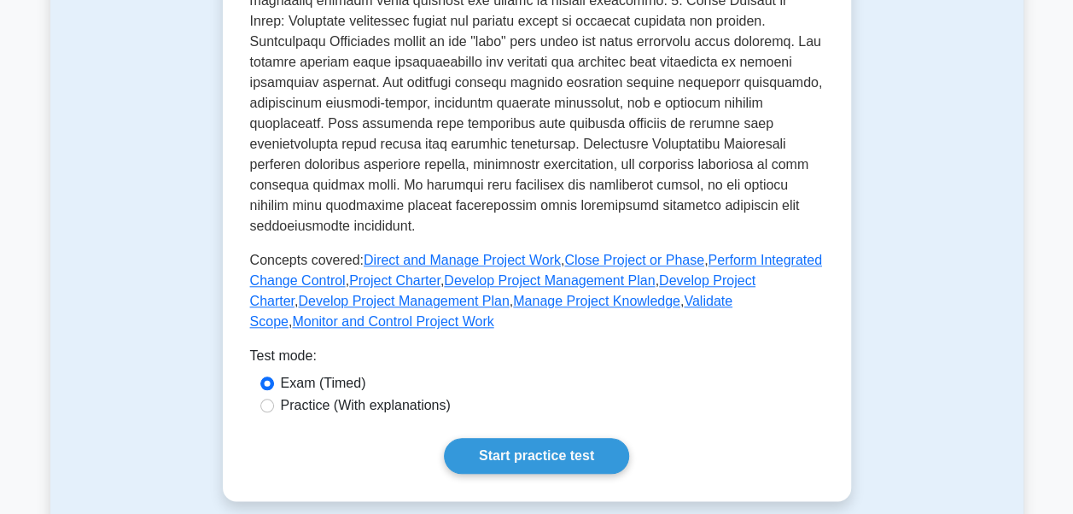
scroll to position [939, 0]
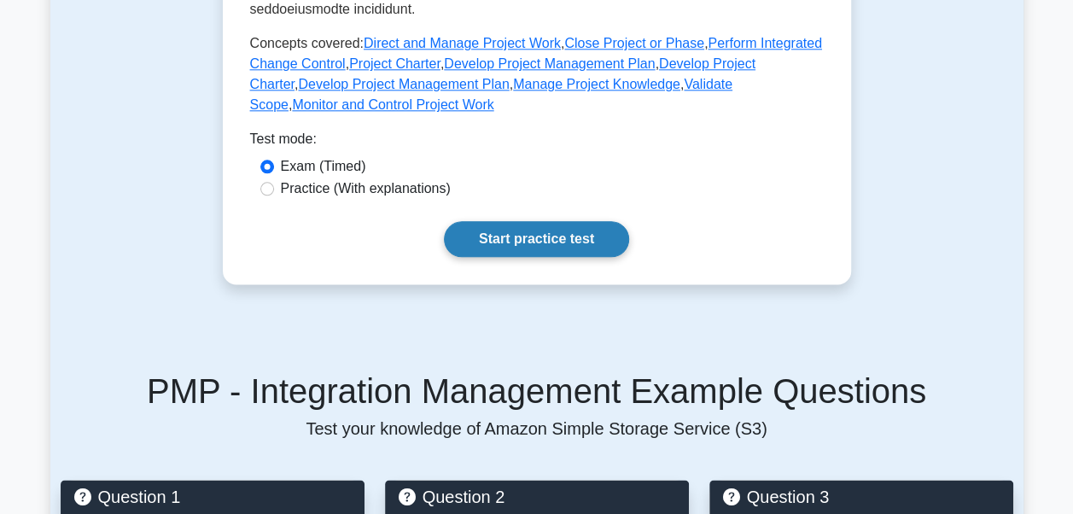
click at [566, 226] on link "Start practice test" at bounding box center [536, 239] width 185 height 36
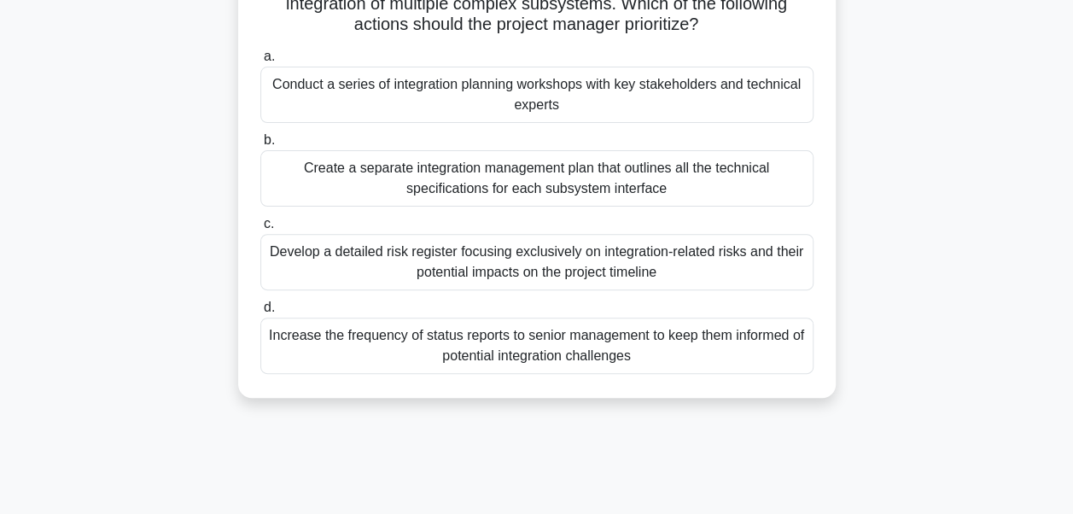
scroll to position [85, 0]
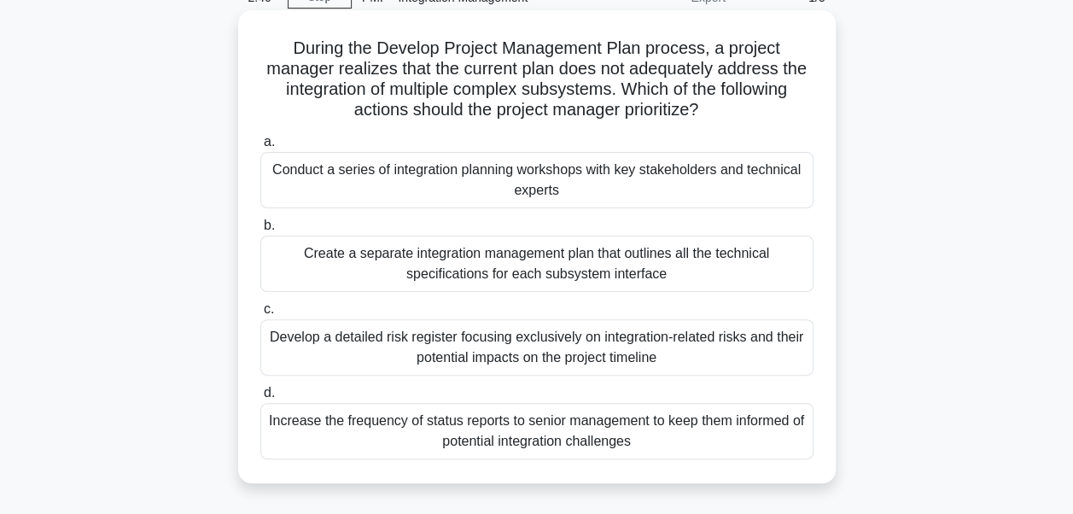
click at [427, 259] on div "Create a separate integration management plan that outlines all the technical s…" at bounding box center [536, 263] width 553 height 56
click at [260, 231] on input "b. Create a separate integration management plan that outlines all the technica…" at bounding box center [260, 225] width 0 height 11
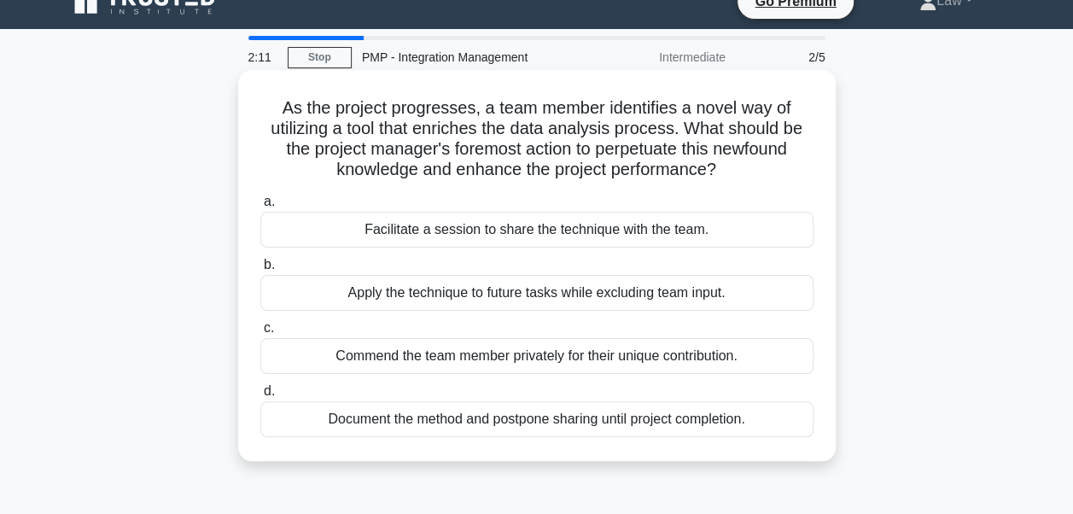
scroll to position [0, 0]
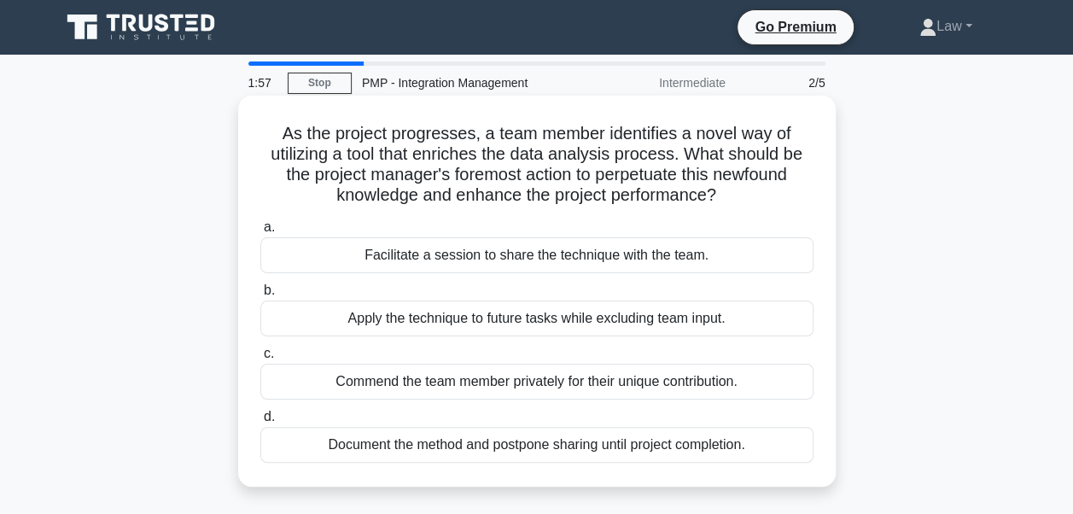
click at [430, 258] on div "Facilitate a session to share the technique with the team." at bounding box center [536, 255] width 553 height 36
click at [260, 233] on input "a. Facilitate a session to share the technique with the team." at bounding box center [260, 227] width 0 height 11
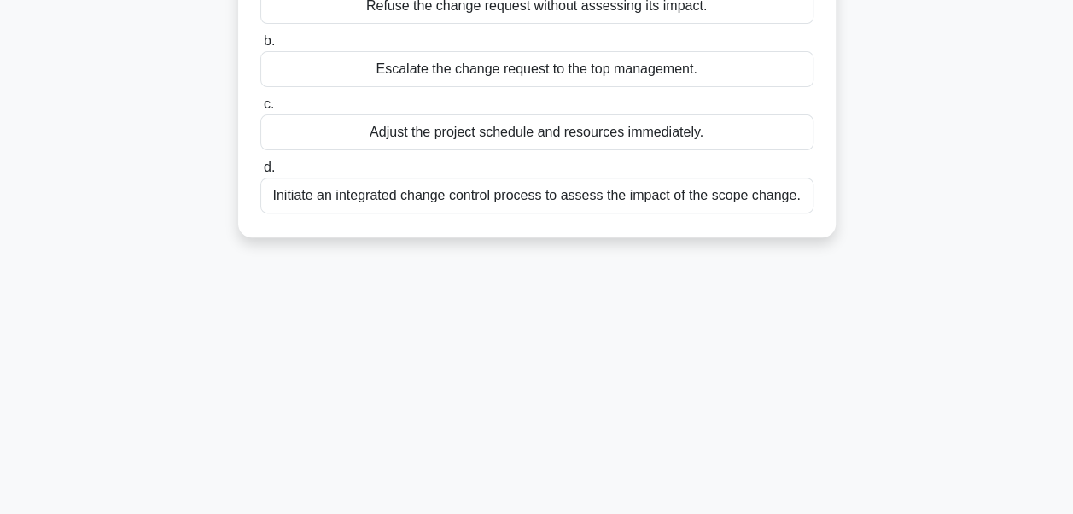
scroll to position [256, 0]
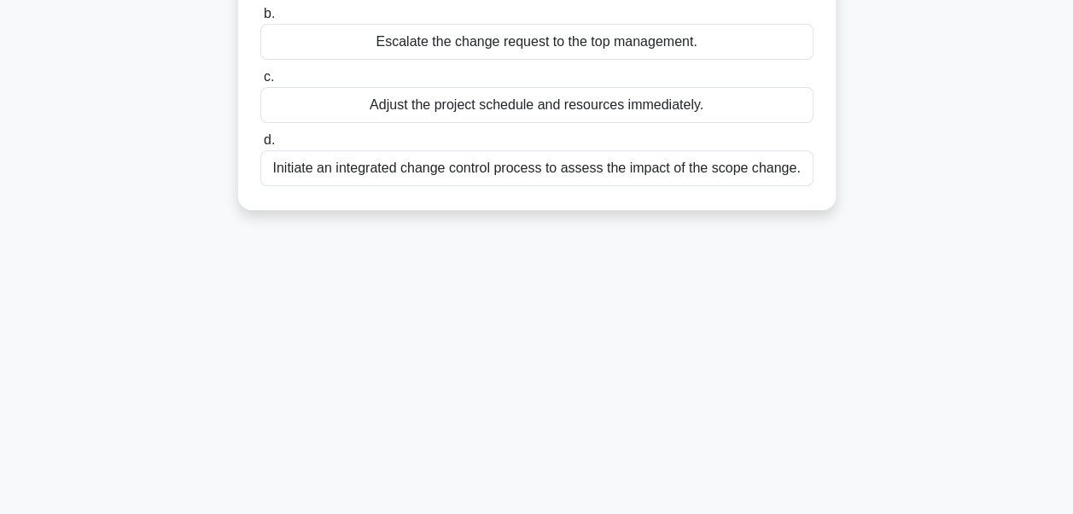
click at [545, 174] on div "Initiate an integrated change control process to assess the impact of the scope…" at bounding box center [536, 168] width 553 height 36
click at [260, 146] on input "d. Initiate an integrated change control process to assess the impact of the sc…" at bounding box center [260, 140] width 0 height 11
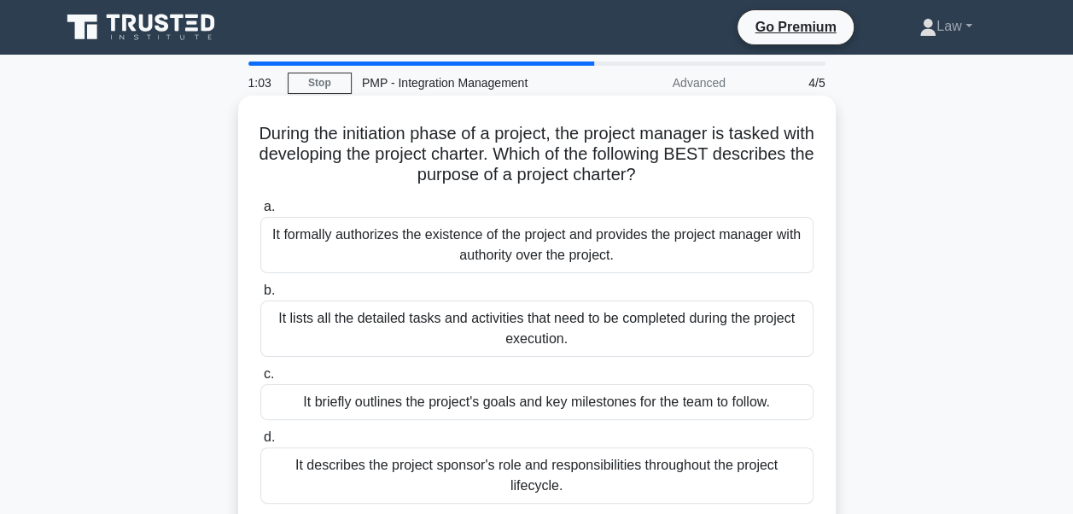
scroll to position [85, 0]
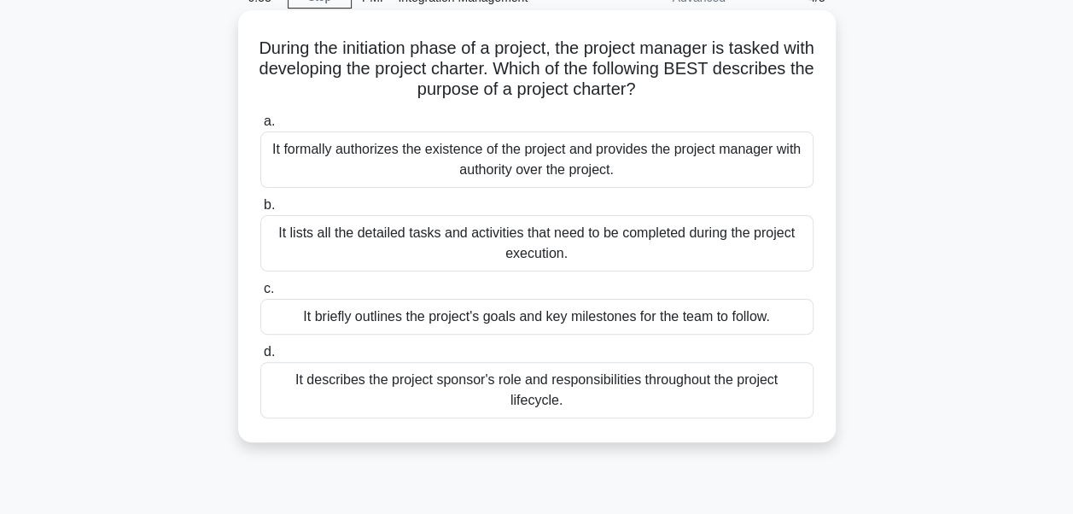
click at [539, 174] on div "It formally authorizes the existence of the project and provides the project ma…" at bounding box center [536, 159] width 553 height 56
click at [260, 127] on input "a. It formally authorizes the existence of the project and provides the project…" at bounding box center [260, 121] width 0 height 11
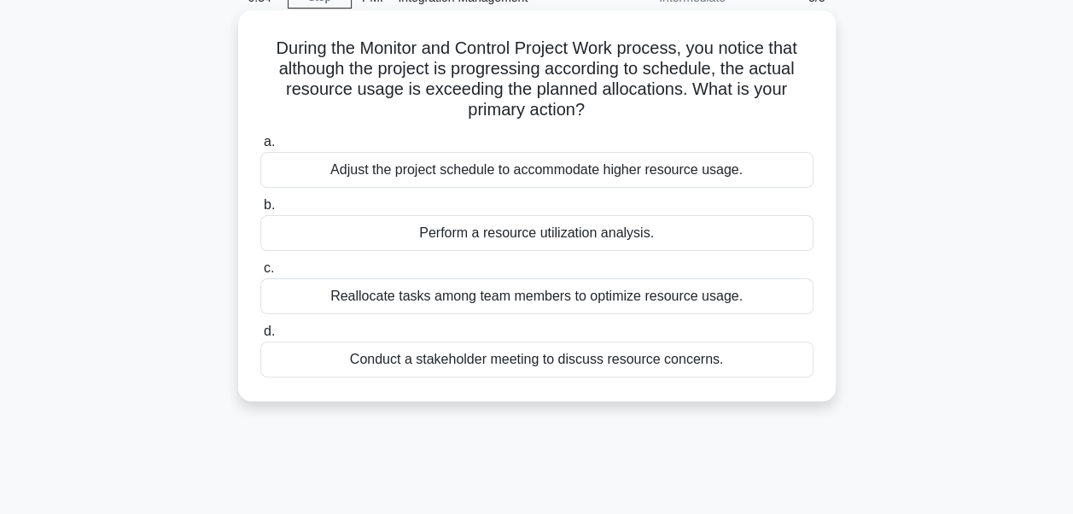
click at [516, 238] on div "Perform a resource utilization analysis." at bounding box center [536, 233] width 553 height 36
click at [260, 211] on input "b. Perform a resource utilization analysis." at bounding box center [260, 205] width 0 height 11
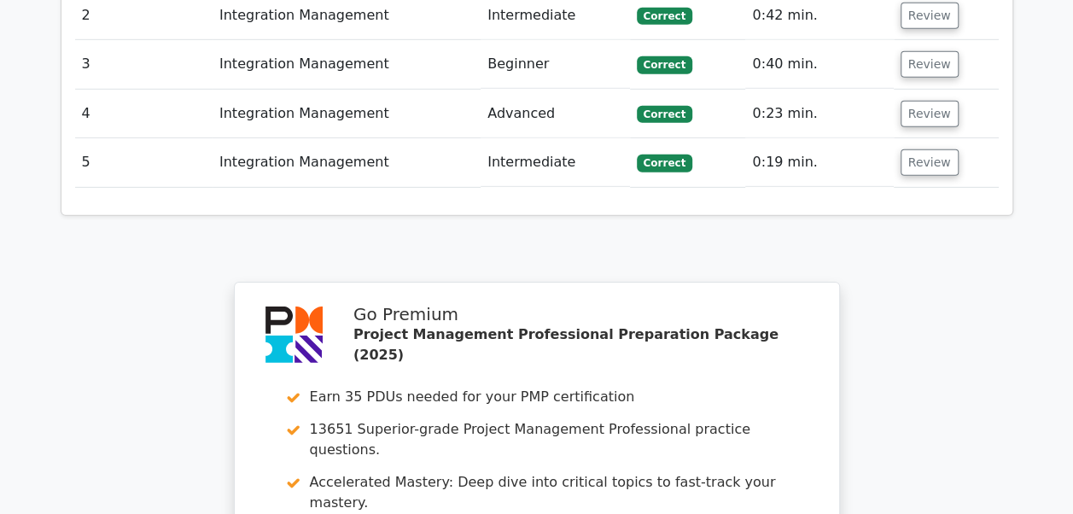
scroll to position [2304, 0]
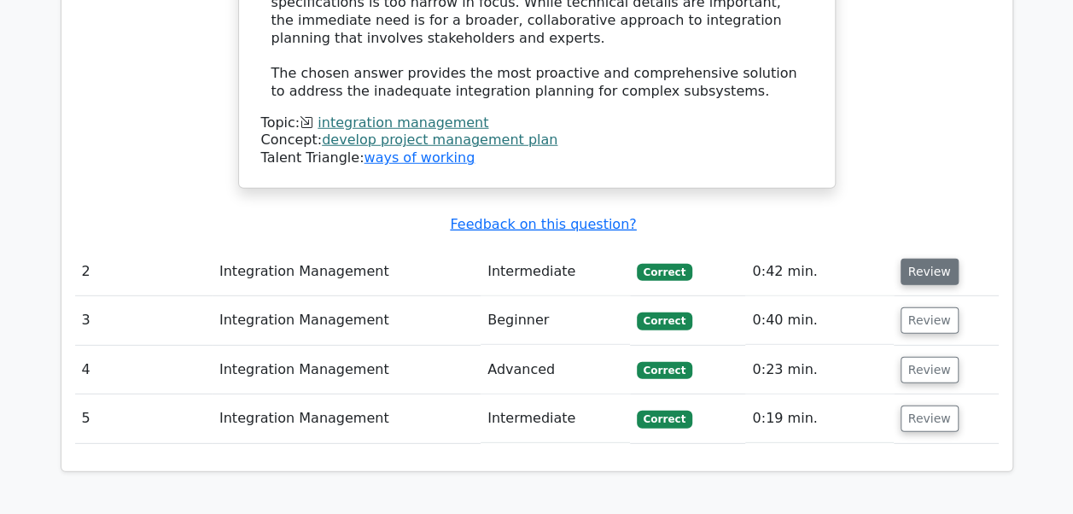
click at [908, 259] on button "Review" at bounding box center [929, 272] width 58 height 26
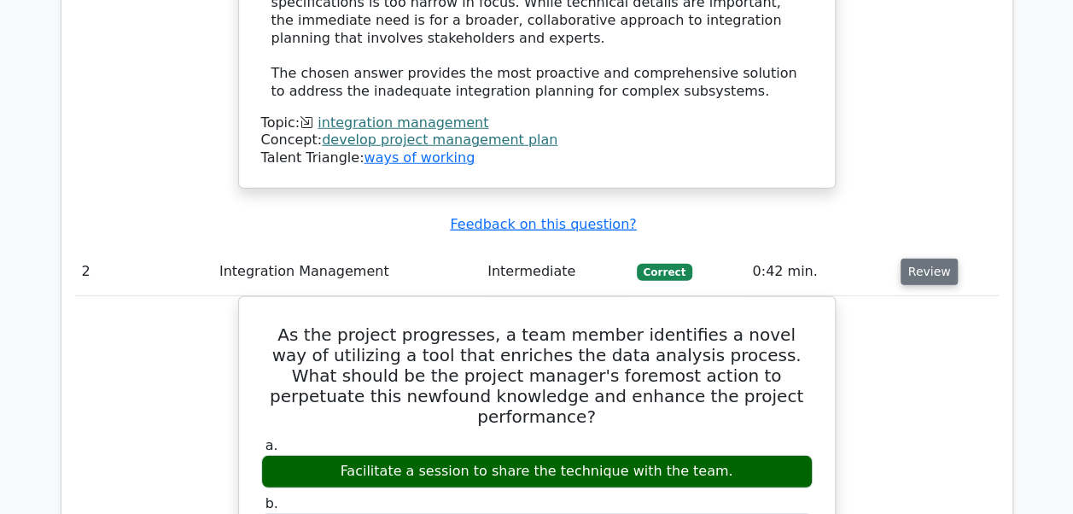
click at [900, 259] on button "Review" at bounding box center [929, 272] width 58 height 26
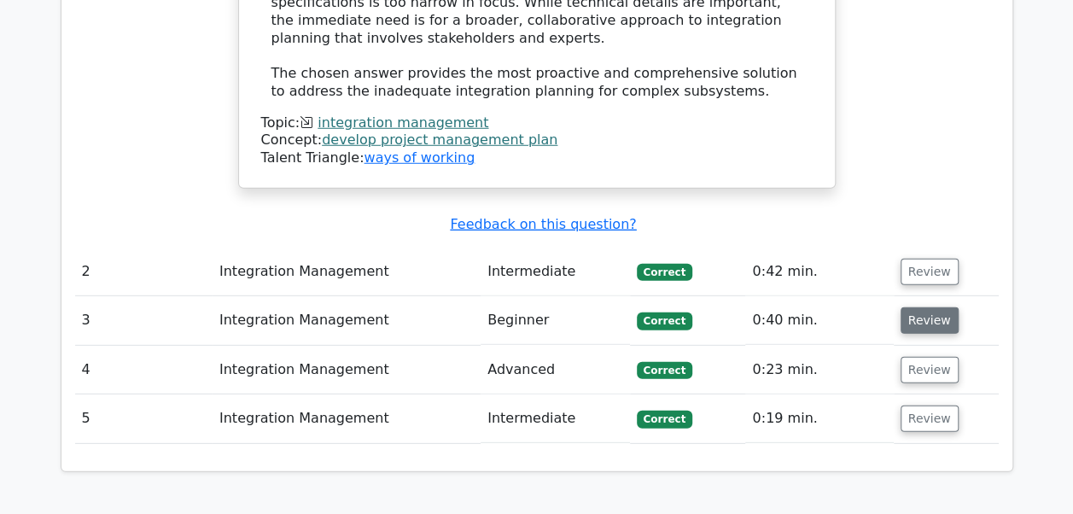
click at [916, 307] on button "Review" at bounding box center [929, 320] width 58 height 26
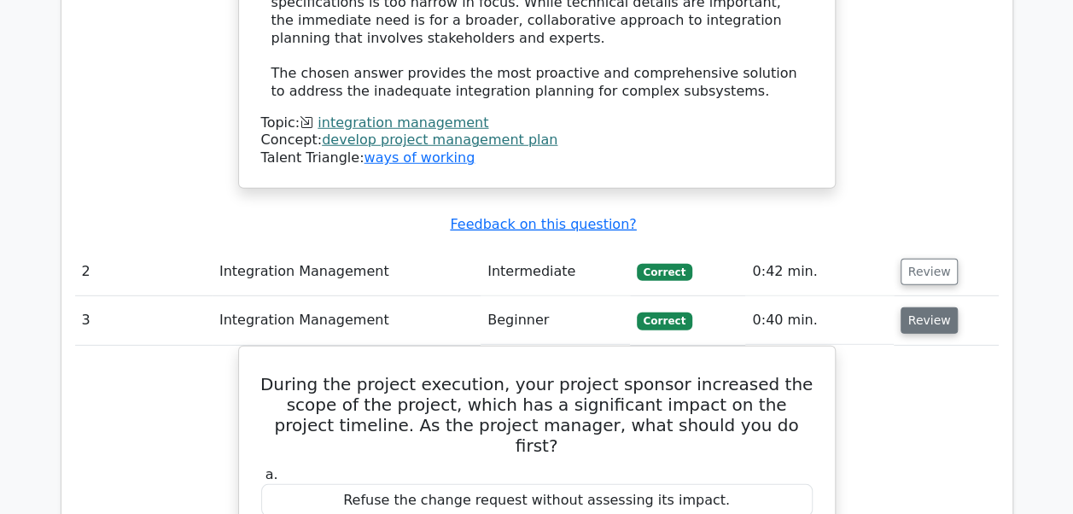
click at [927, 307] on button "Review" at bounding box center [929, 320] width 58 height 26
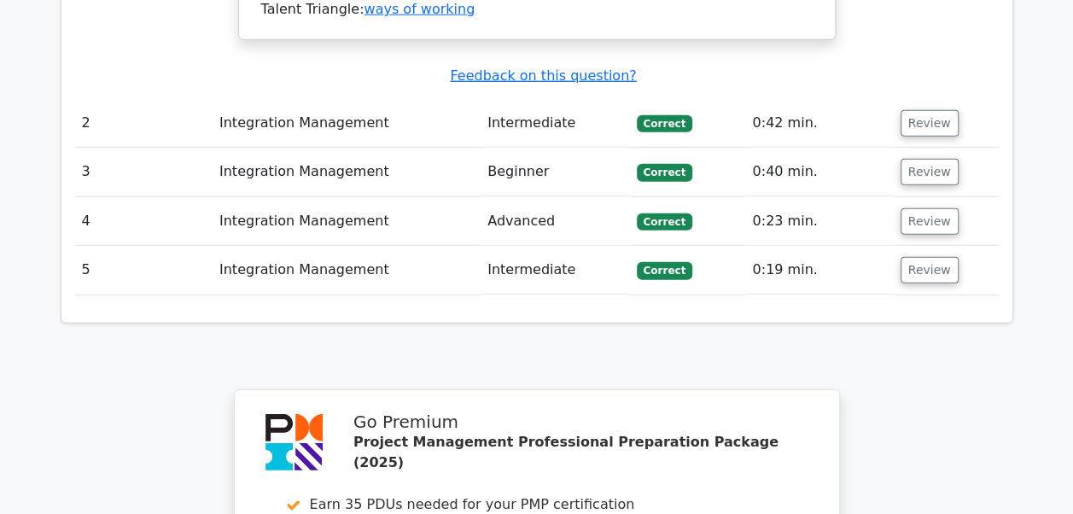
scroll to position [2474, 0]
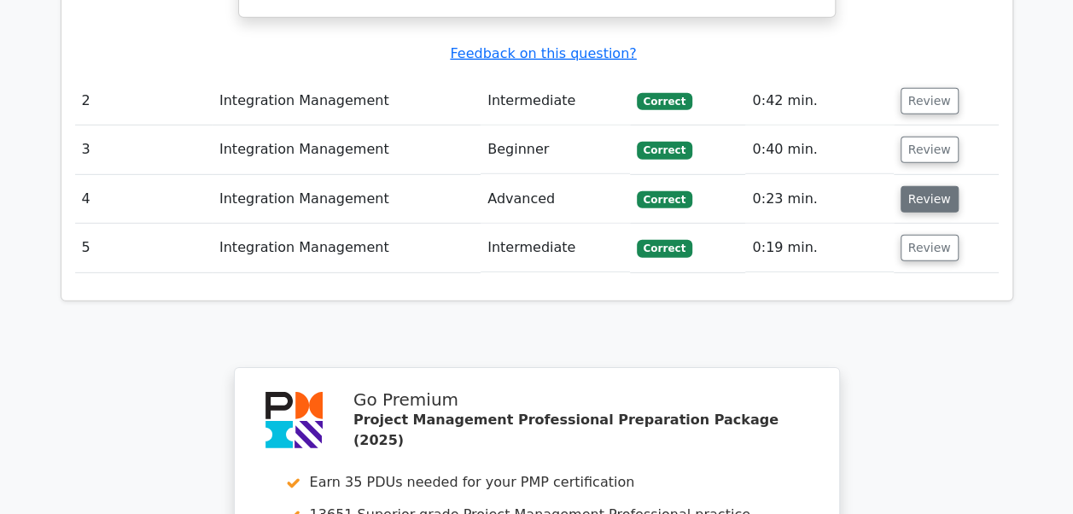
click at [907, 186] on button "Review" at bounding box center [929, 199] width 58 height 26
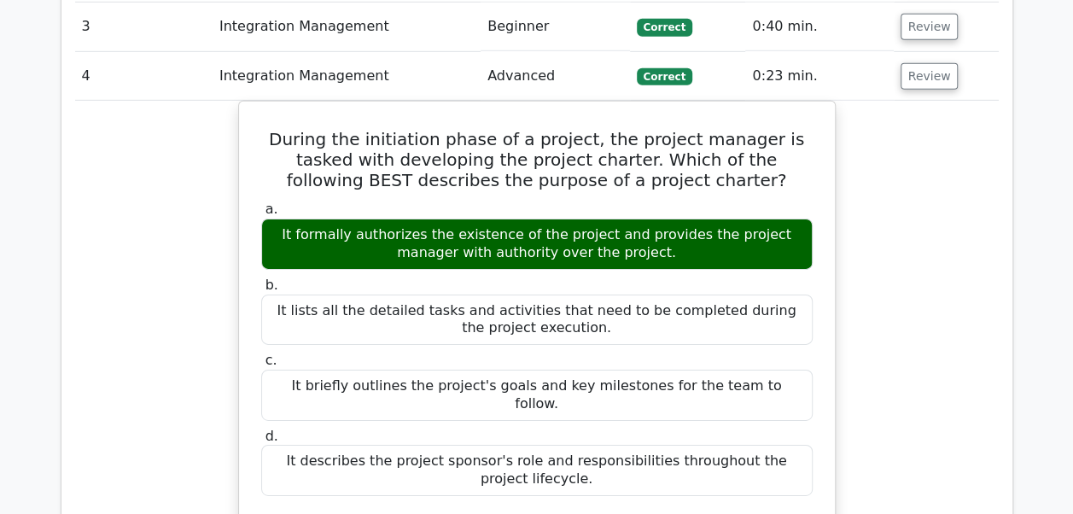
scroll to position [2560, 0]
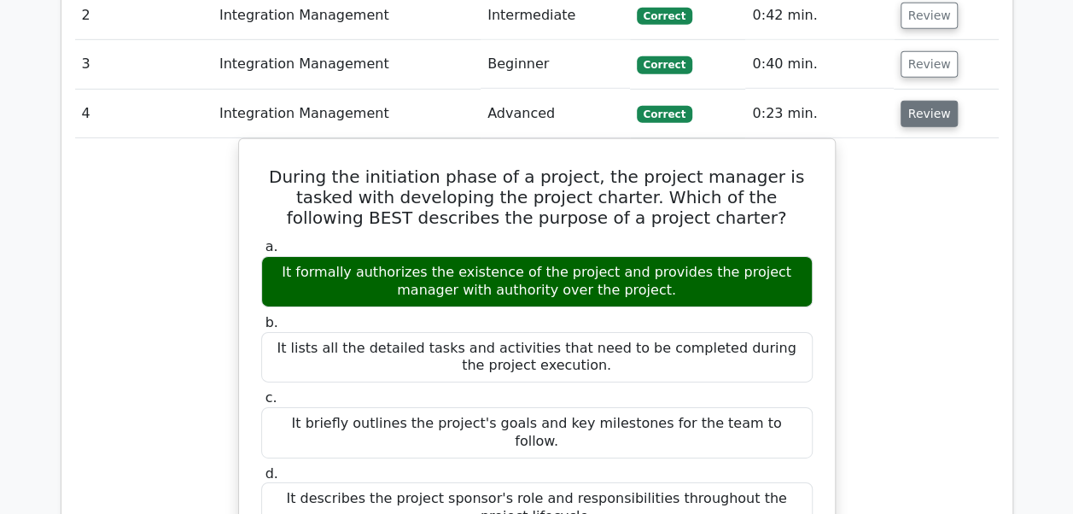
click at [922, 101] on button "Review" at bounding box center [929, 114] width 58 height 26
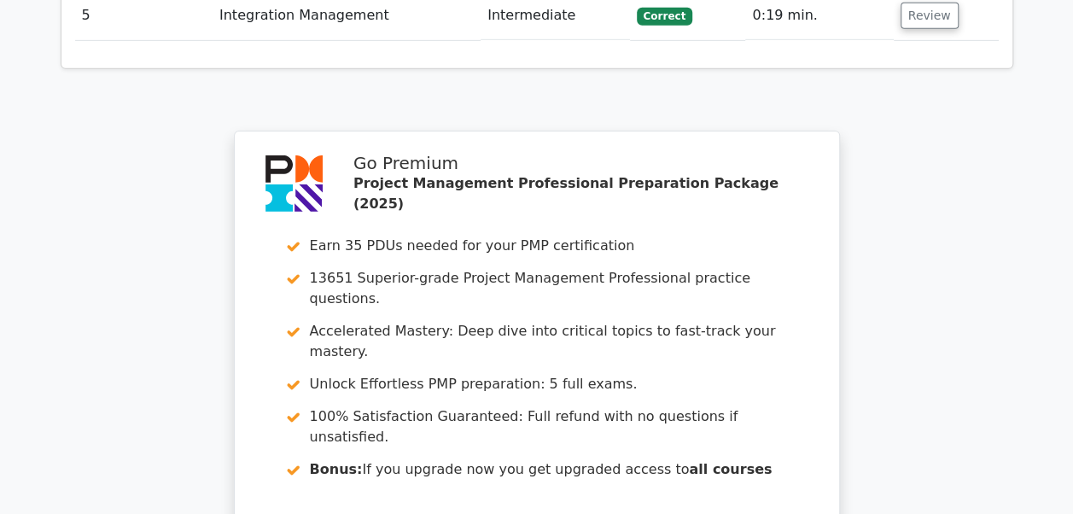
scroll to position [2889, 0]
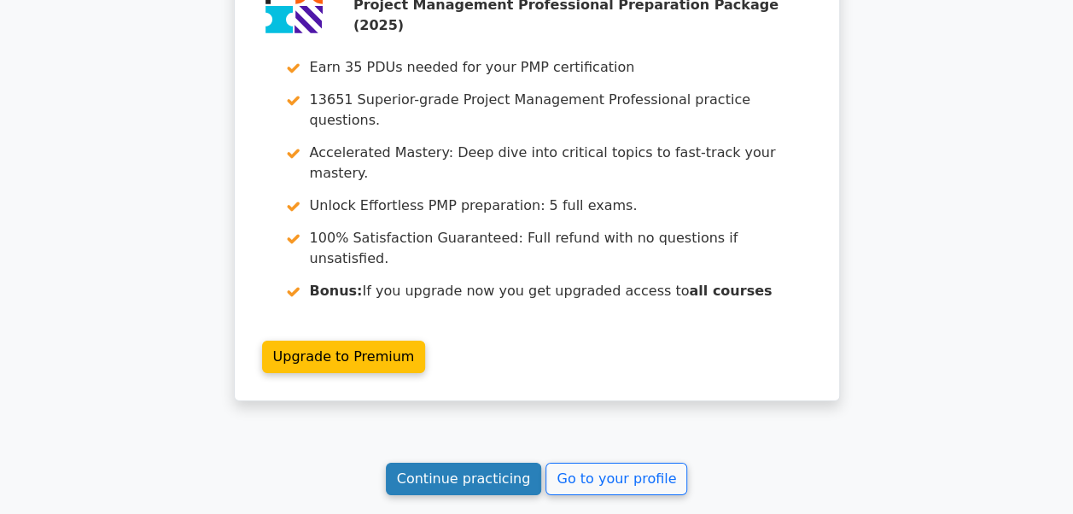
click at [441, 462] on link "Continue practicing" at bounding box center [464, 478] width 156 height 32
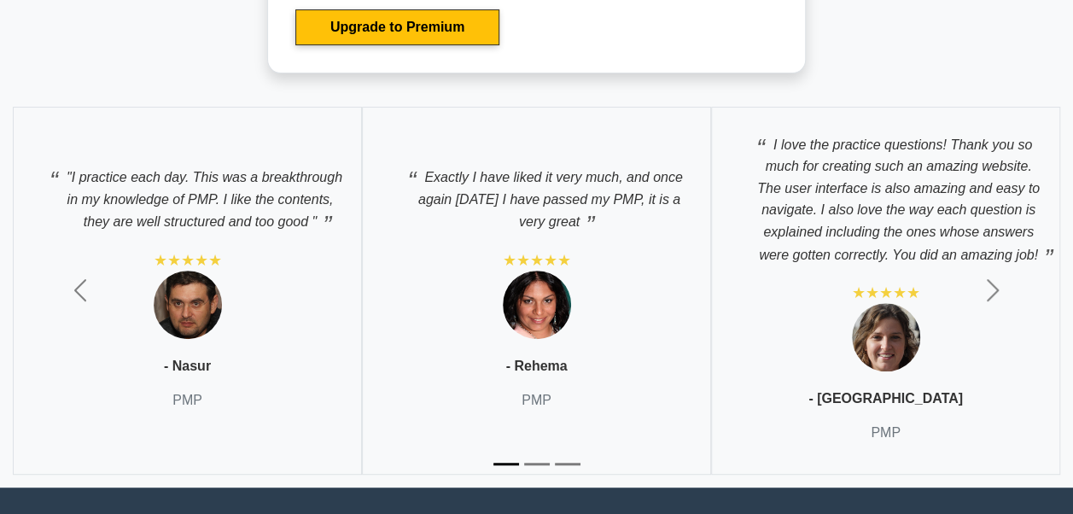
scroll to position [6655, 0]
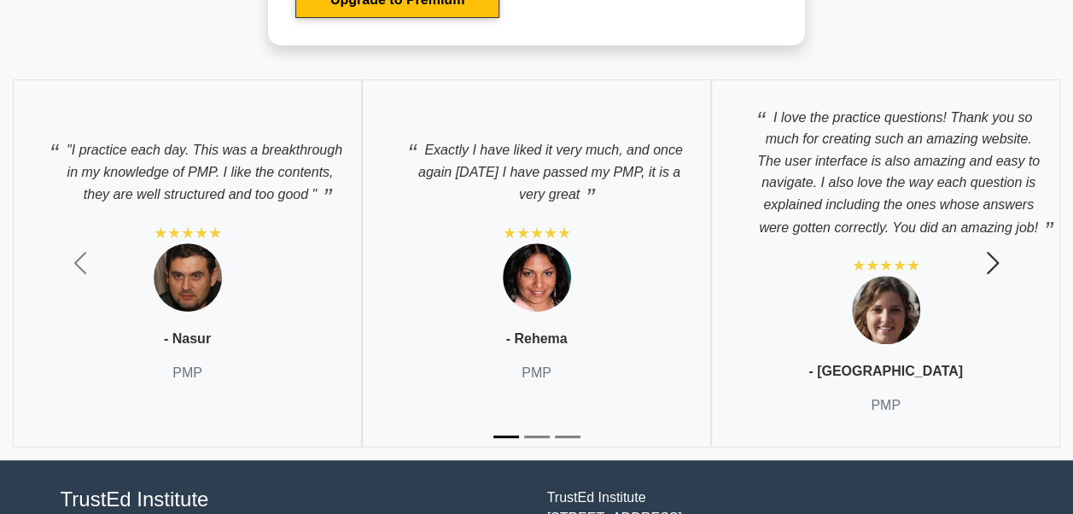
click at [993, 258] on span "button" at bounding box center [992, 262] width 27 height 27
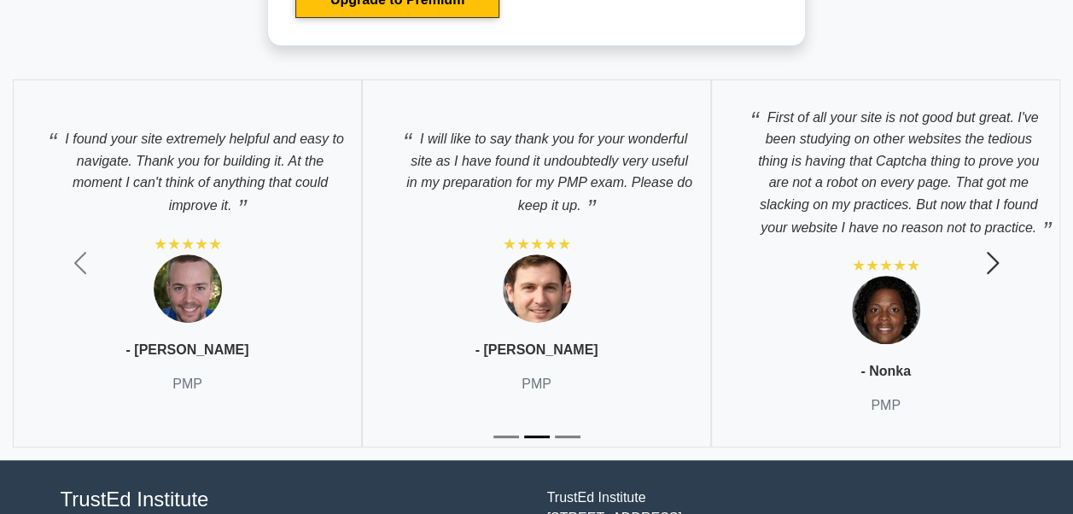
click at [988, 256] on span "button" at bounding box center [992, 262] width 27 height 27
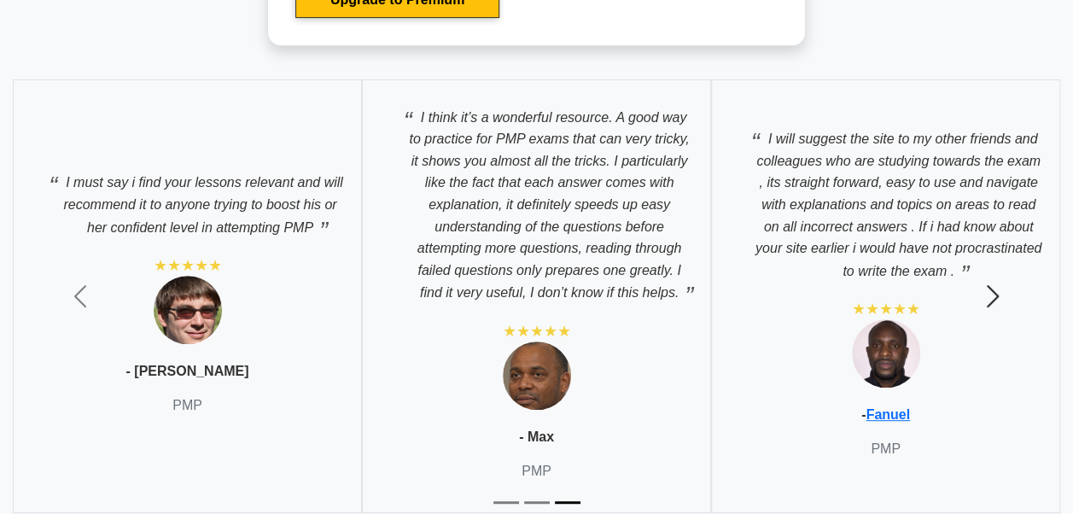
click at [996, 282] on span "button" at bounding box center [992, 295] width 27 height 27
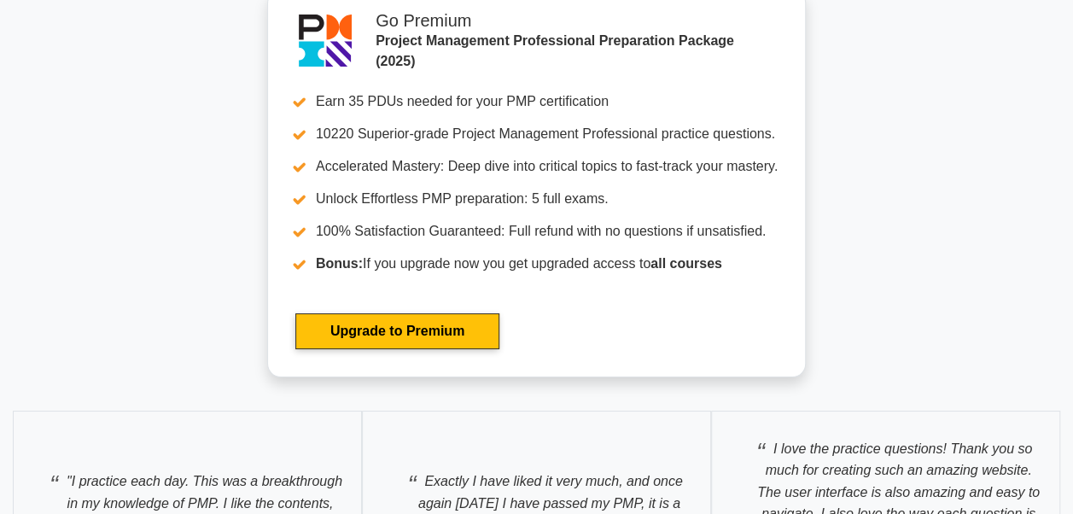
scroll to position [6268, 0]
